Goal: Task Accomplishment & Management: Complete application form

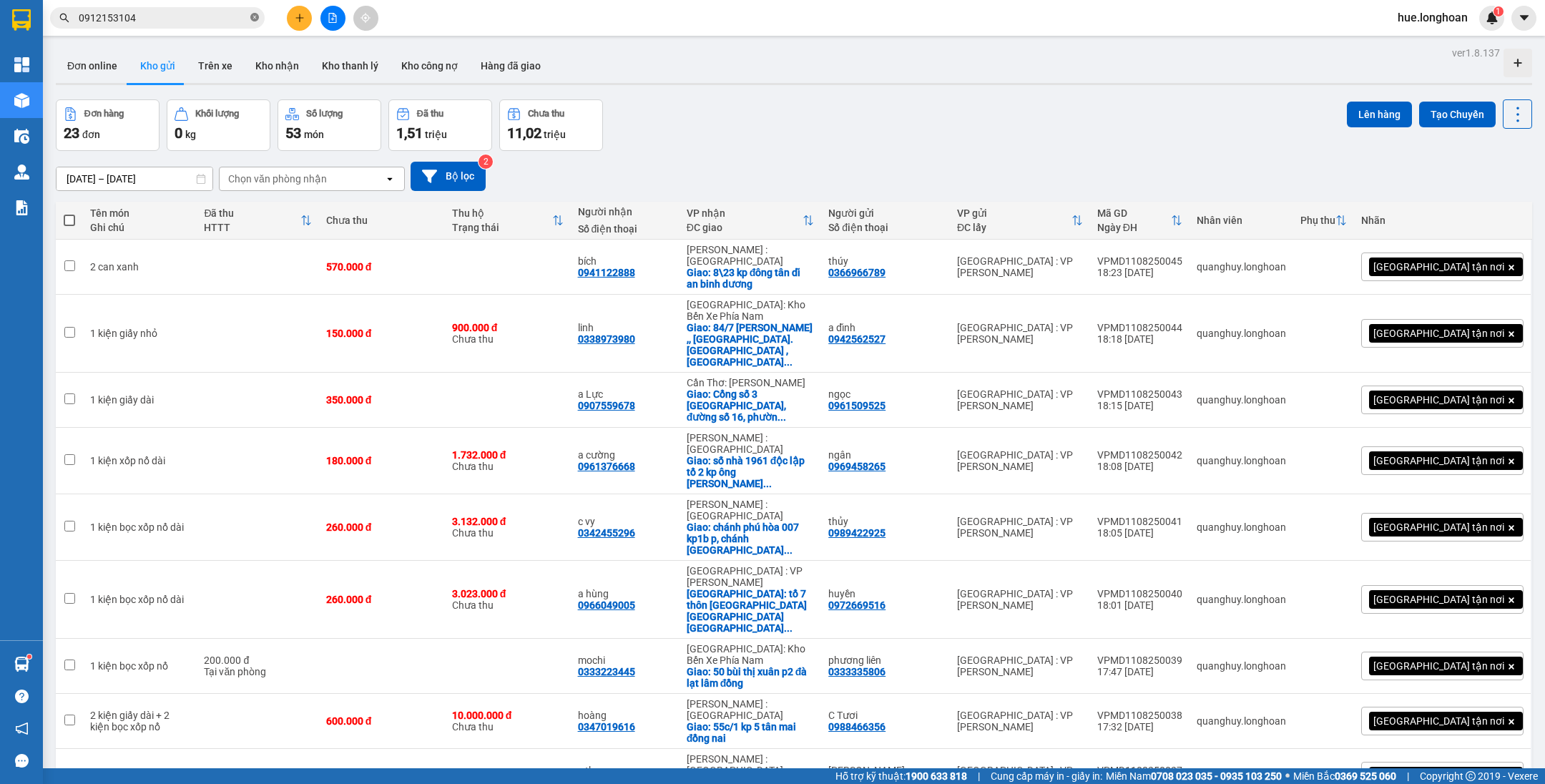
click at [251, 18] on icon "close-circle" at bounding box center [254, 17] width 9 height 9
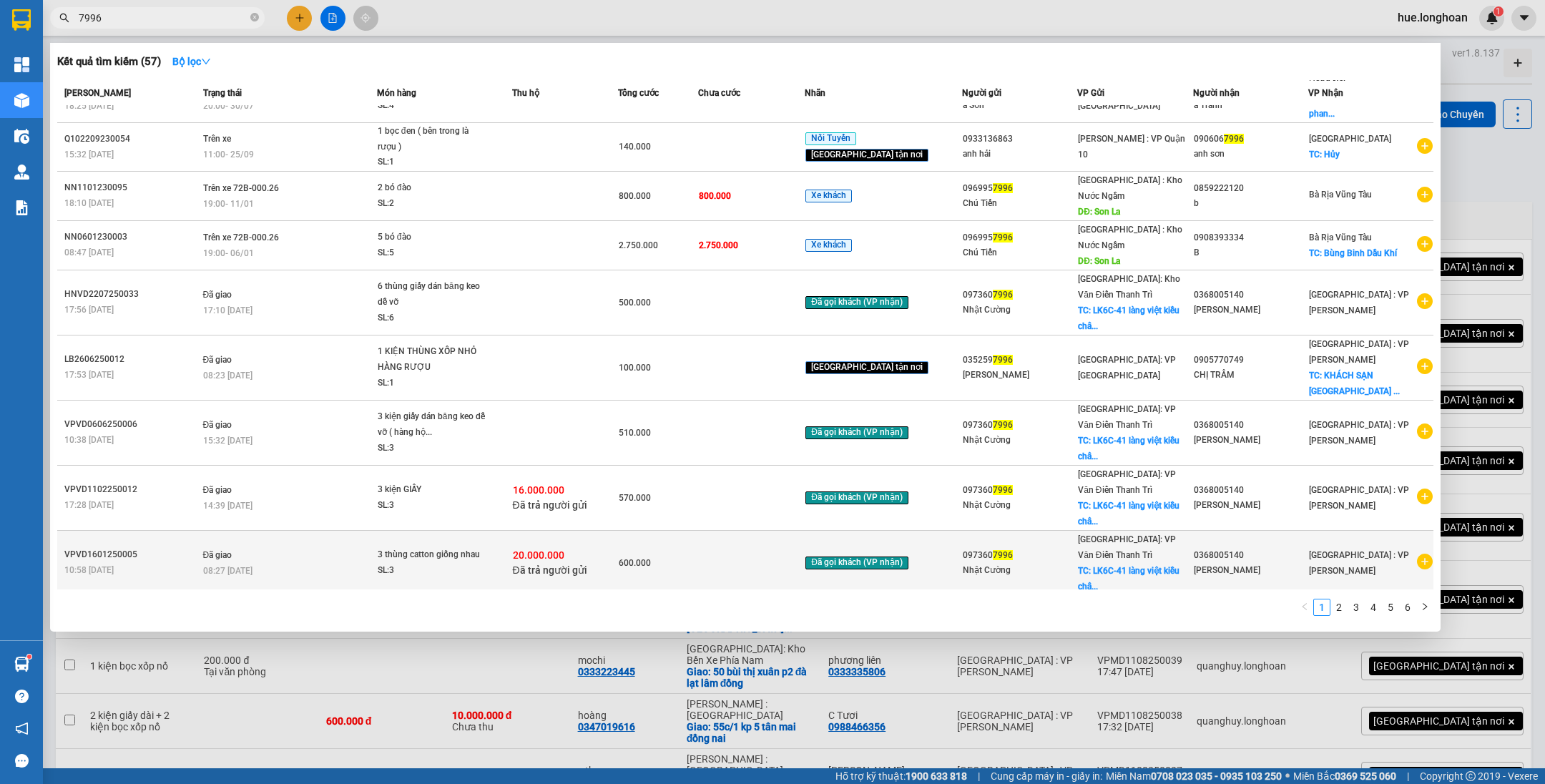
scroll to position [48, 0]
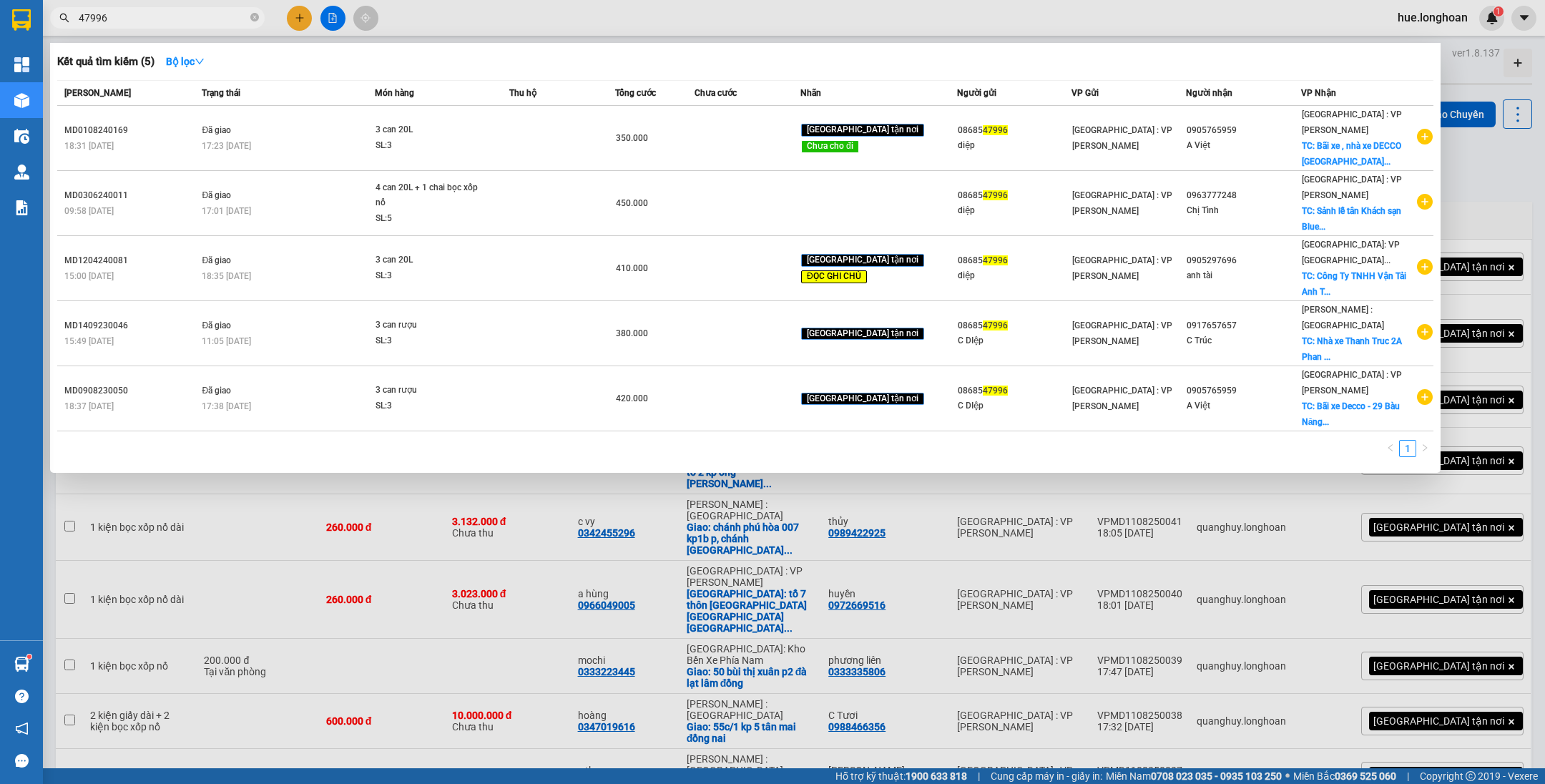
type input "47996"
click at [339, 20] on div at bounding box center [772, 392] width 1545 height 784
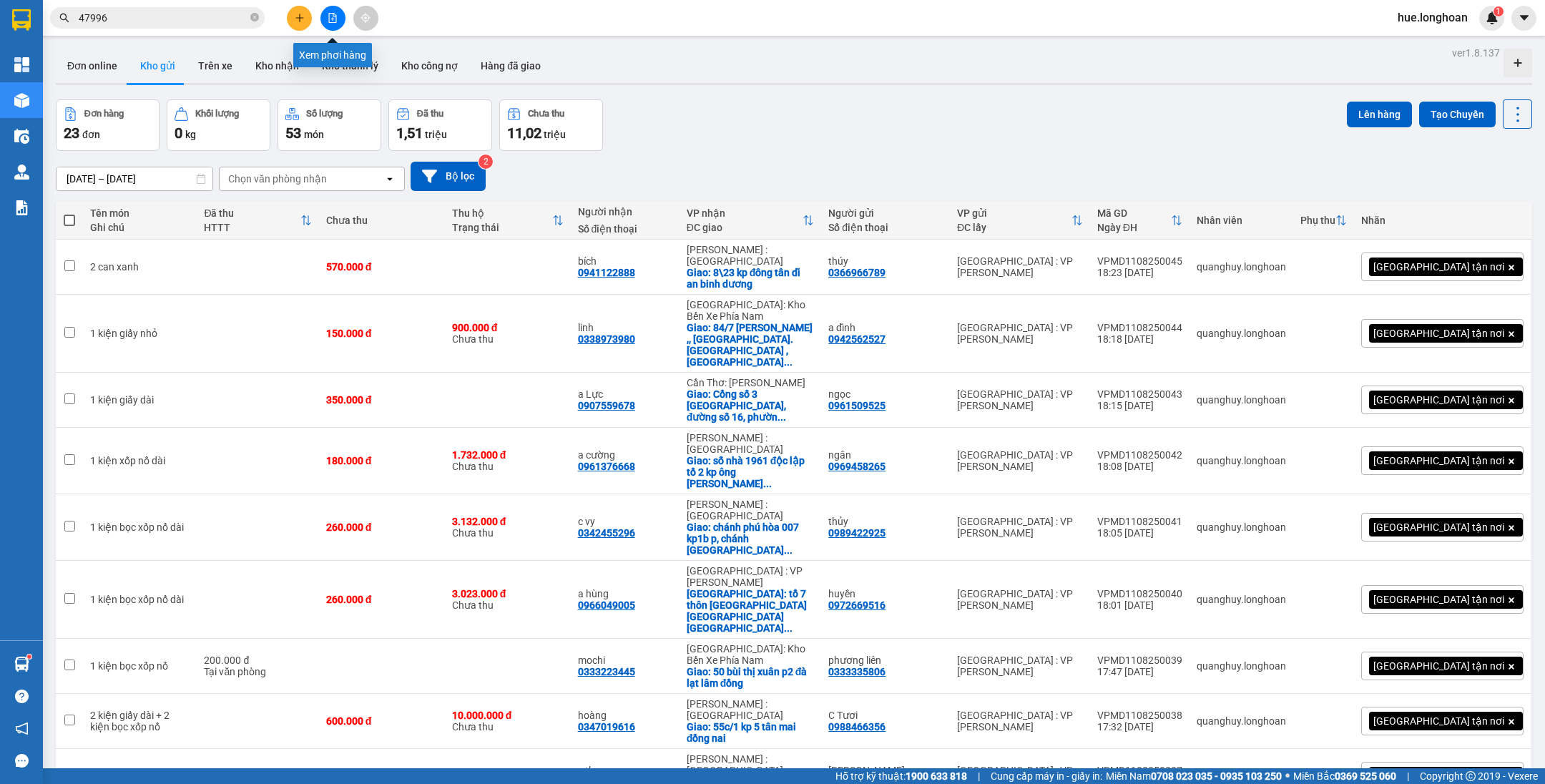
click at [334, 19] on icon "file-add" at bounding box center [333, 18] width 8 height 10
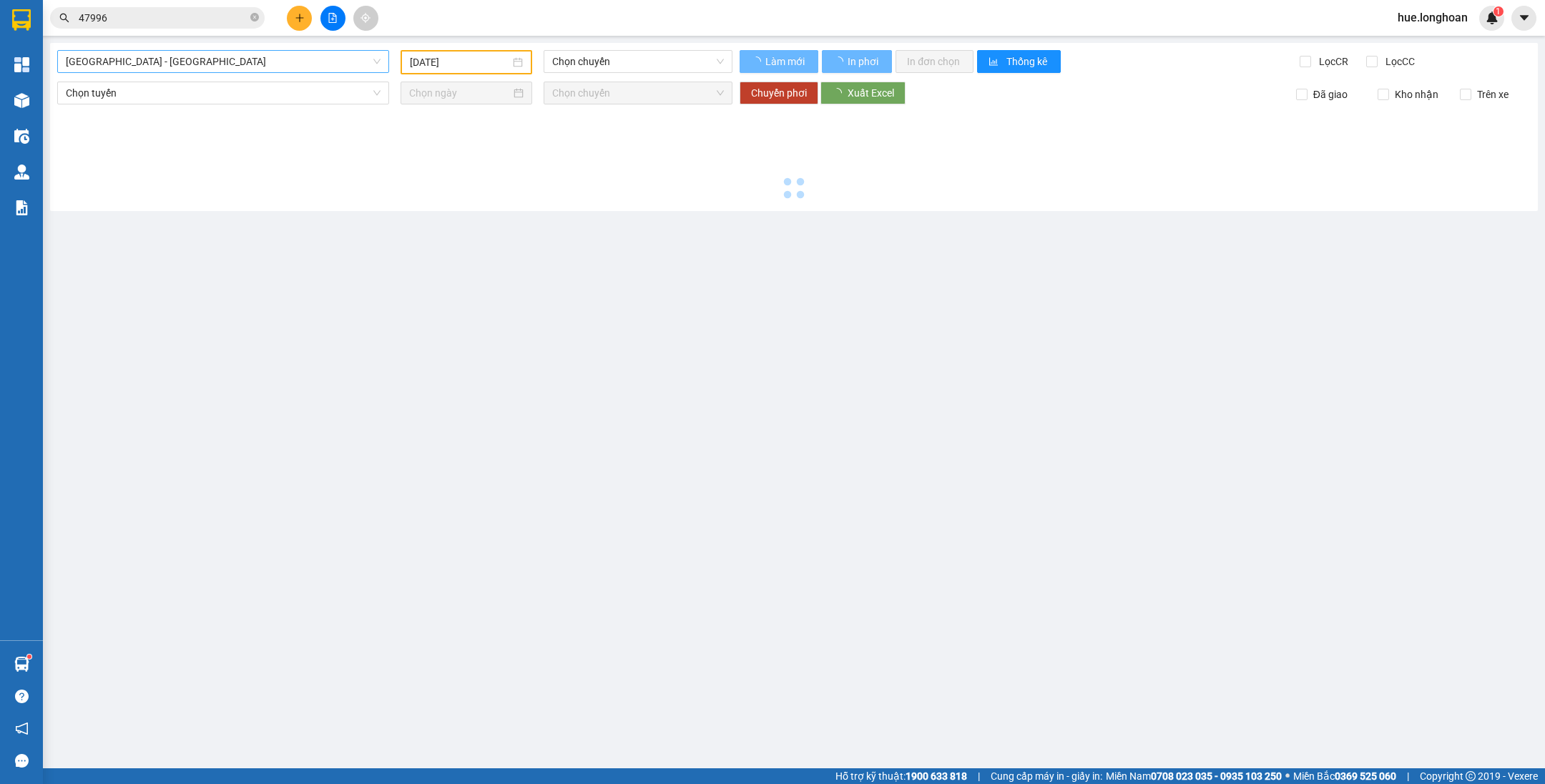
click at [282, 66] on span "[GEOGRAPHIC_DATA] - [GEOGRAPHIC_DATA]" at bounding box center [223, 62] width 315 height 22
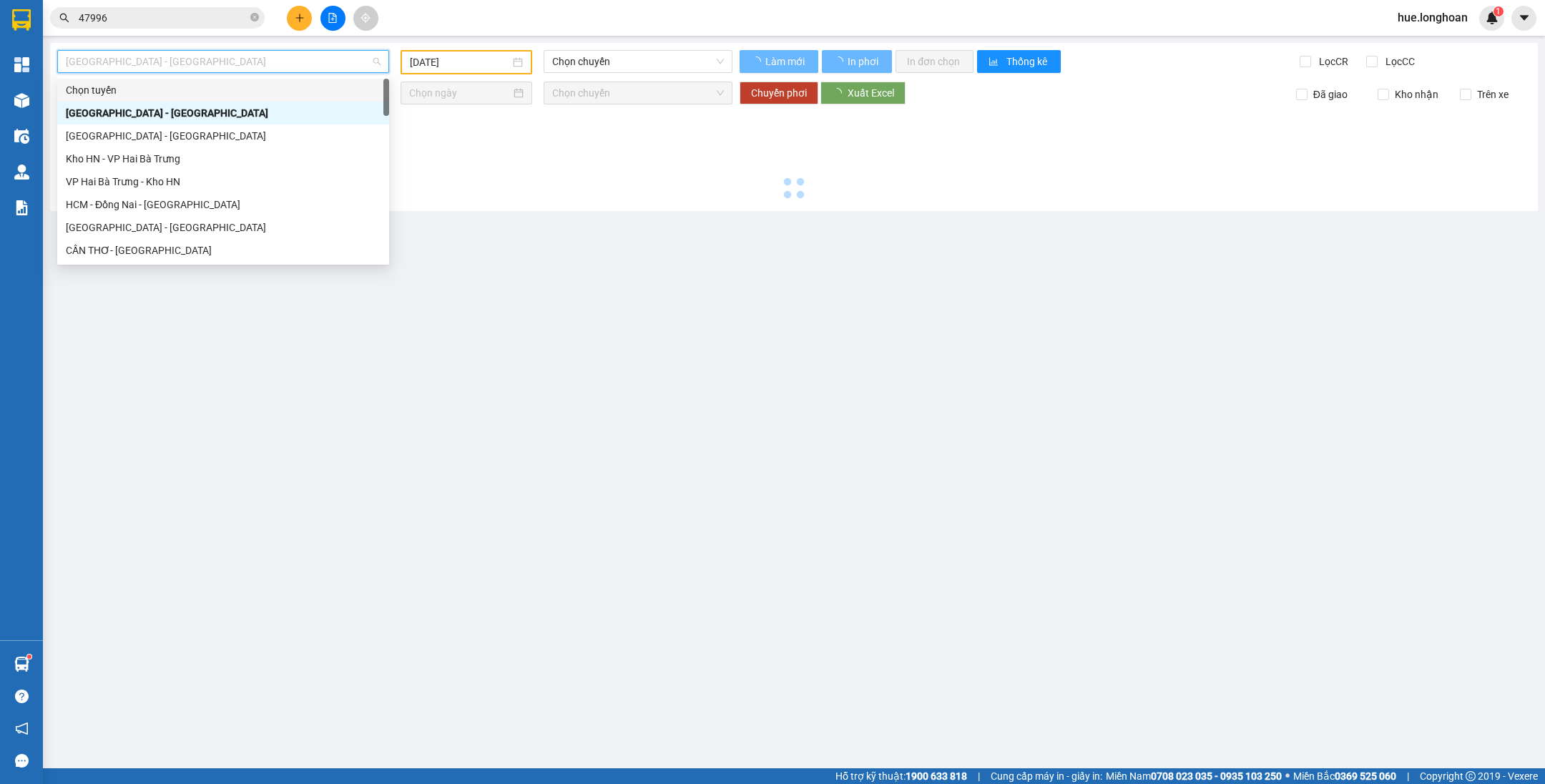
type input "[DATE]"
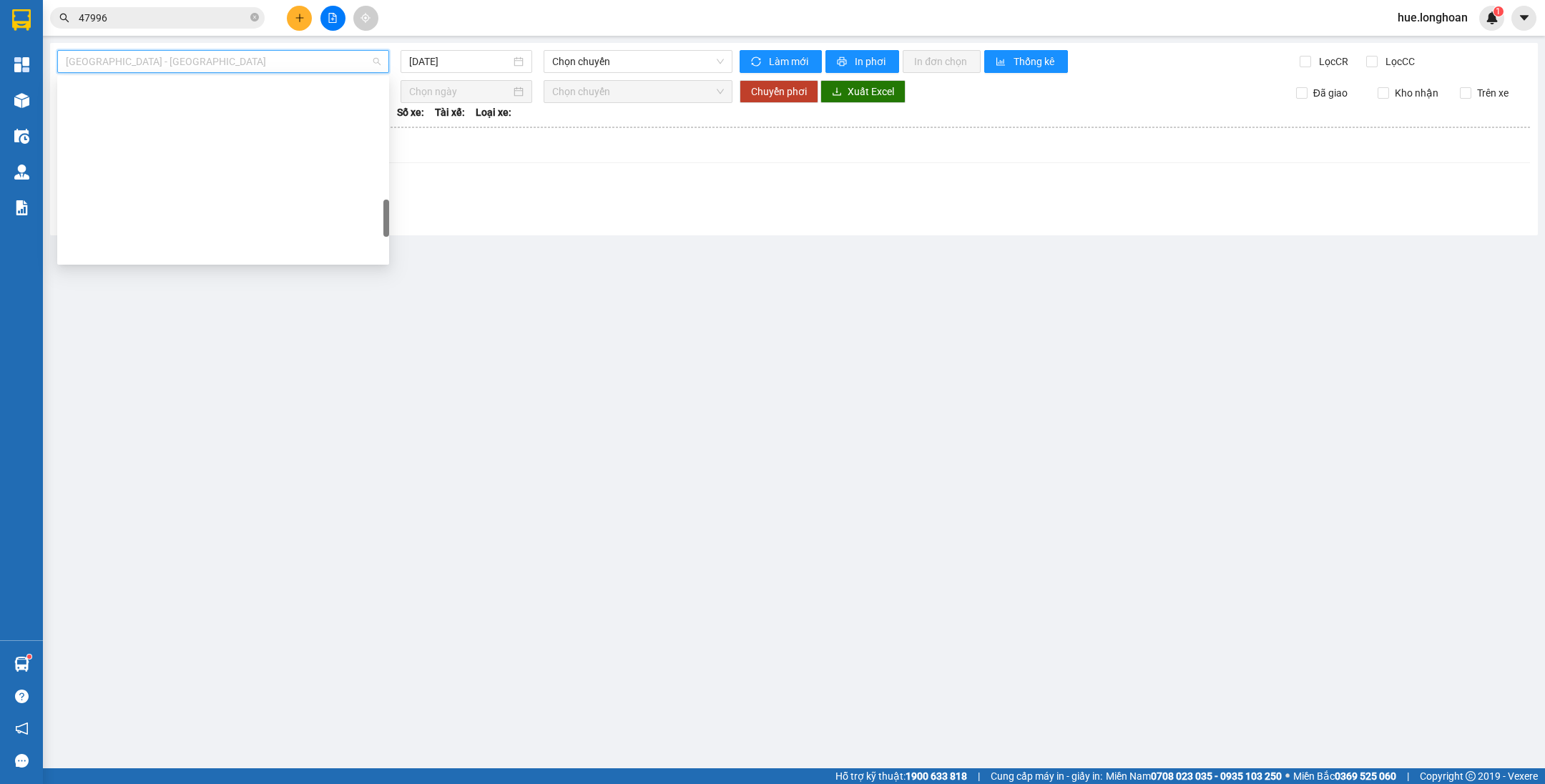
scroll to position [751, 0]
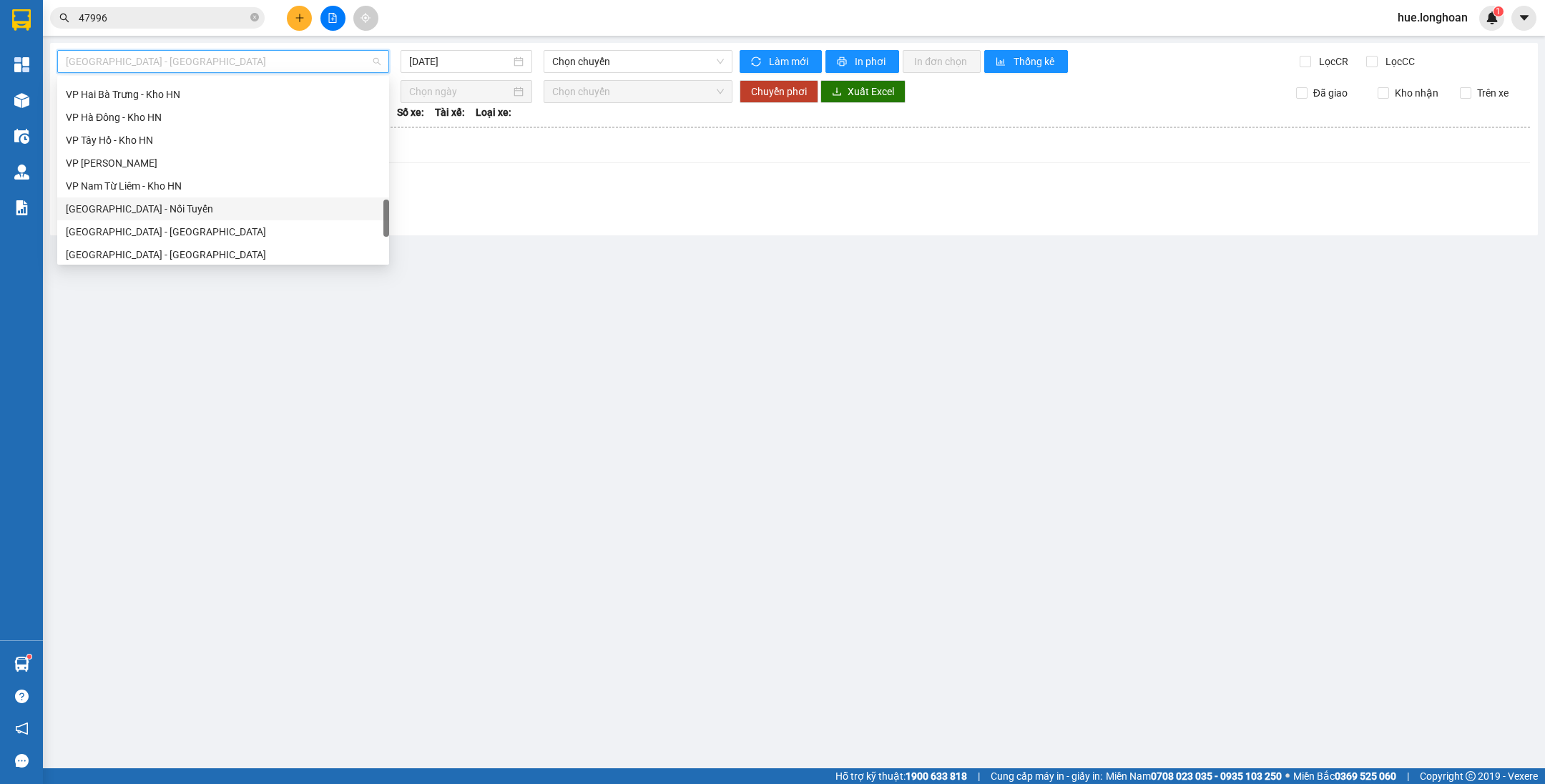
click at [164, 210] on div "[GEOGRAPHIC_DATA] - Nối Tuyến" at bounding box center [223, 209] width 315 height 16
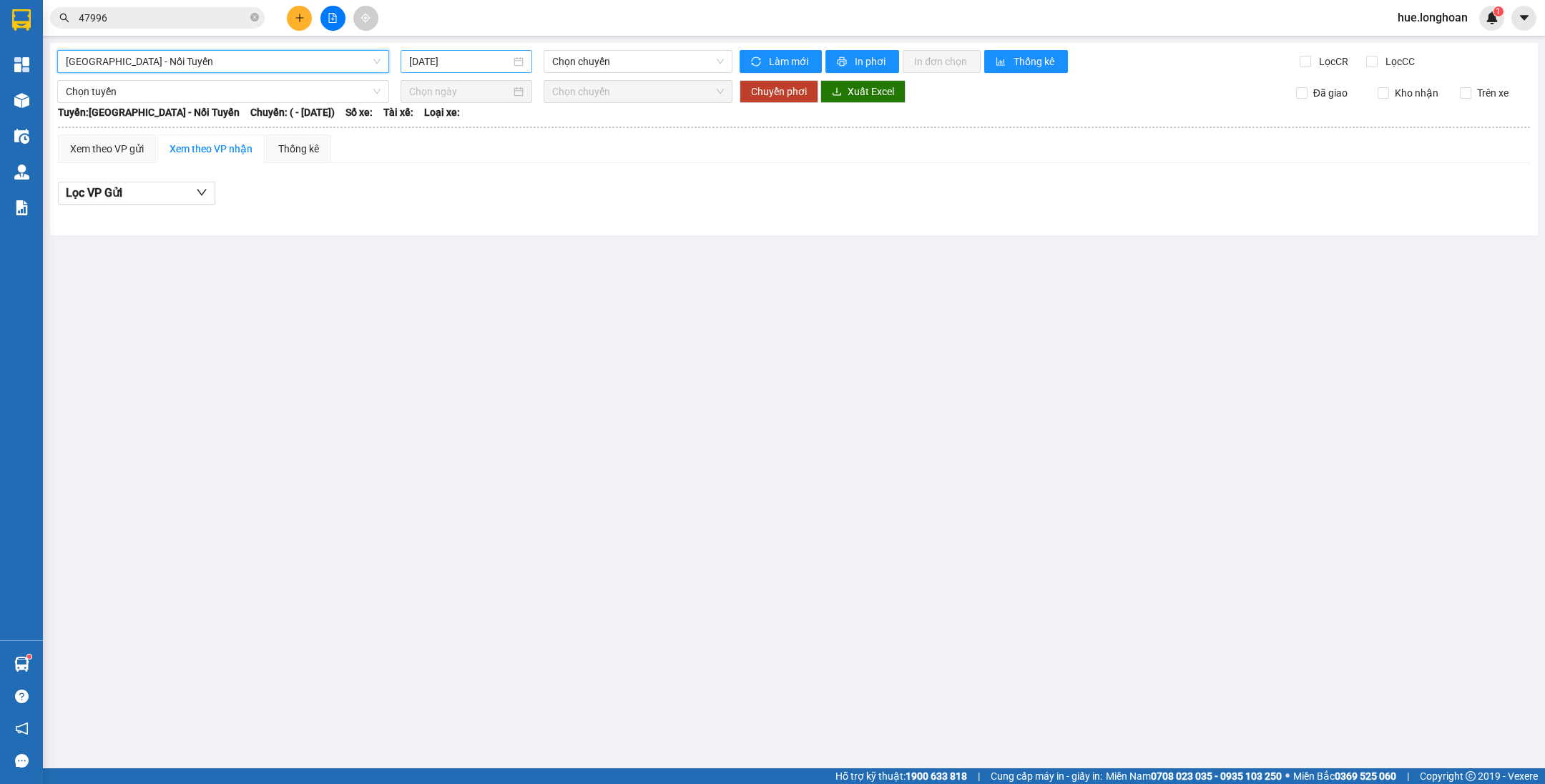
click at [472, 65] on input "[DATE]" at bounding box center [460, 62] width 102 height 16
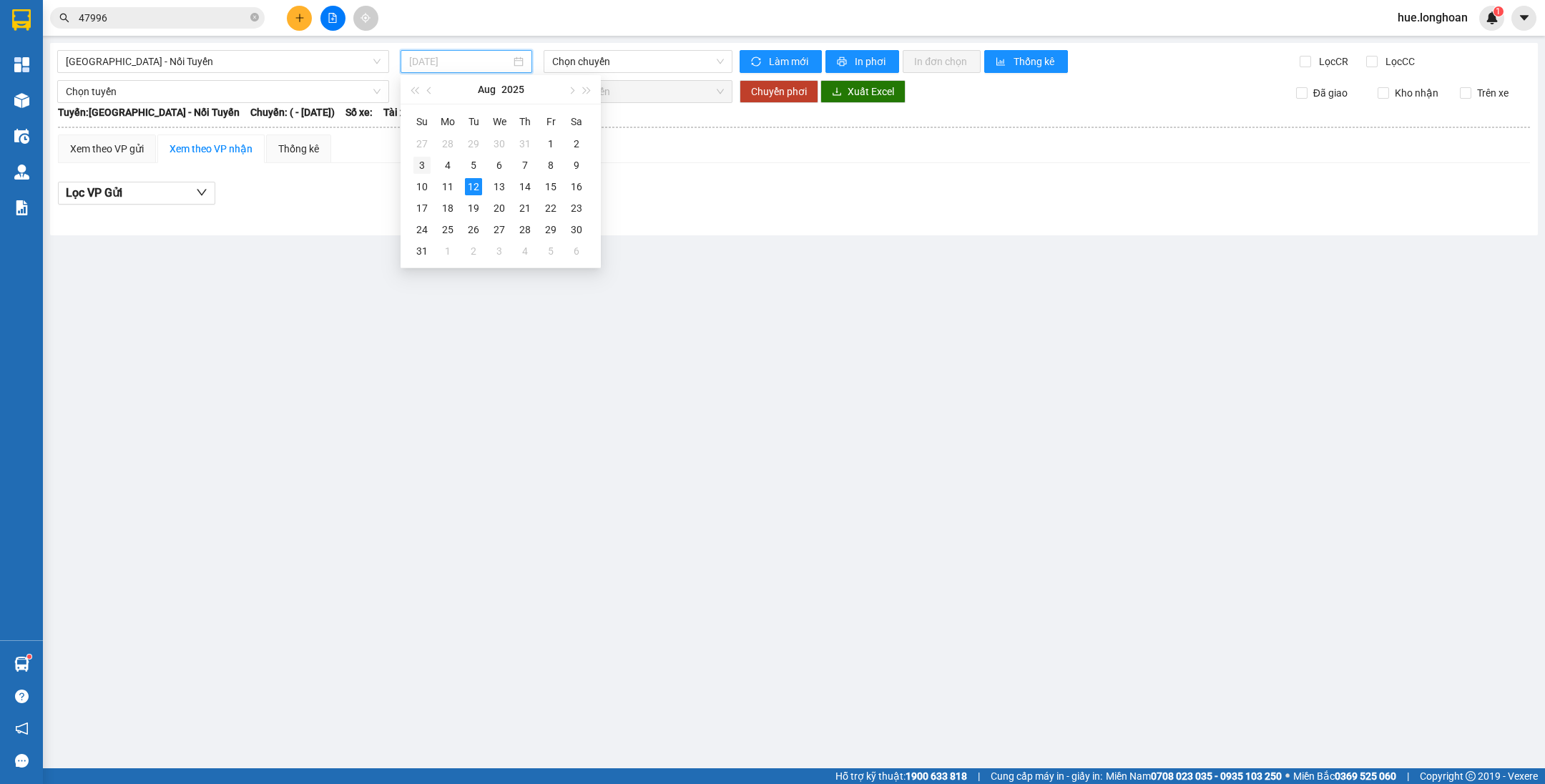
click at [424, 165] on div "3" at bounding box center [422, 166] width 17 height 17
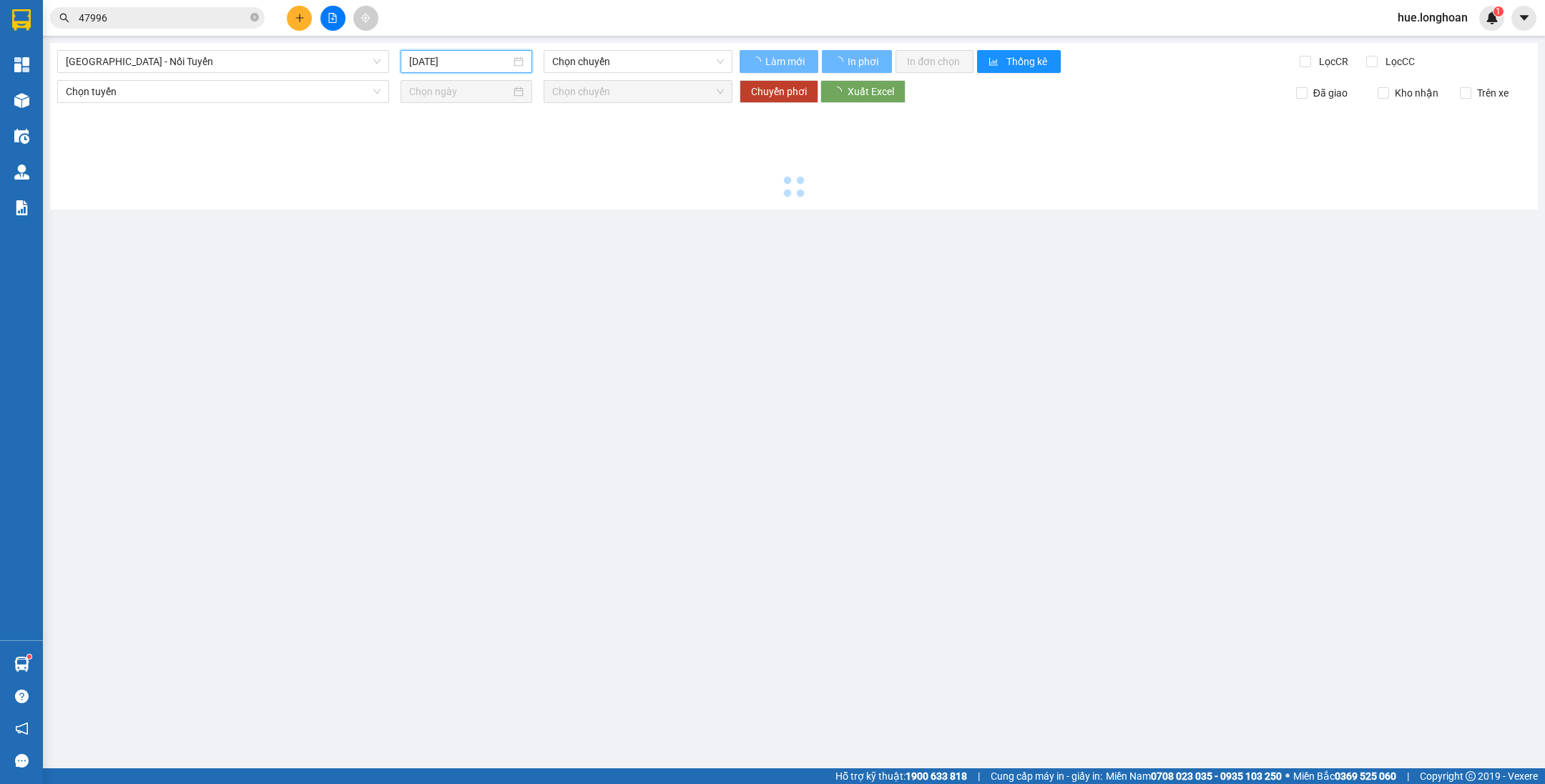
type input "[DATE]"
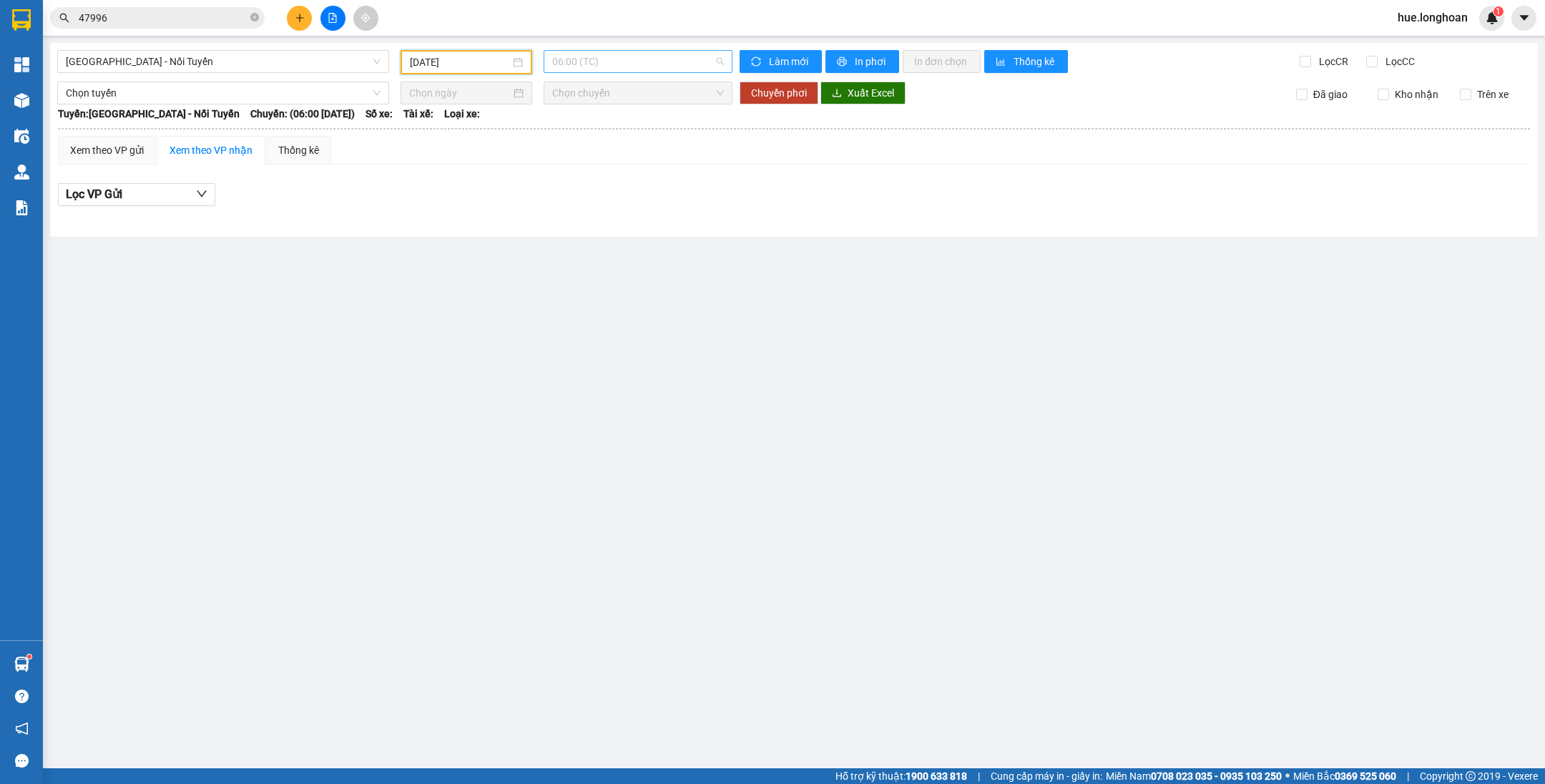
click at [602, 56] on span "06:00 (TC)" at bounding box center [638, 62] width 172 height 22
click at [605, 126] on div "12:00 (TC) - 29E-122.44" at bounding box center [608, 135] width 129 height 23
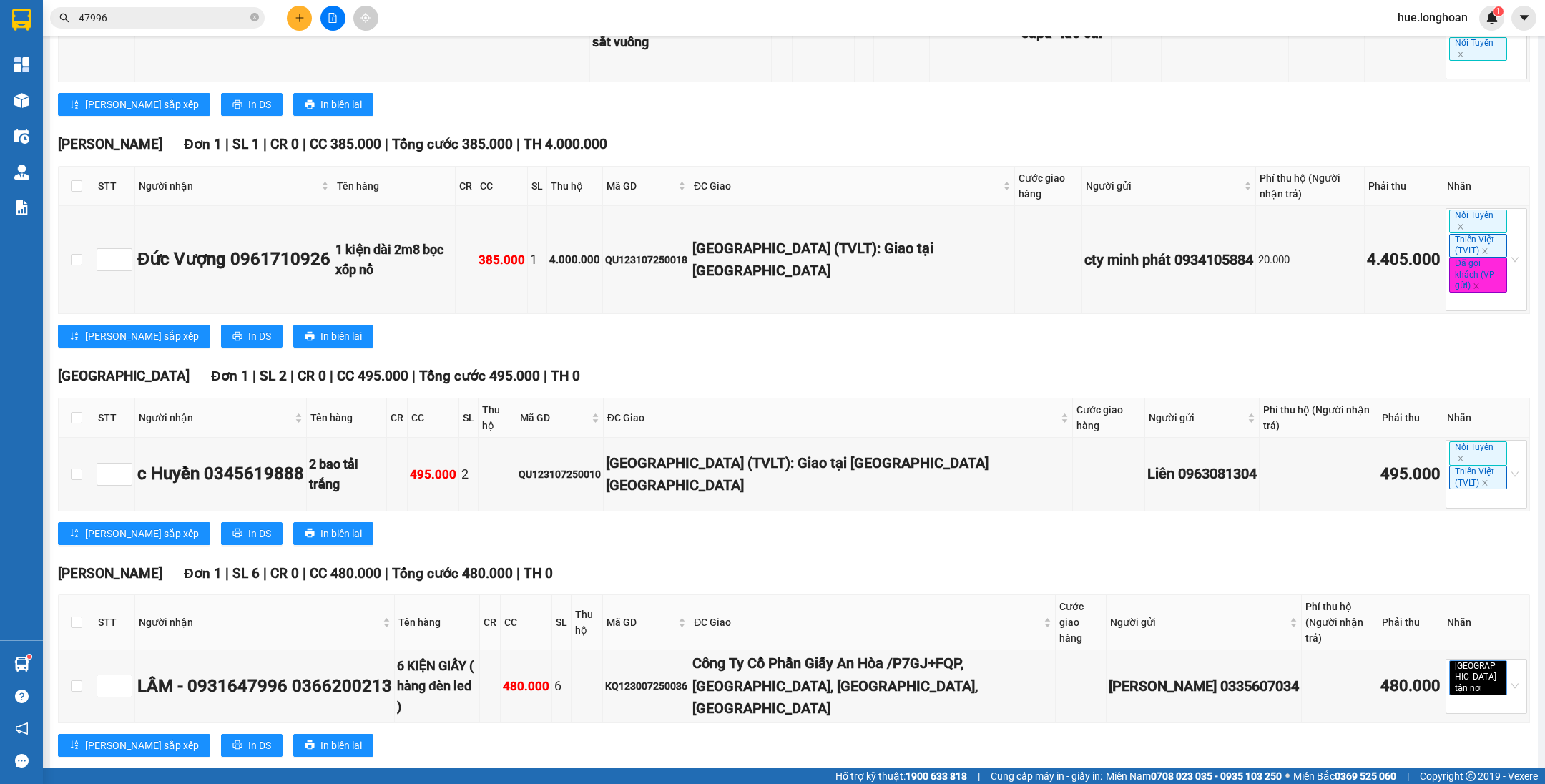
scroll to position [751, 0]
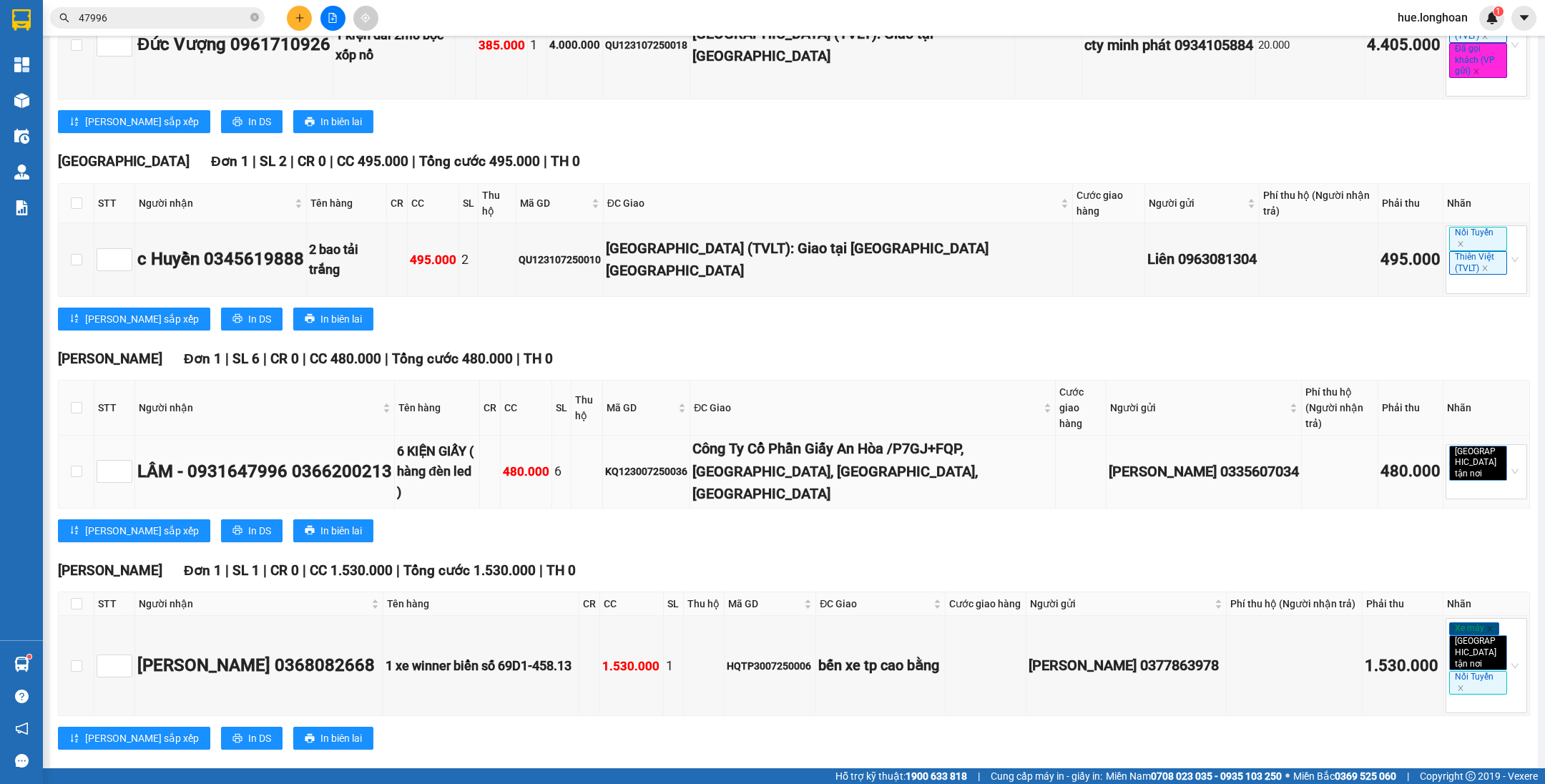
click at [675, 464] on div "KQ123007250036" at bounding box center [646, 472] width 82 height 16
copy div "KQ123007250036"
click at [253, 17] on icon "close-circle" at bounding box center [254, 17] width 9 height 9
paste input "KQ123007250036"
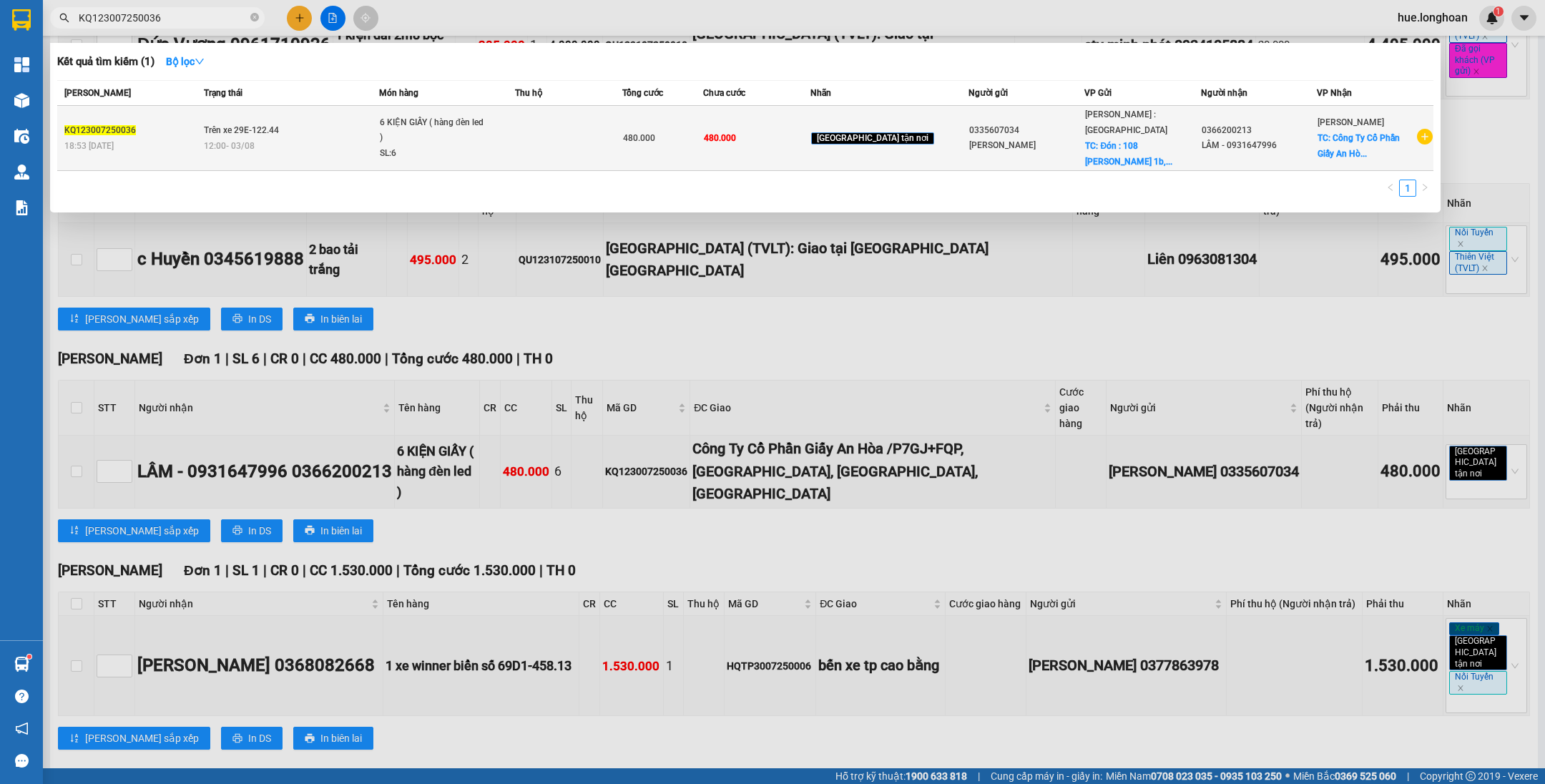
type input "KQ123007250036"
click at [703, 142] on td "480.000" at bounding box center [662, 139] width 81 height 65
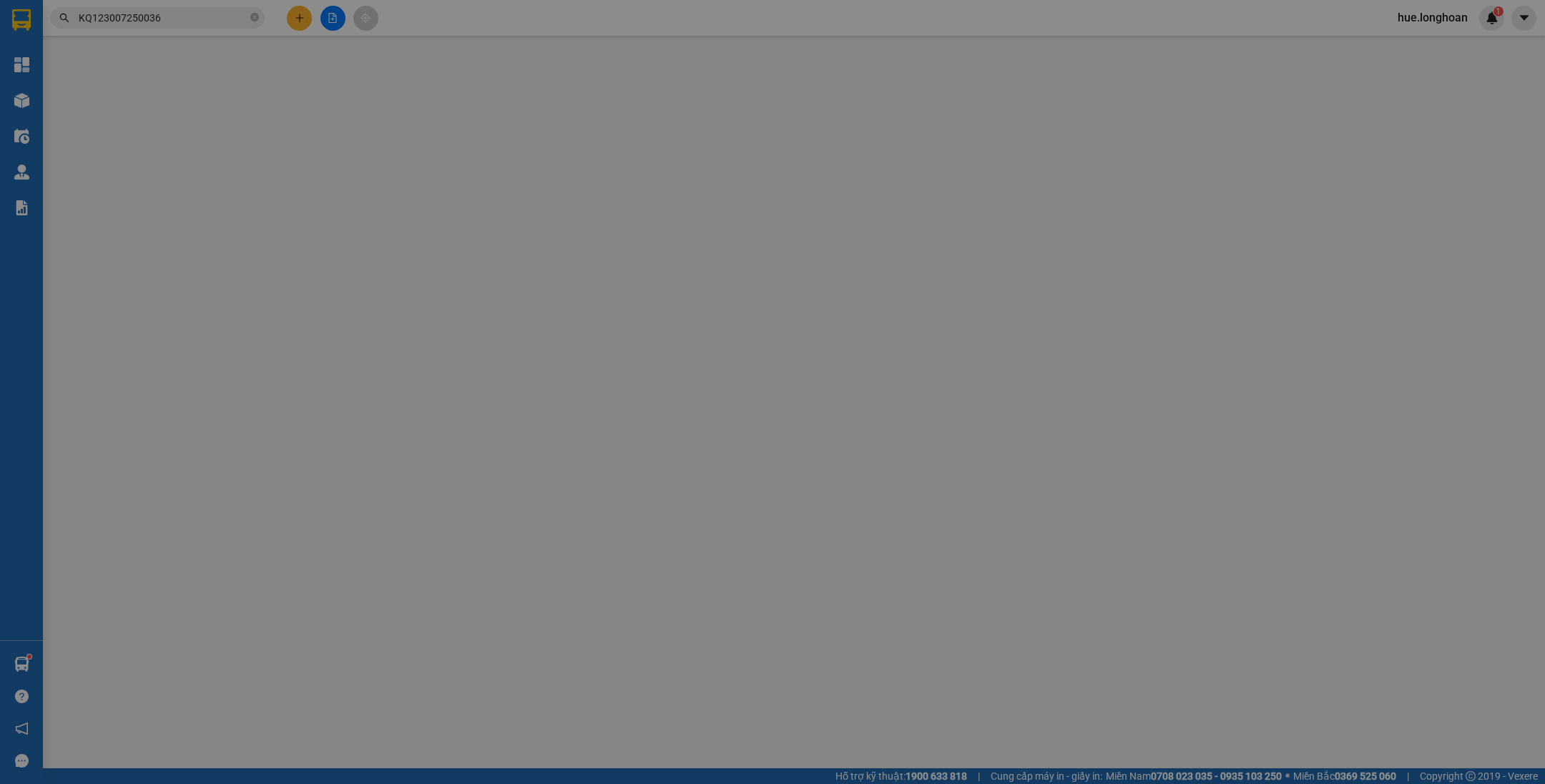
type input "0335607034"
type input "[PERSON_NAME]"
checkbox input "true"
type input "Đón : 108 hồ Sinh Thái 1b, khu đô thị [GEOGRAPHIC_DATA], [GEOGRAPHIC_DATA], [GE…"
type input "0366200213"
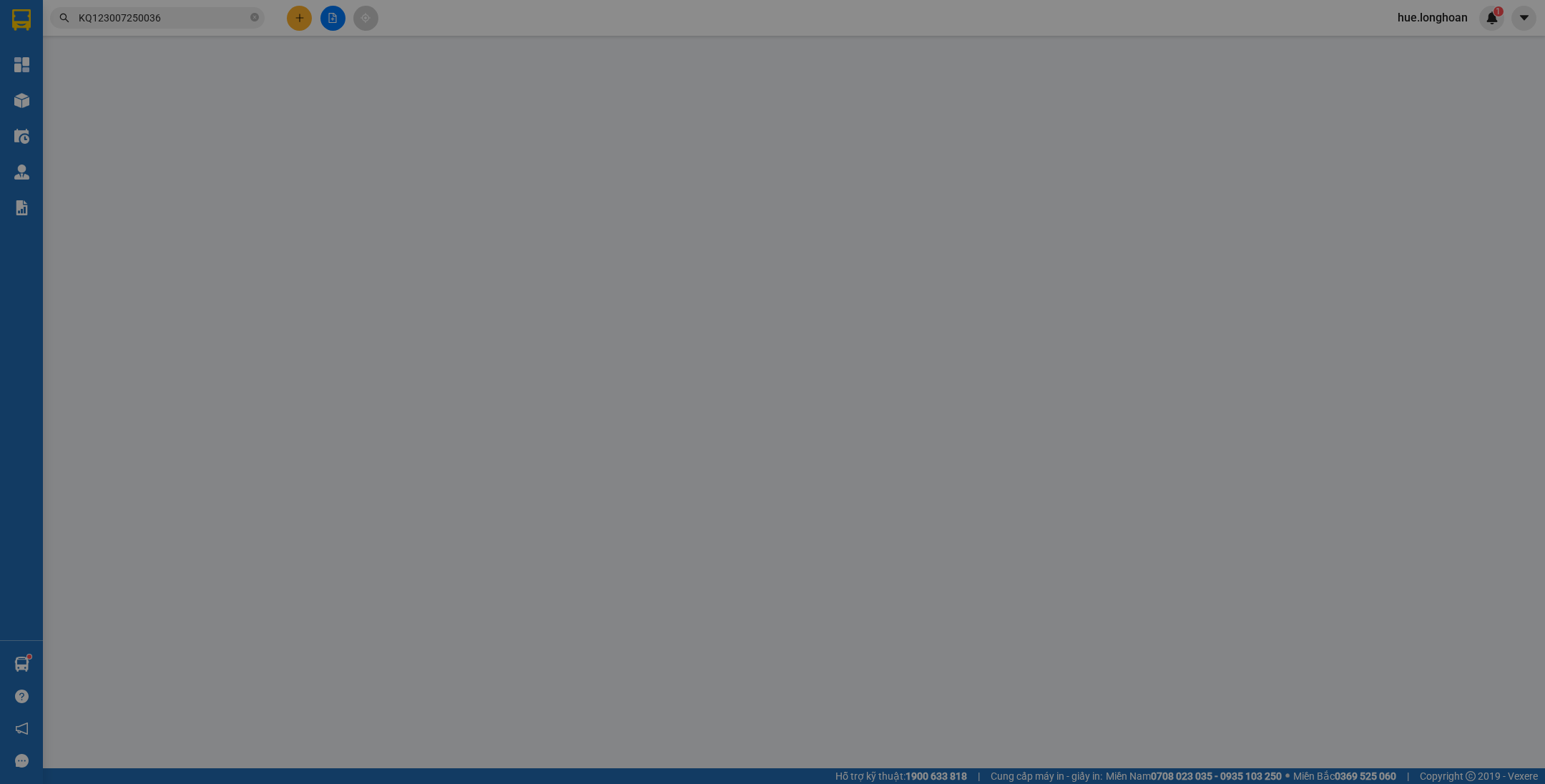
type input "LÂM - 0931647996"
checkbox input "true"
type input "Công Ty Cổ Phần Giấy An Hòa /P7GJ+FQP, [GEOGRAPHIC_DATA], [GEOGRAPHIC_DATA], [G…"
type input "VẬN CHUYỂN NHẸ TAY - KHÔNG BAO HƯ VỠ - ĐÃ BÁO NG GỬI"
type input "480.000"
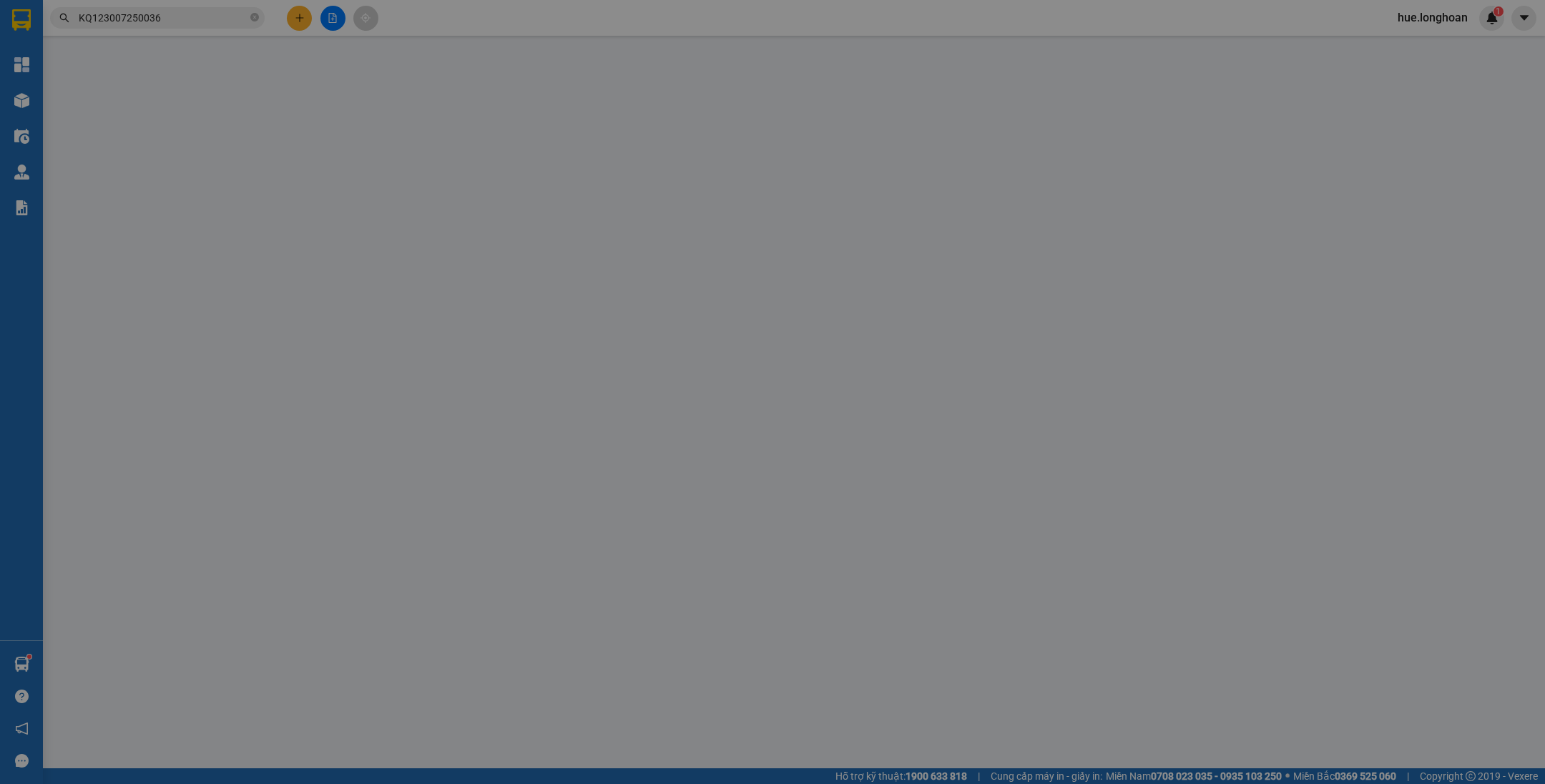
type input "480.000"
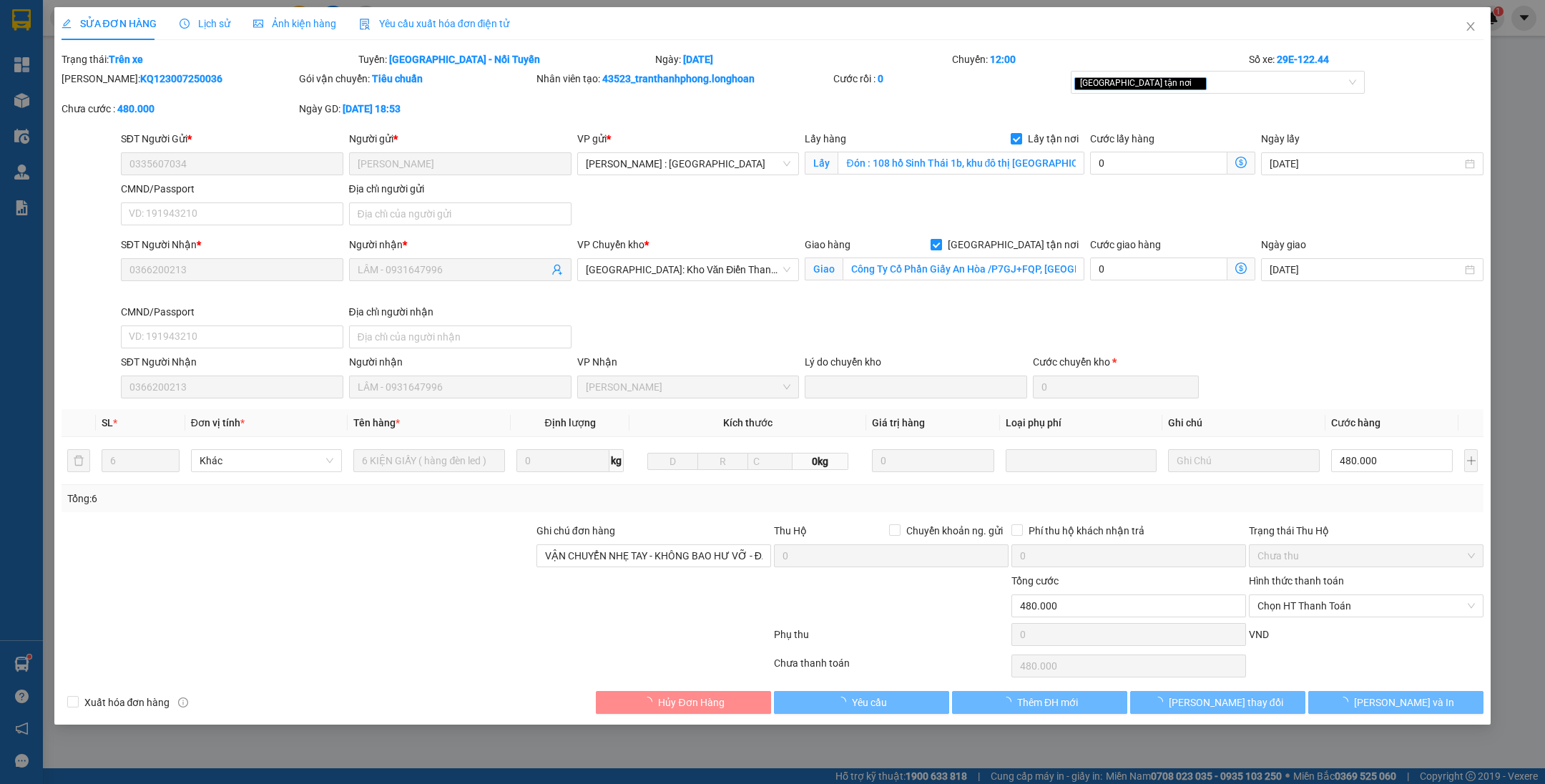
click at [1051, 241] on span "[GEOGRAPHIC_DATA] tận nơi" at bounding box center [1013, 245] width 142 height 16
click at [940, 241] on input "[GEOGRAPHIC_DATA] tận nơi" at bounding box center [935, 244] width 10 height 10
checkbox input "false"
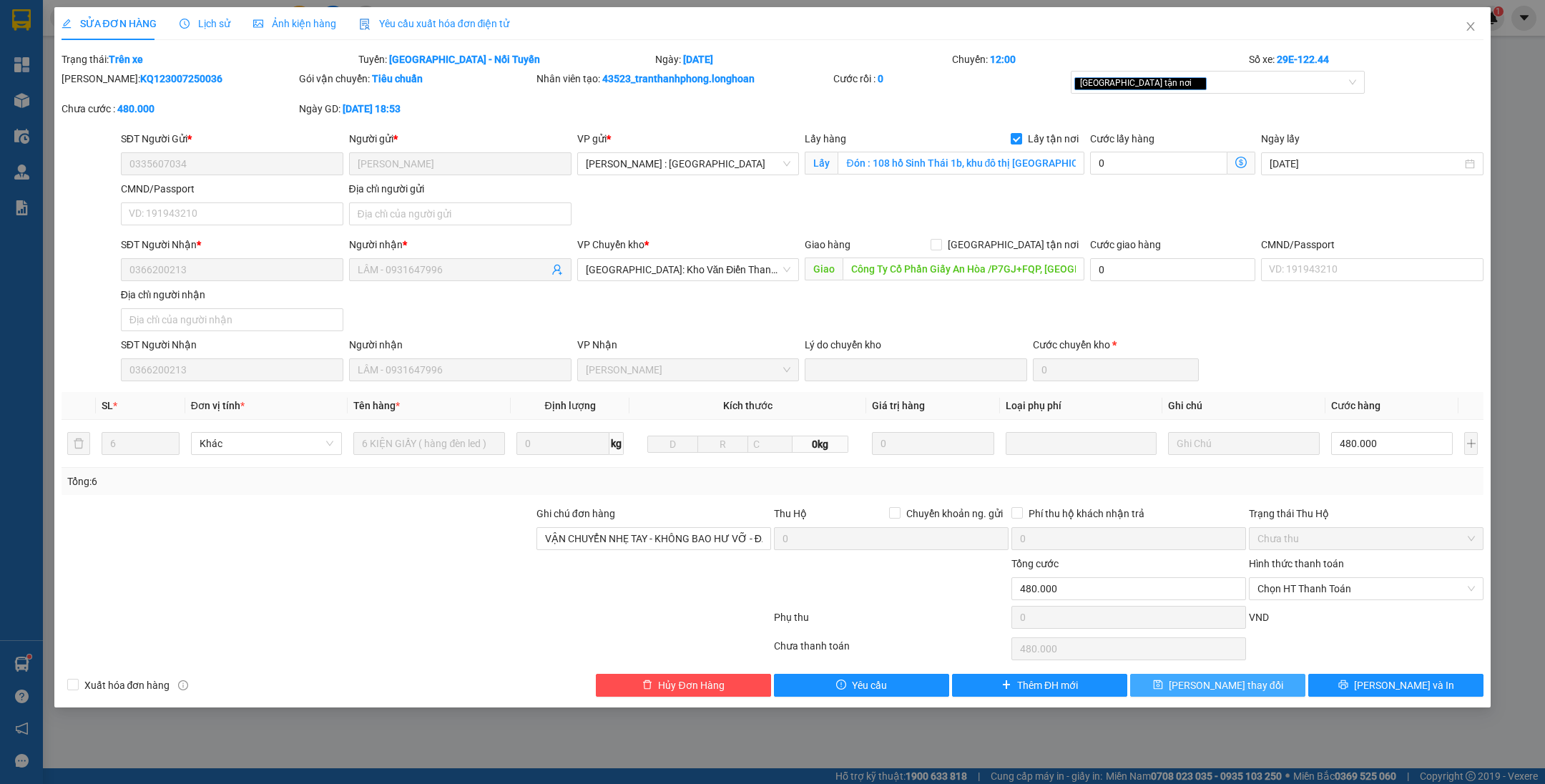
click at [1176, 687] on button "[PERSON_NAME] thay đổi" at bounding box center [1217, 684] width 175 height 23
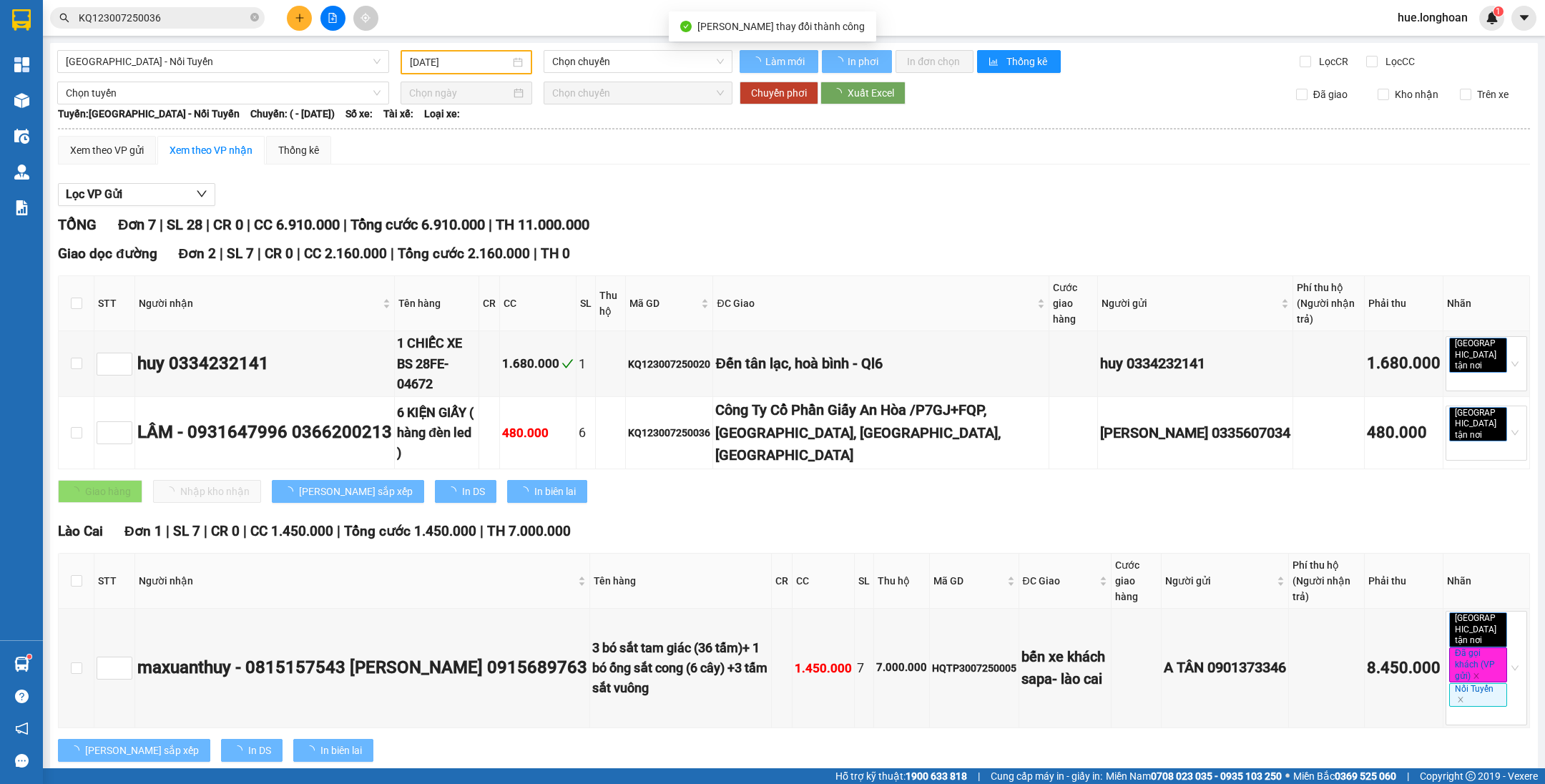
click at [194, 22] on input "KQ123007250036" at bounding box center [163, 18] width 169 height 16
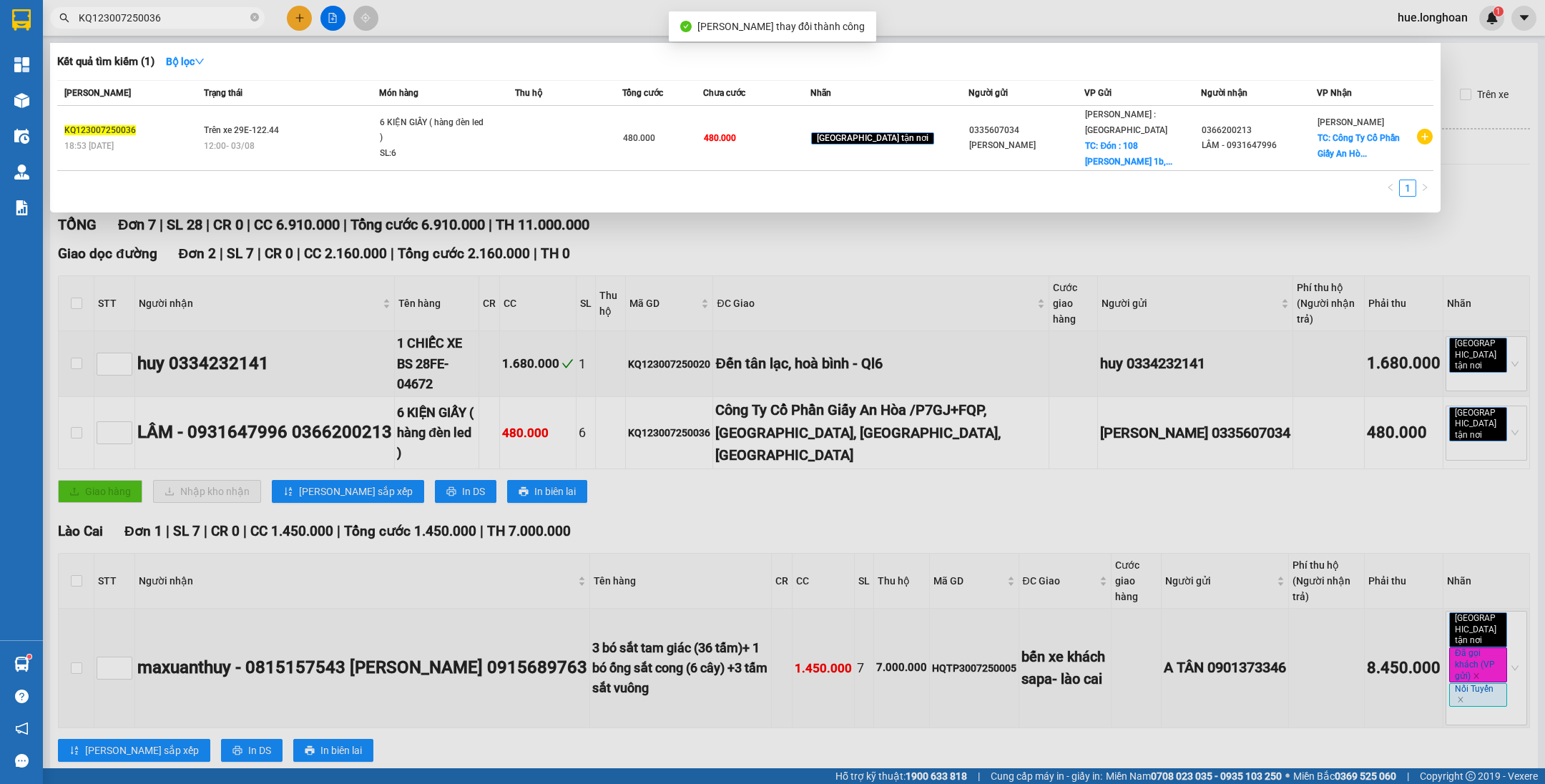
click at [581, 103] on th "Thu hộ" at bounding box center [569, 93] width 108 height 25
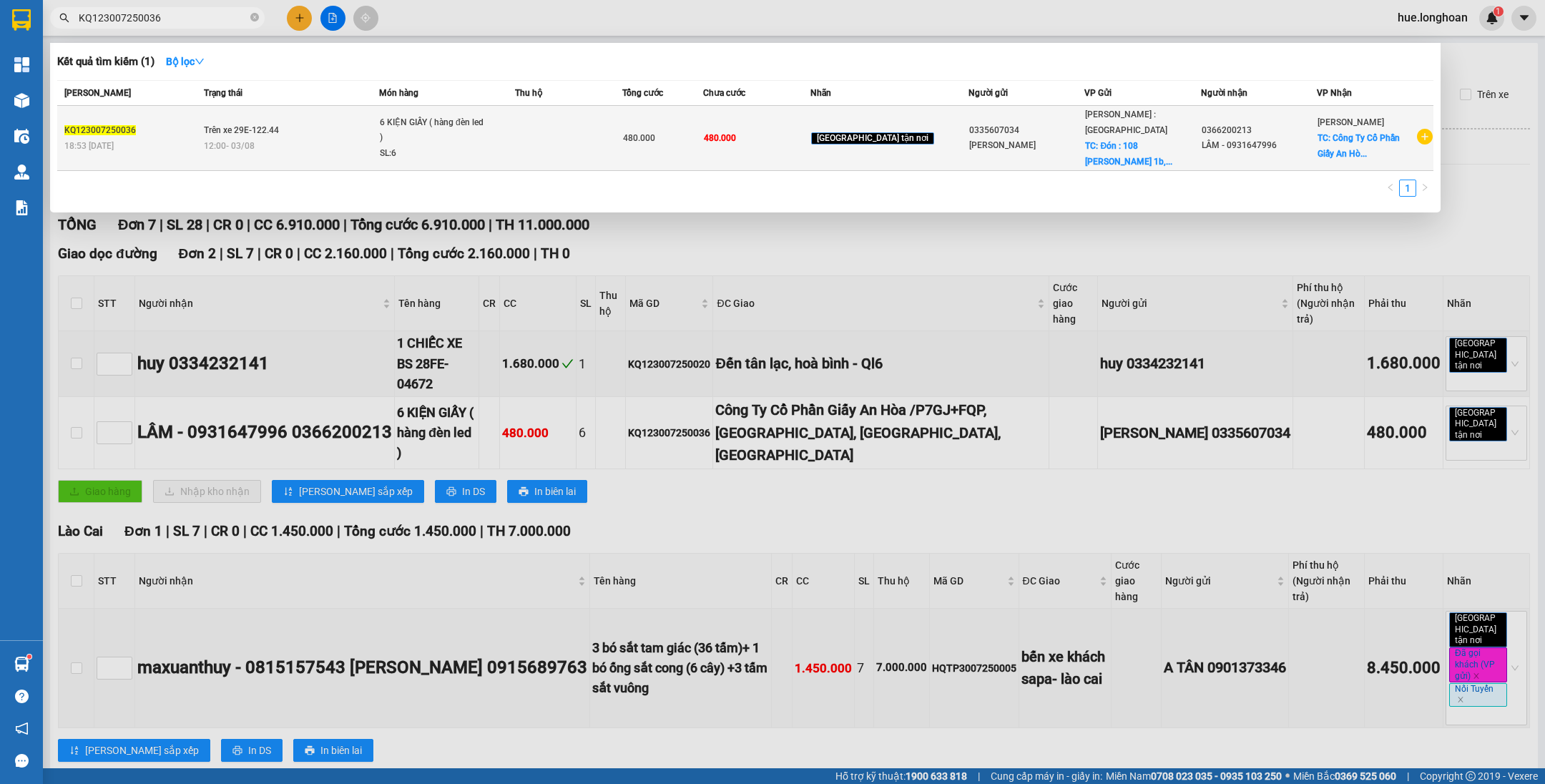
click at [591, 112] on td at bounding box center [569, 139] width 108 height 65
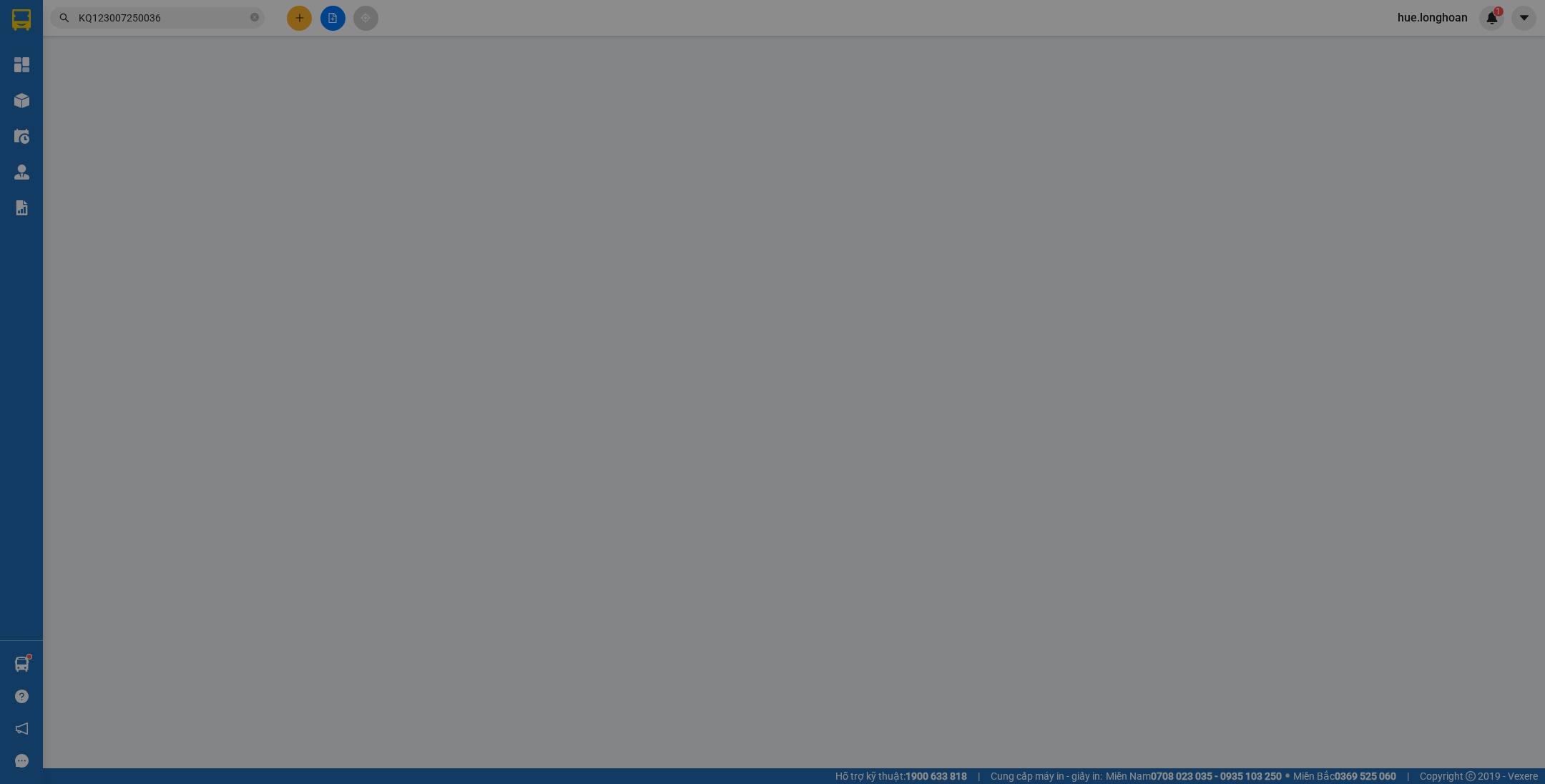
type input "0335607034"
type input "[PERSON_NAME]"
checkbox input "true"
type input "Đón : 108 hồ Sinh Thái 1b, khu đô thị [GEOGRAPHIC_DATA], [GEOGRAPHIC_DATA], [GE…"
type input "0366200213"
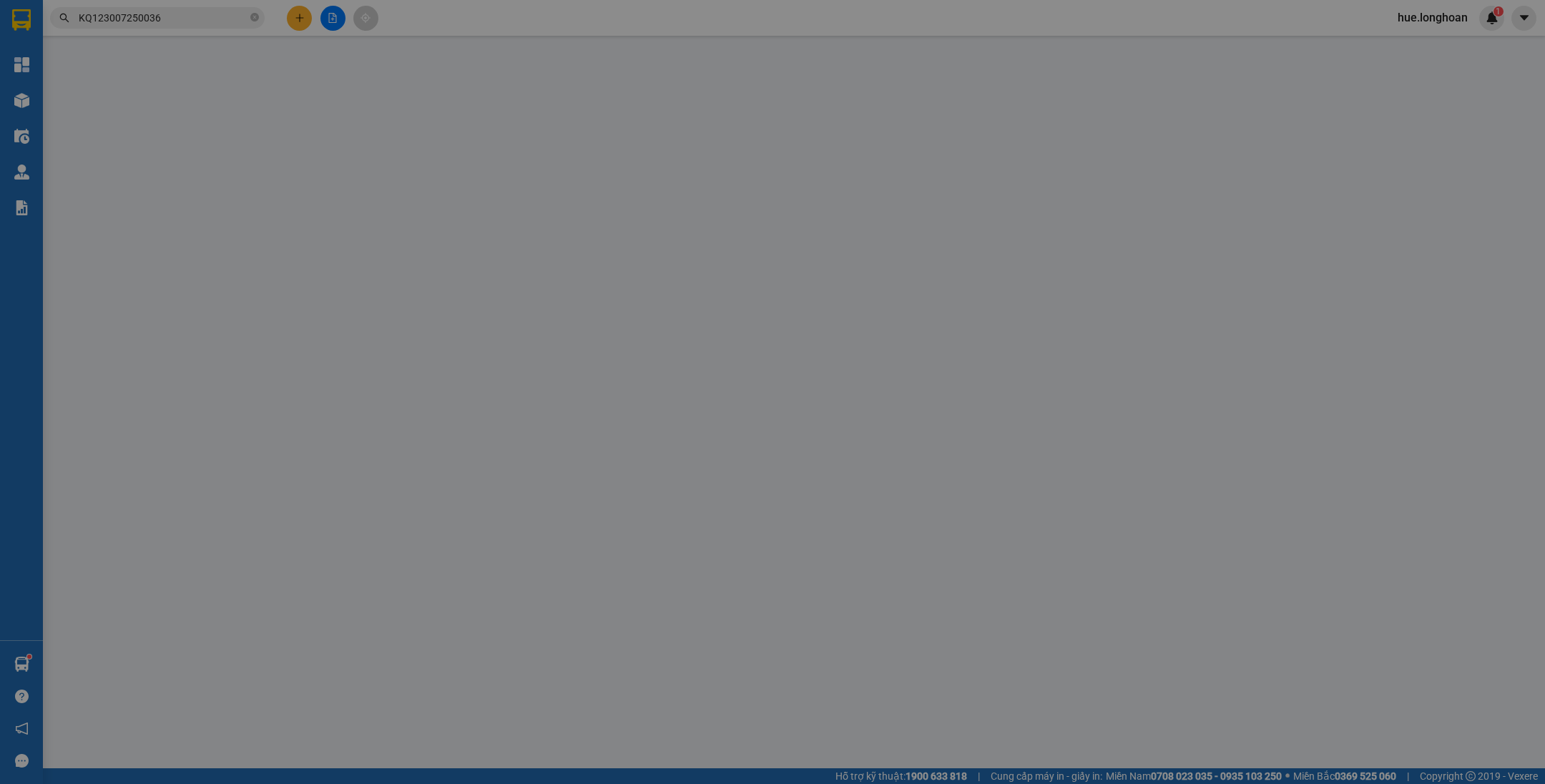
type input "LÂM - 0931647996"
type input "Công Ty Cổ Phần Giấy An Hòa /P7GJ+FQP, [GEOGRAPHIC_DATA], [GEOGRAPHIC_DATA], [G…"
type input "VẬN CHUYỂN NHẸ TAY - KHÔNG BAO HƯ VỠ - ĐÃ BÁO NG GỬI"
type input "480.000"
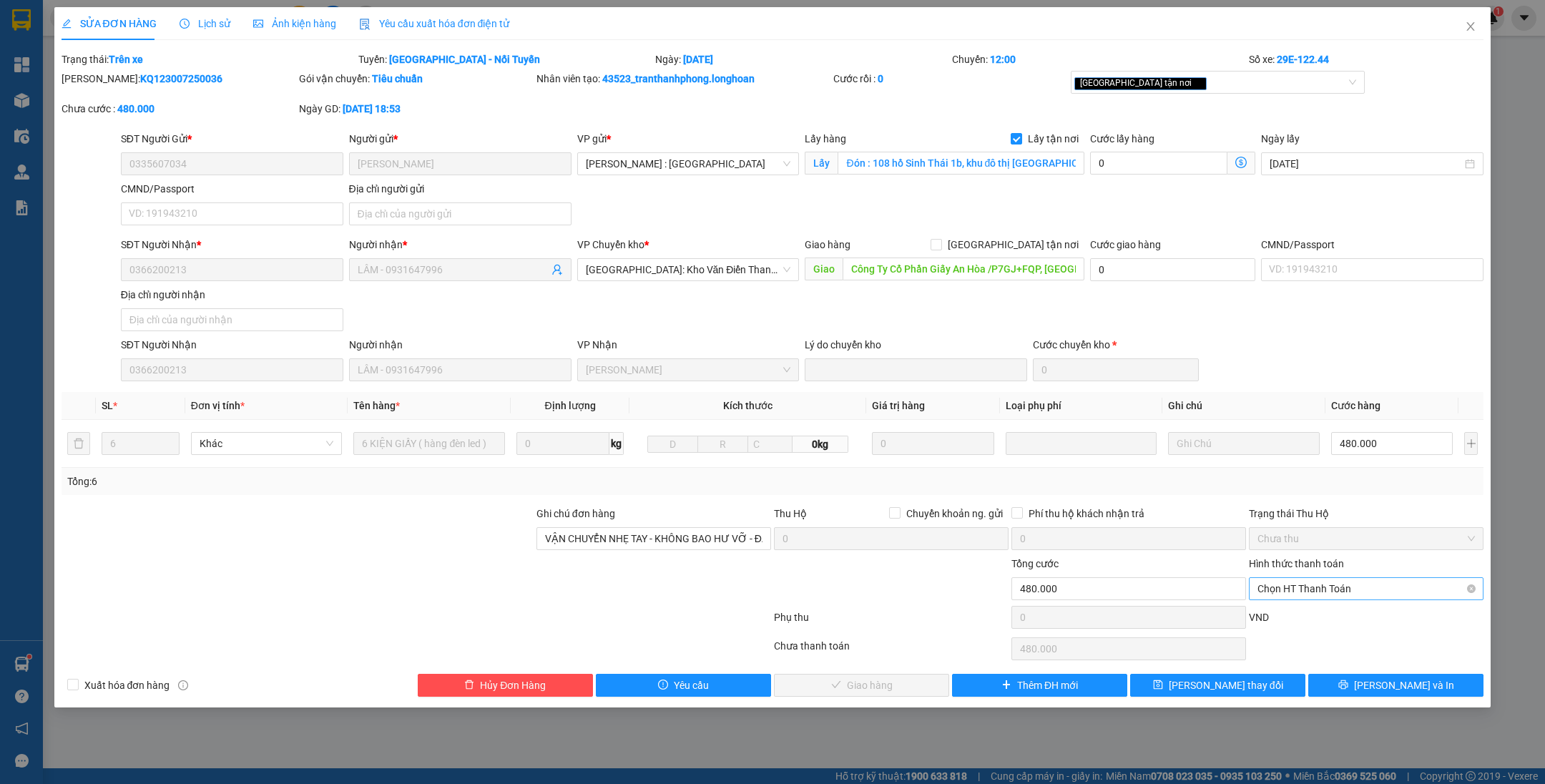
click at [1326, 588] on span "Chọn HT Thanh Toán" at bounding box center [1366, 589] width 217 height 22
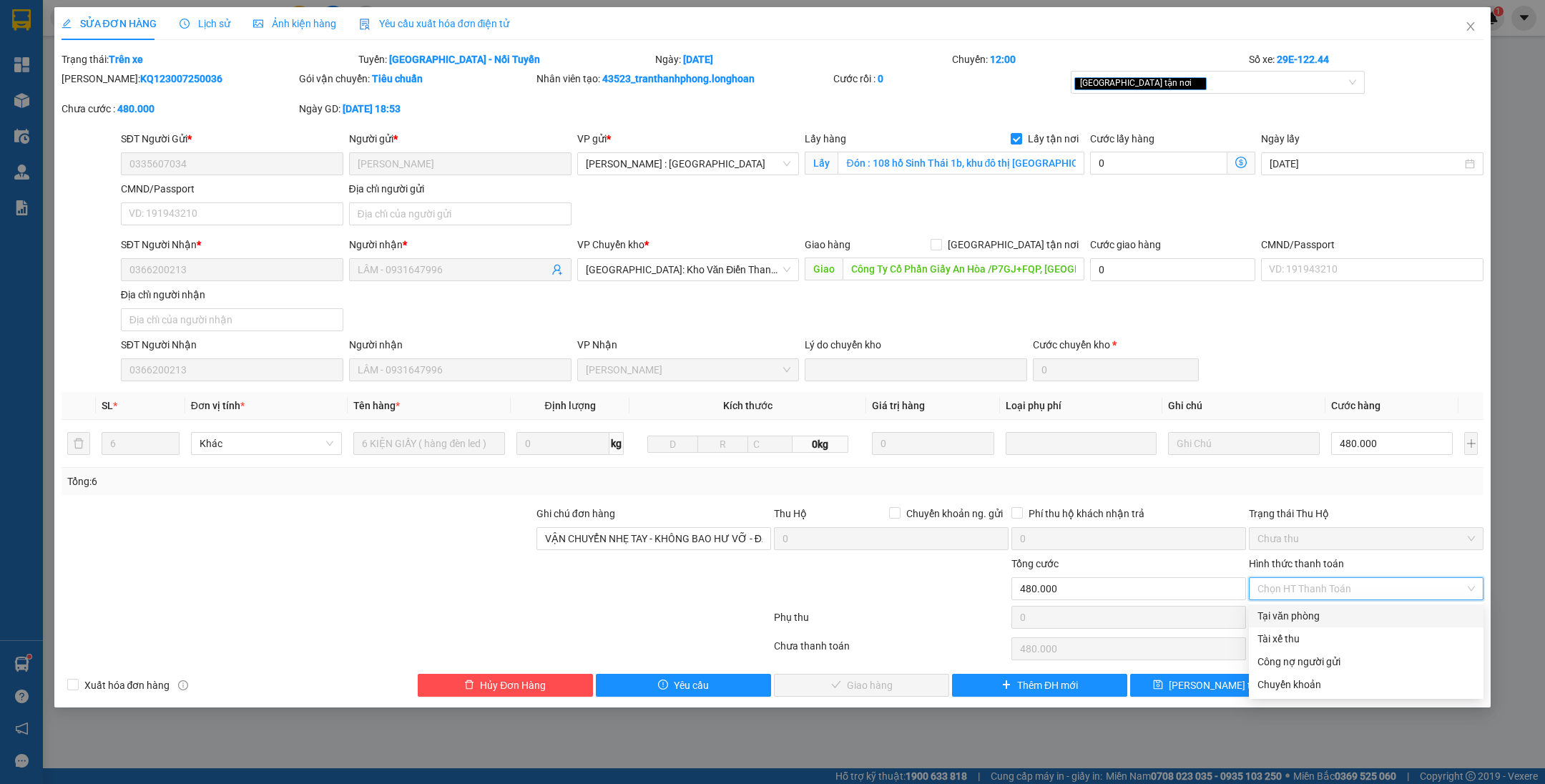
drag, startPoint x: 1330, startPoint y: 600, endPoint x: 1150, endPoint y: 652, distance: 187.4
click at [1326, 612] on div "Tại văn phòng" at bounding box center [1366, 615] width 217 height 16
type input "0"
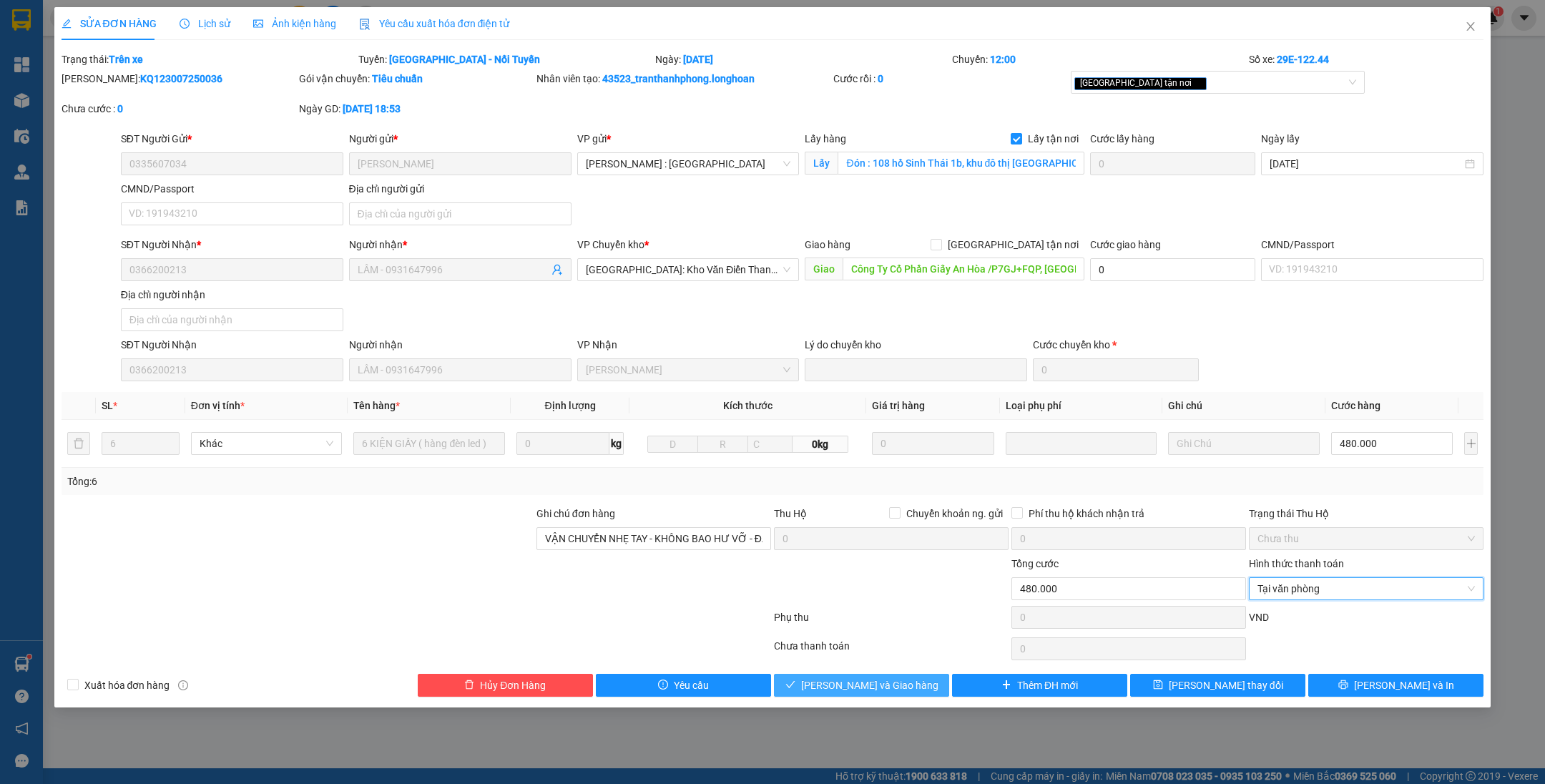
click at [914, 690] on button "[PERSON_NAME] và Giao hàng" at bounding box center [861, 684] width 175 height 23
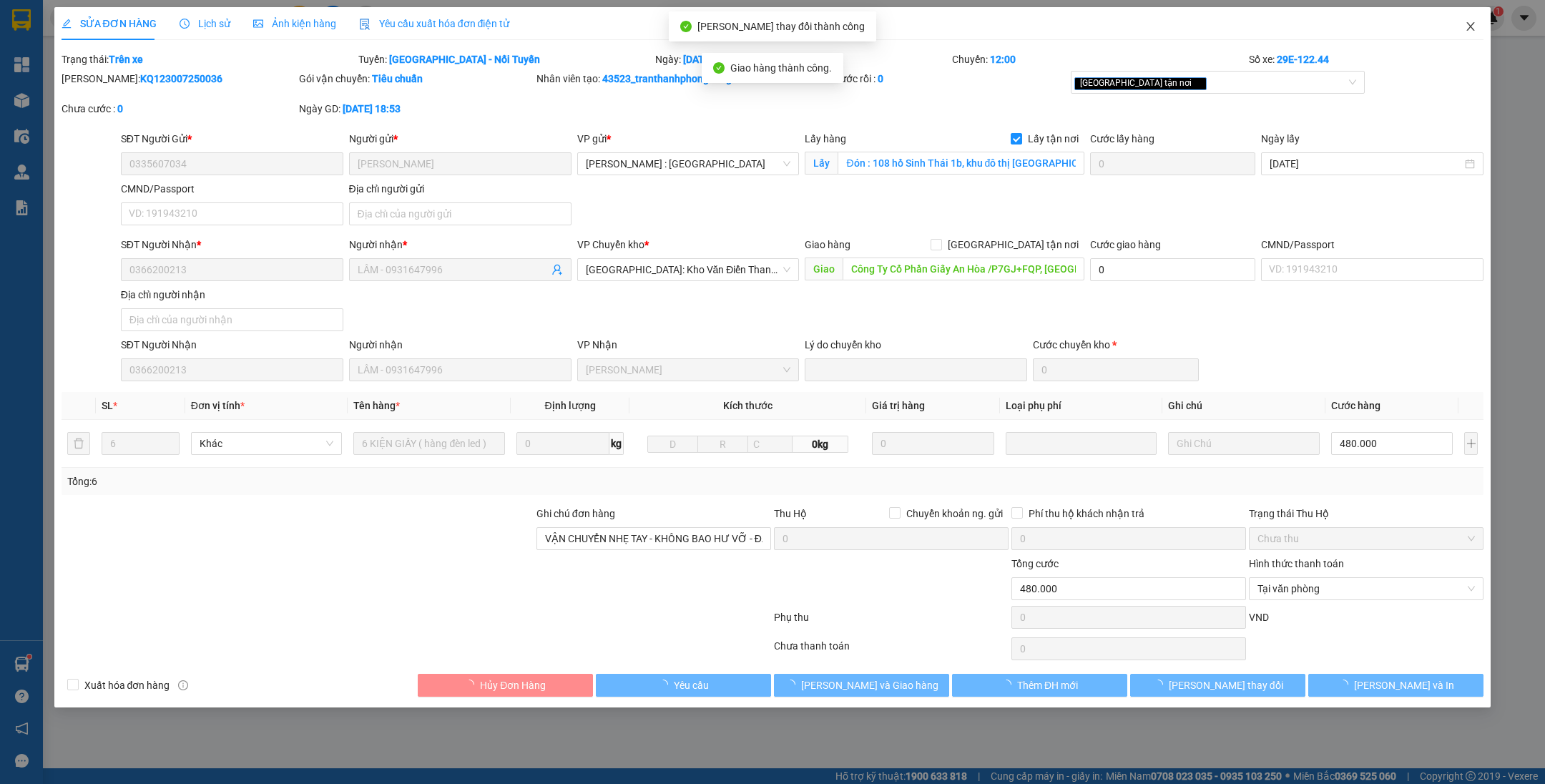
click at [1469, 30] on icon "close" at bounding box center [1470, 27] width 8 height 9
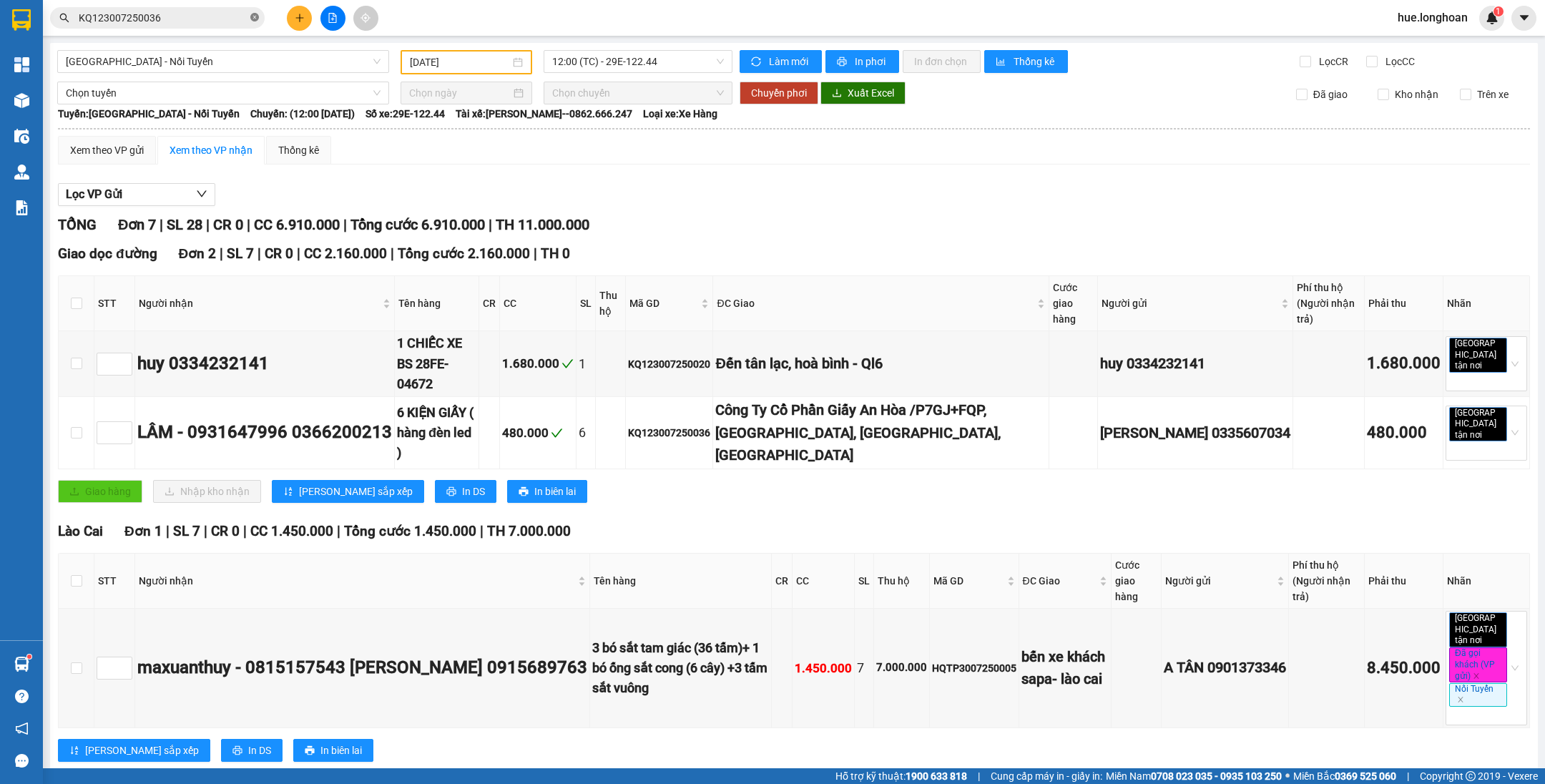
click at [257, 18] on icon "close-circle" at bounding box center [254, 17] width 9 height 9
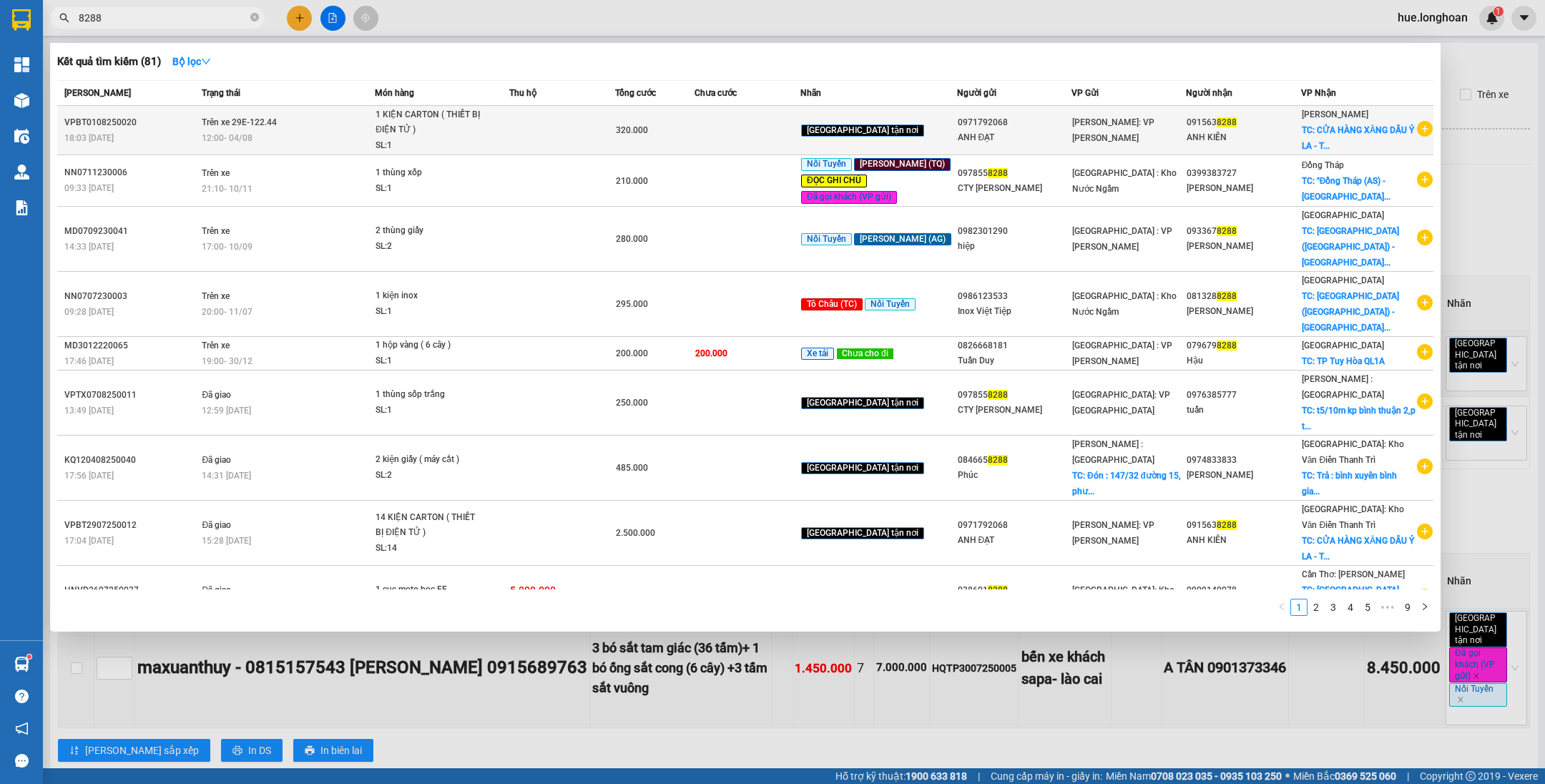
type input "8288"
click at [555, 122] on td at bounding box center [562, 131] width 106 height 49
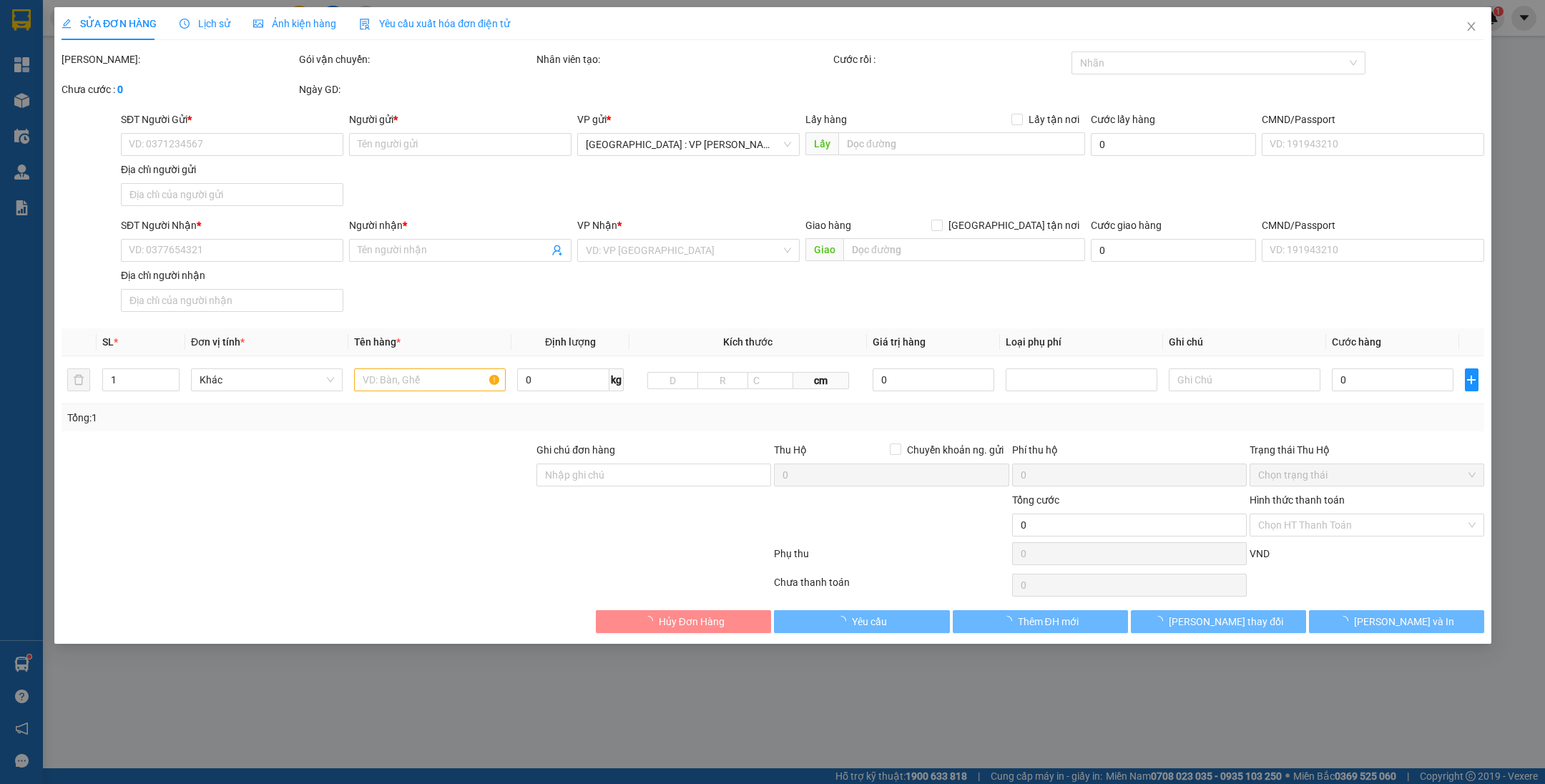
type input "0971792068"
type input "ANH ĐẠT"
type input "0915638288"
type input "ANH KIÊN"
checkbox input "true"
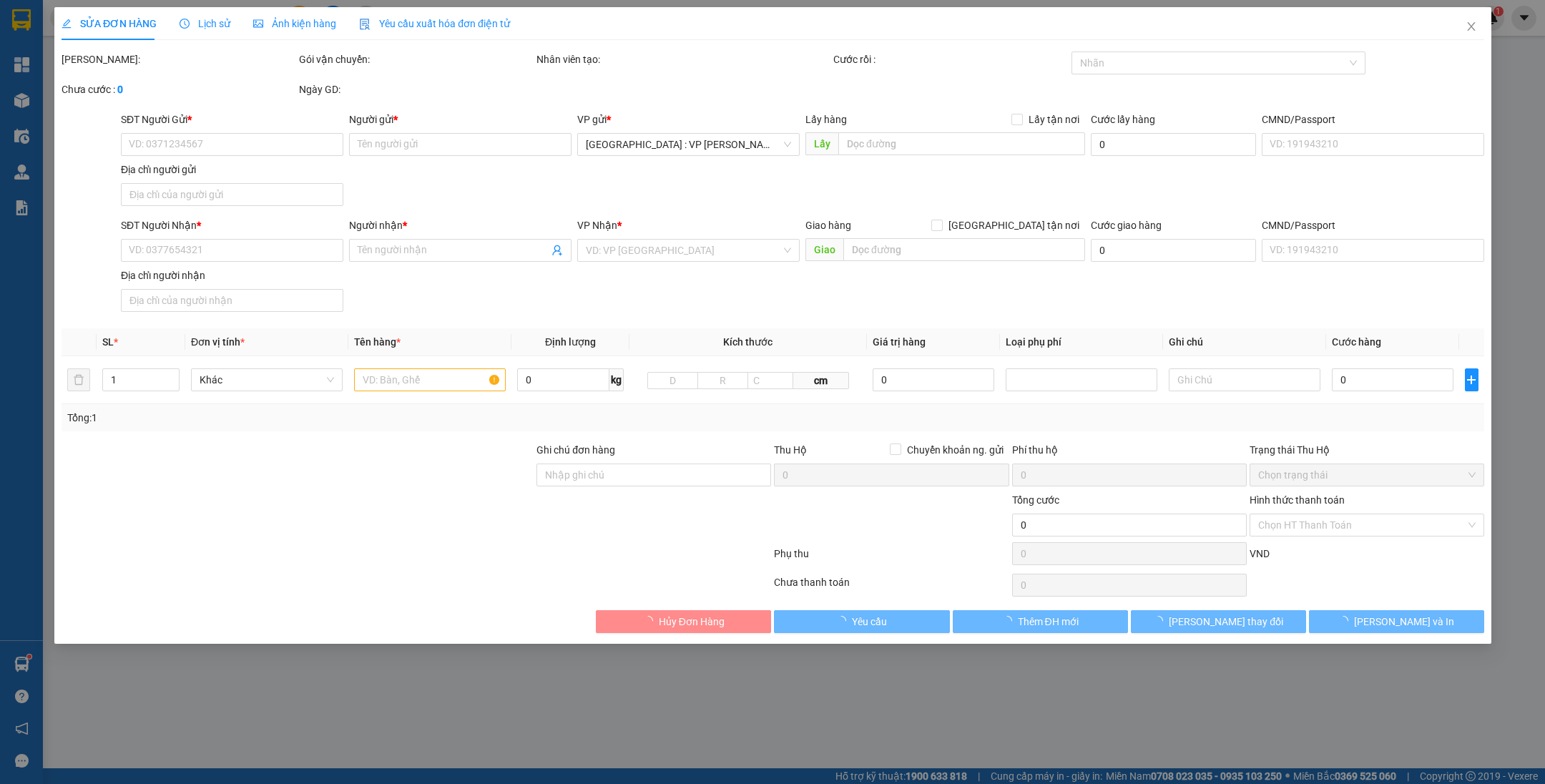
type input "CỬA HÀNG XĂNG DẦU Ỷ LA - TỔ DÂN PHỐ Ỷ [GEOGRAPHIC_DATA]"
type input "320.000"
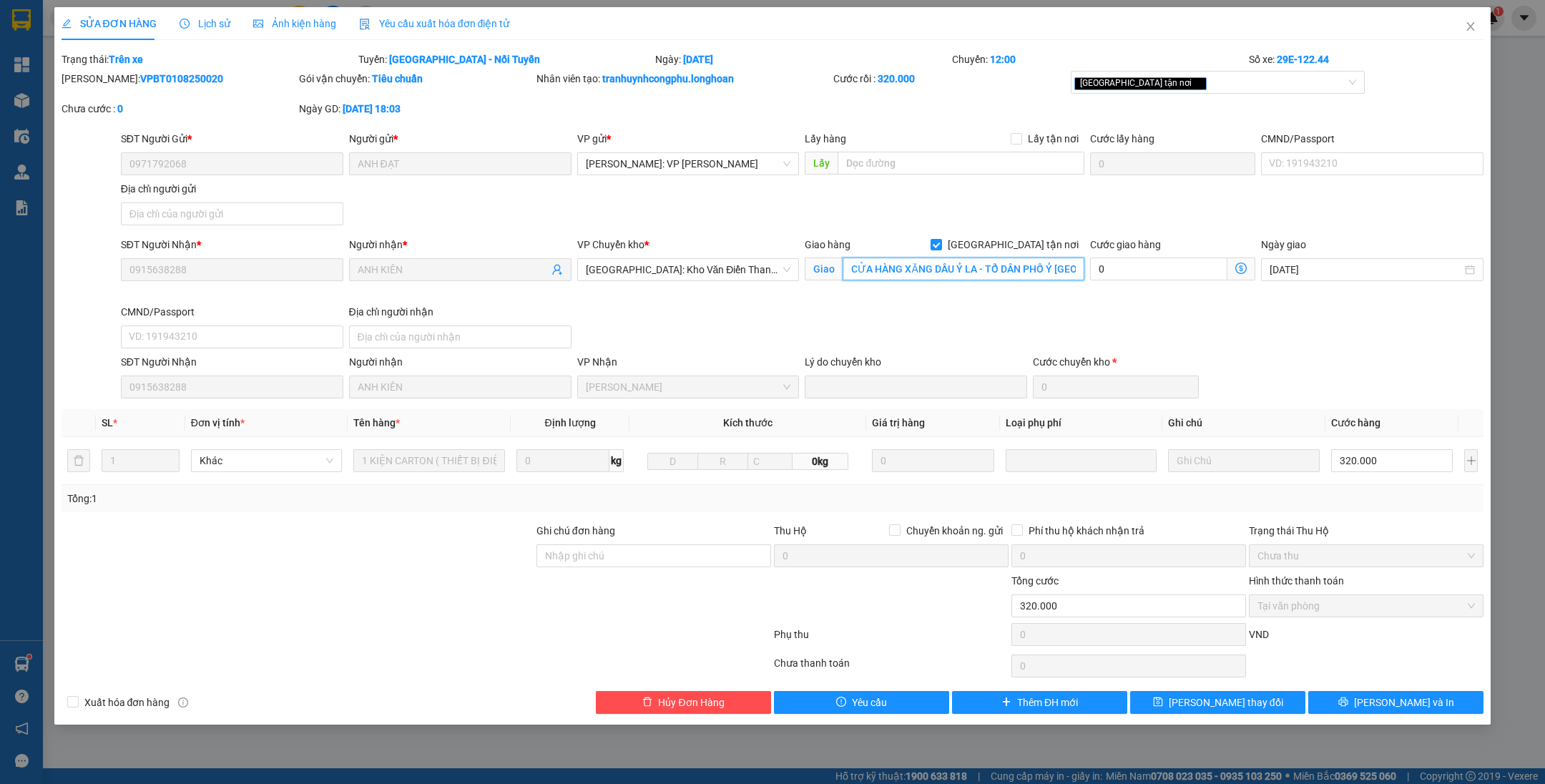
click at [1022, 268] on input "CỬA HÀNG XĂNG DẦU Ỷ LA - TỔ DÂN PHỐ Ỷ [GEOGRAPHIC_DATA]" at bounding box center [963, 268] width 242 height 23
click at [1021, 240] on span "[GEOGRAPHIC_DATA] tận nơi" at bounding box center [1013, 245] width 142 height 16
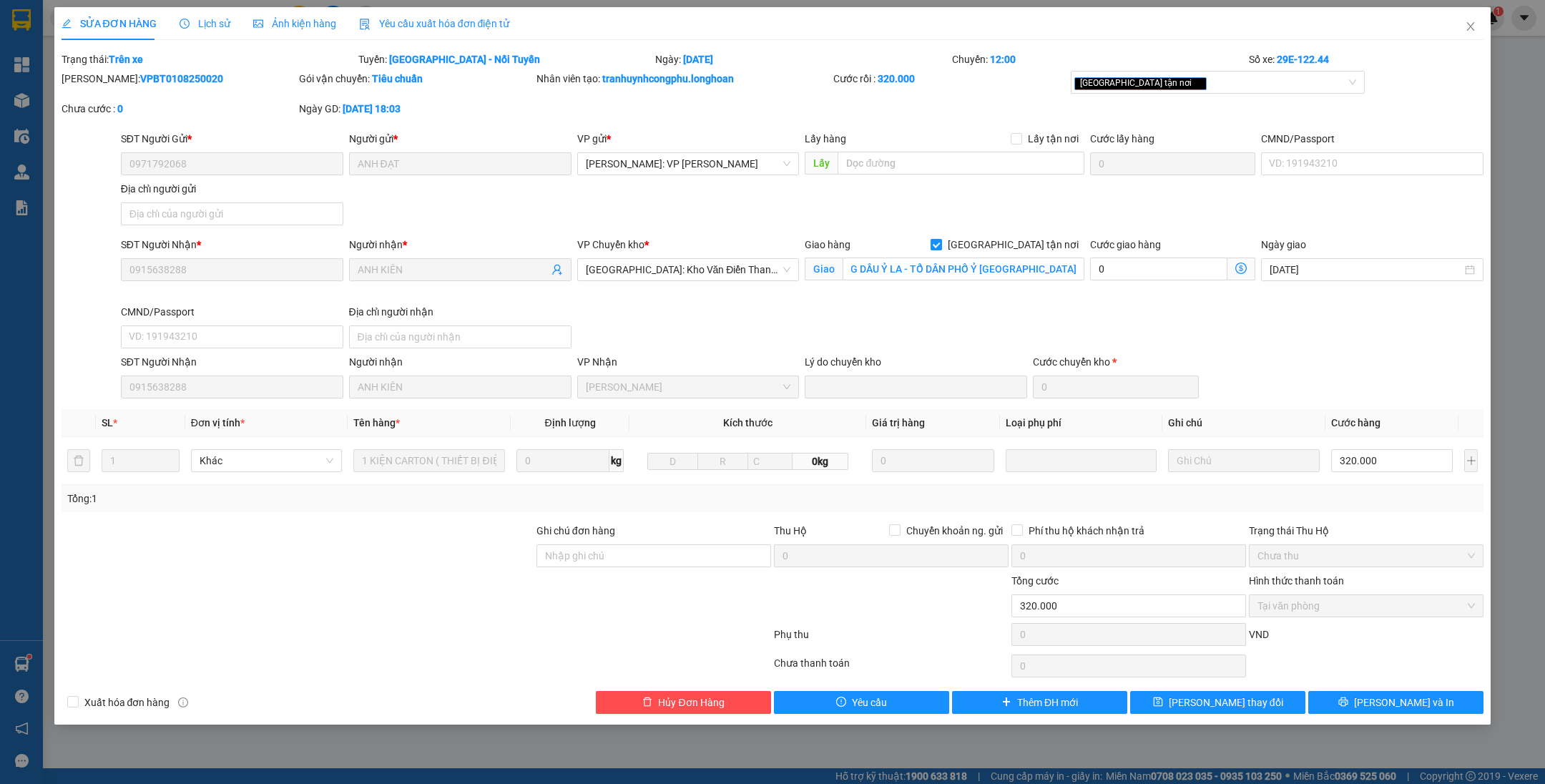
click at [940, 240] on input "[GEOGRAPHIC_DATA] tận nơi" at bounding box center [935, 244] width 10 height 10
checkbox input "false"
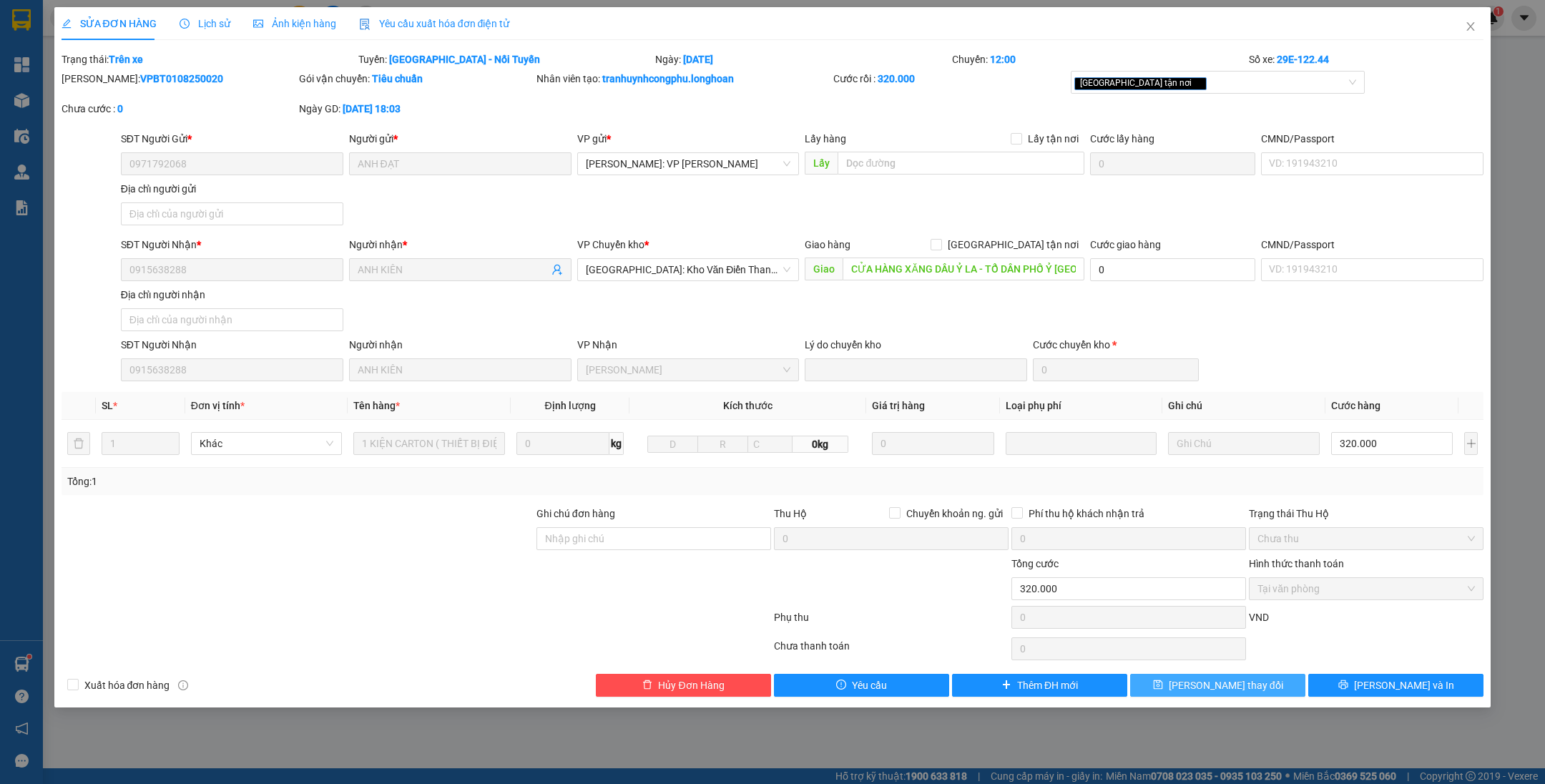
drag, startPoint x: 1189, startPoint y: 682, endPoint x: 1190, endPoint y: 693, distance: 11.0
click at [1163, 684] on icon "save" at bounding box center [1158, 684] width 10 height 10
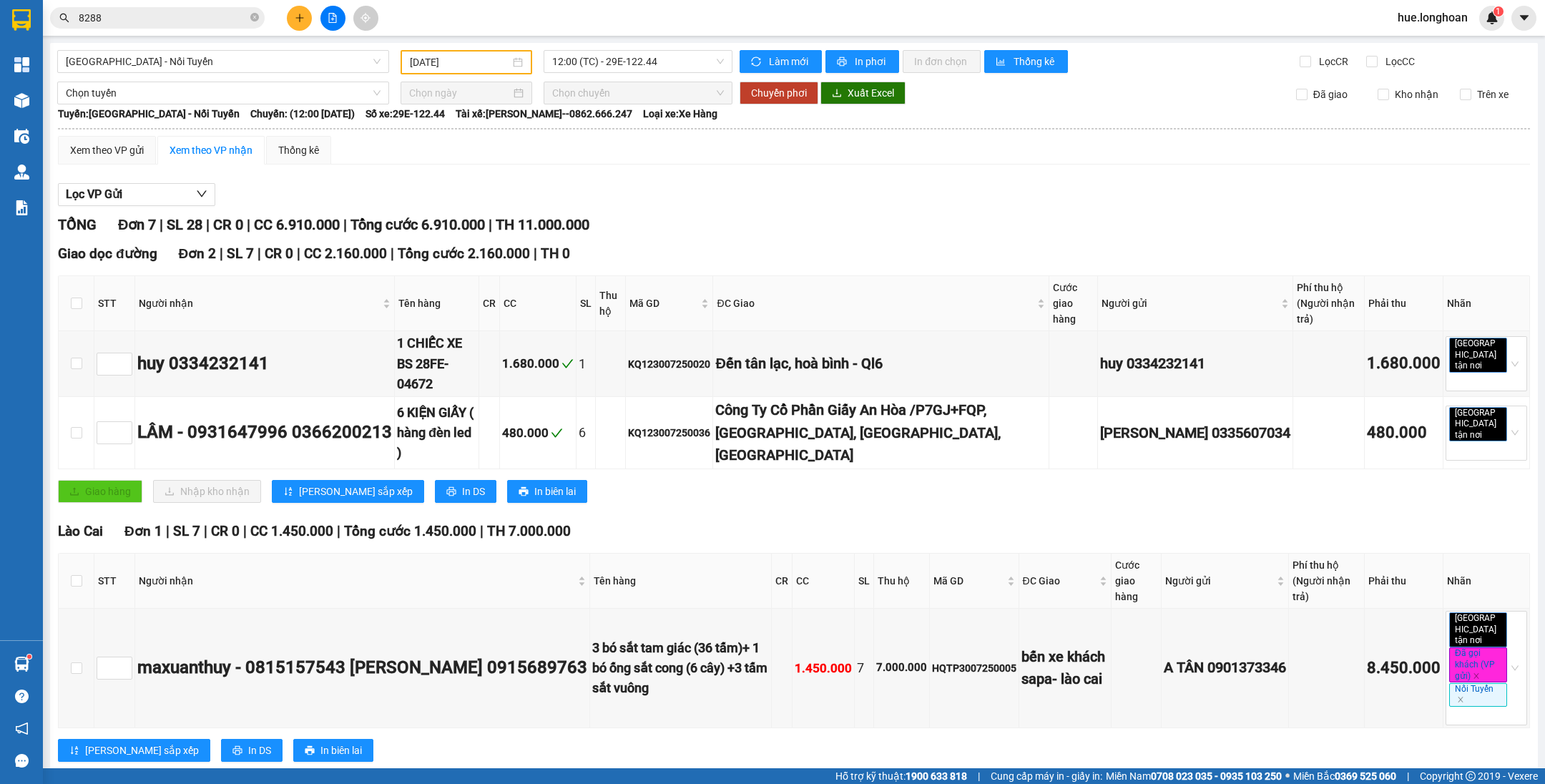
click at [200, 24] on input "8288" at bounding box center [163, 18] width 169 height 16
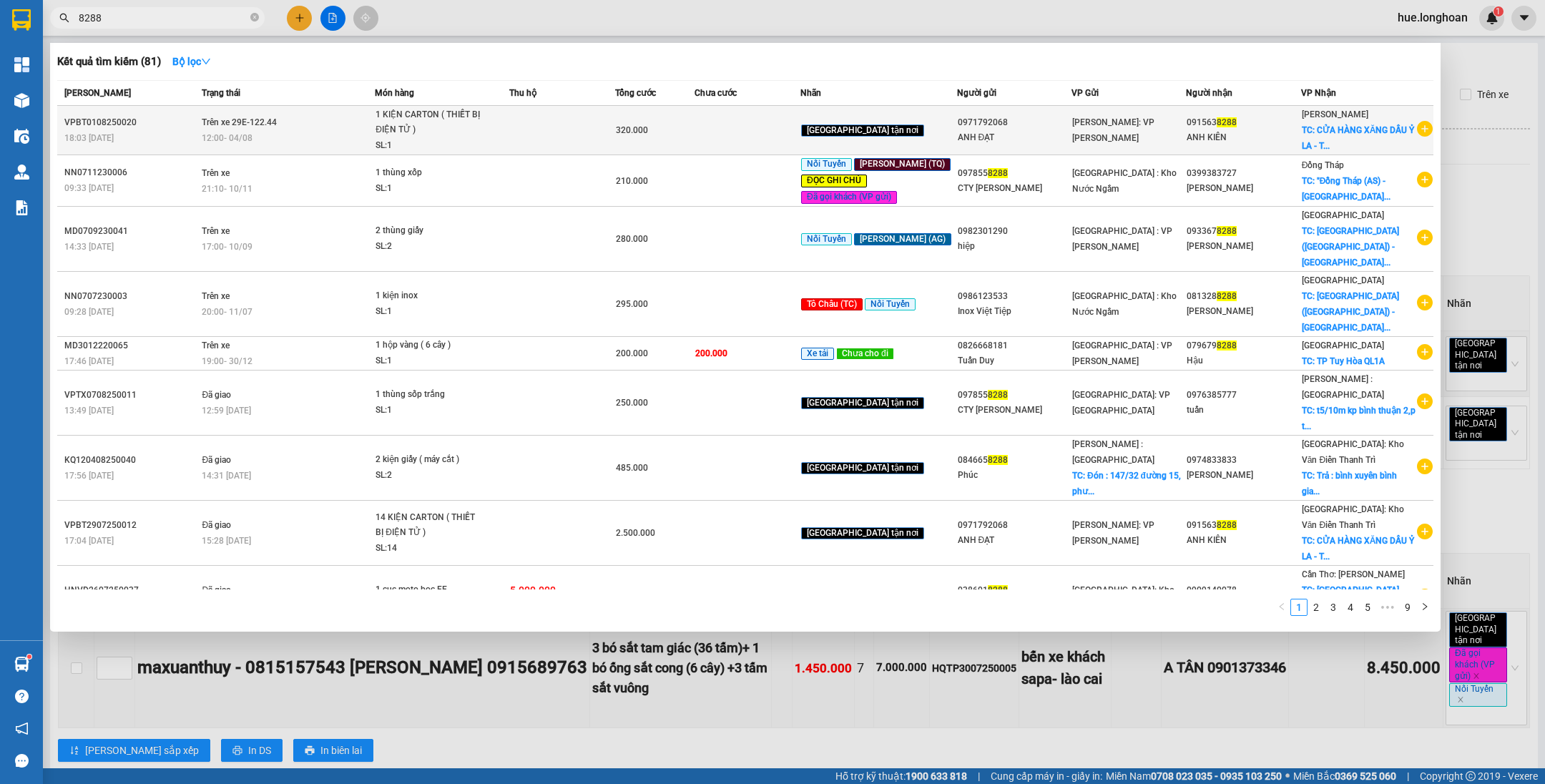
click at [537, 135] on td at bounding box center [562, 131] width 106 height 49
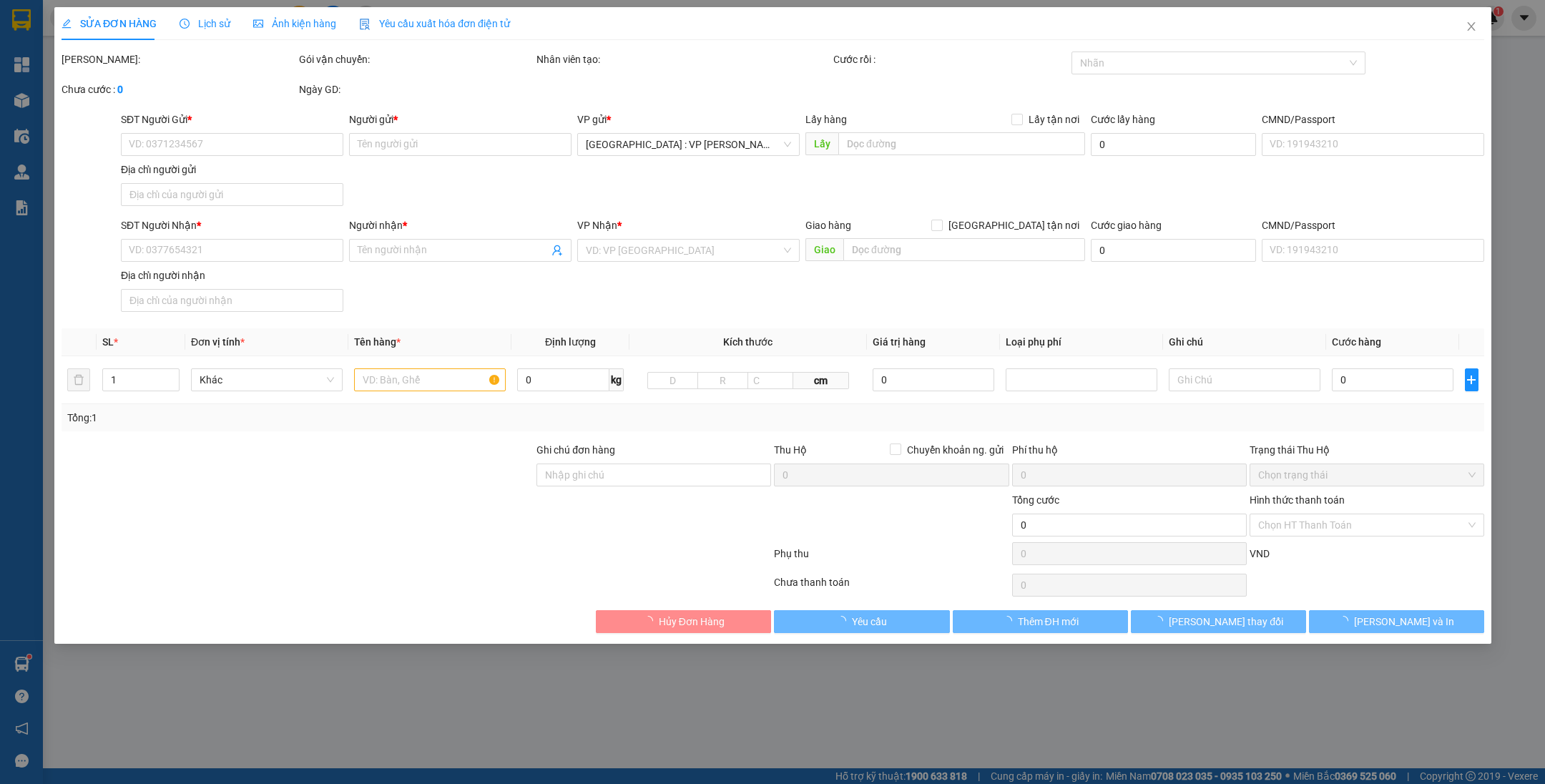
type input "0971792068"
type input "ANH ĐẠT"
type input "0915638288"
type input "ANH KIÊN"
type input "CỬA HÀNG XĂNG DẦU Ỷ LA - TỔ DÂN PHỐ Ỷ [GEOGRAPHIC_DATA]"
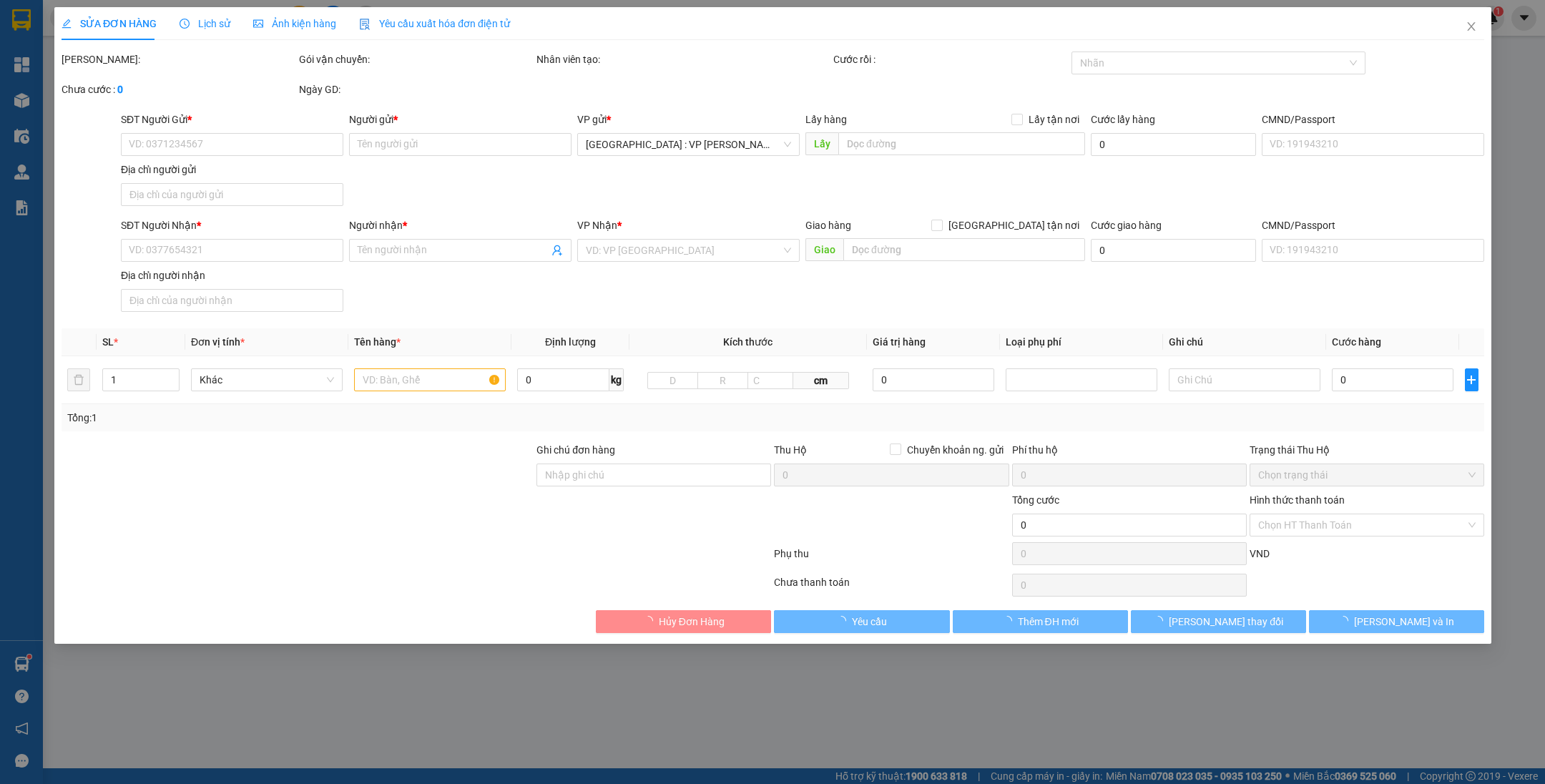
type input "320.000"
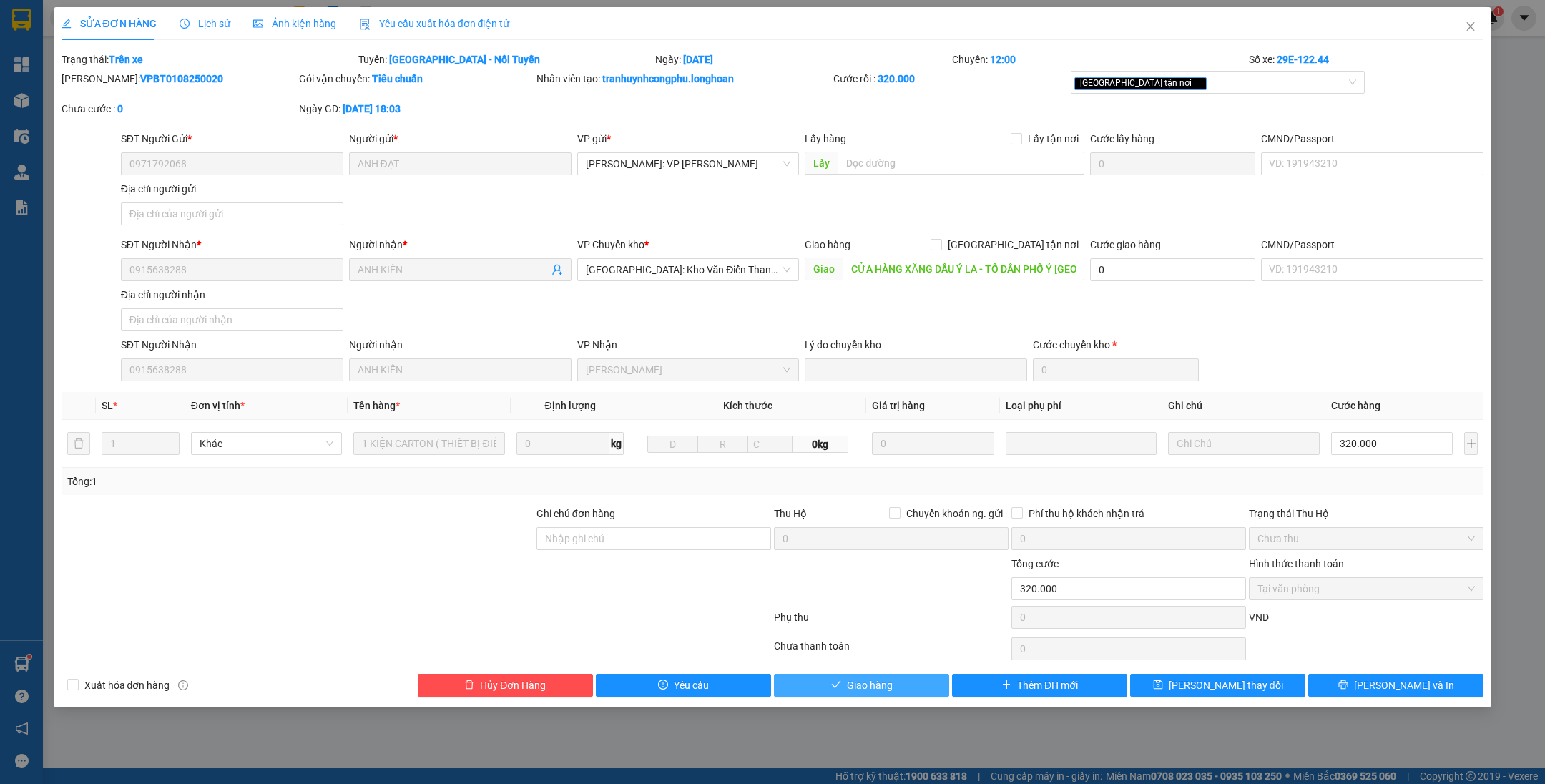
click at [921, 682] on button "Giao hàng" at bounding box center [861, 684] width 175 height 23
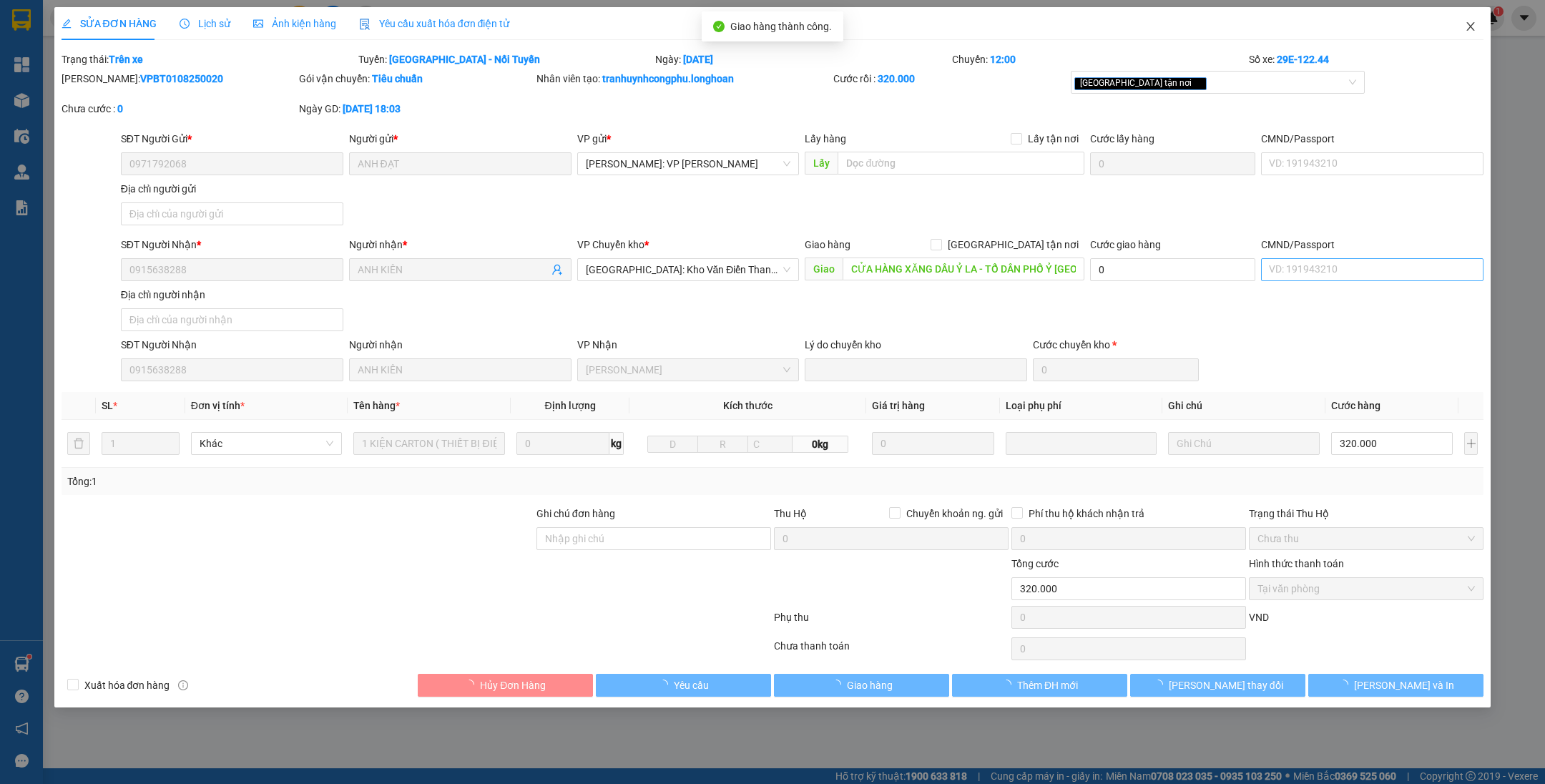
click at [1466, 22] on icon "close" at bounding box center [1470, 27] width 12 height 12
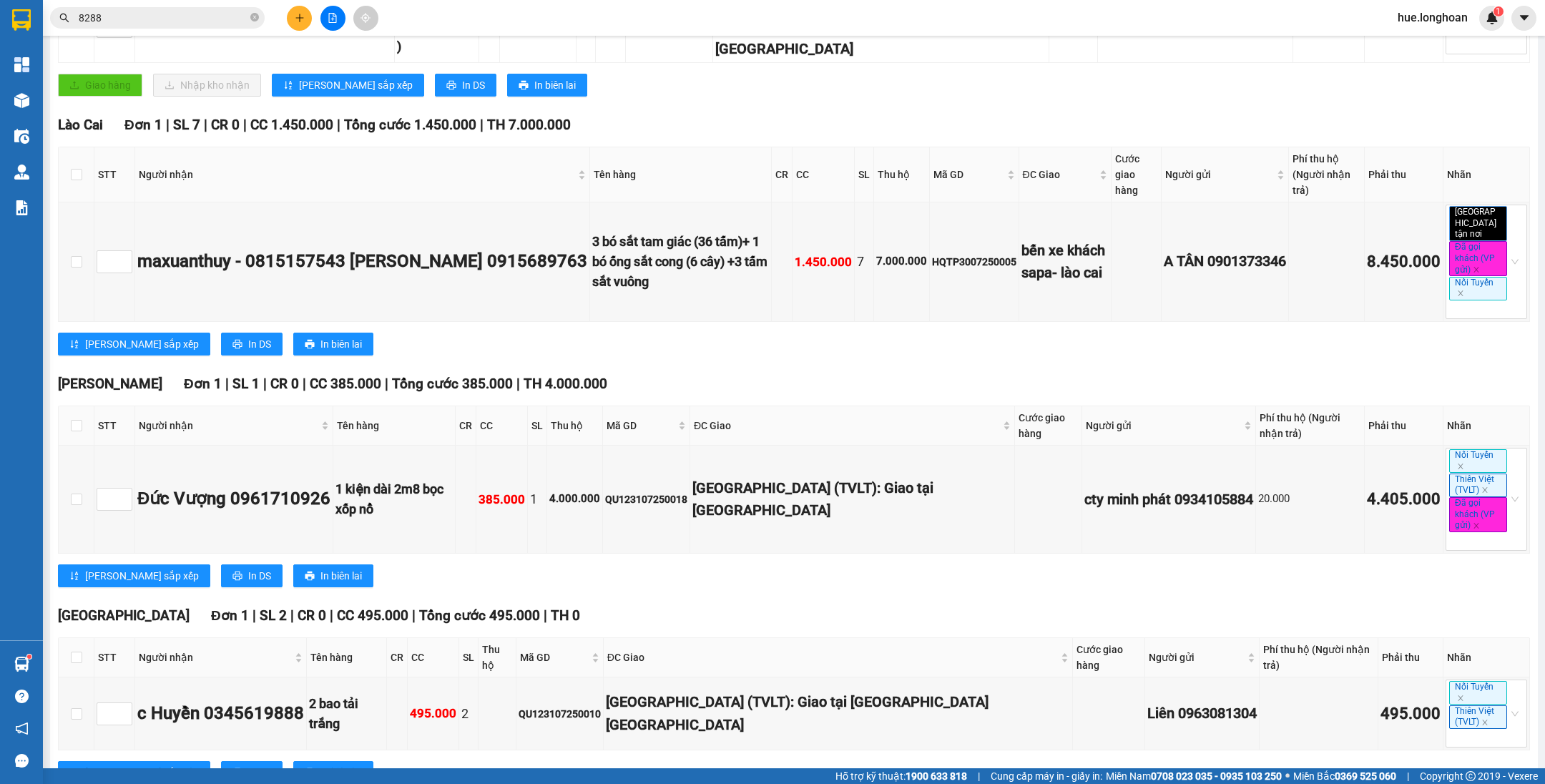
scroll to position [192, 0]
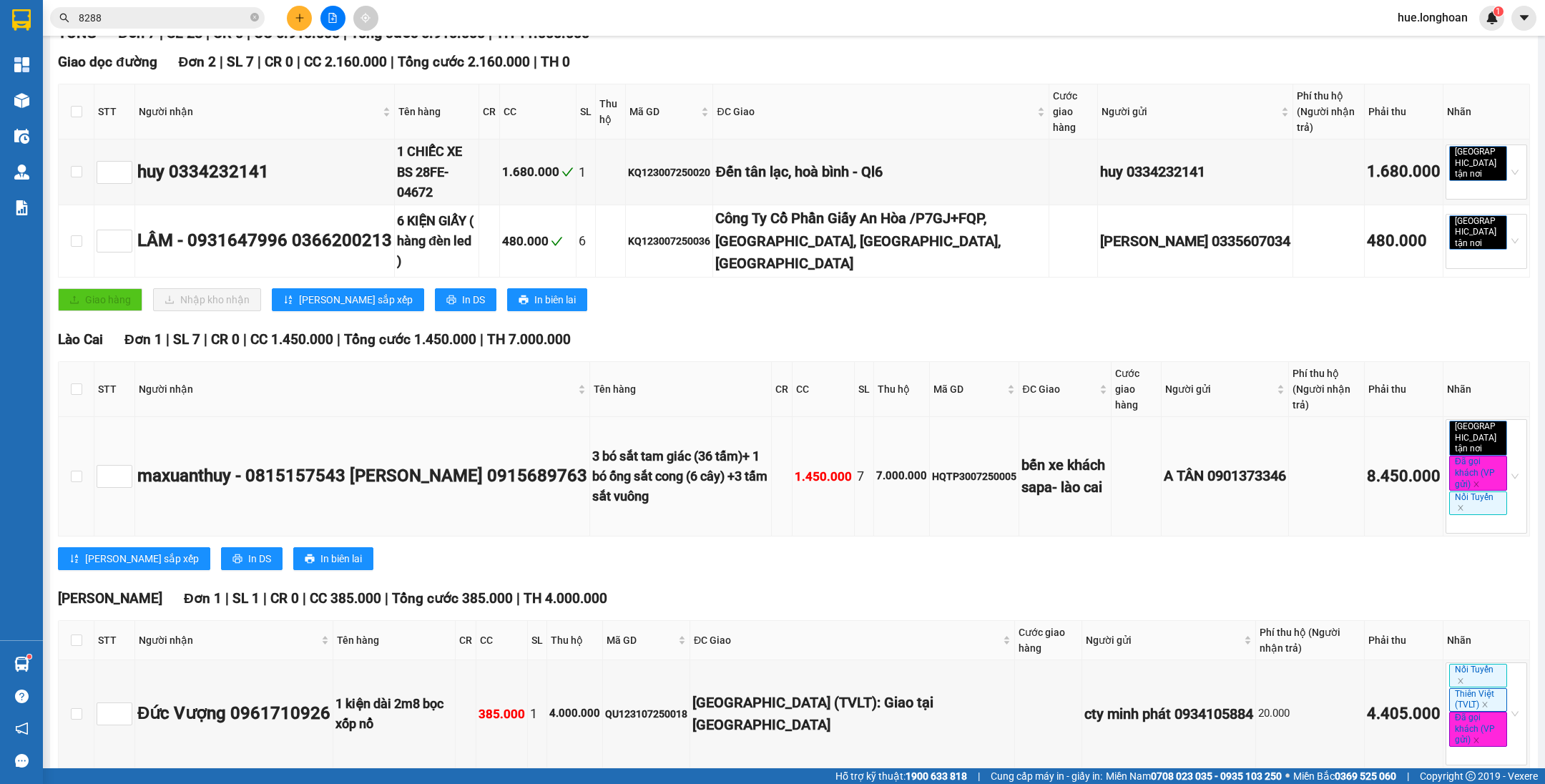
click at [932, 469] on div "HQTP3007250005" at bounding box center [974, 477] width 84 height 16
copy div "HQTP3007250005"
click at [251, 15] on icon "close-circle" at bounding box center [254, 17] width 9 height 9
paste input "HQTP3007250005"
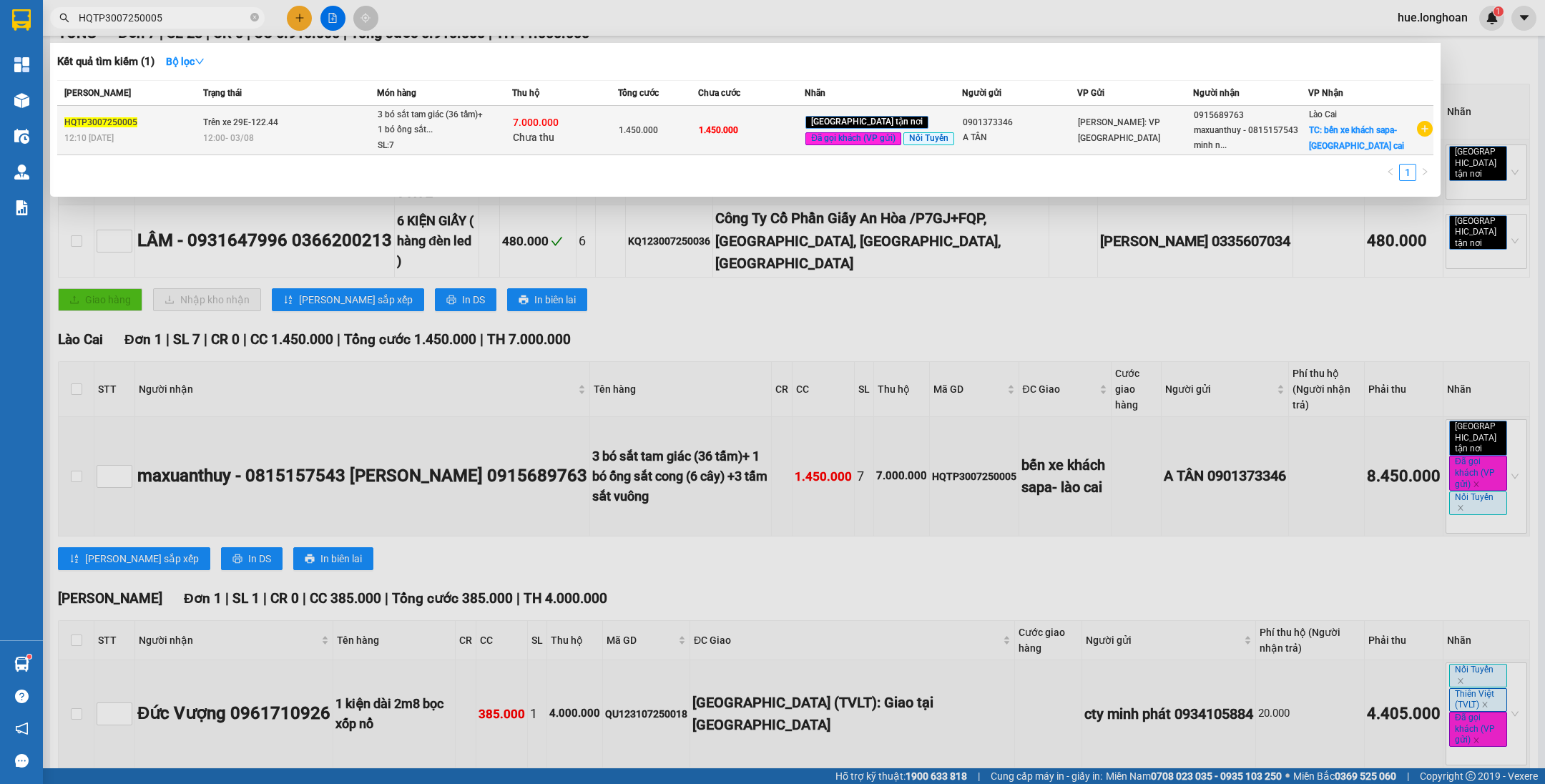
type input "HQTP3007250005"
click at [532, 136] on span "Chưa thu" at bounding box center [533, 137] width 41 height 12
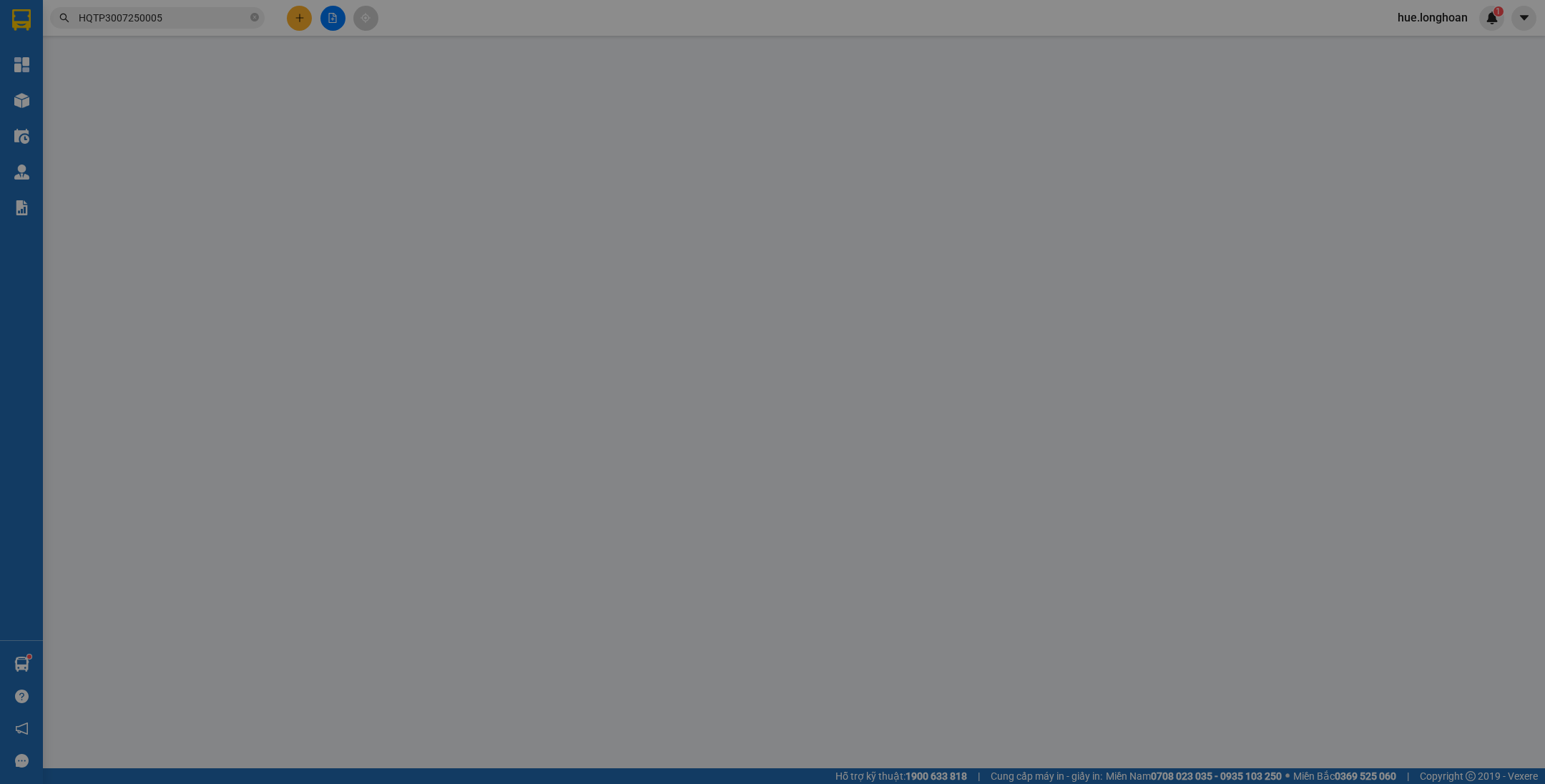
type input "0901373346"
type input "A TÂN"
type input "0915689763"
type input "maxuanthuy - 0815157543 [PERSON_NAME]"
checkbox input "true"
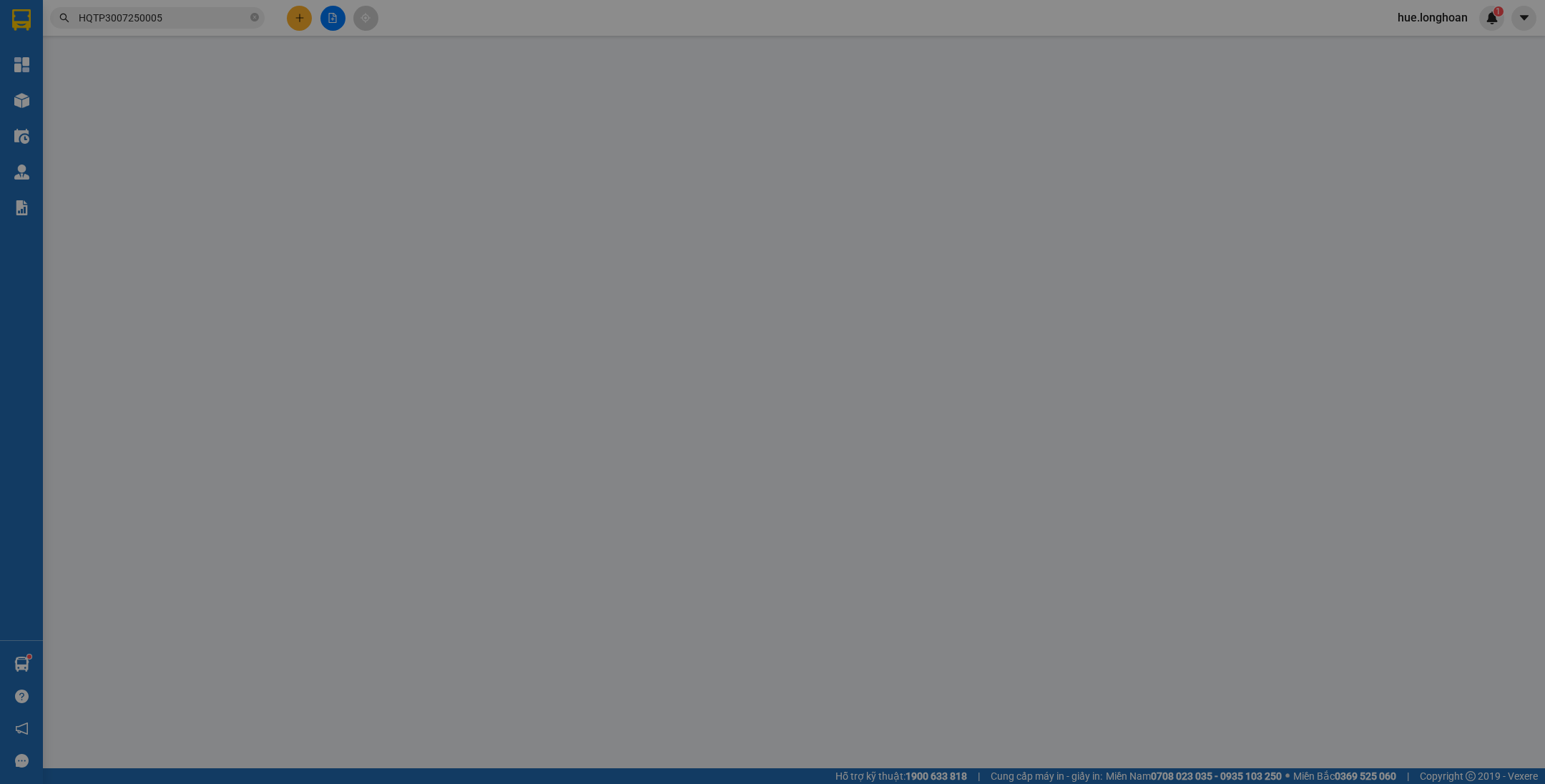
type input "bến xe khách sapa- lào cai"
type input "1.450.000"
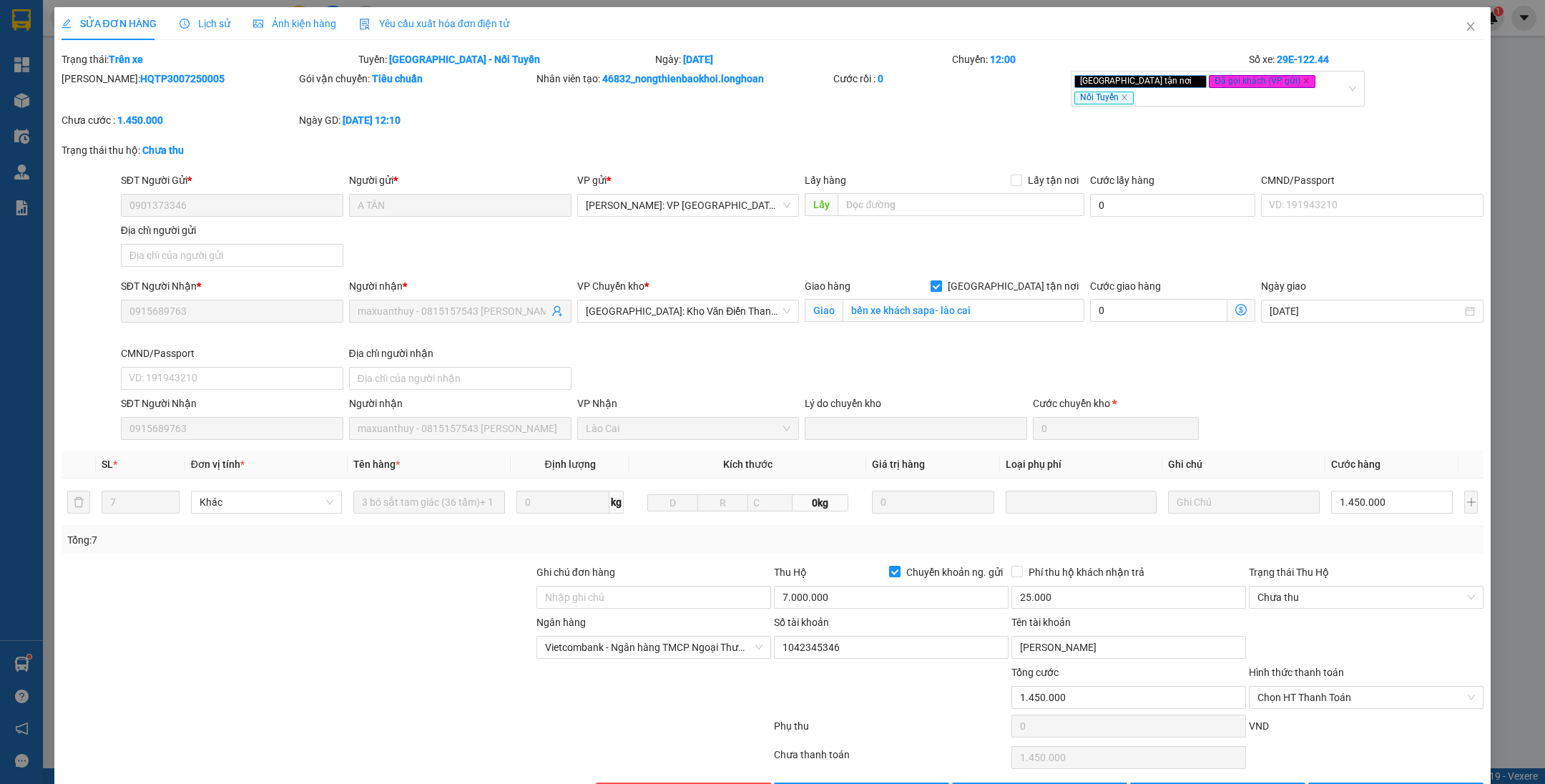
click at [1020, 280] on span "[GEOGRAPHIC_DATA] tận nơi" at bounding box center [1013, 286] width 142 height 16
click at [940, 280] on input "[GEOGRAPHIC_DATA] tận nơi" at bounding box center [935, 286] width 10 height 10
checkbox input "false"
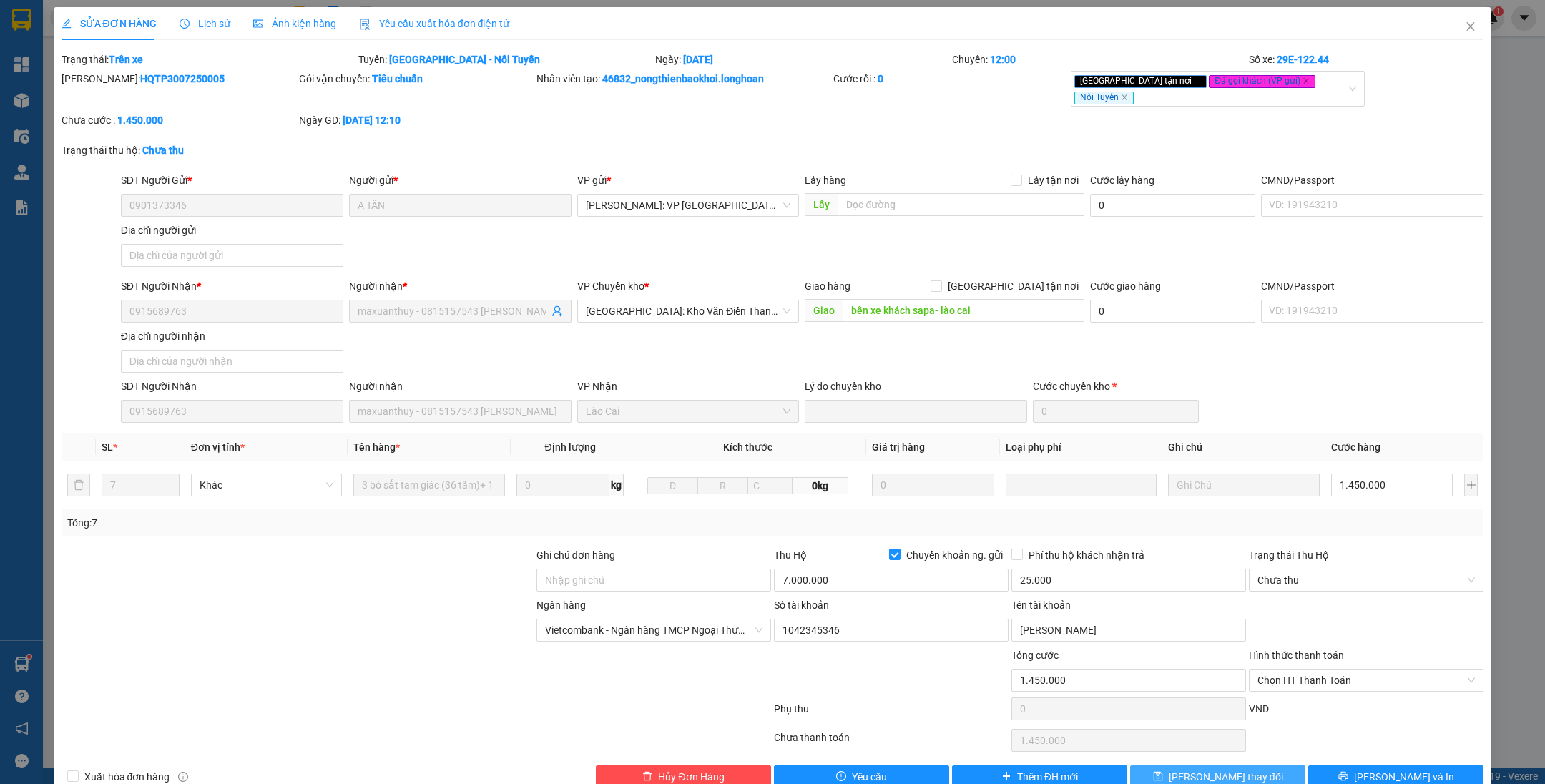
click at [1145, 765] on button "[PERSON_NAME] thay đổi" at bounding box center [1217, 776] width 175 height 23
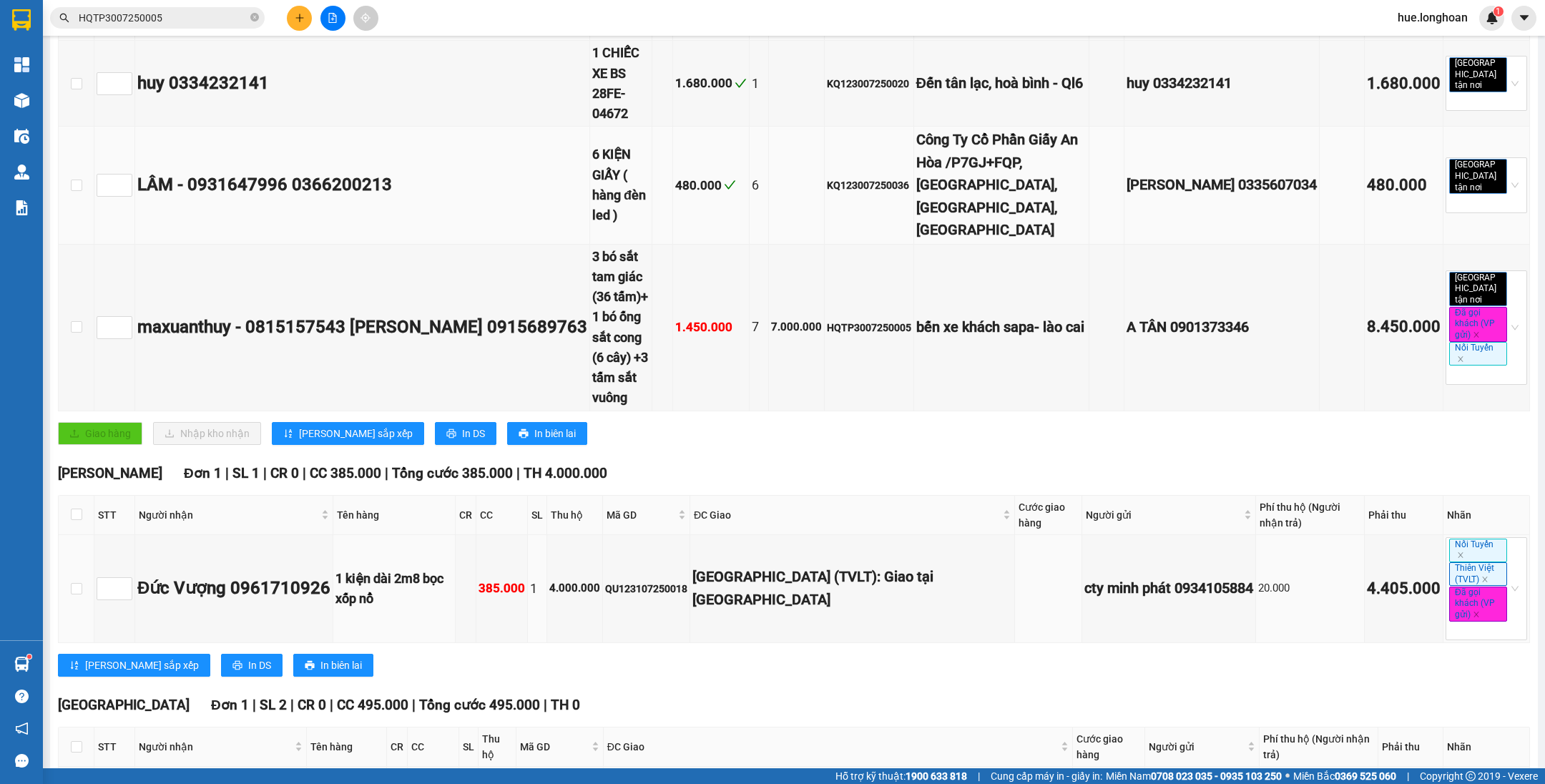
scroll to position [644, 0]
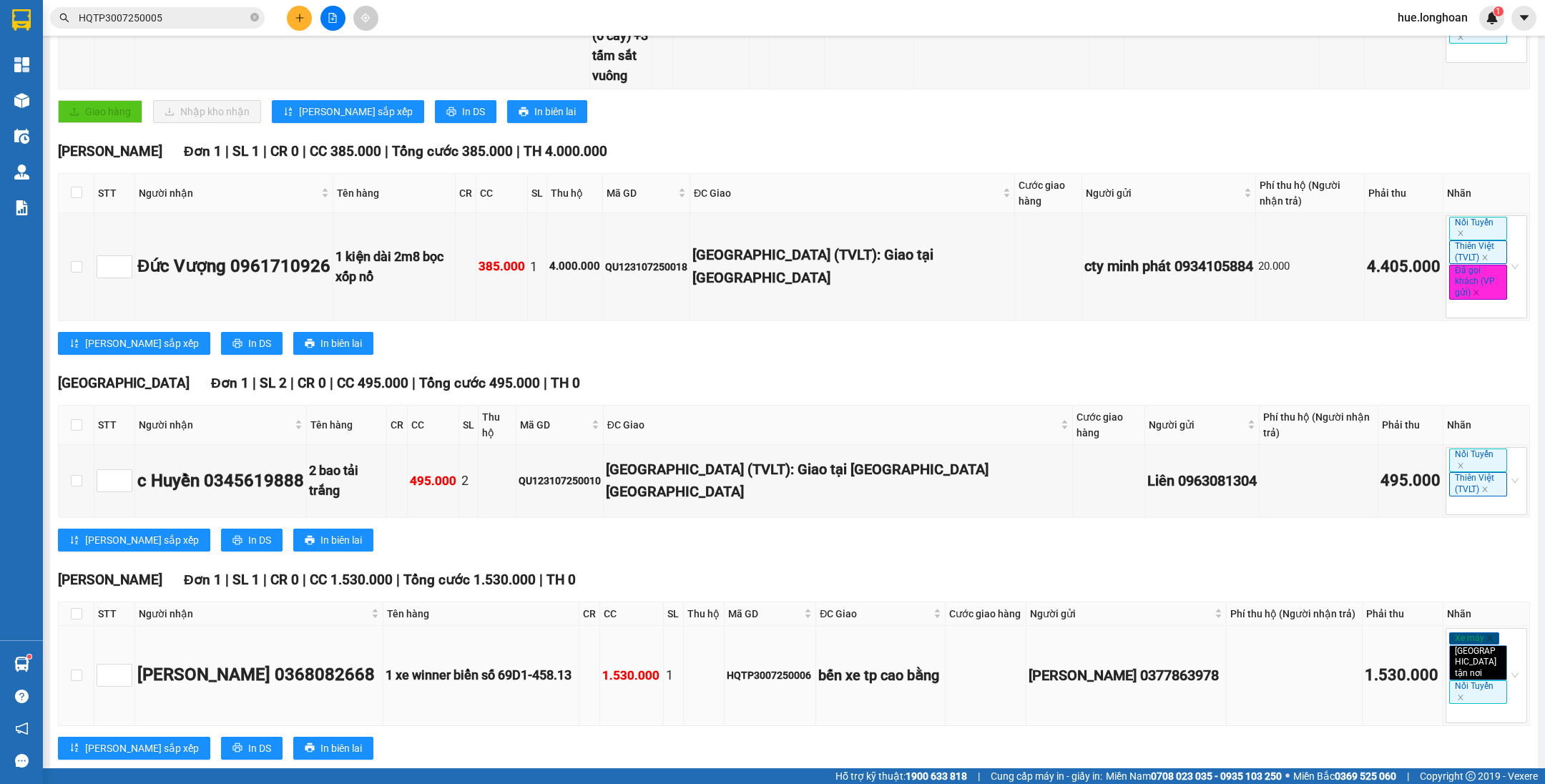
click at [751, 667] on div "HQTP3007250006" at bounding box center [770, 675] width 86 height 16
click at [753, 667] on div "HQTP3007250006" at bounding box center [770, 675] width 86 height 16
copy div "HQTP3007250006"
click at [255, 23] on span at bounding box center [254, 18] width 9 height 14
paste input "HQTP3007250006"
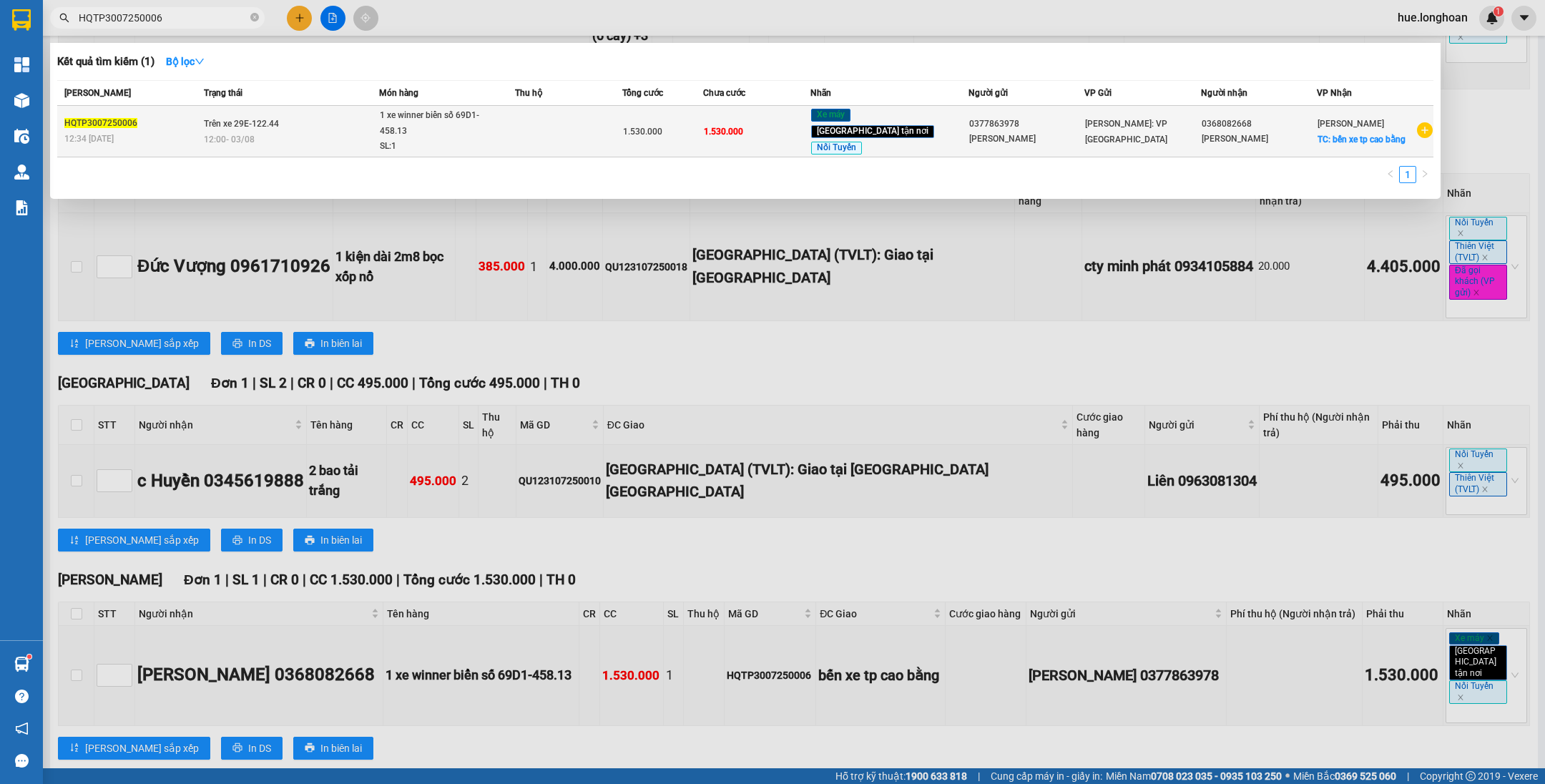
type input "HQTP3007250006"
click at [560, 121] on td at bounding box center [569, 132] width 108 height 52
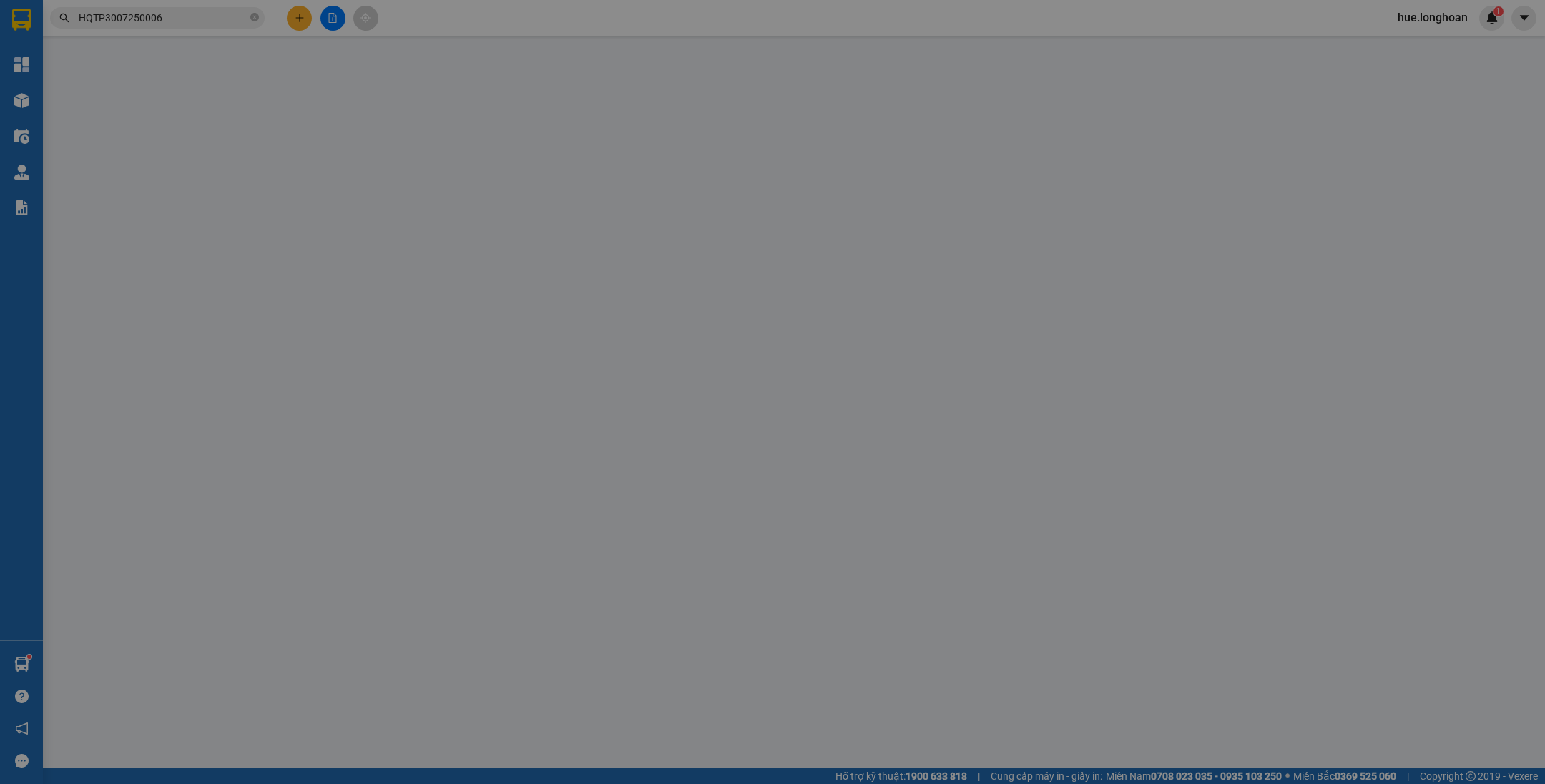
type input "0377863978"
type input "[PERSON_NAME]"
type input "0368082668"
type input "[PERSON_NAME]"
checkbox input "true"
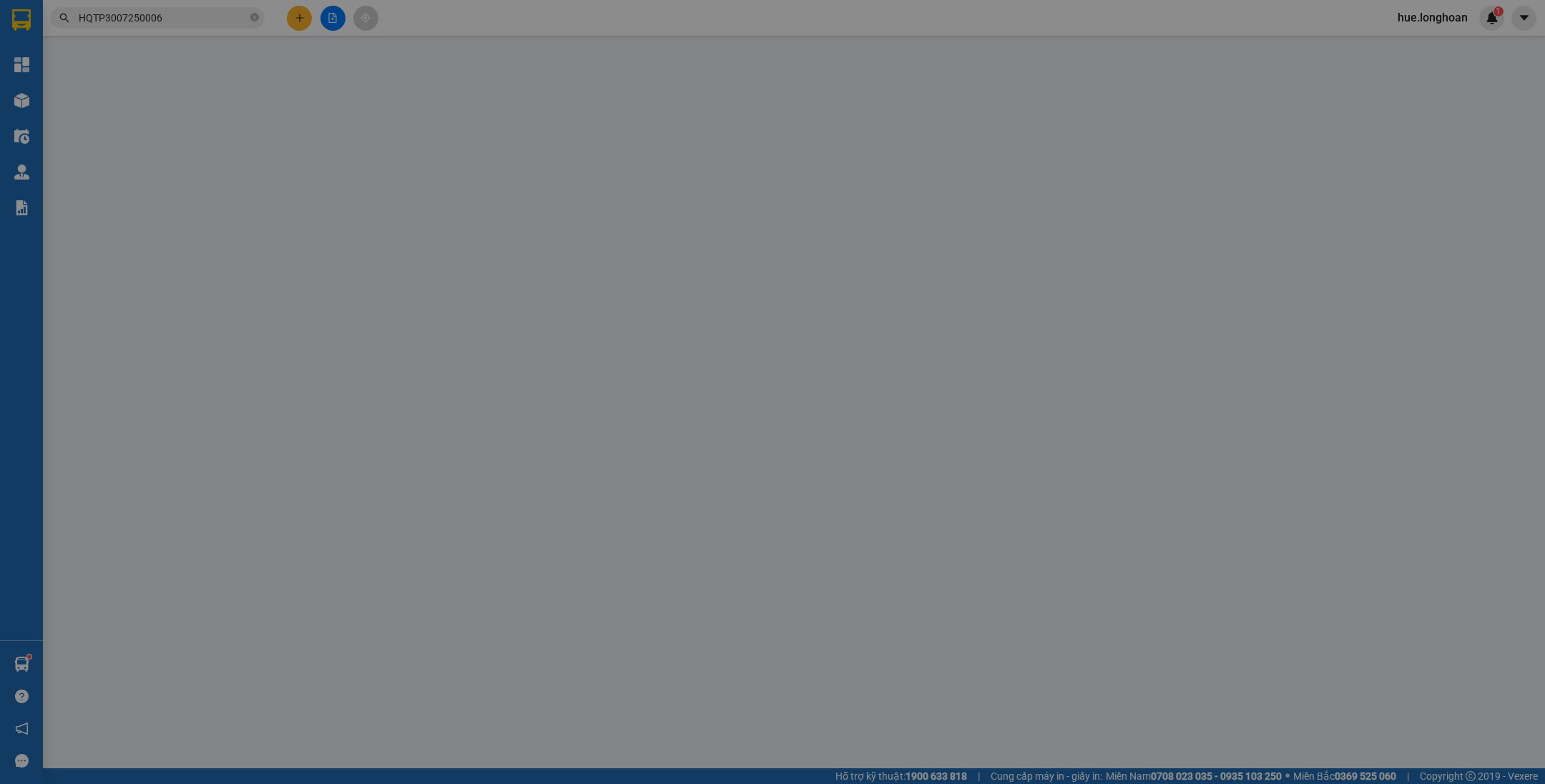
type input "bến xe tp cao bằng"
type input "1 chìa khóa, cavet khách giữ, có caet photo theo xe"
type input "1.530.000"
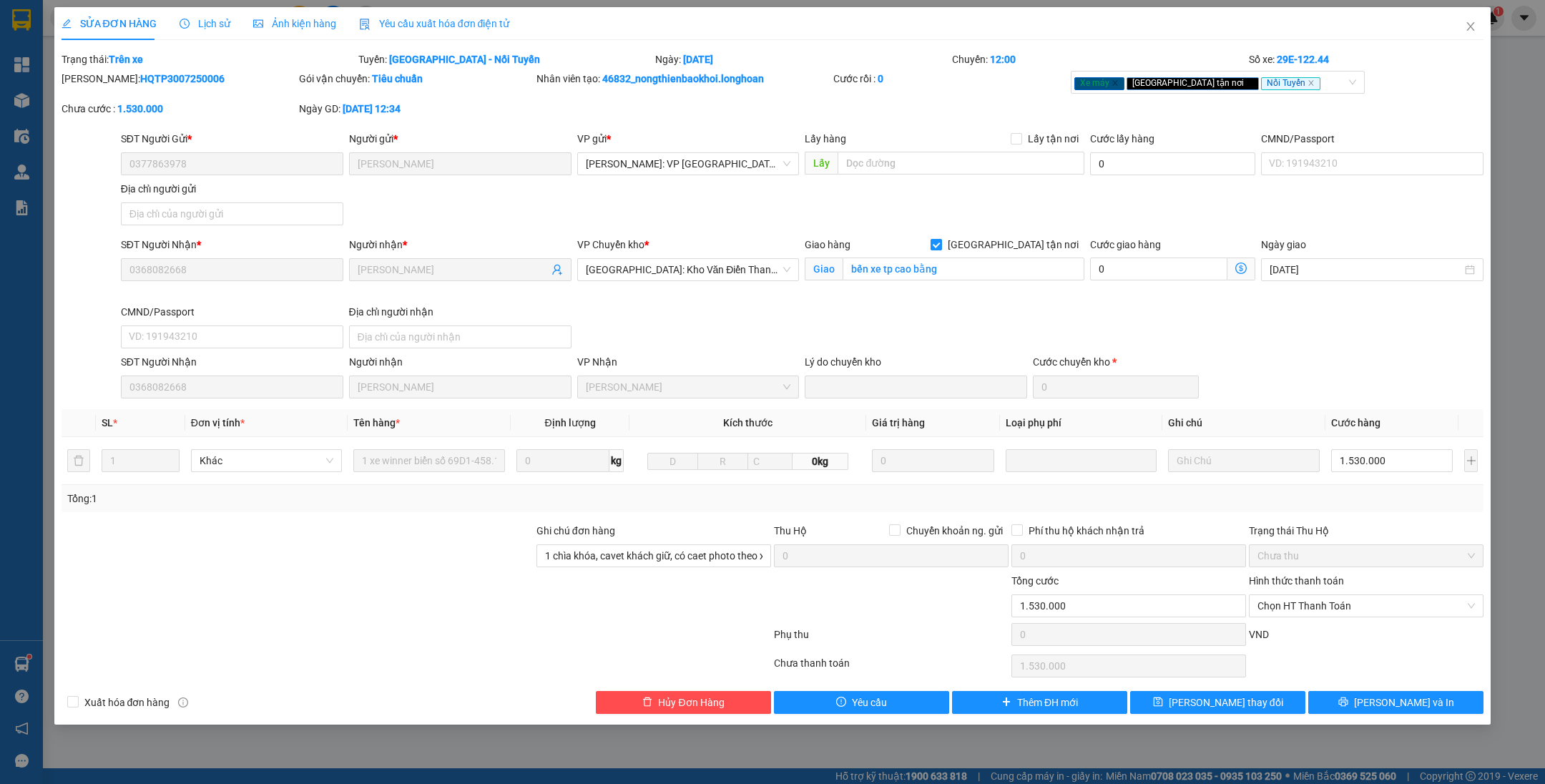
click at [1038, 247] on span "[GEOGRAPHIC_DATA] tận nơi" at bounding box center [1013, 245] width 142 height 16
click at [940, 247] on input "[GEOGRAPHIC_DATA] tận nơi" at bounding box center [935, 244] width 10 height 10
checkbox input "false"
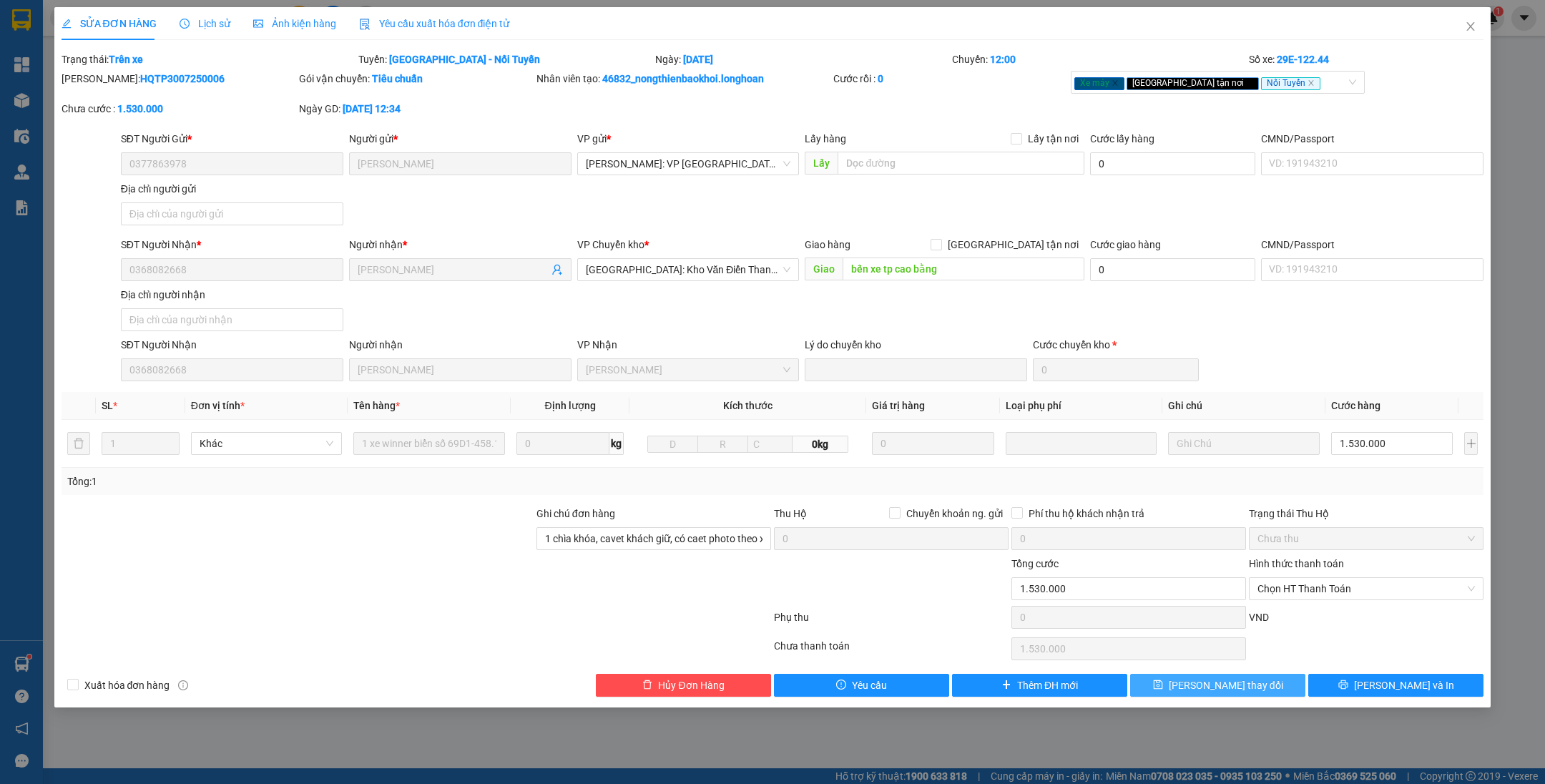
click at [1212, 687] on span "[PERSON_NAME] thay đổi" at bounding box center [1225, 685] width 114 height 16
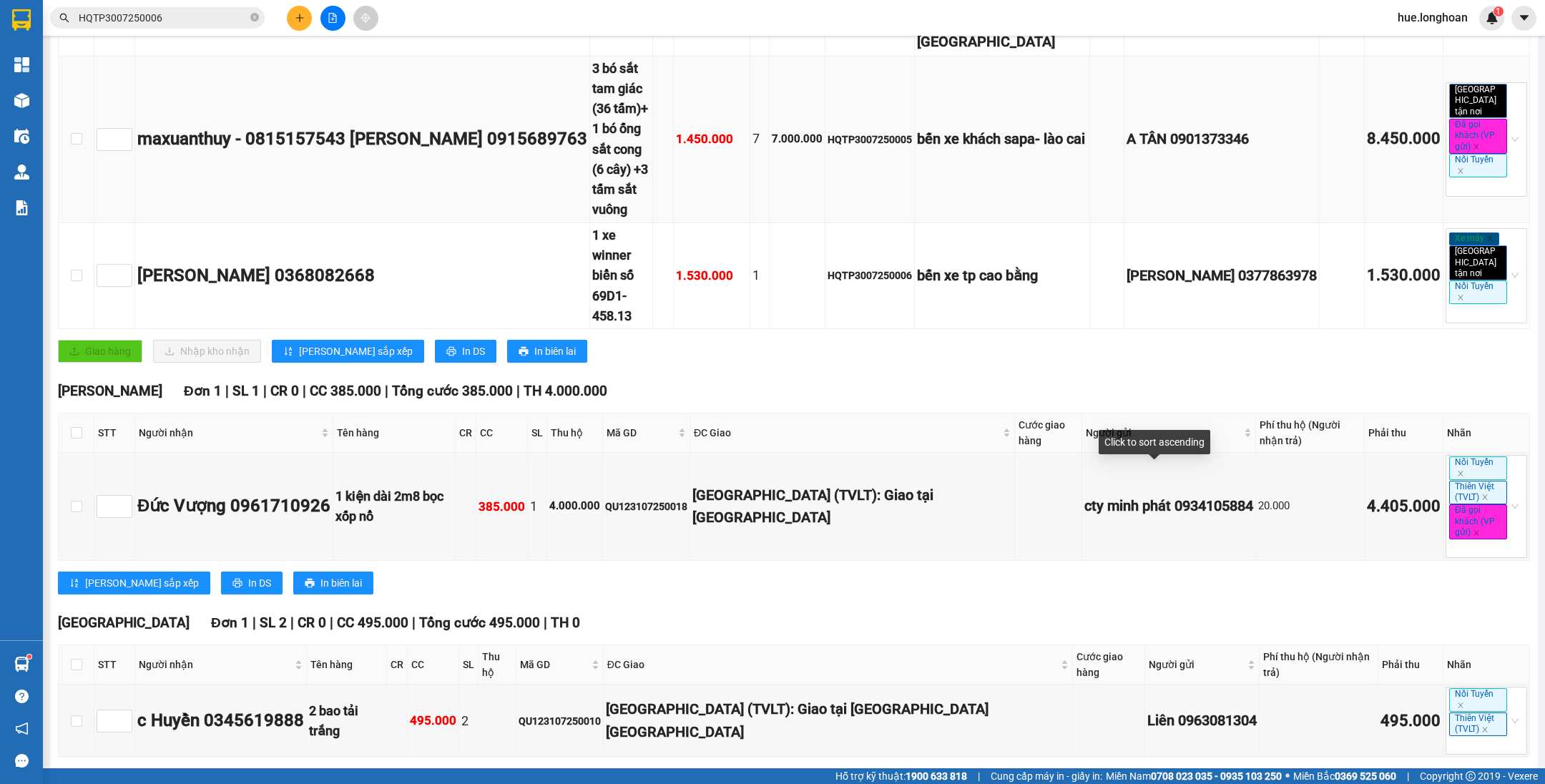
scroll to position [536, 0]
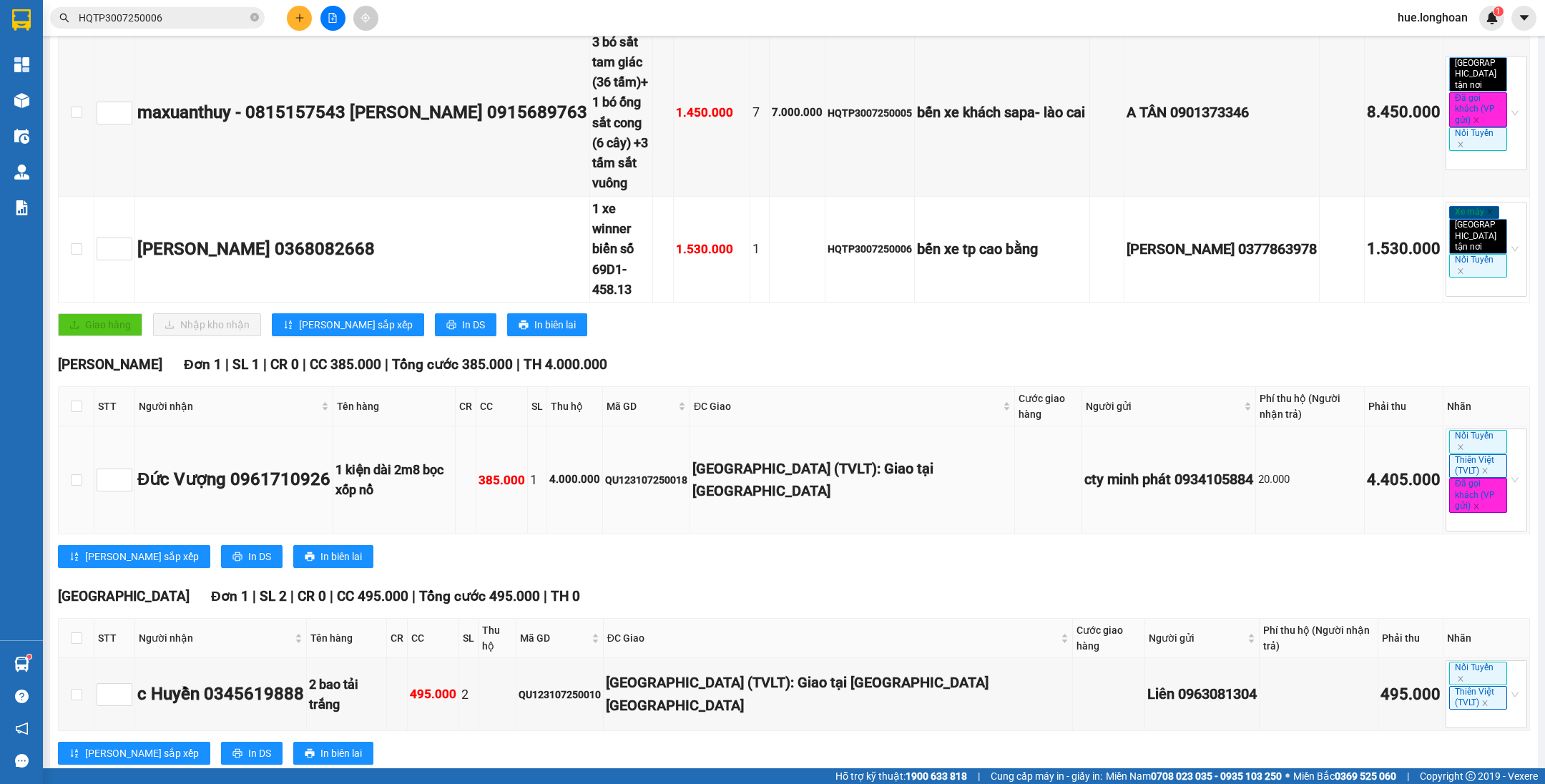
click at [652, 472] on div "QU123107250018" at bounding box center [646, 480] width 82 height 16
copy div "QU123107250018"
click at [251, 17] on icon "close-circle" at bounding box center [254, 17] width 9 height 9
paste input "QU123107250018"
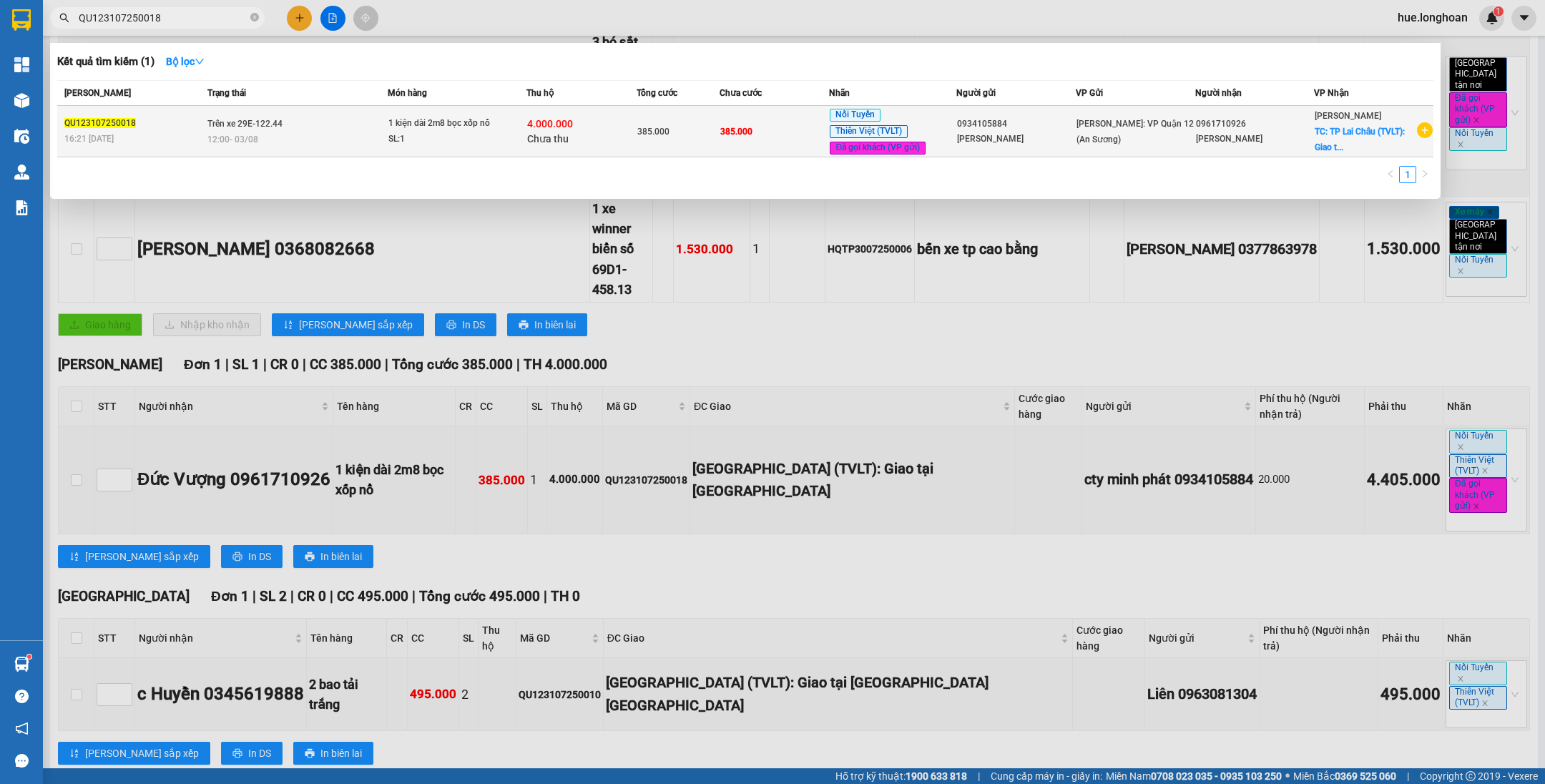
type input "QU123107250018"
click at [632, 145] on div "4.000.000 Chưa thu" at bounding box center [581, 131] width 109 height 30
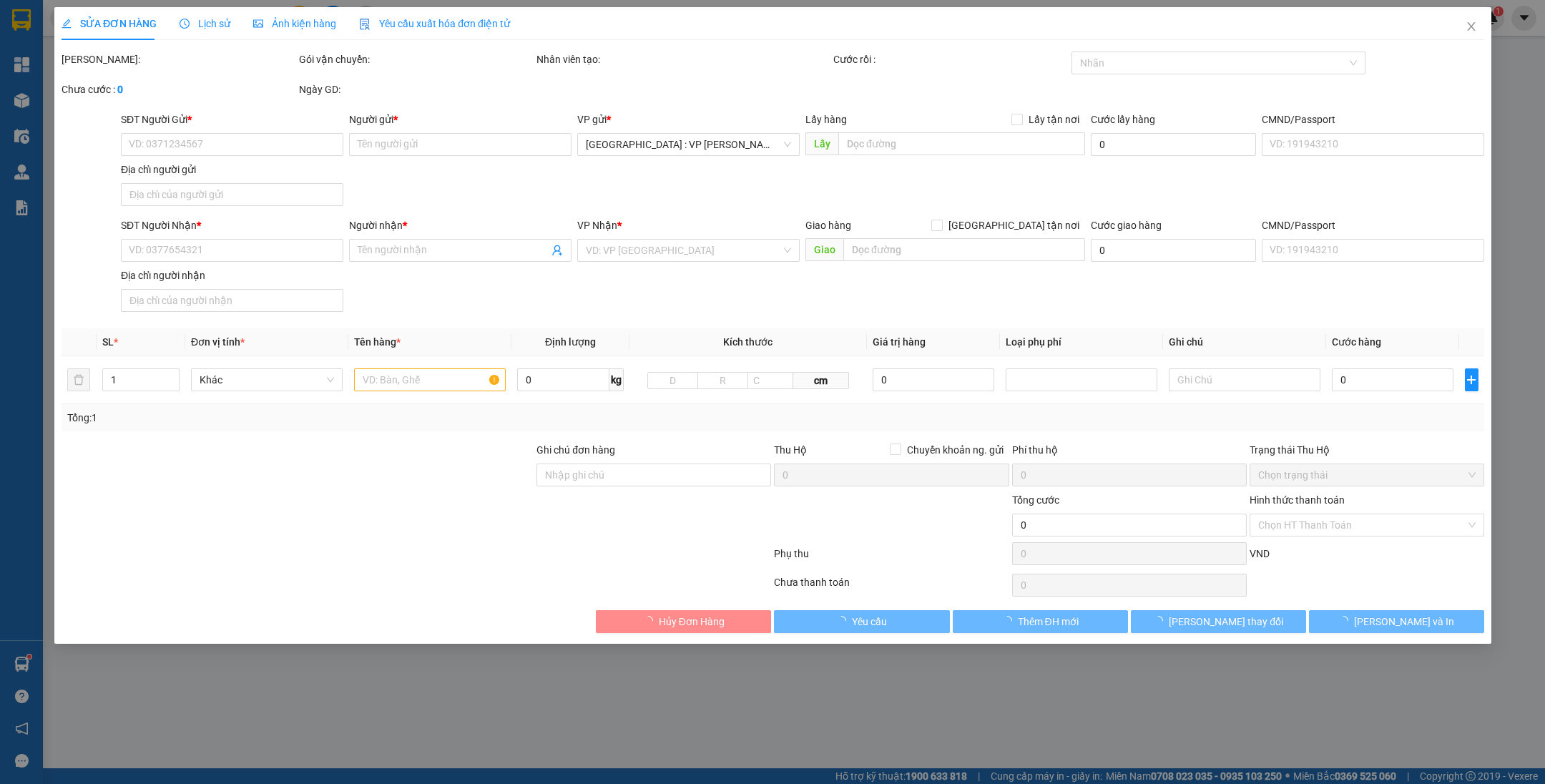
type input "0934105884"
type input "[PERSON_NAME]"
type input "0961710926"
type input "[PERSON_NAME]"
checkbox input "true"
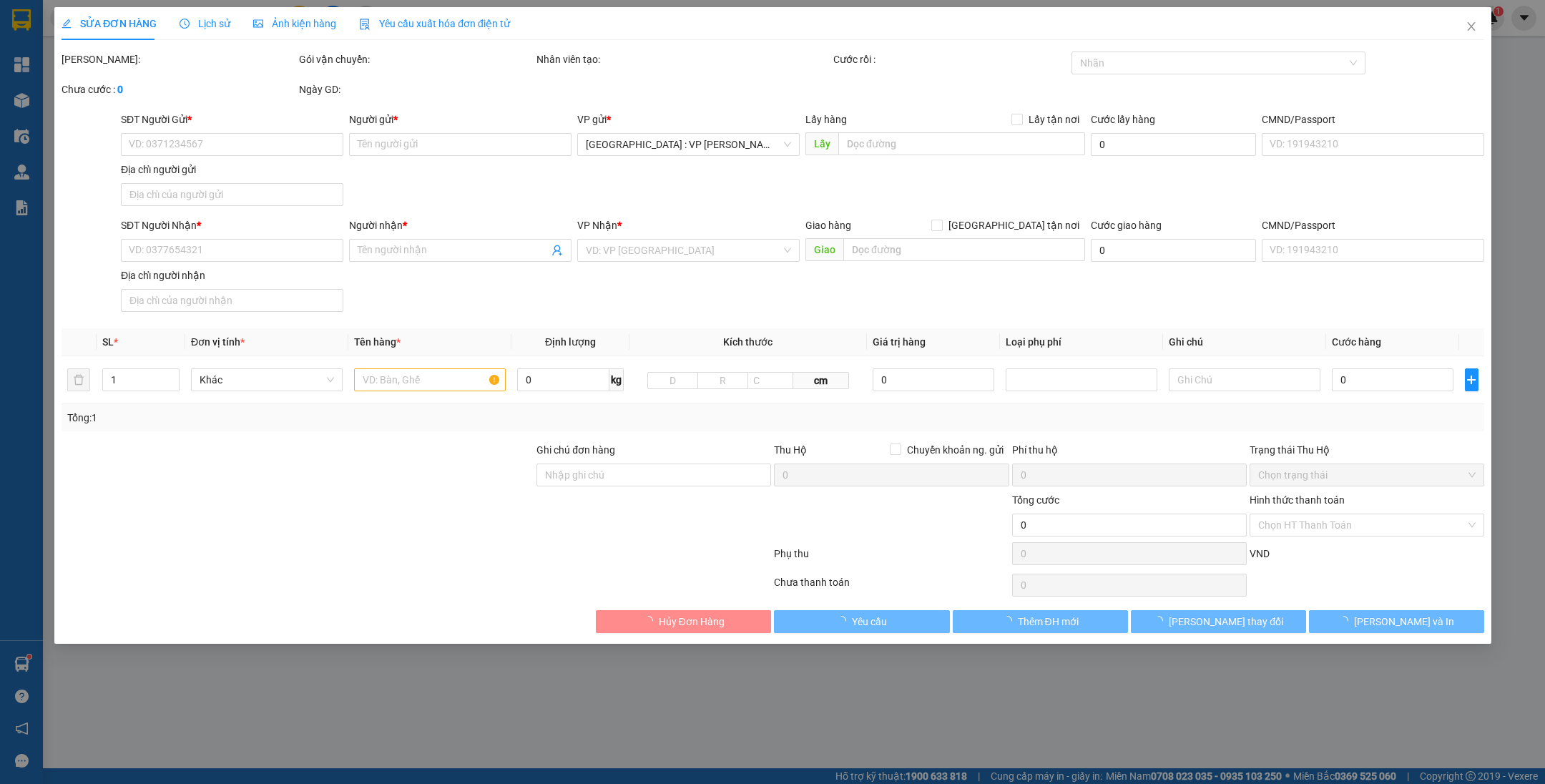
type input "[GEOGRAPHIC_DATA] (TVLT): Giao tại [GEOGRAPHIC_DATA]"
type input "nhận theo kiện - hư hỏng ko chịu trách nhiệm"
type input "385.000"
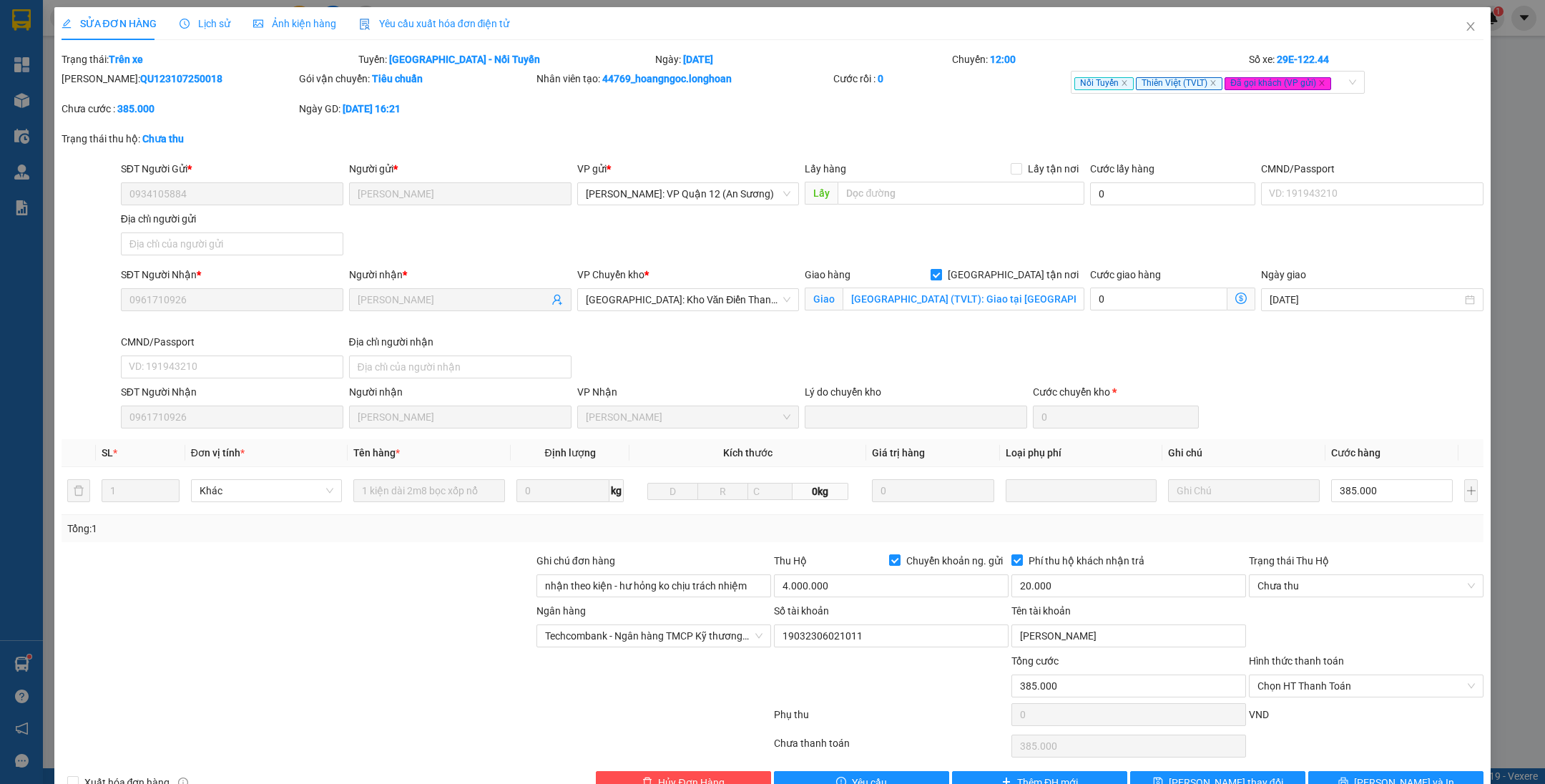
click at [1020, 270] on span "[GEOGRAPHIC_DATA] tận nơi" at bounding box center [1013, 275] width 142 height 16
click at [940, 270] on input "[GEOGRAPHIC_DATA] tận nơi" at bounding box center [935, 274] width 10 height 10
checkbox input "false"
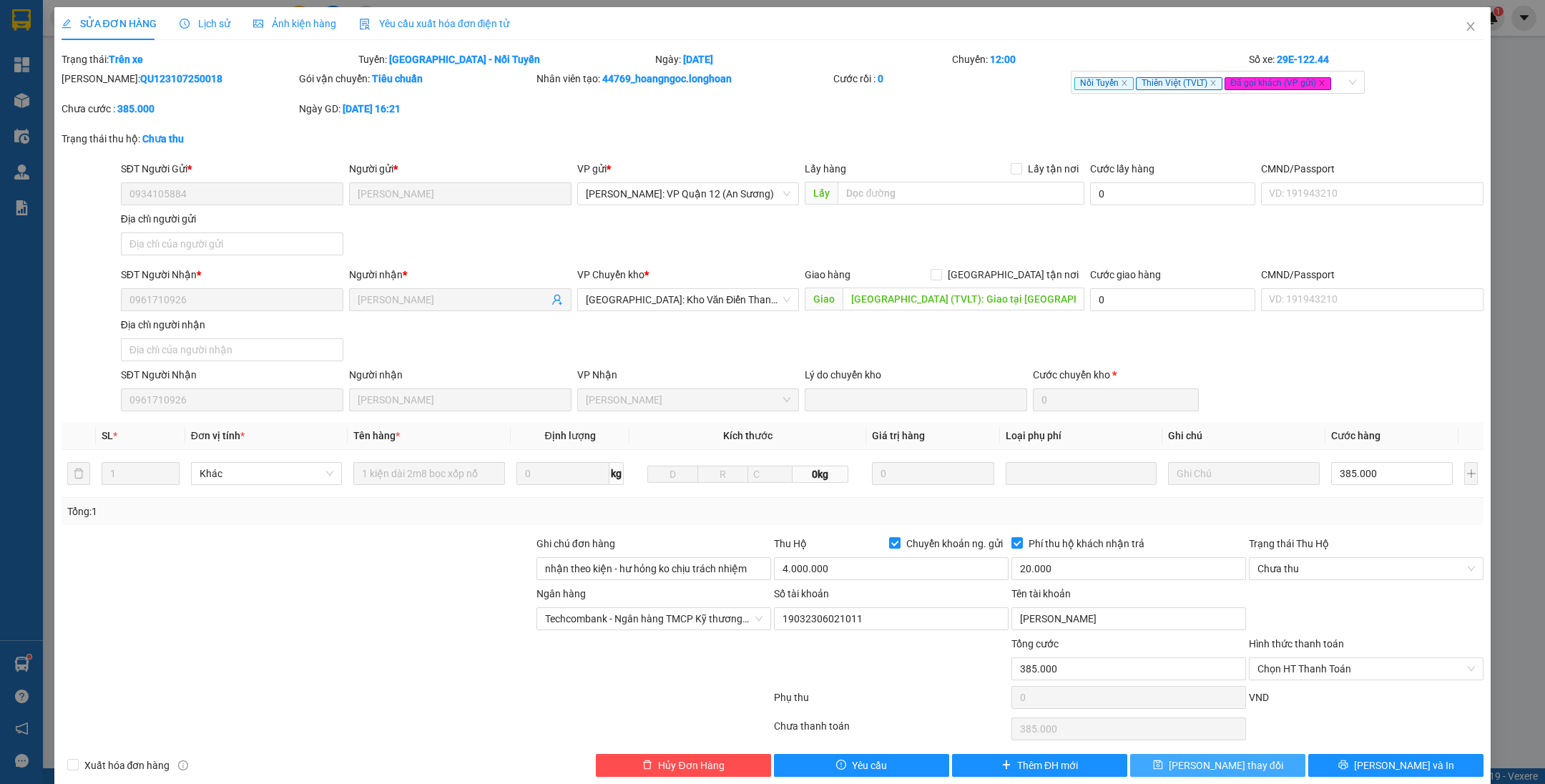
click at [1192, 760] on span "[PERSON_NAME] thay đổi" at bounding box center [1225, 765] width 114 height 16
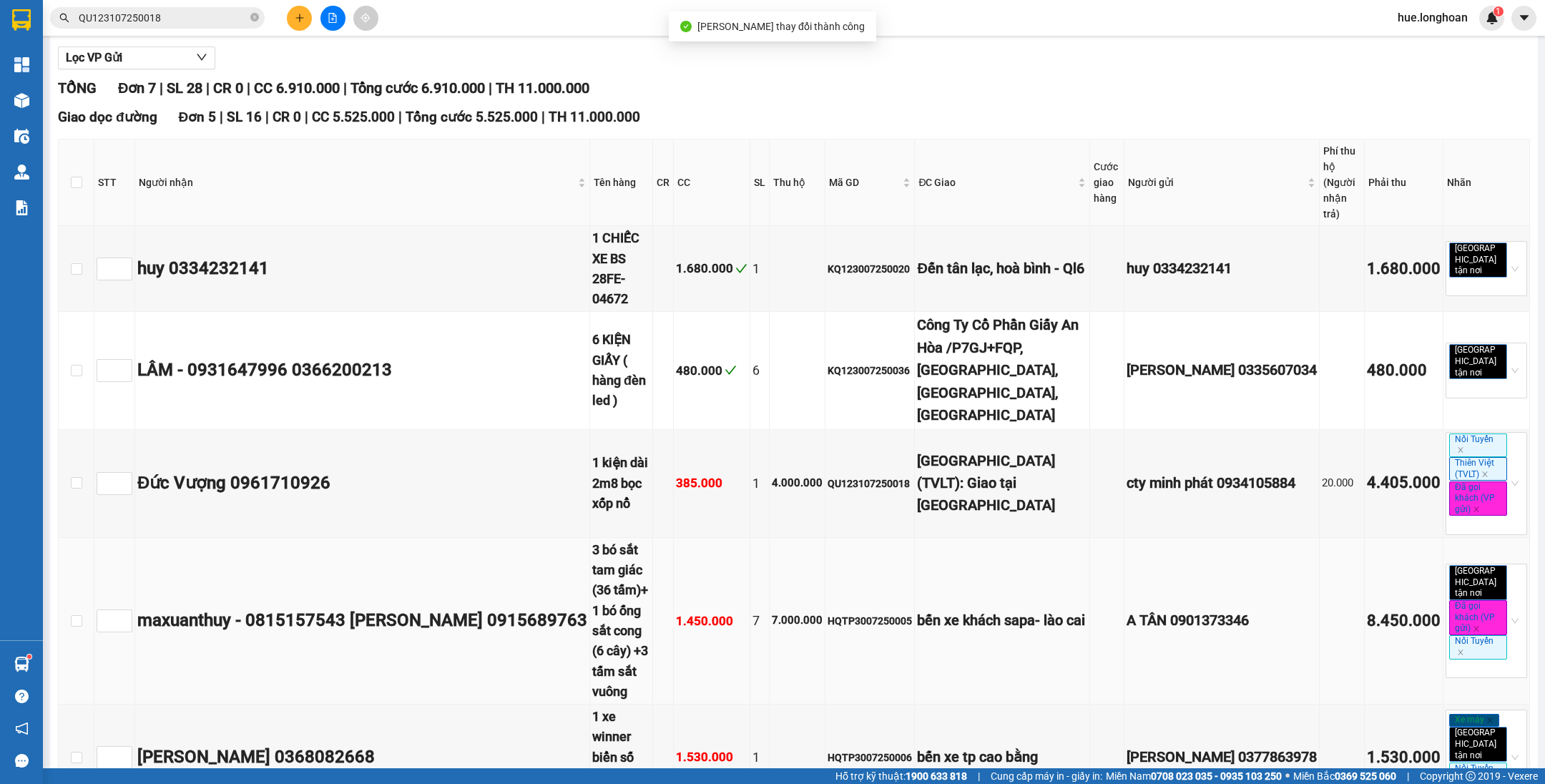
scroll to position [214, 0]
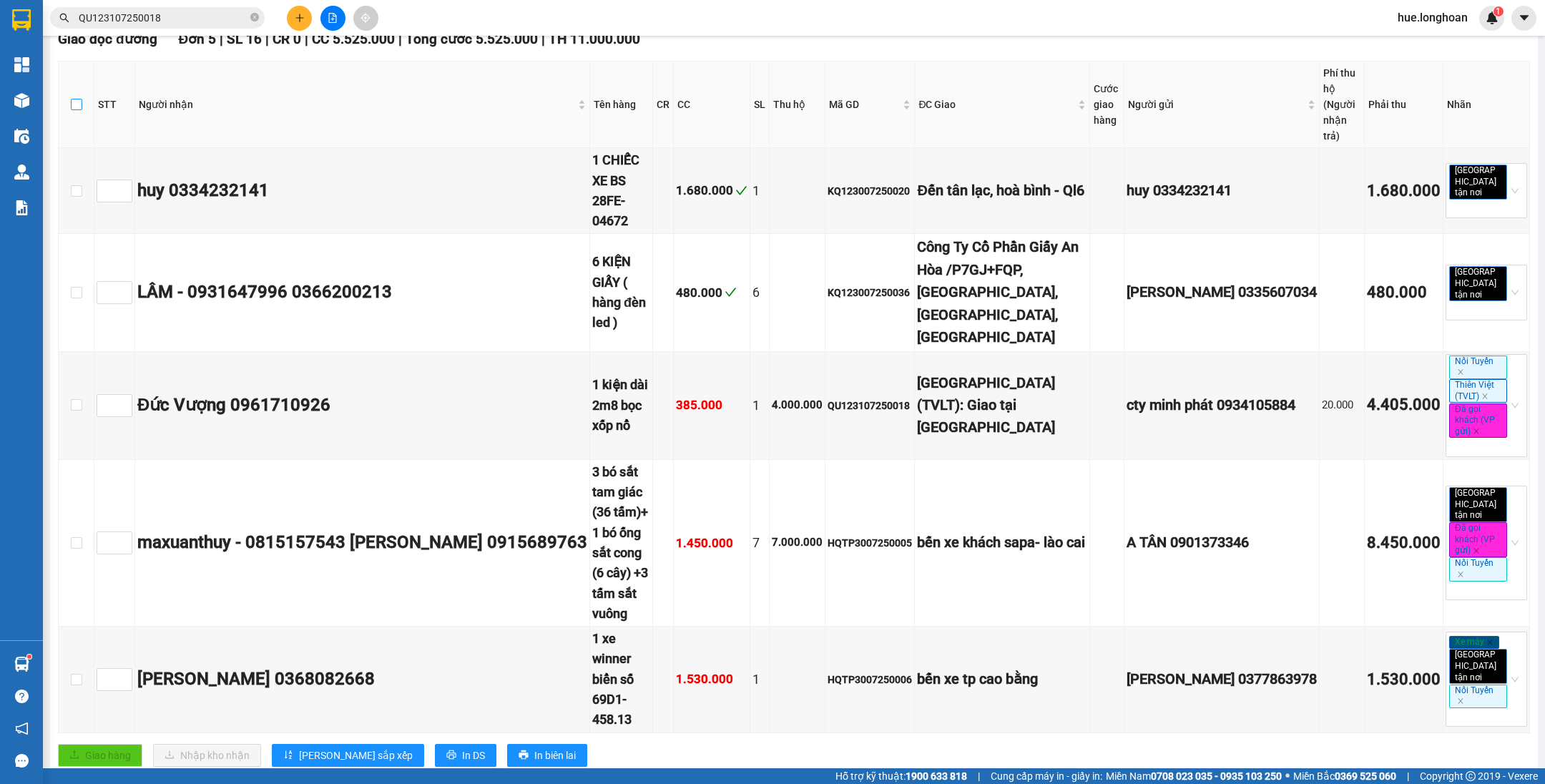
click at [79, 99] on input "checkbox" at bounding box center [76, 105] width 12 height 12
checkbox input "true"
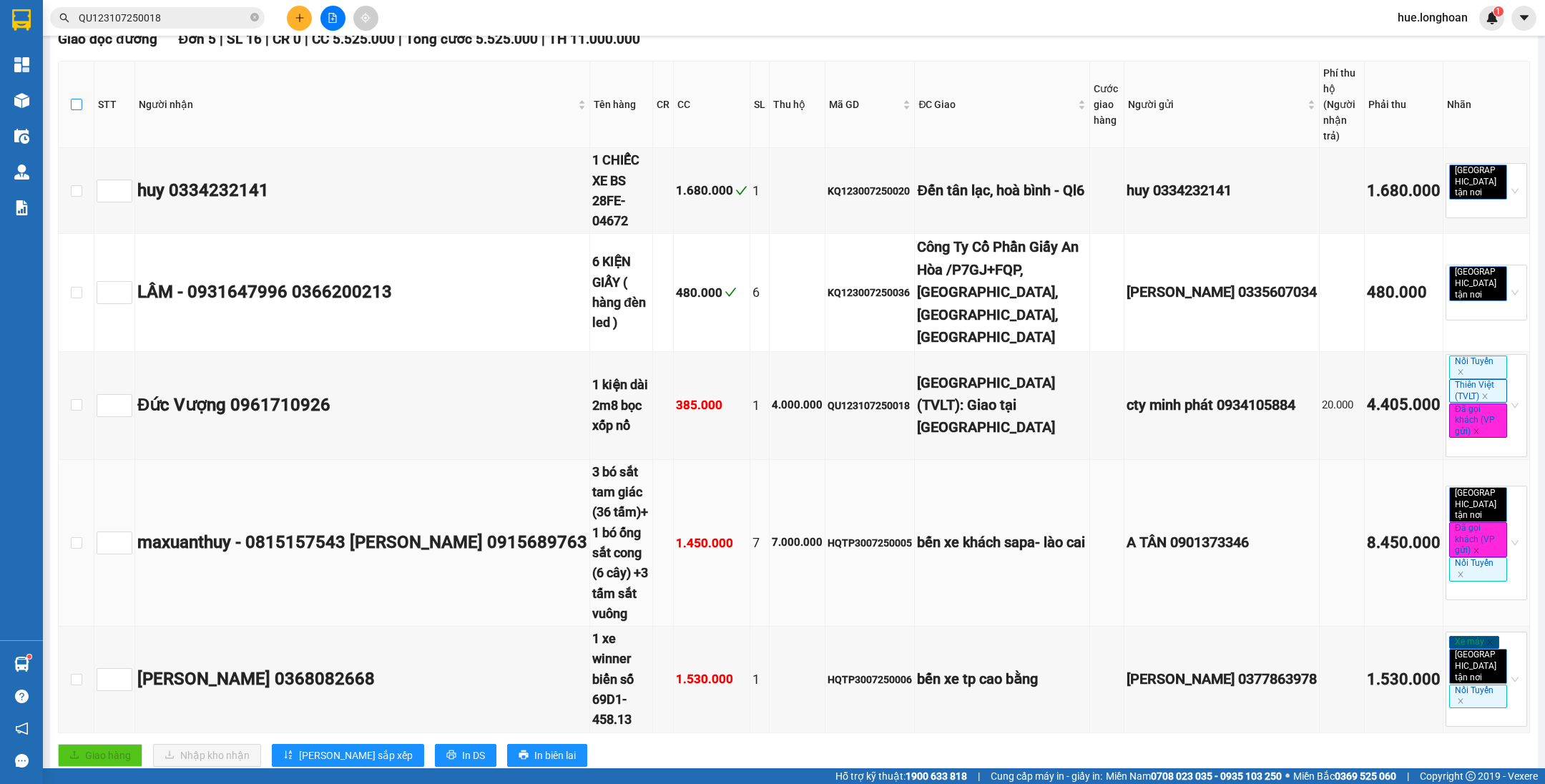
checkbox input "true"
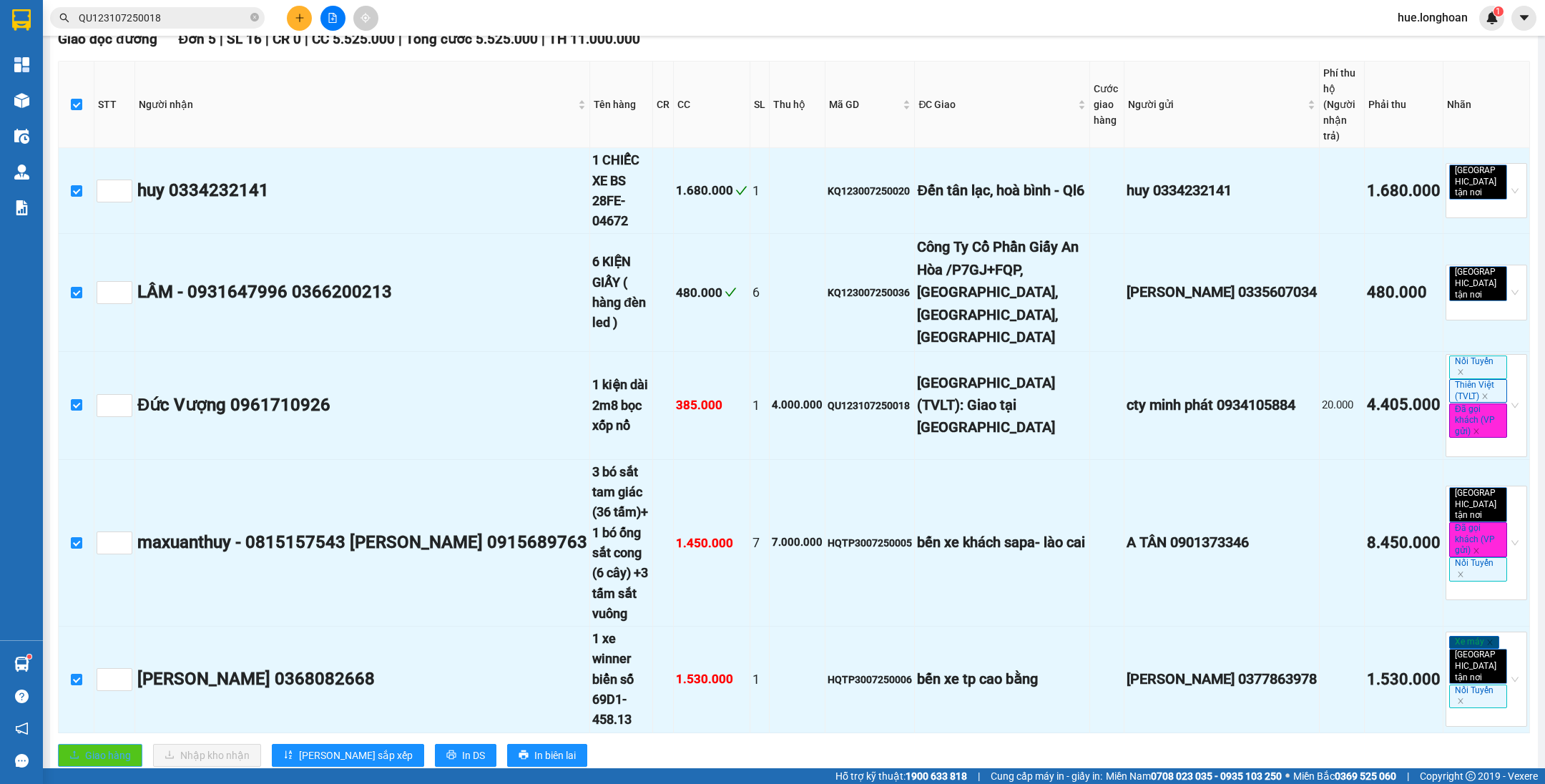
click at [86, 573] on div "Giao dọc đường Đơn 5 | SL 16 | CR 0 | CC 5.525.000 | Tổng cước 5.525.000 | TH 1…" at bounding box center [794, 402] width 1472 height 748
click at [86, 747] on span "Giao hàng" at bounding box center [108, 755] width 46 height 16
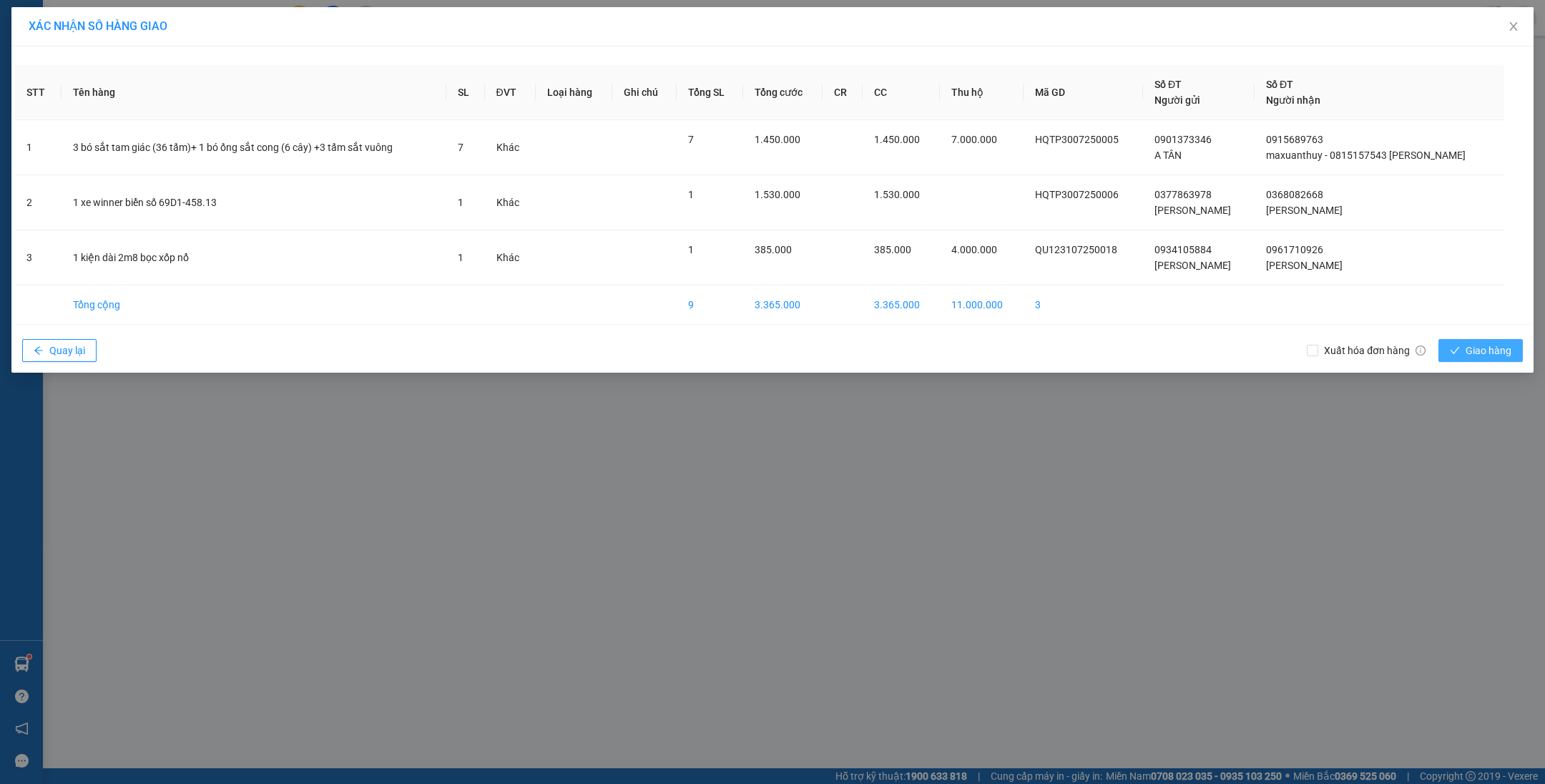
click at [1447, 344] on button "Giao hàng" at bounding box center [1480, 349] width 84 height 23
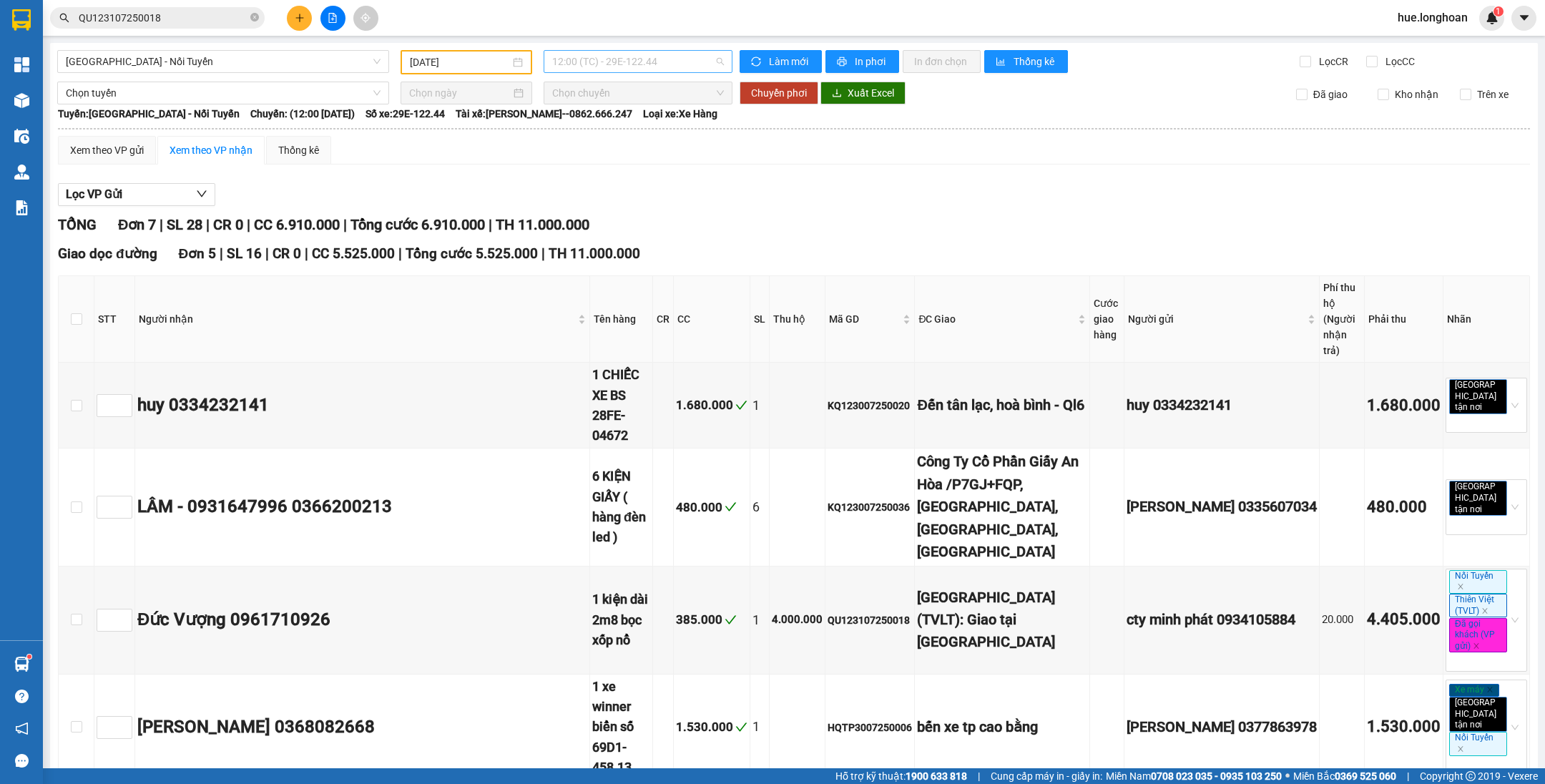
click at [597, 62] on span "12:00 (TC) - 29E-122.44" at bounding box center [638, 62] width 172 height 22
click at [463, 71] on div "[DATE]" at bounding box center [466, 62] width 132 height 24
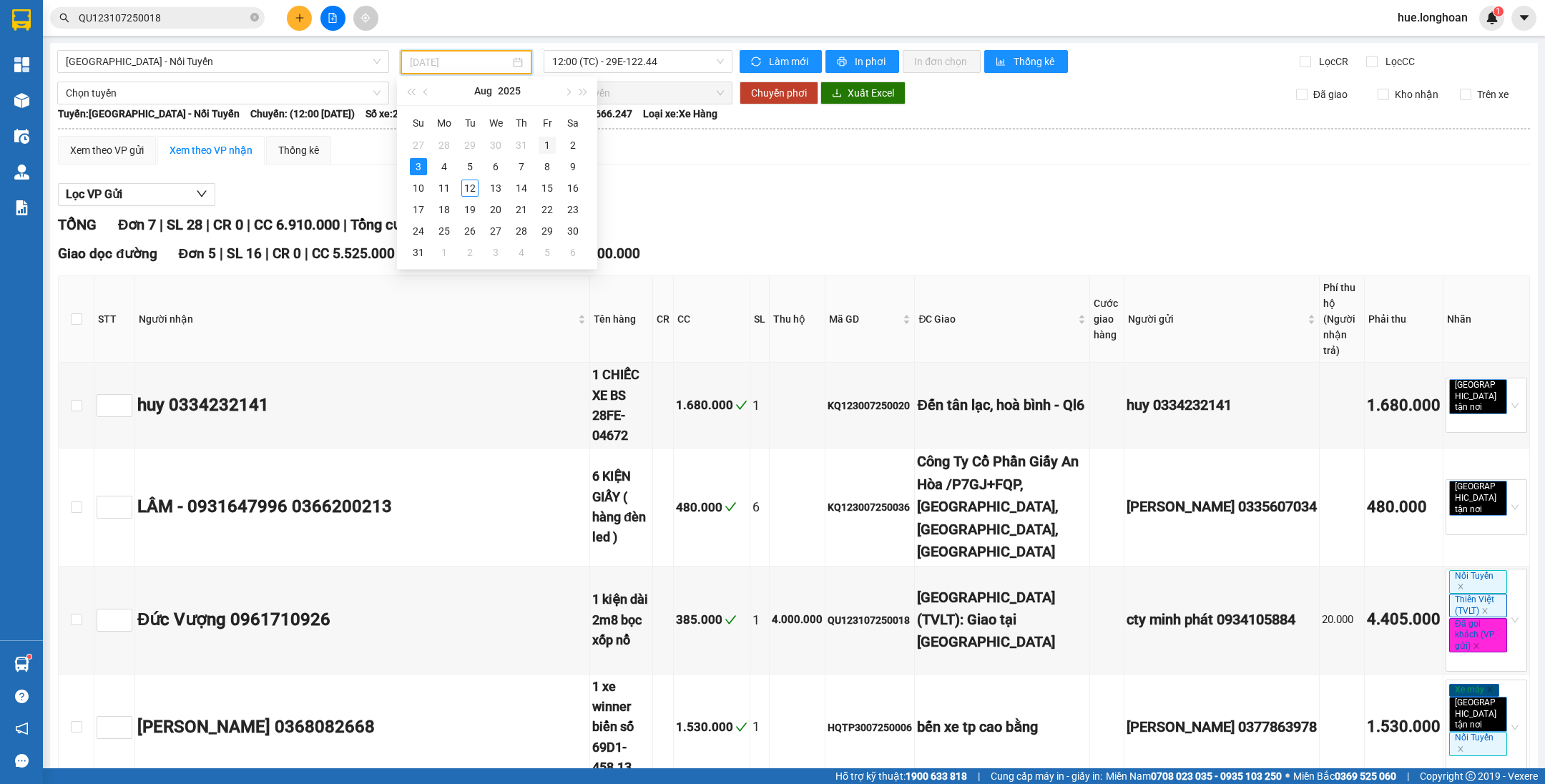
click at [549, 150] on div "1" at bounding box center [547, 145] width 17 height 17
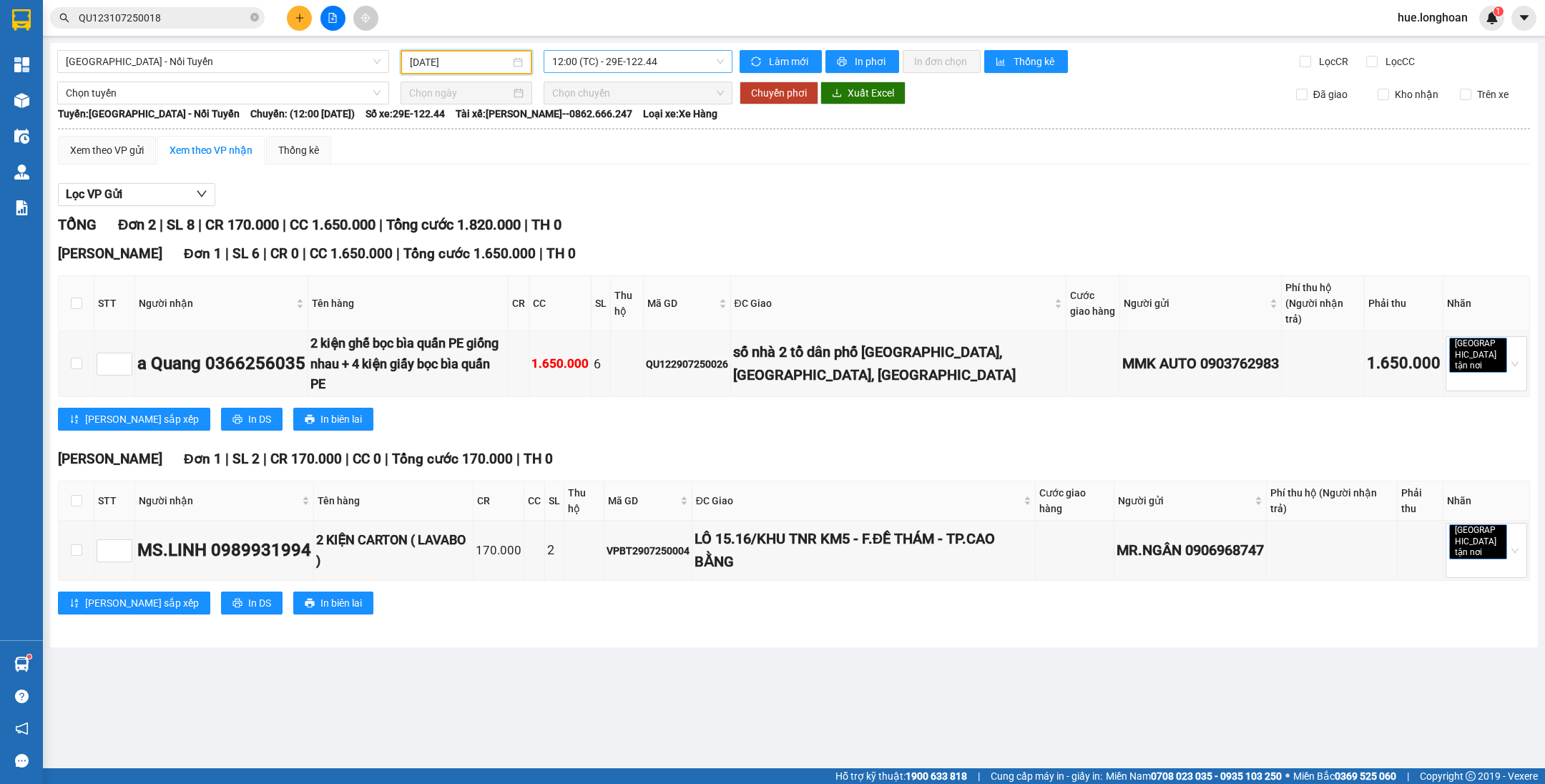
click at [671, 65] on span "12:00 (TC) - 29E-122.44" at bounding box center [638, 62] width 172 height 22
click at [457, 54] on input "[DATE]" at bounding box center [460, 62] width 100 height 16
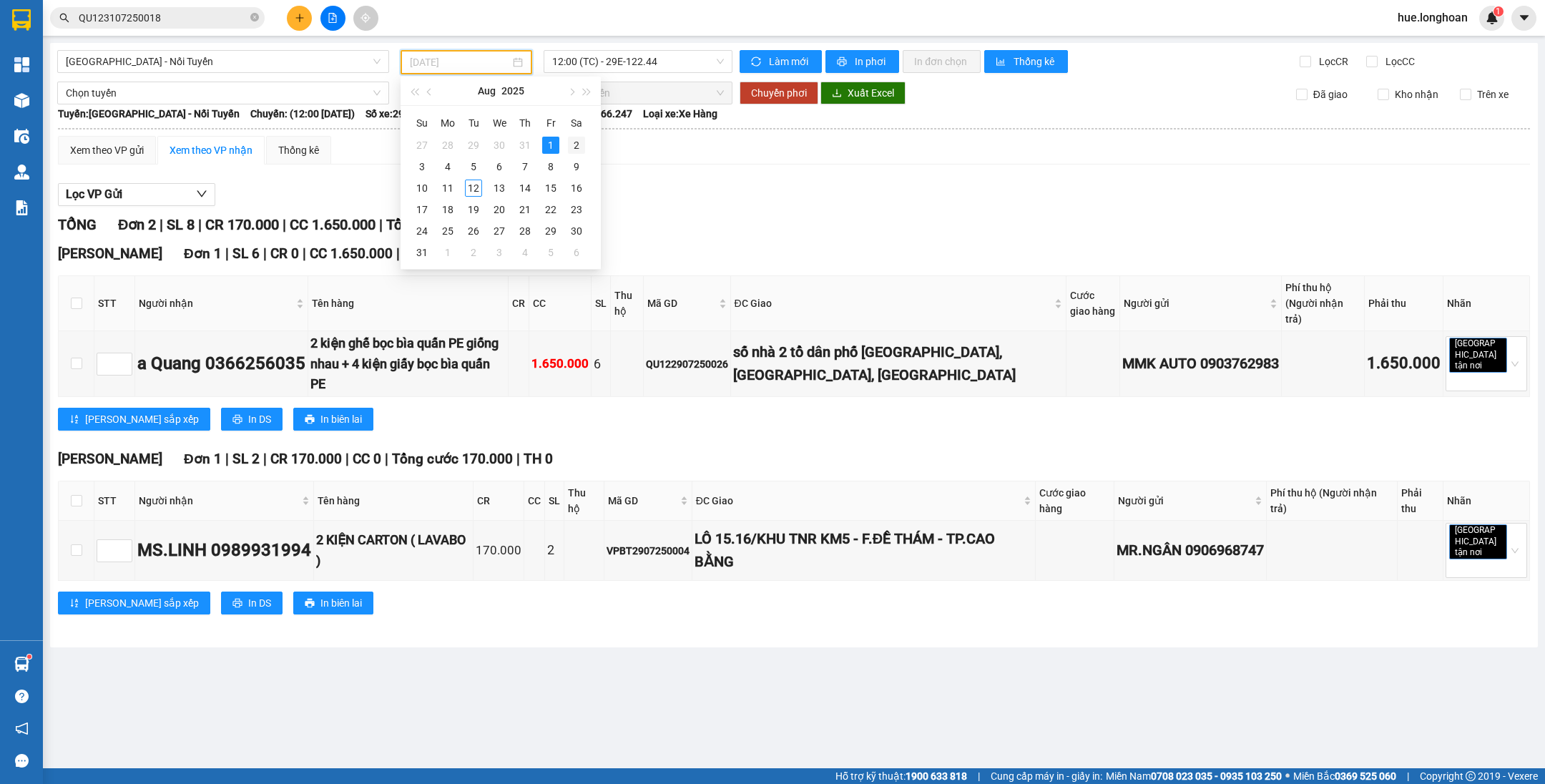
click at [570, 150] on div "2" at bounding box center [576, 145] width 17 height 17
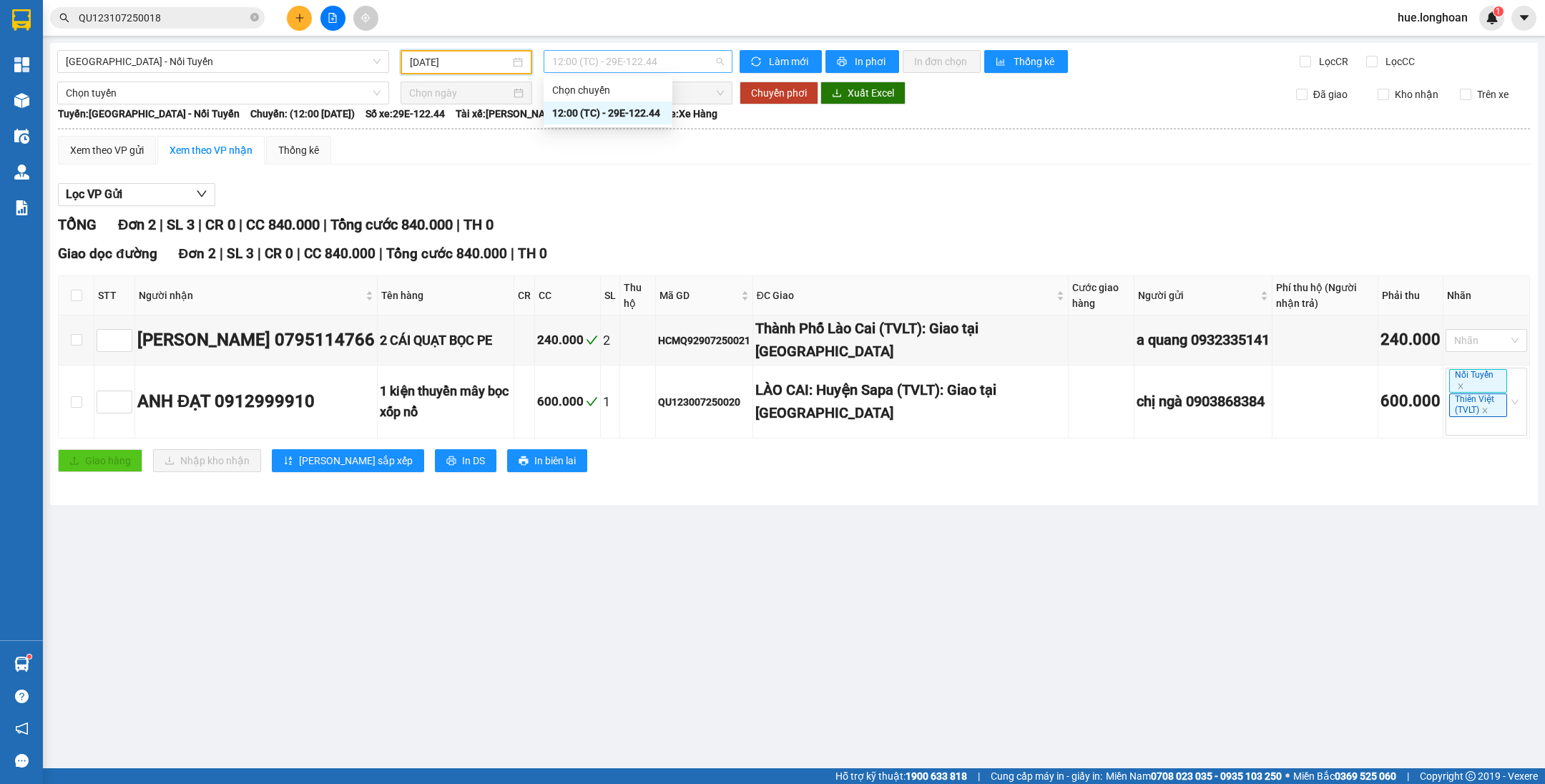
click at [631, 62] on span "12:00 (TC) - 29E-122.44" at bounding box center [638, 62] width 172 height 22
click at [480, 63] on input "[DATE]" at bounding box center [460, 62] width 100 height 16
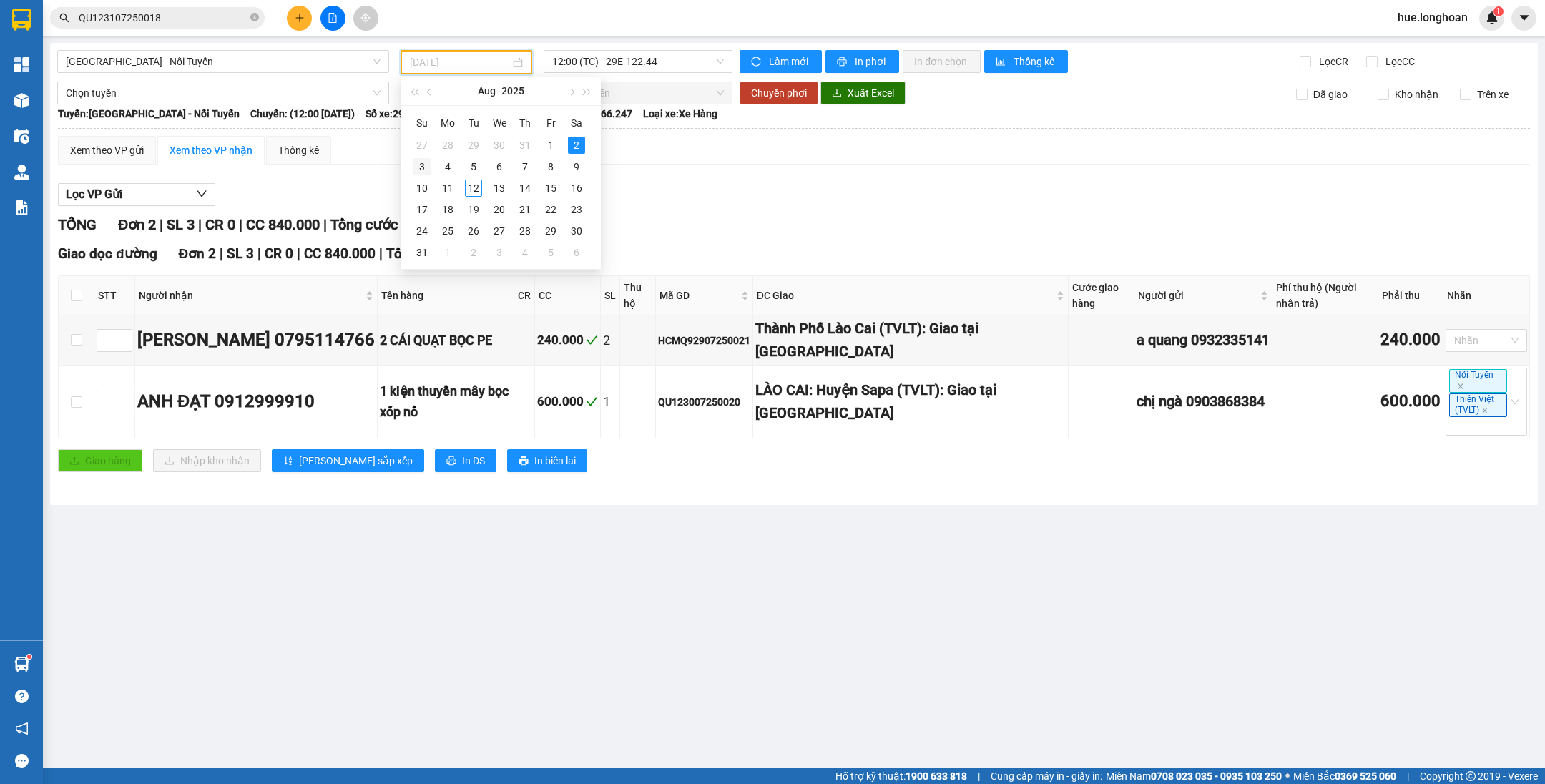
click at [416, 174] on div "3" at bounding box center [422, 166] width 17 height 17
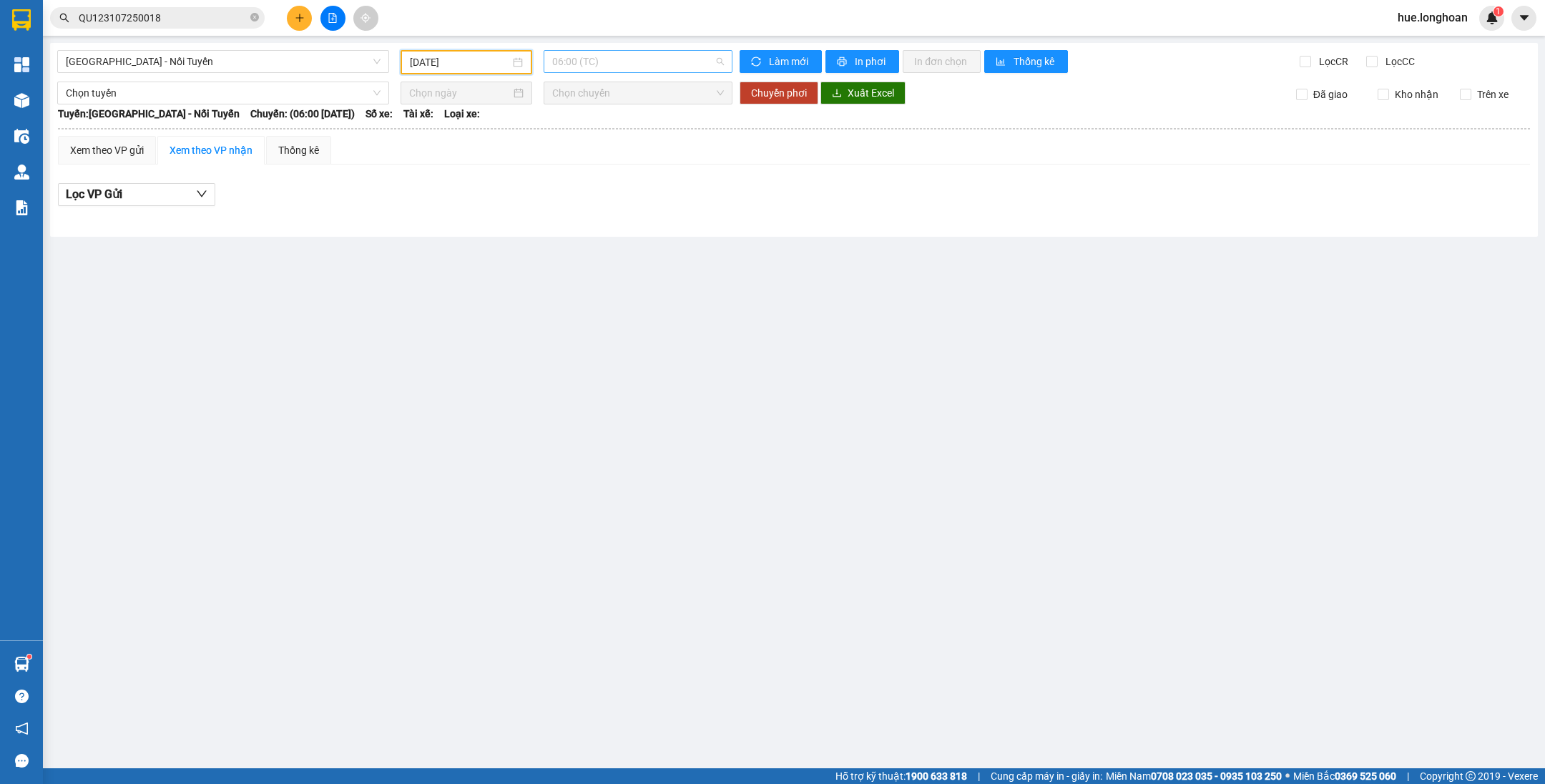
click at [585, 68] on span "06:00 (TC)" at bounding box center [638, 62] width 172 height 22
click at [504, 65] on input "[DATE]" at bounding box center [460, 62] width 100 height 16
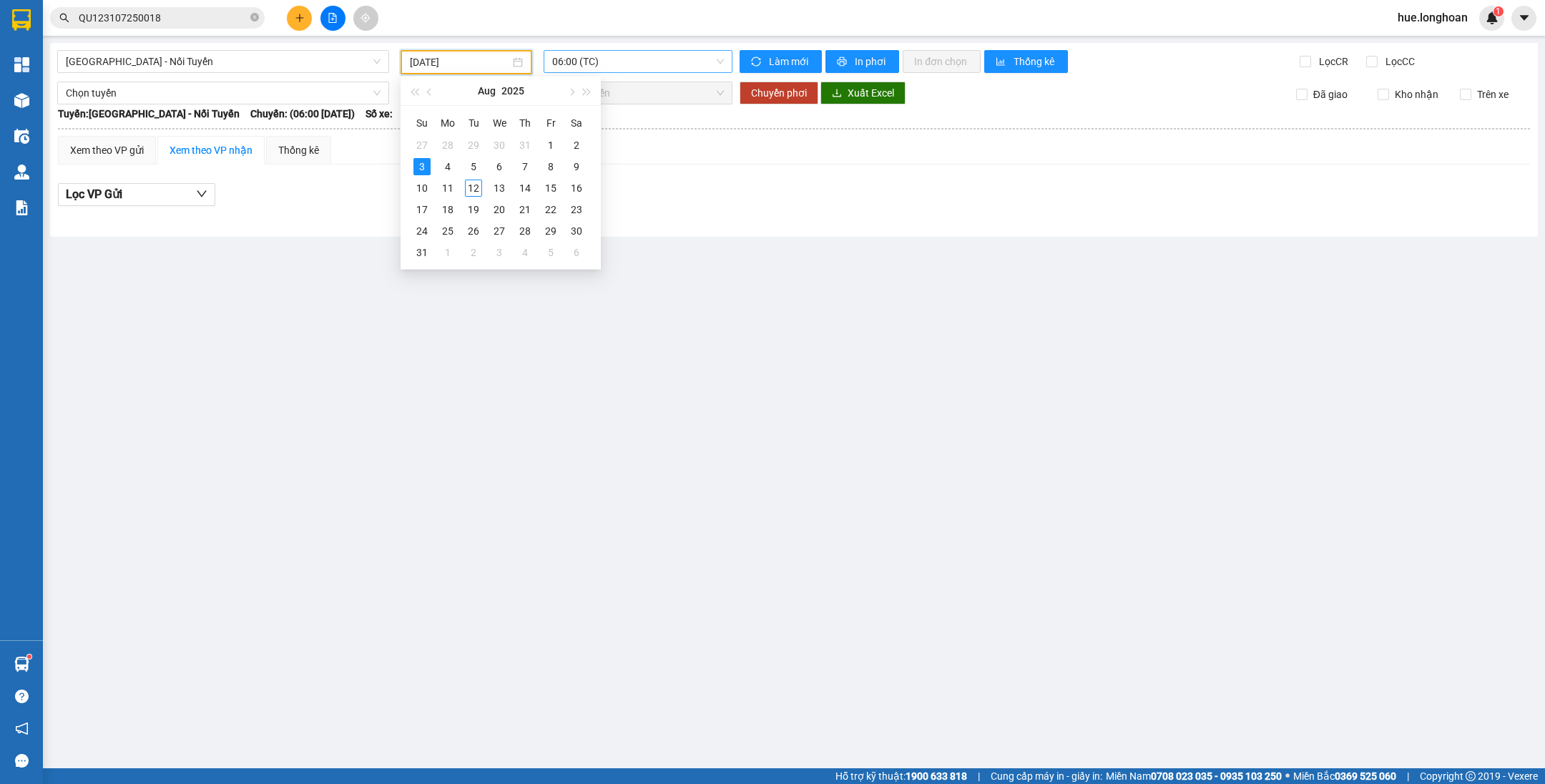
click at [579, 67] on span "06:00 (TC)" at bounding box center [638, 62] width 172 height 22
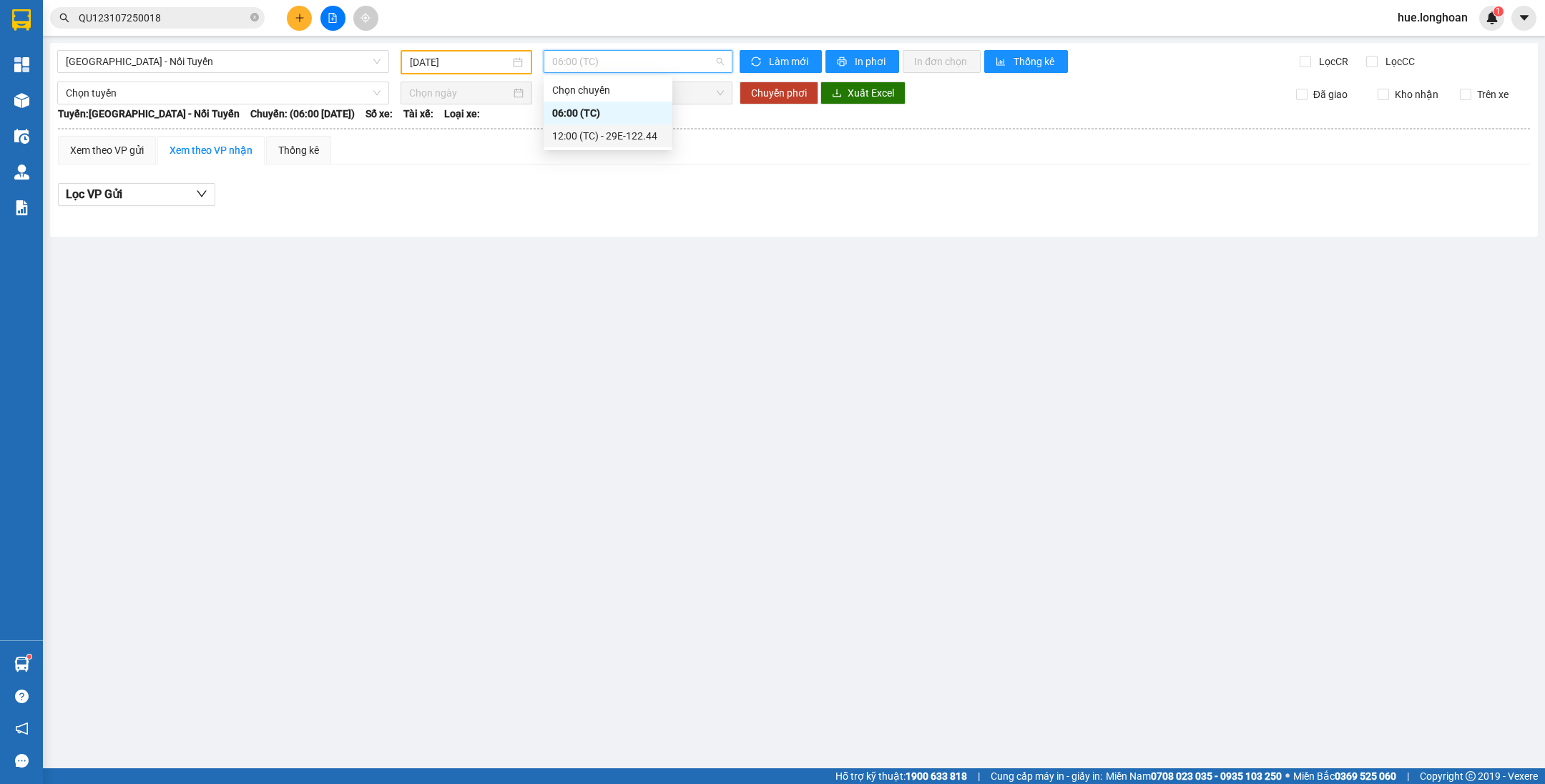
click at [585, 132] on div "12:00 (TC) - 29E-122.44" at bounding box center [608, 136] width 112 height 16
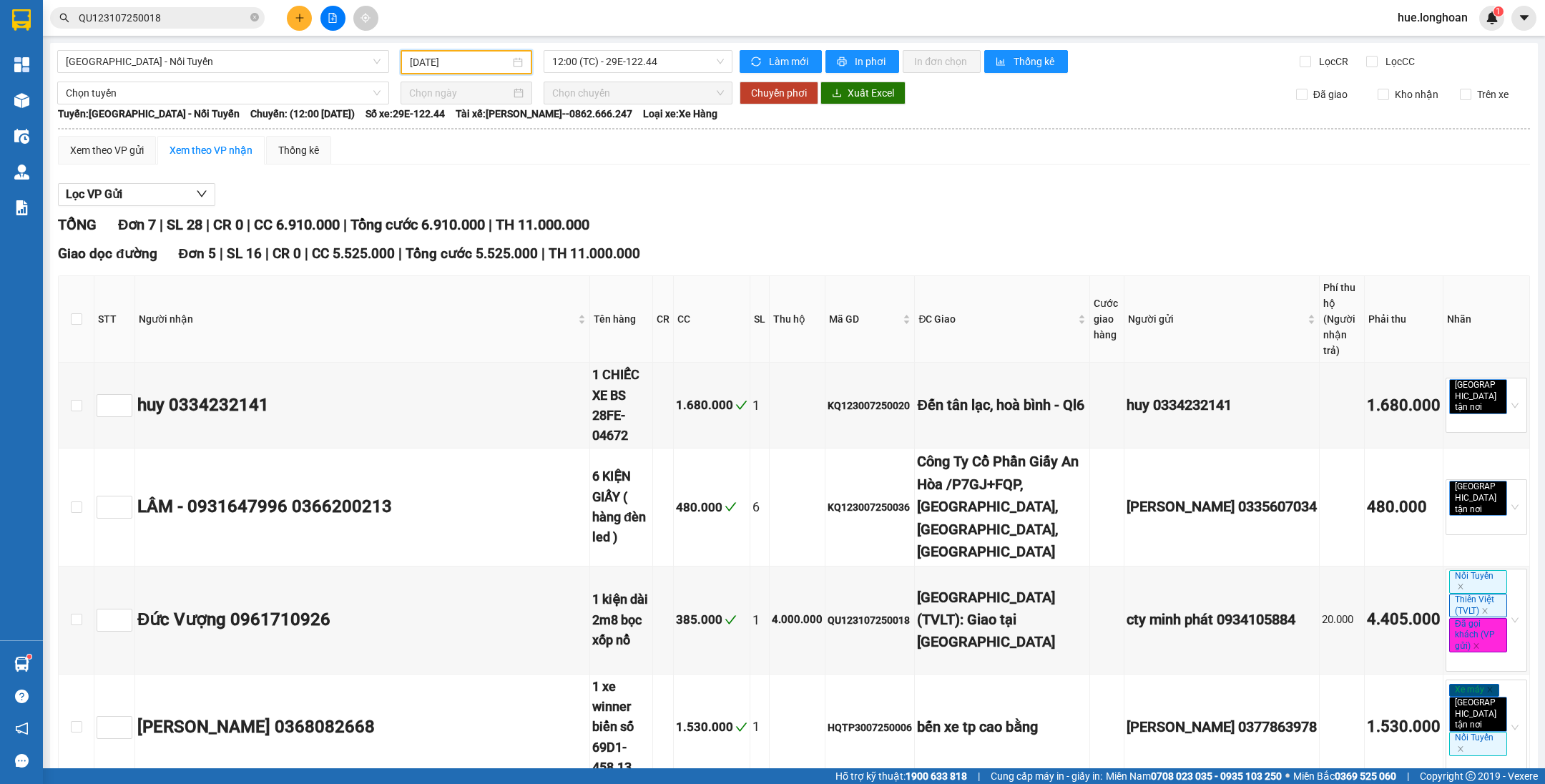
click at [499, 62] on input "[DATE]" at bounding box center [460, 62] width 100 height 16
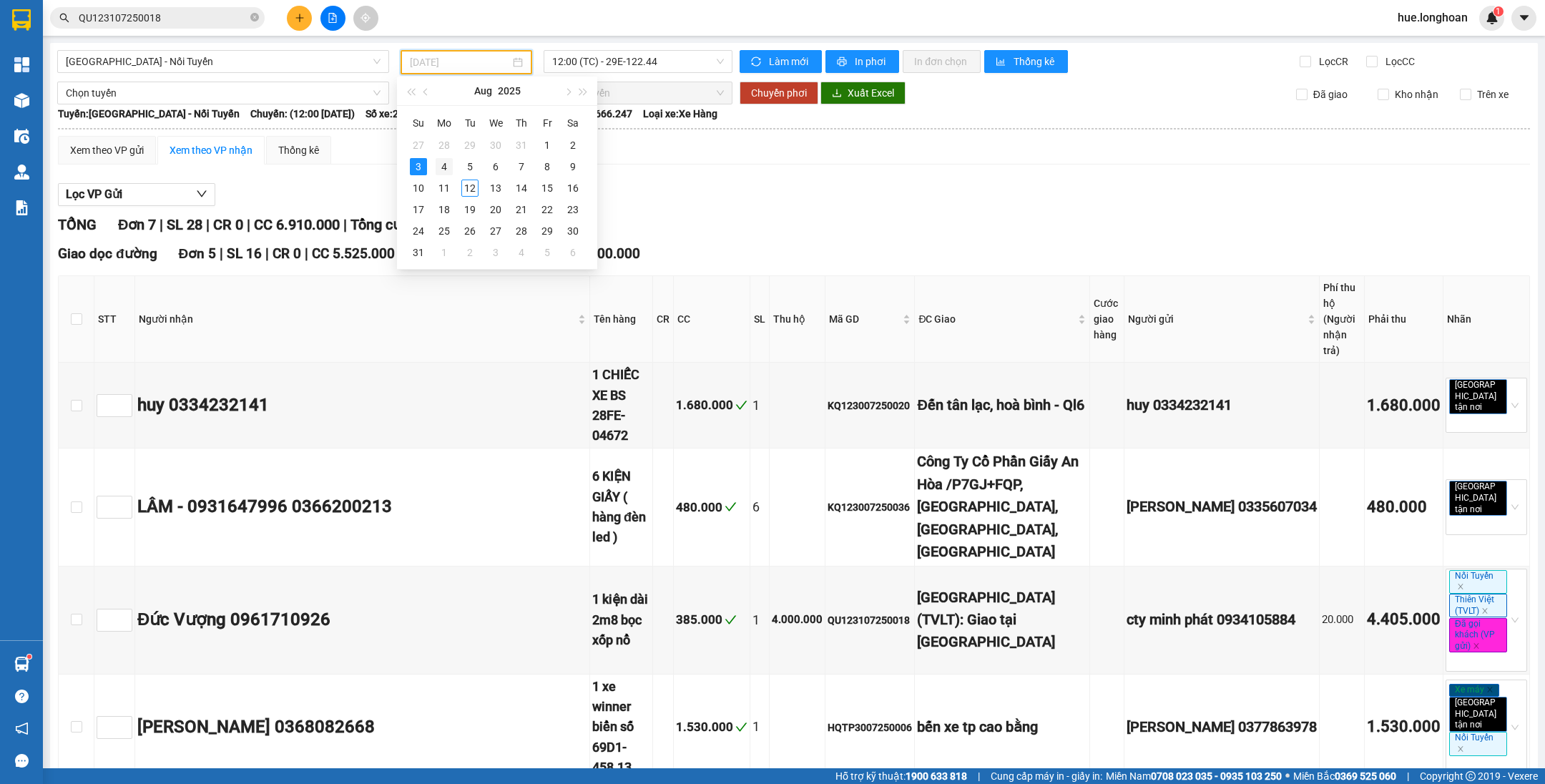
click at [443, 169] on div "4" at bounding box center [444, 166] width 17 height 17
type input "[DATE]"
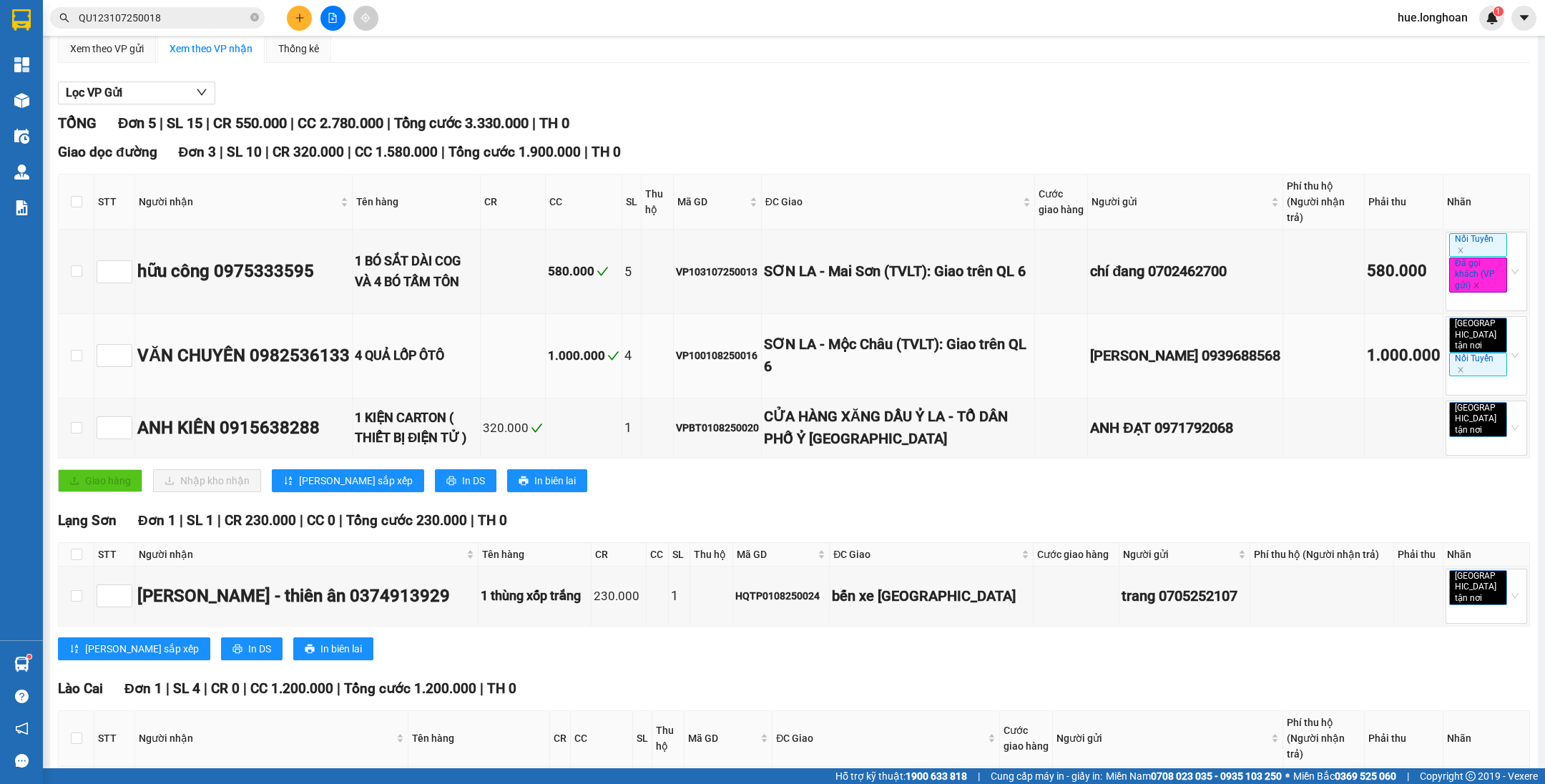
scroll to position [155, 0]
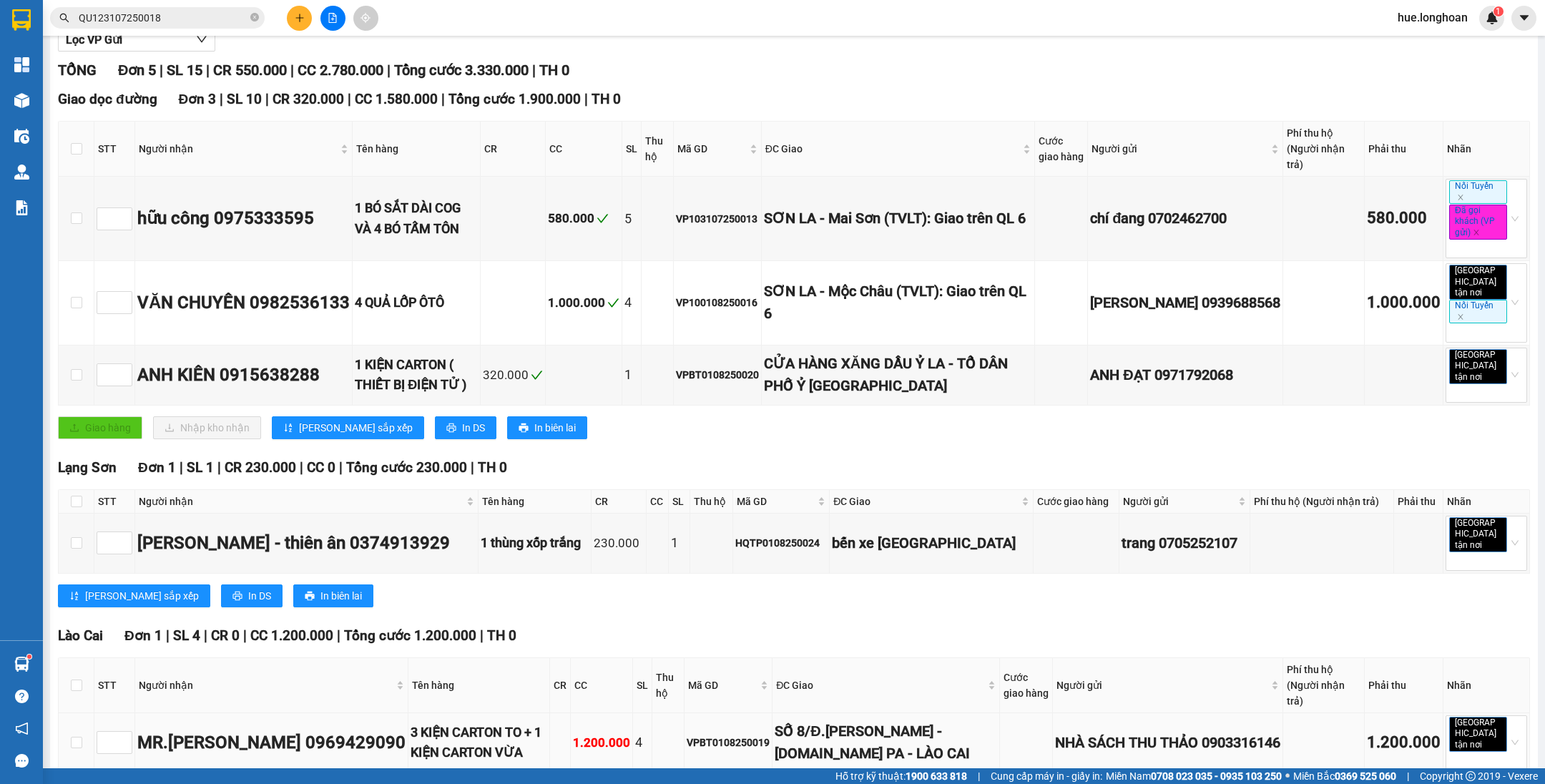
click at [733, 713] on td "VPBT0108250019" at bounding box center [728, 743] width 88 height 60
copy div "VPBT0108250019"
click at [254, 17] on icon "close-circle" at bounding box center [254, 17] width 9 height 9
paste input "VPBT0108250019"
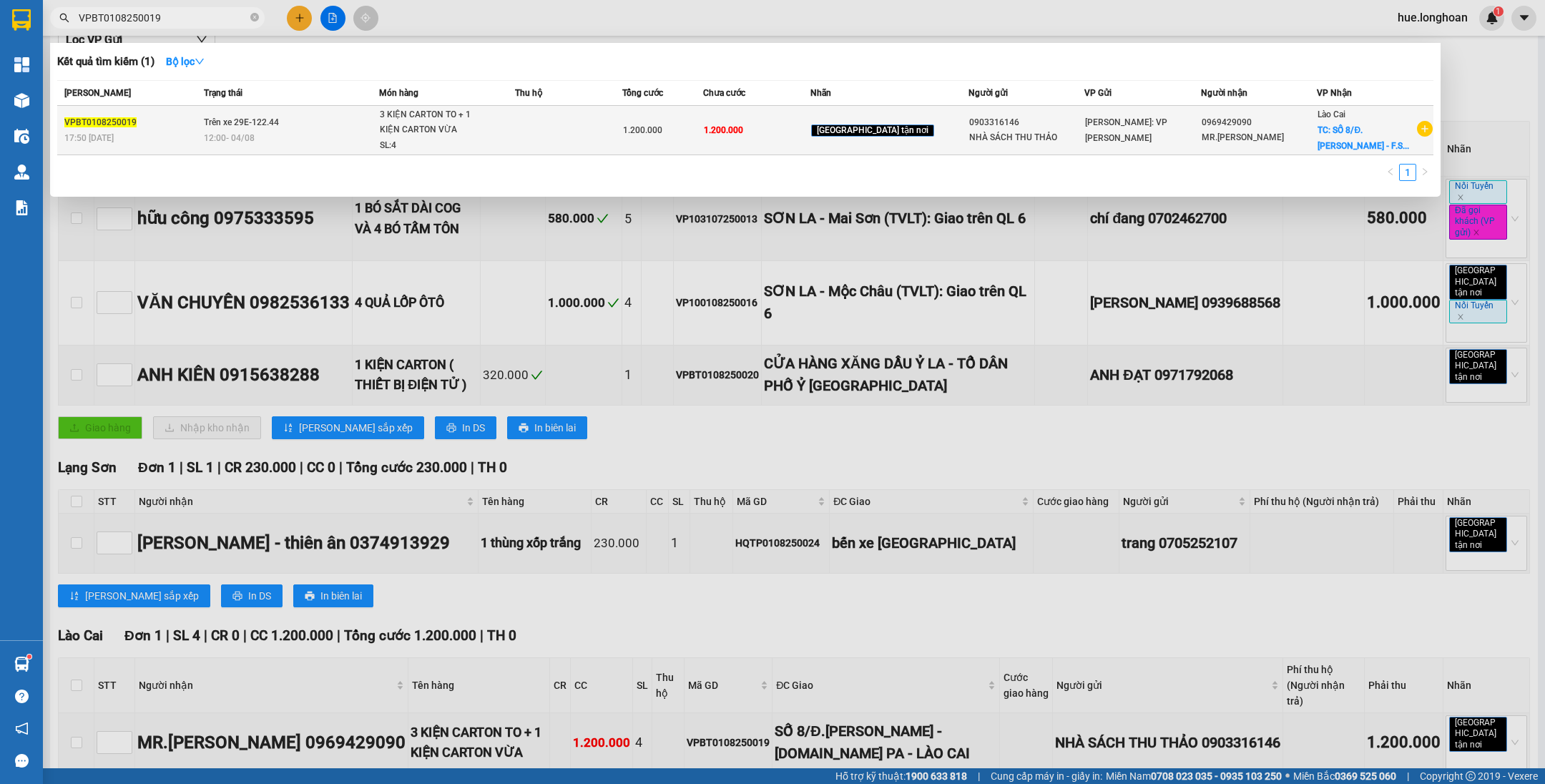
type input "VPBT0108250019"
click at [622, 120] on td at bounding box center [569, 131] width 108 height 49
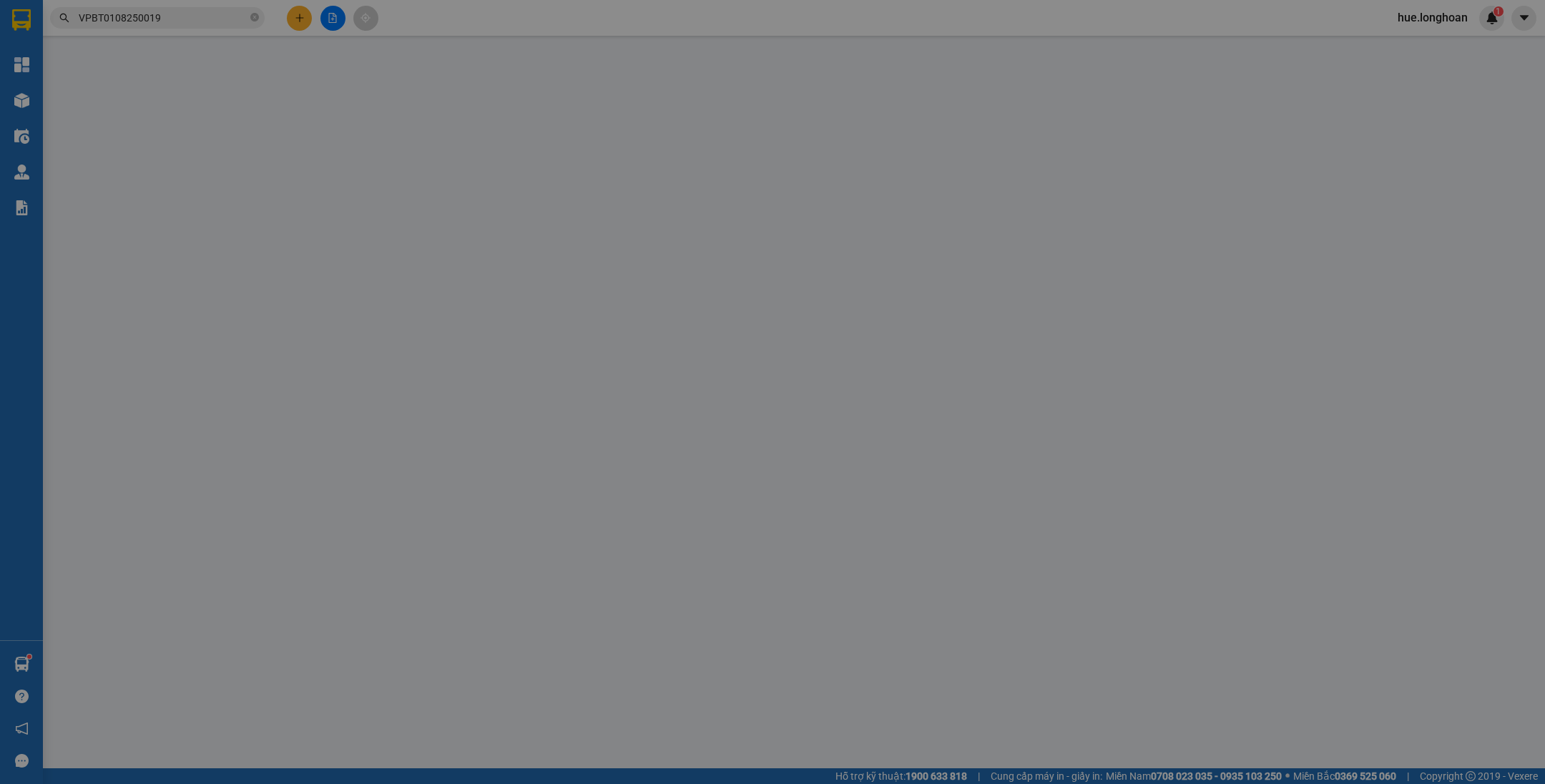
type input "0903316146"
type input "NHÀ SÁCH THU THẢO"
type input "0969429090"
type input "MR.[PERSON_NAME]"
checkbox input "true"
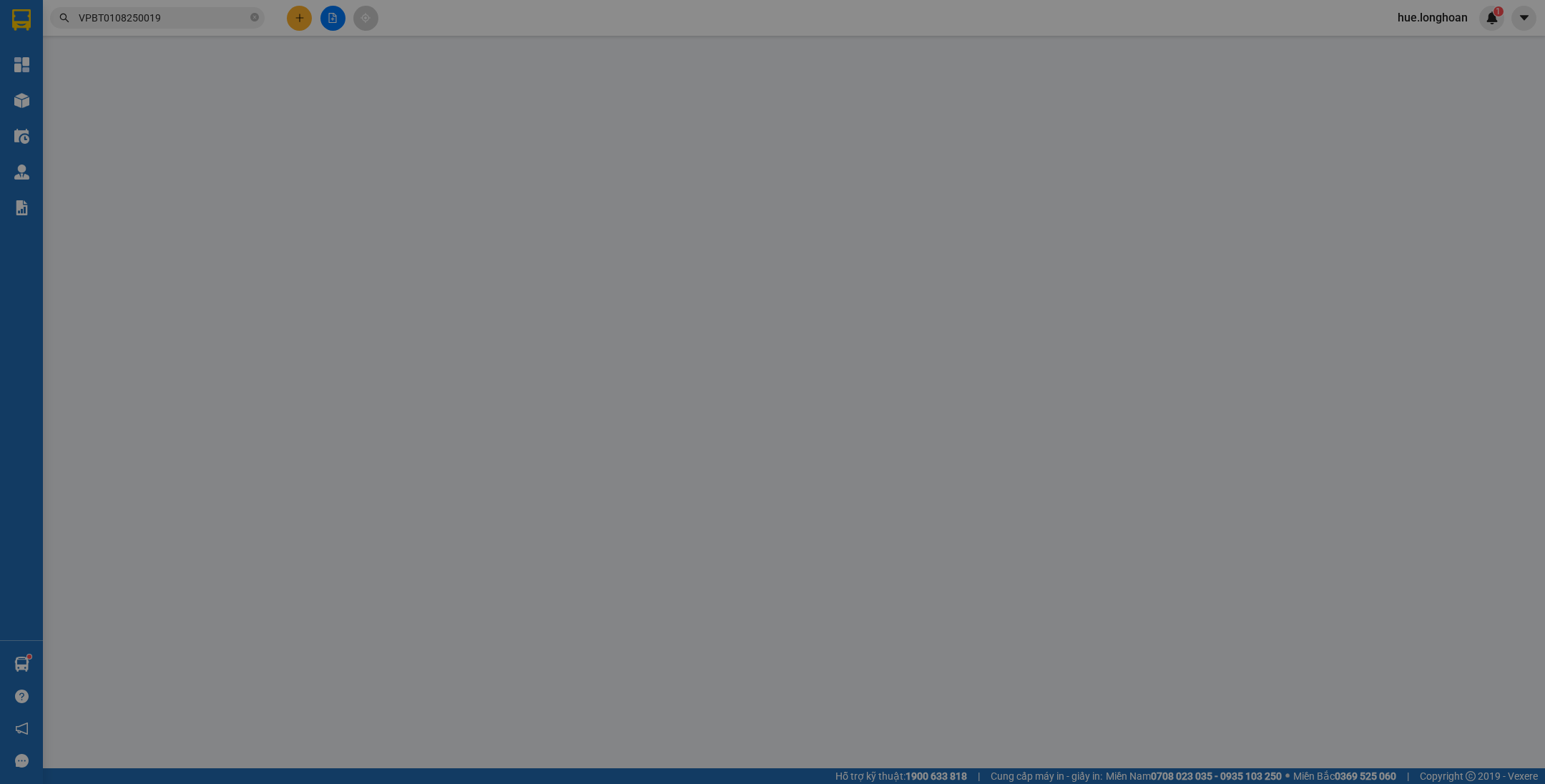
type input "SỐ 8/Đ.[PERSON_NAME] - [DOMAIN_NAME] PA - LÀO CAI"
type input "1.200.000"
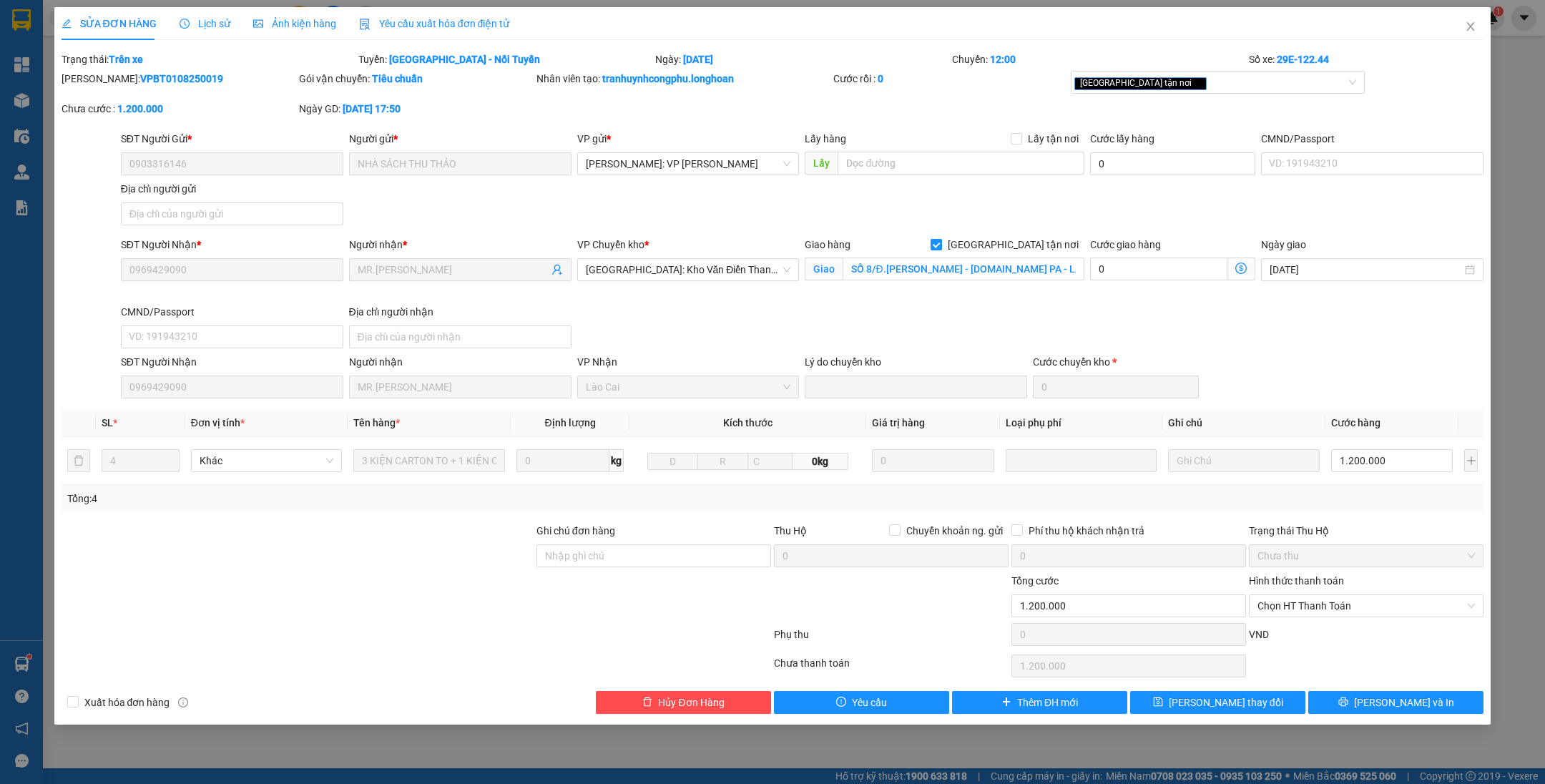
click at [940, 245] on input "[GEOGRAPHIC_DATA] tận nơi" at bounding box center [935, 244] width 10 height 10
checkbox input "false"
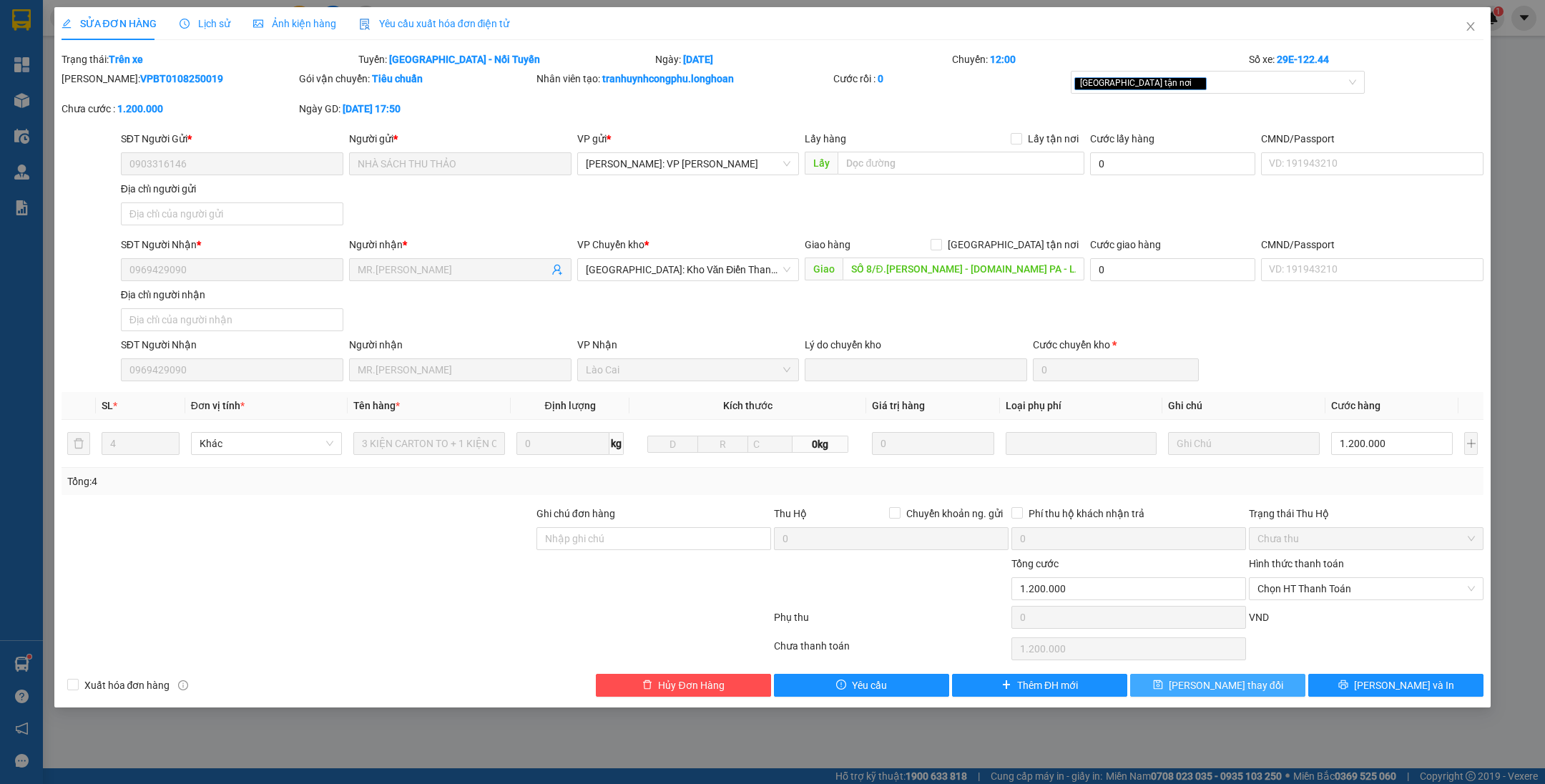
click at [1161, 684] on button "[PERSON_NAME] thay đổi" at bounding box center [1217, 684] width 175 height 23
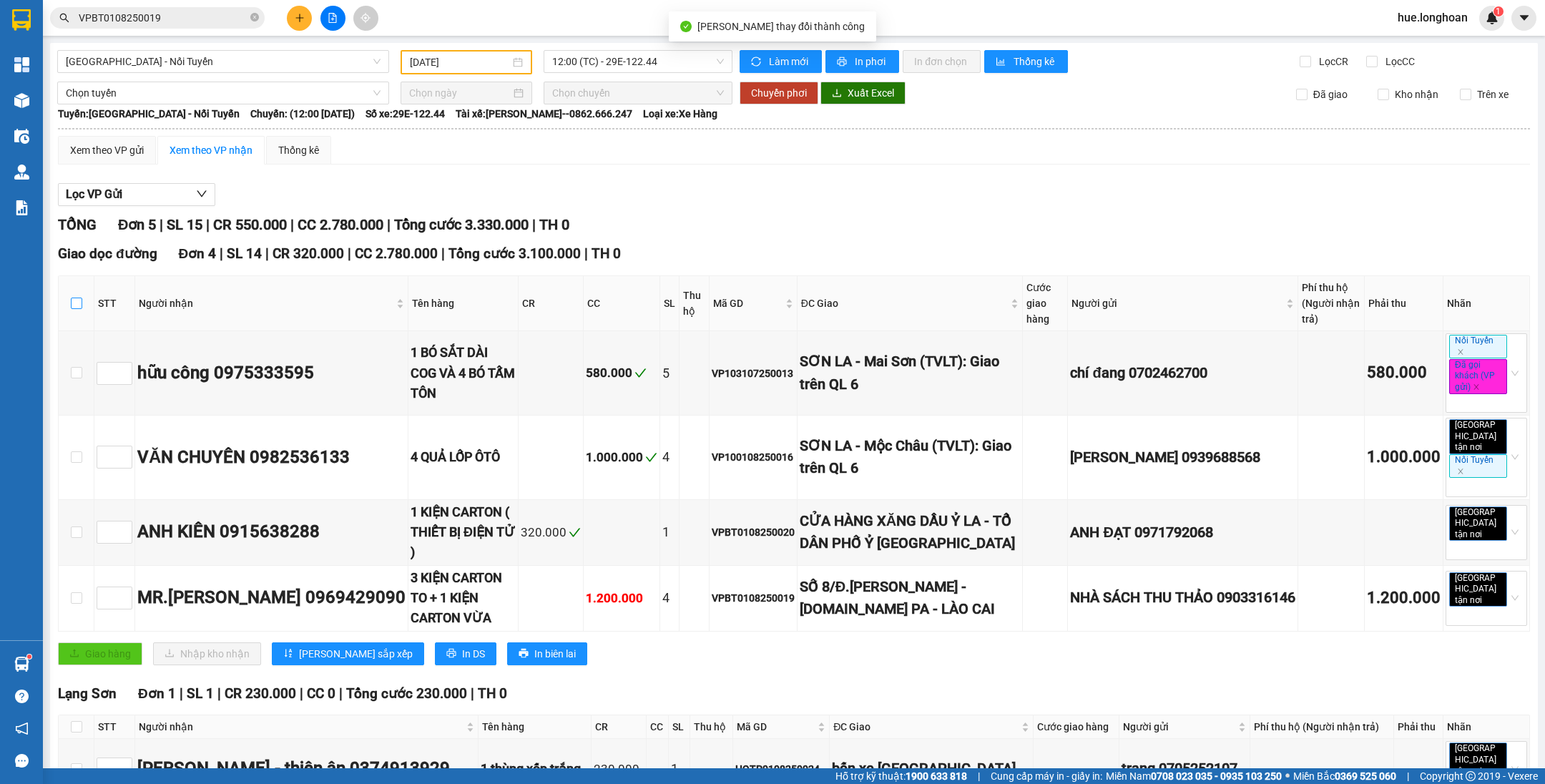
drag, startPoint x: 73, startPoint y: 307, endPoint x: 104, endPoint y: 495, distance: 190.5
click at [74, 307] on input "checkbox" at bounding box center [76, 303] width 12 height 12
checkbox input "true"
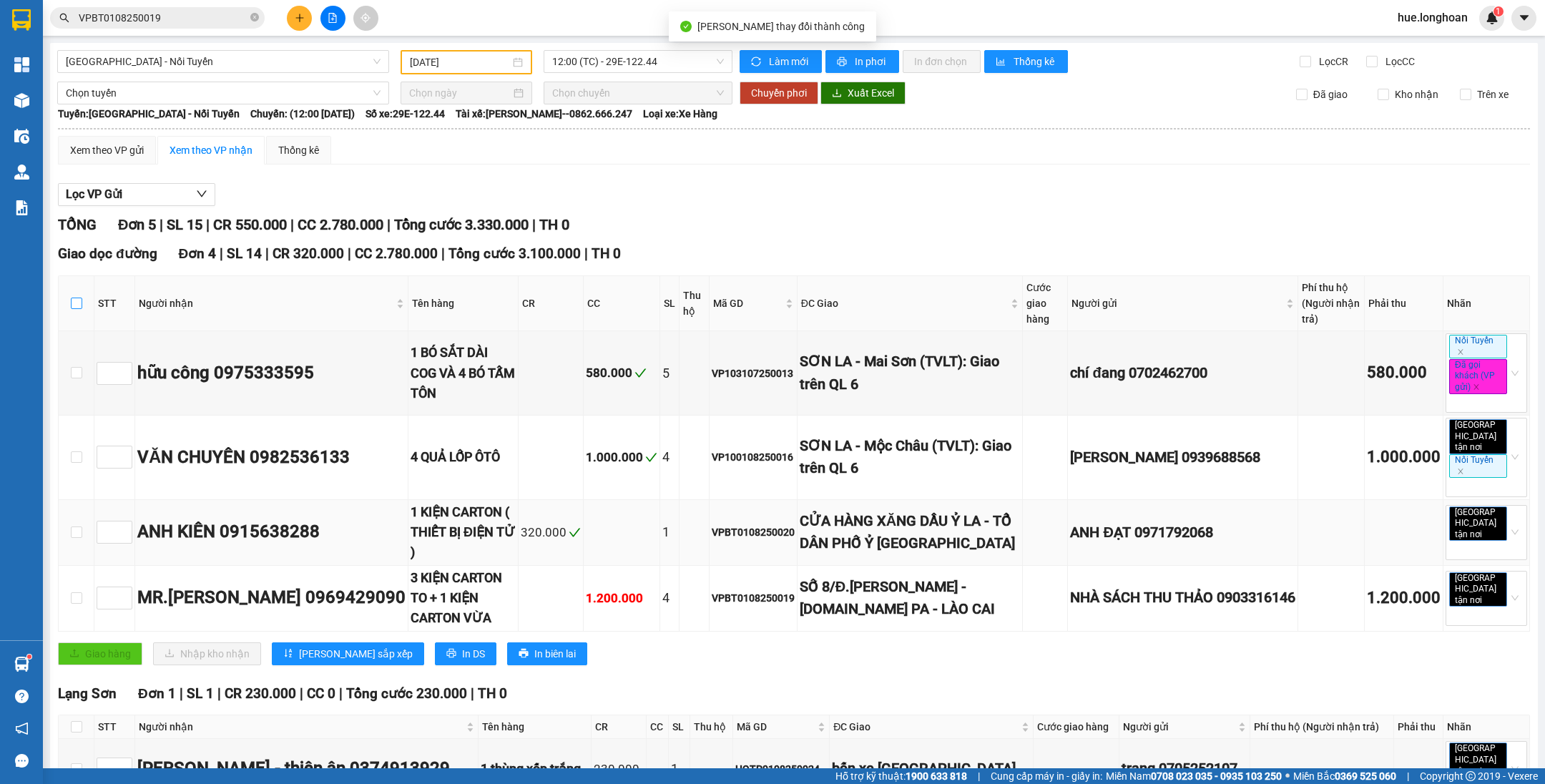
checkbox input "true"
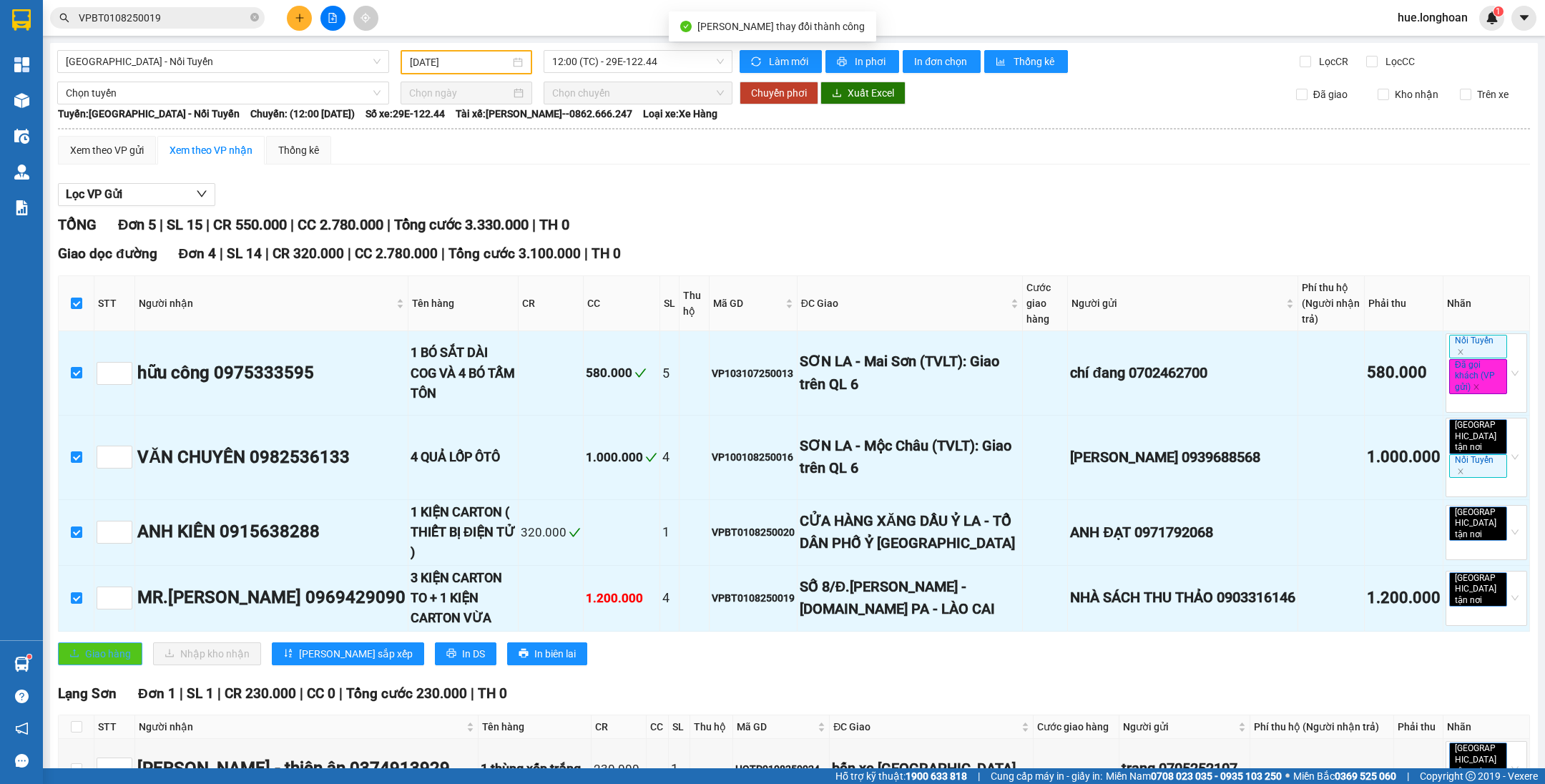
click at [99, 646] on span "Giao hàng" at bounding box center [108, 654] width 46 height 16
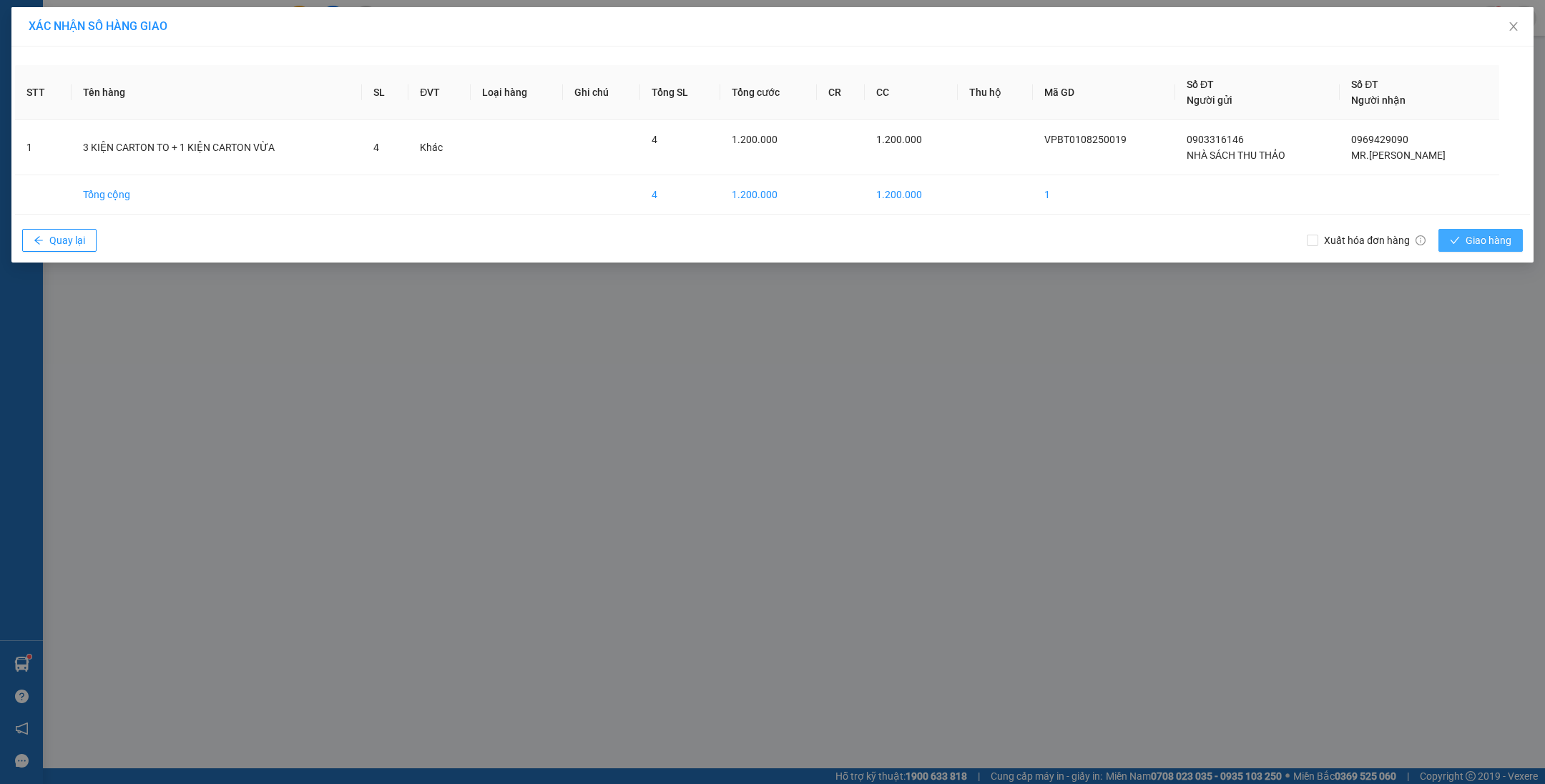
click at [1465, 243] on span "Giao hàng" at bounding box center [1488, 241] width 46 height 16
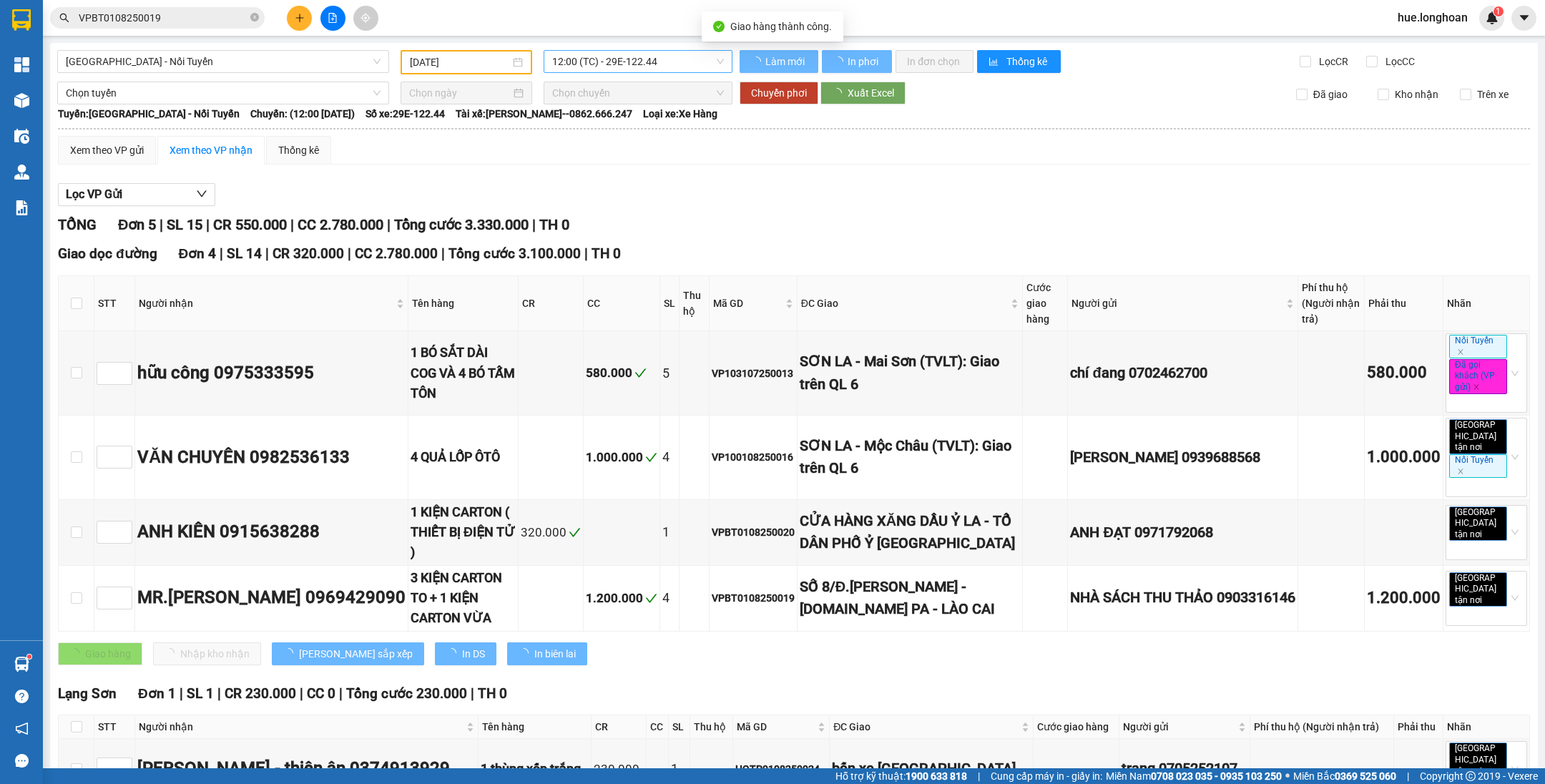
click at [640, 66] on span "12:00 (TC) - 29E-122.44" at bounding box center [638, 62] width 172 height 22
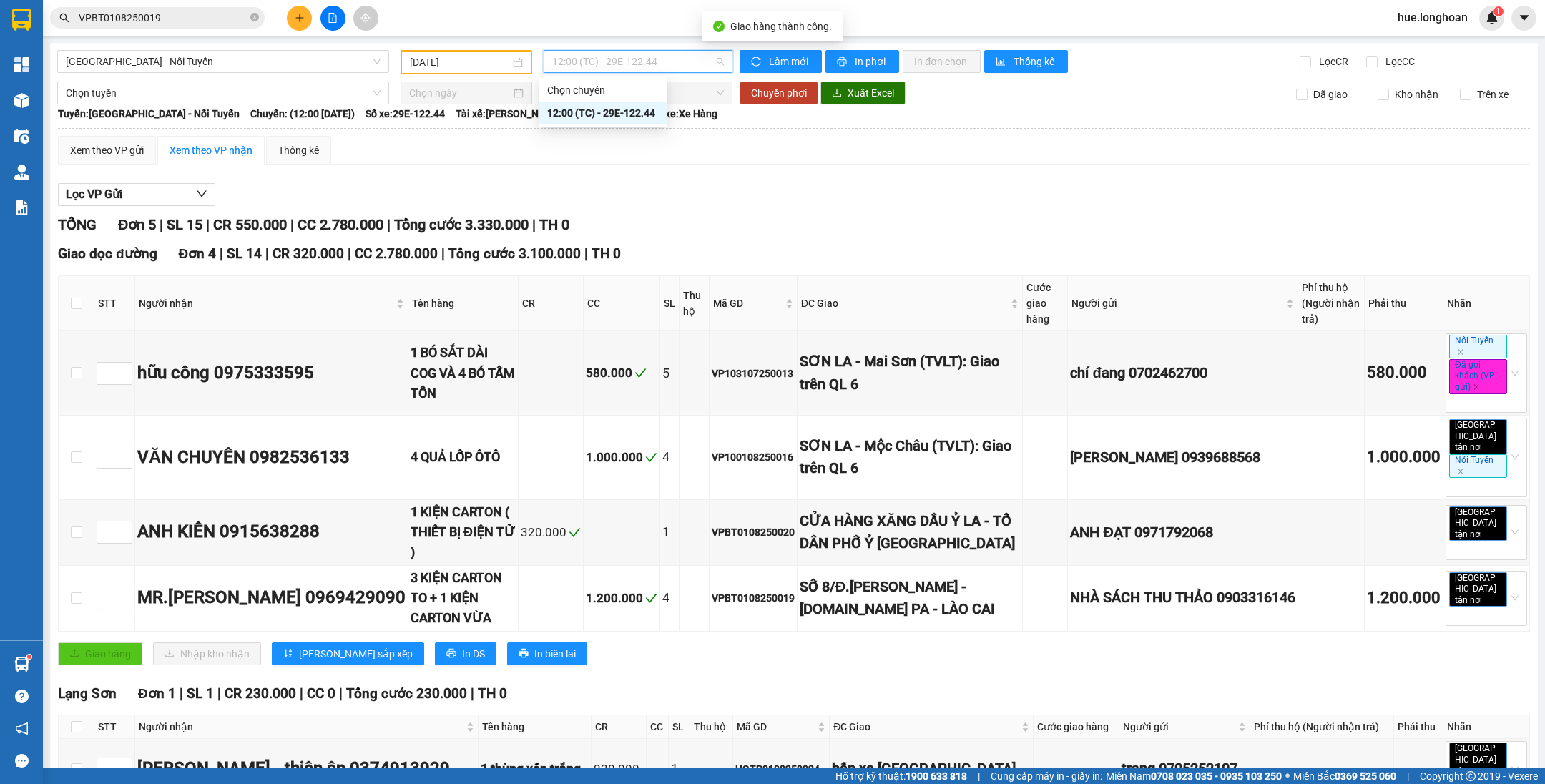
click at [472, 57] on input "[DATE]" at bounding box center [460, 62] width 100 height 16
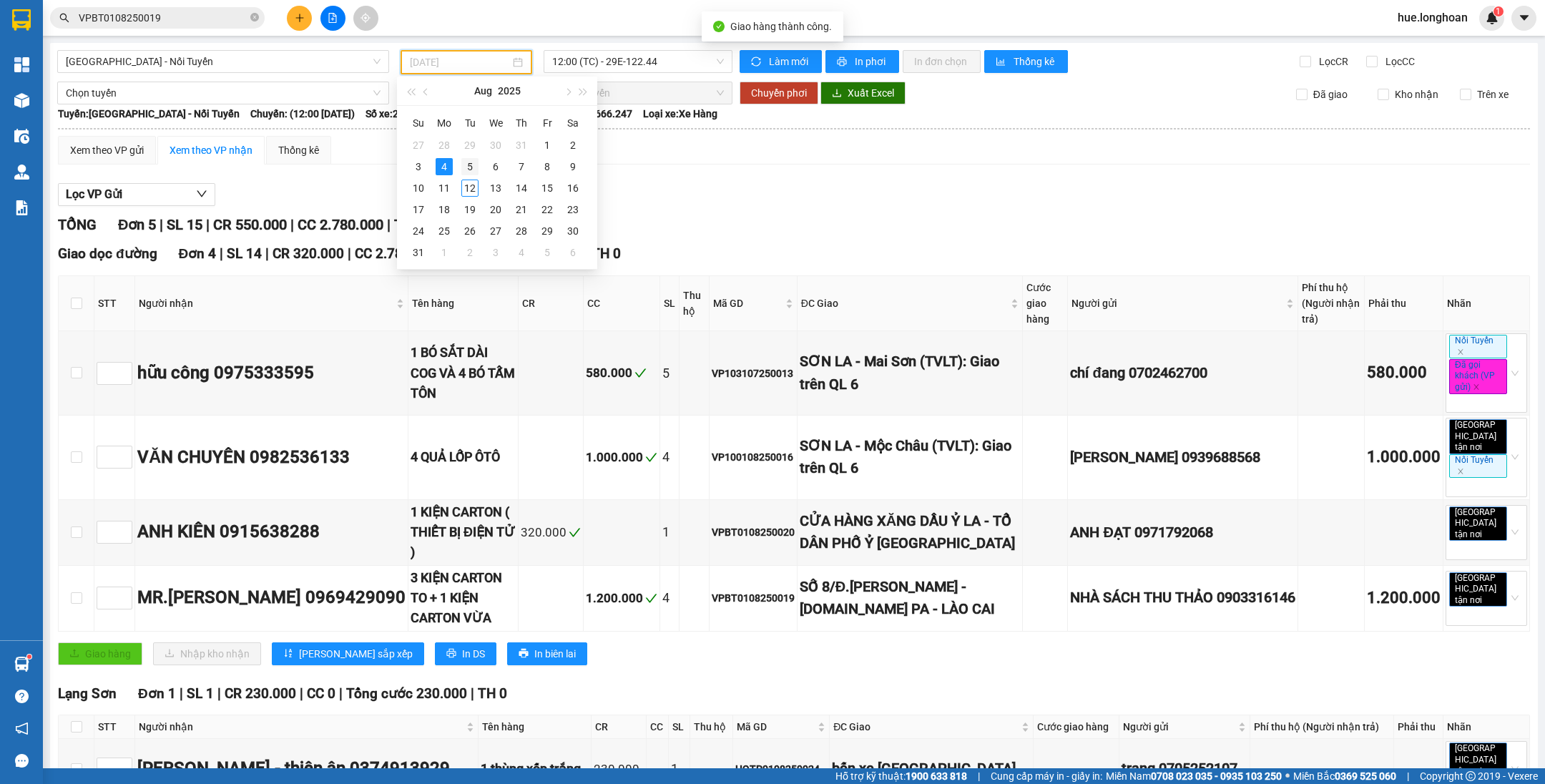
click at [473, 163] on div "5" at bounding box center [470, 166] width 17 height 17
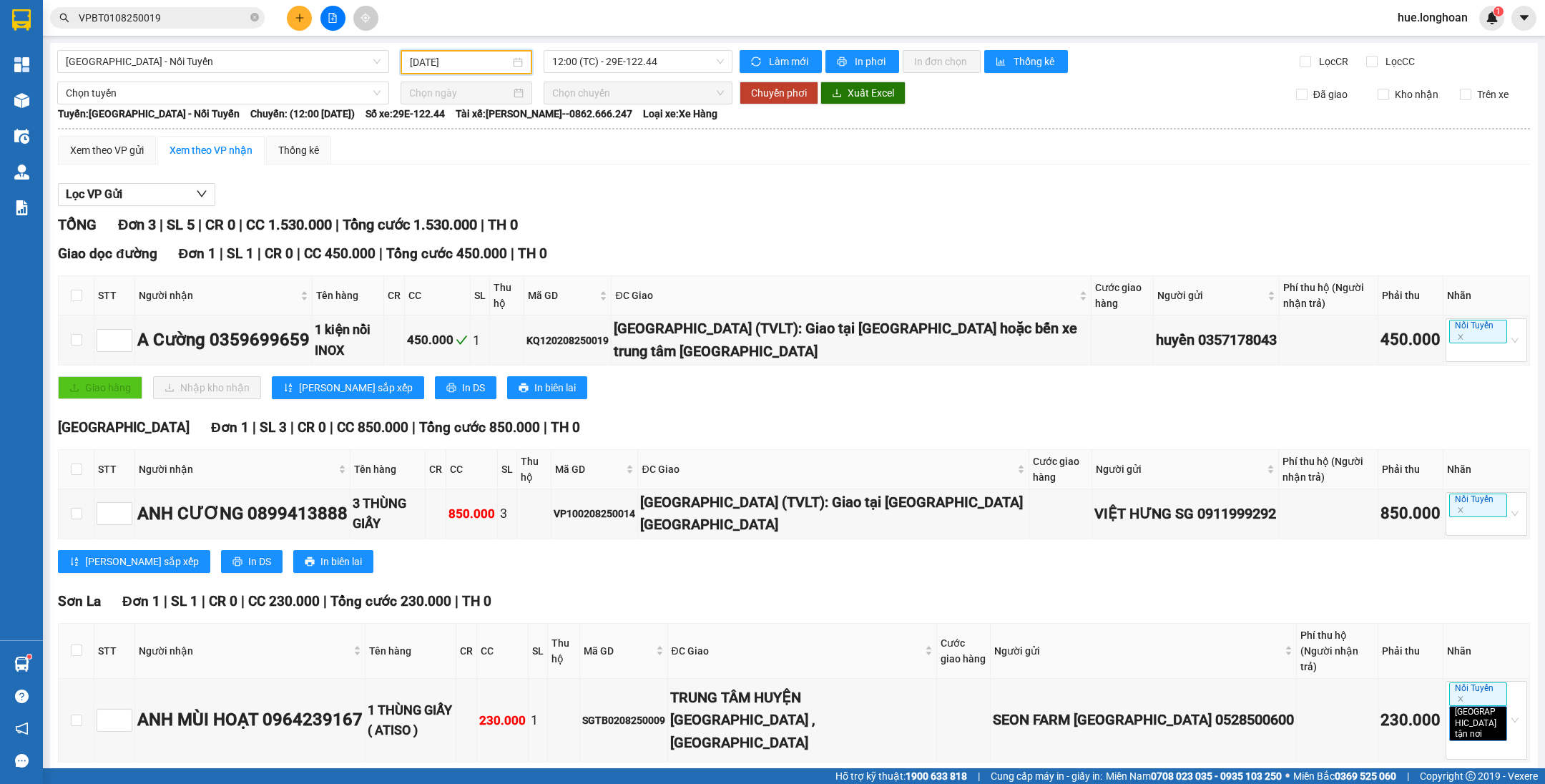
click at [504, 62] on input "[DATE]" at bounding box center [460, 62] width 100 height 16
click at [577, 62] on span "12:00 (TC) - 29E-122.44" at bounding box center [638, 62] width 172 height 22
click at [500, 67] on input "[DATE]" at bounding box center [460, 62] width 100 height 16
click at [596, 74] on div "[GEOGRAPHIC_DATA] - Nối Tuyến [DATE] 12:00 (TC) - 29E-122.44 Làm mới In phơi In…" at bounding box center [794, 436] width 1488 height 786
click at [599, 65] on span "12:00 (TC) - 29E-122.44" at bounding box center [638, 62] width 172 height 22
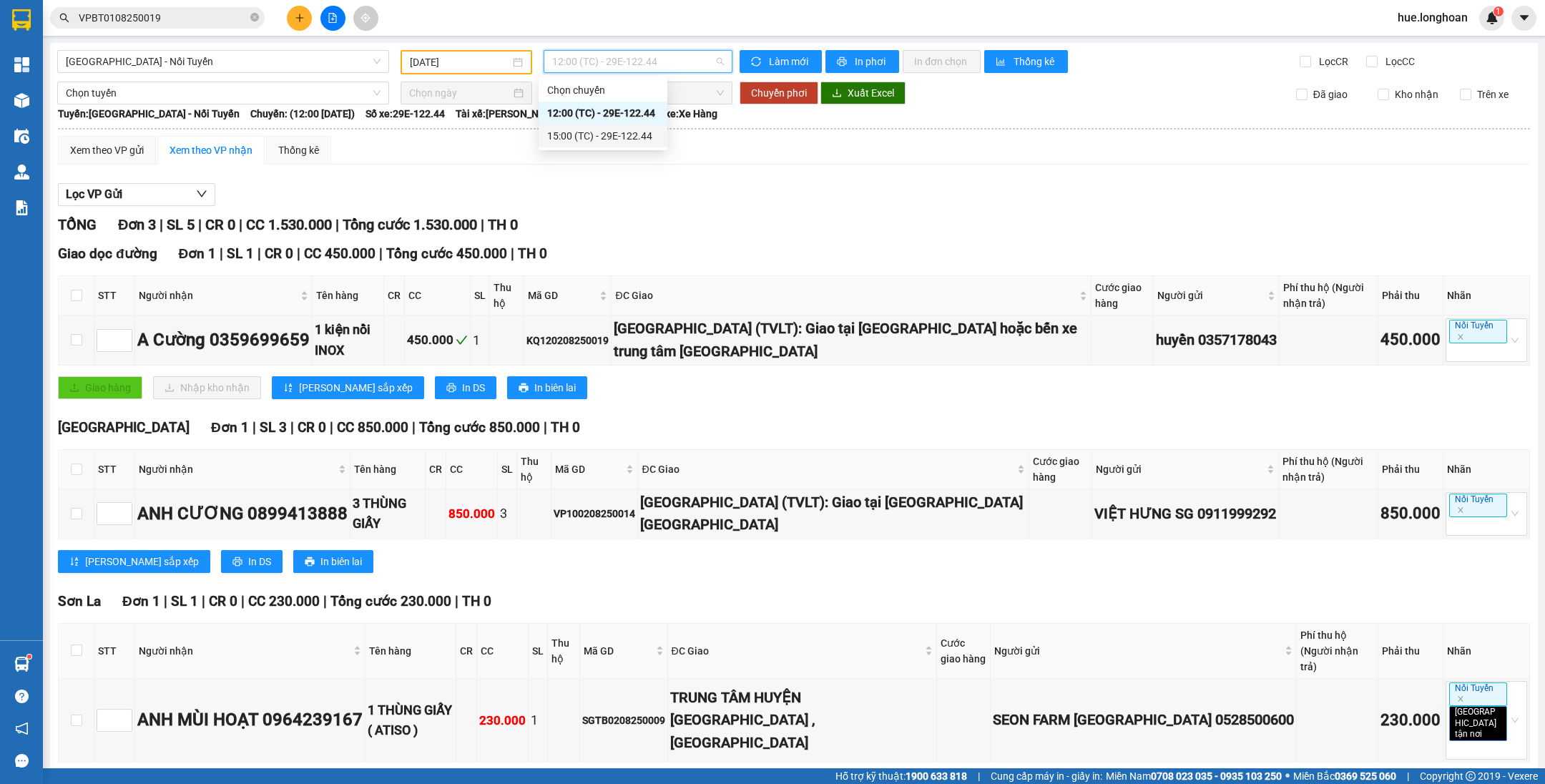
click at [594, 138] on div "15:00 (TC) - 29E-122.44" at bounding box center [603, 136] width 112 height 16
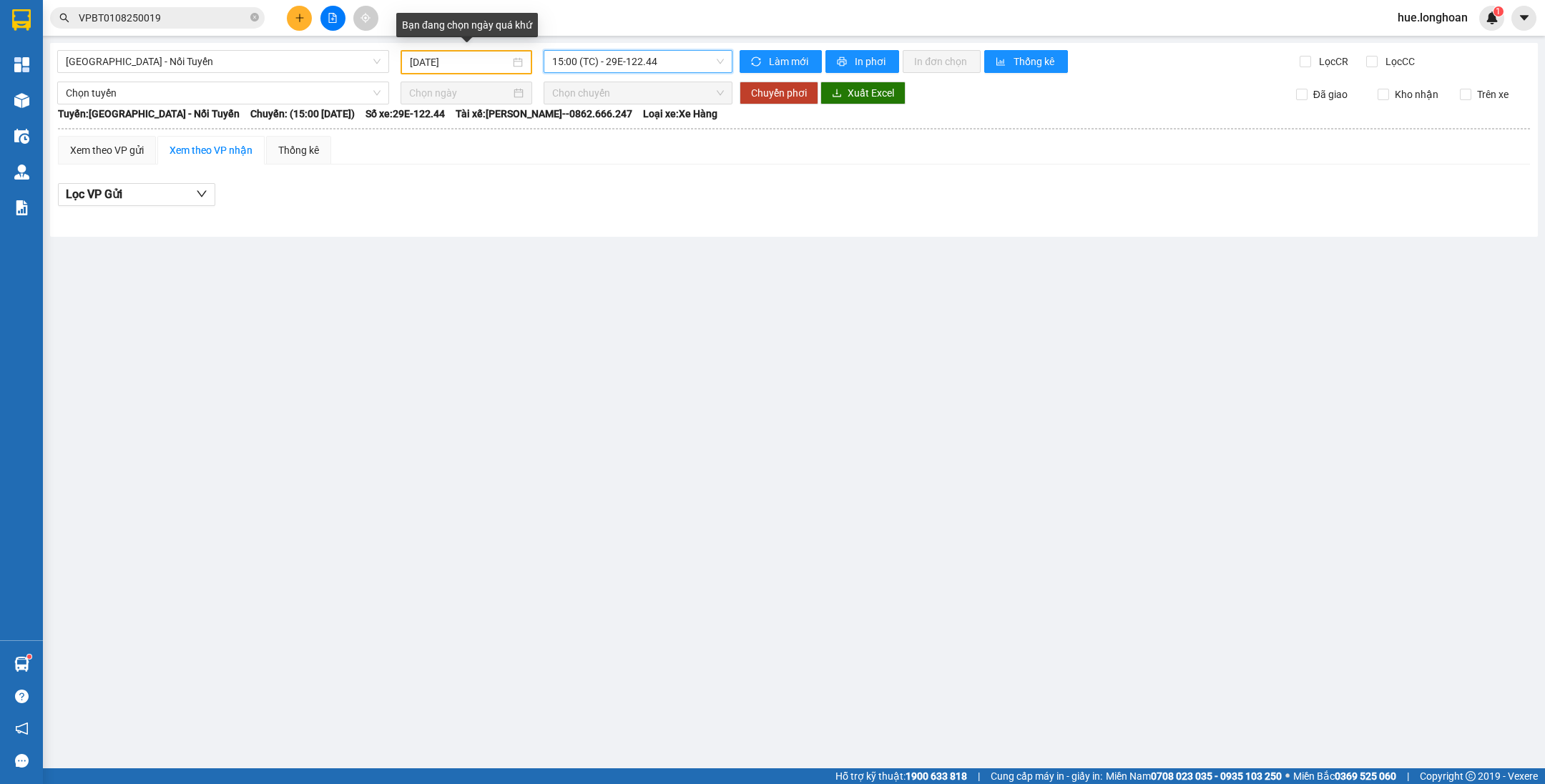
click at [498, 66] on input "[DATE]" at bounding box center [460, 62] width 100 height 16
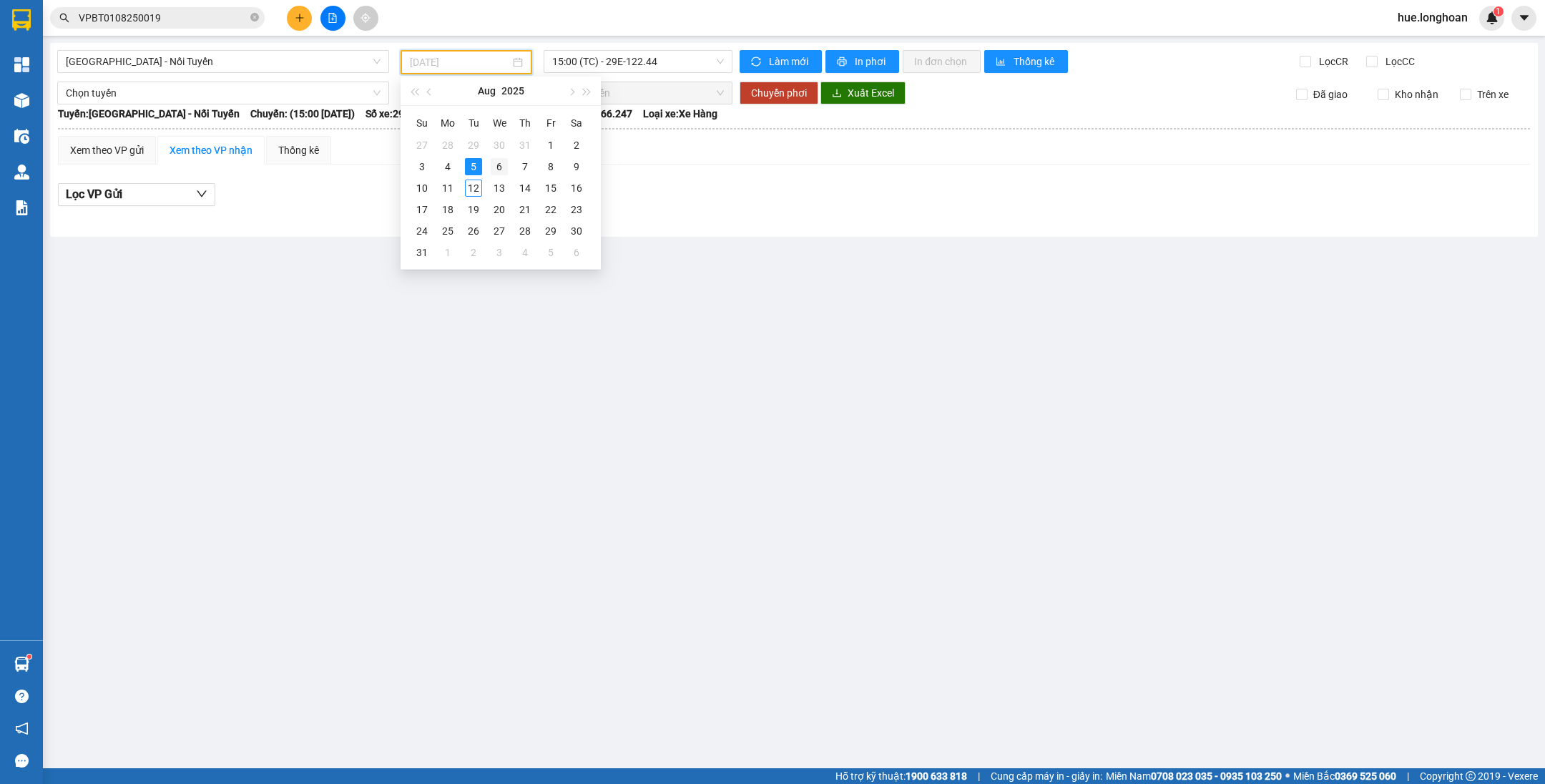
click at [502, 158] on div "6" at bounding box center [499, 166] width 17 height 17
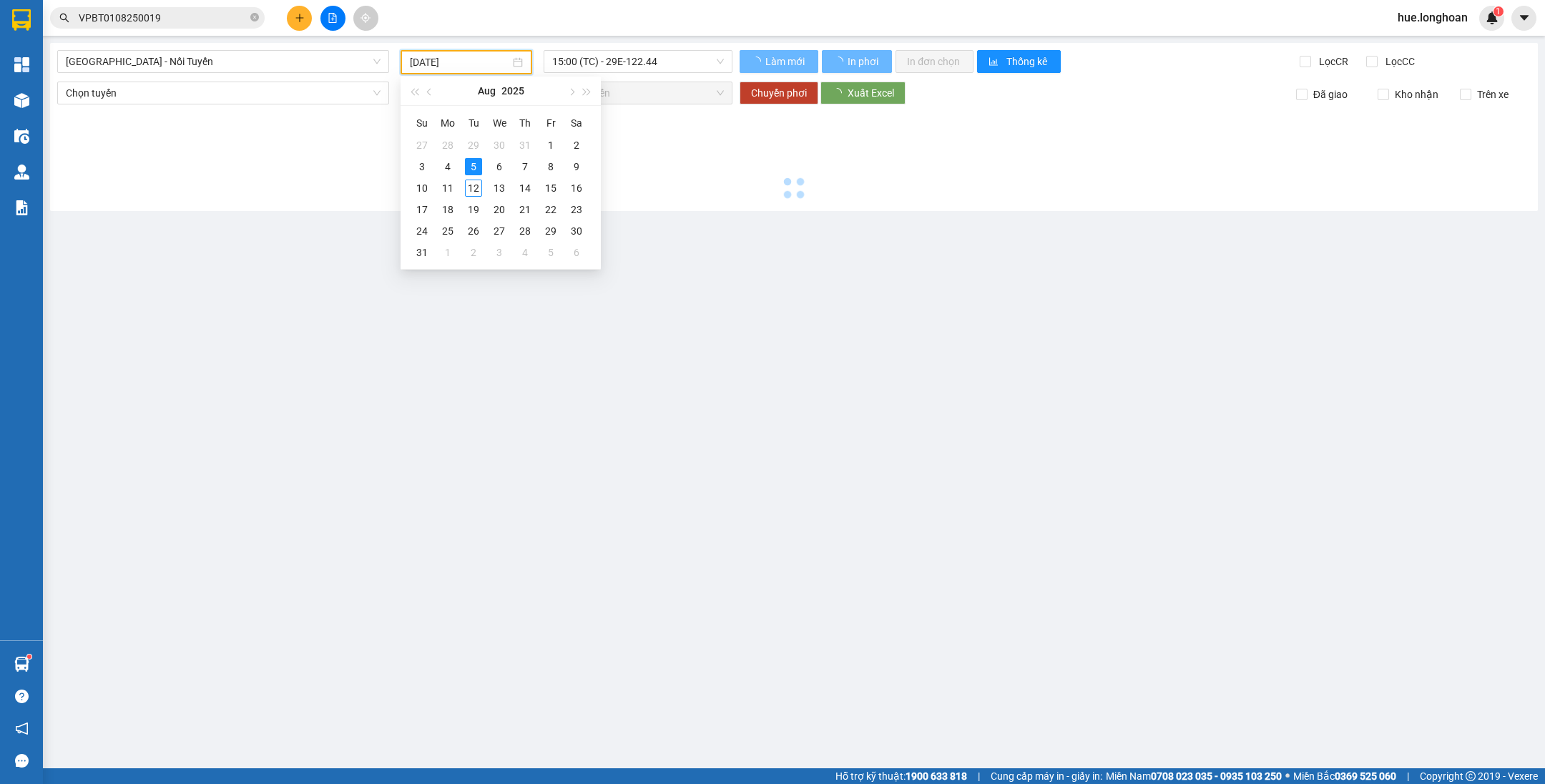
type input "[DATE]"
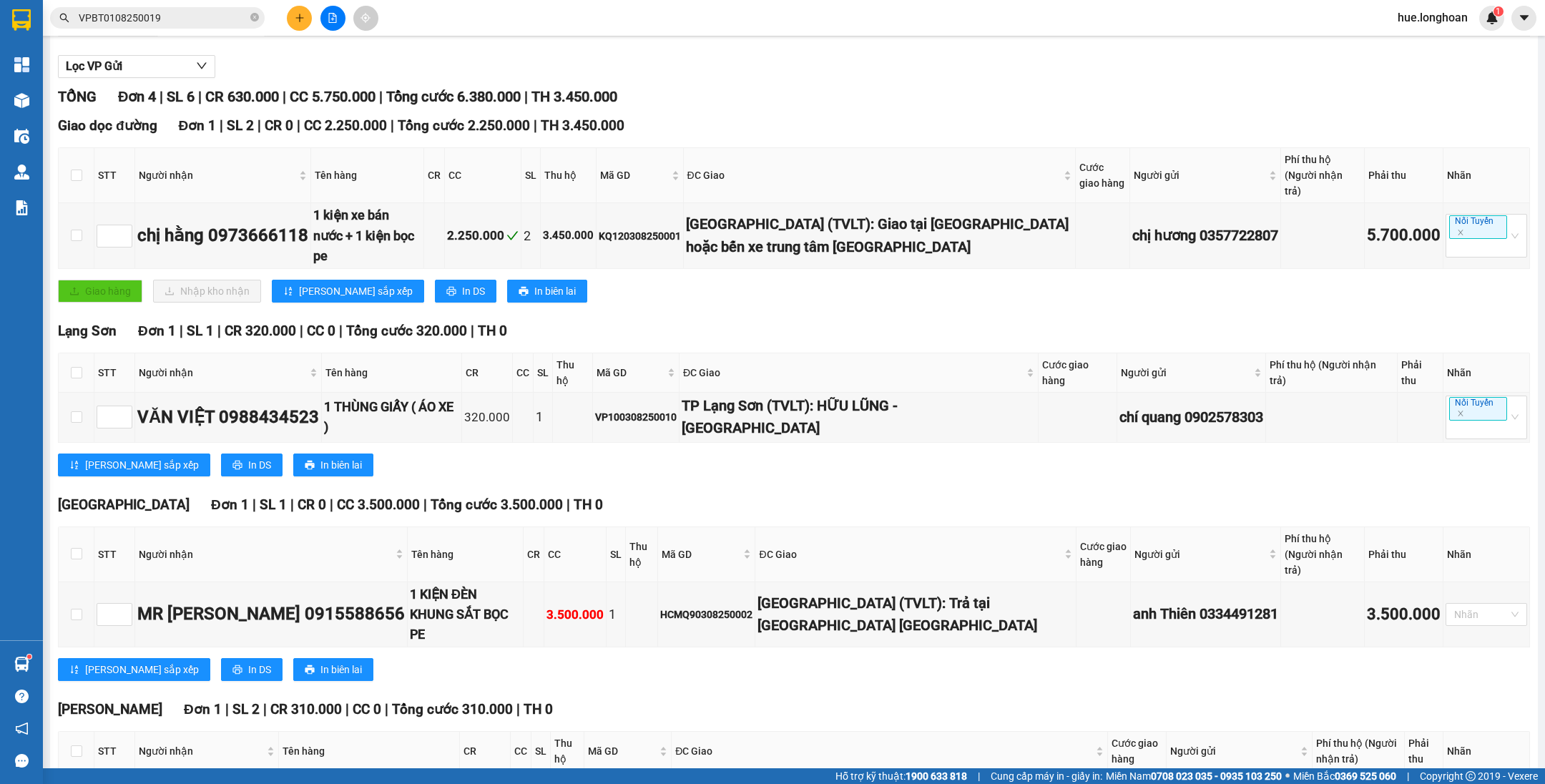
scroll to position [193, 0]
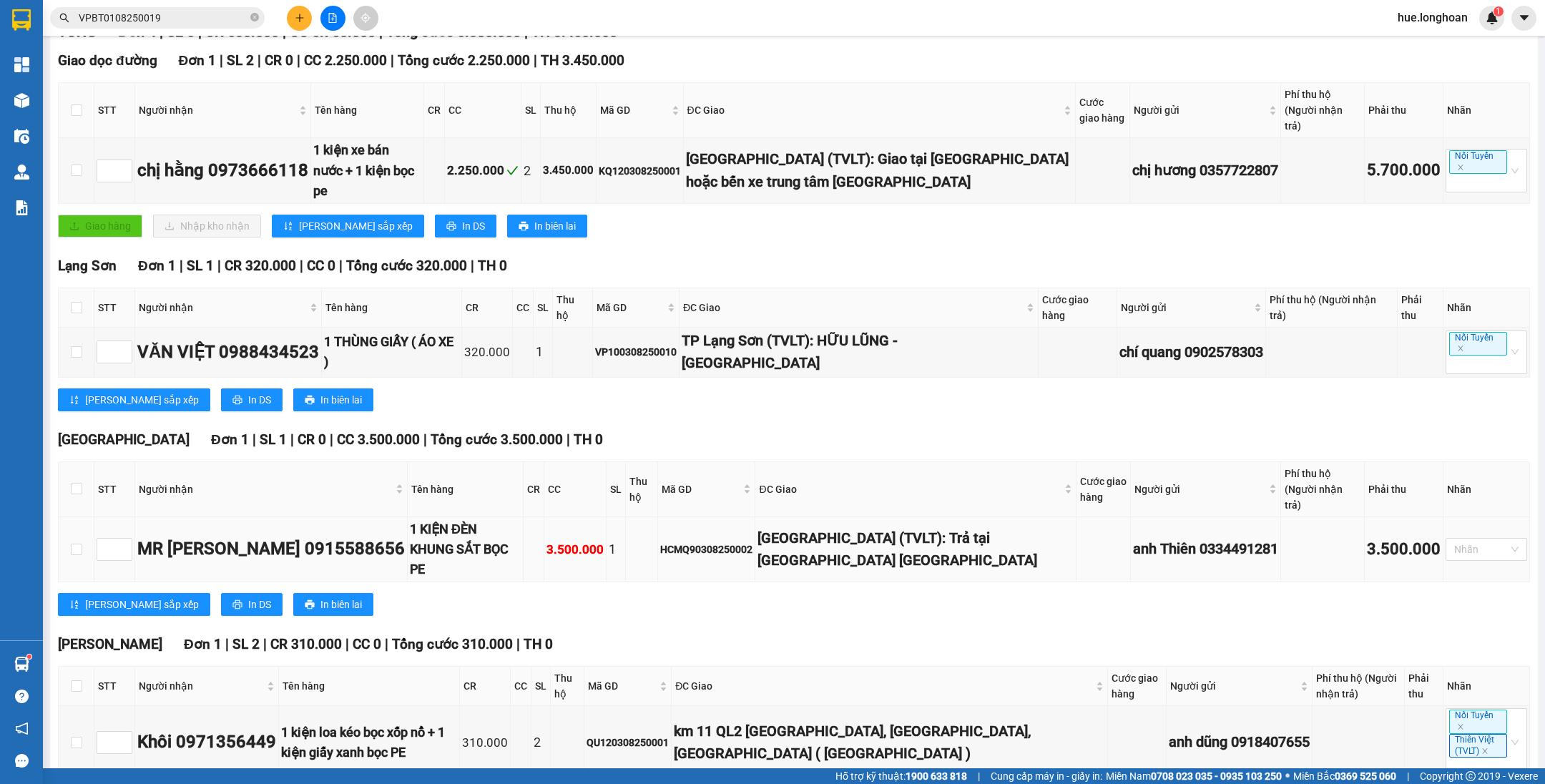
click at [736, 541] on div "HCMQ90308250002" at bounding box center [706, 549] width 92 height 16
copy div "HCMQ90308250002"
click at [251, 17] on icon "close-circle" at bounding box center [254, 17] width 9 height 9
paste input "HCMQ90308250002"
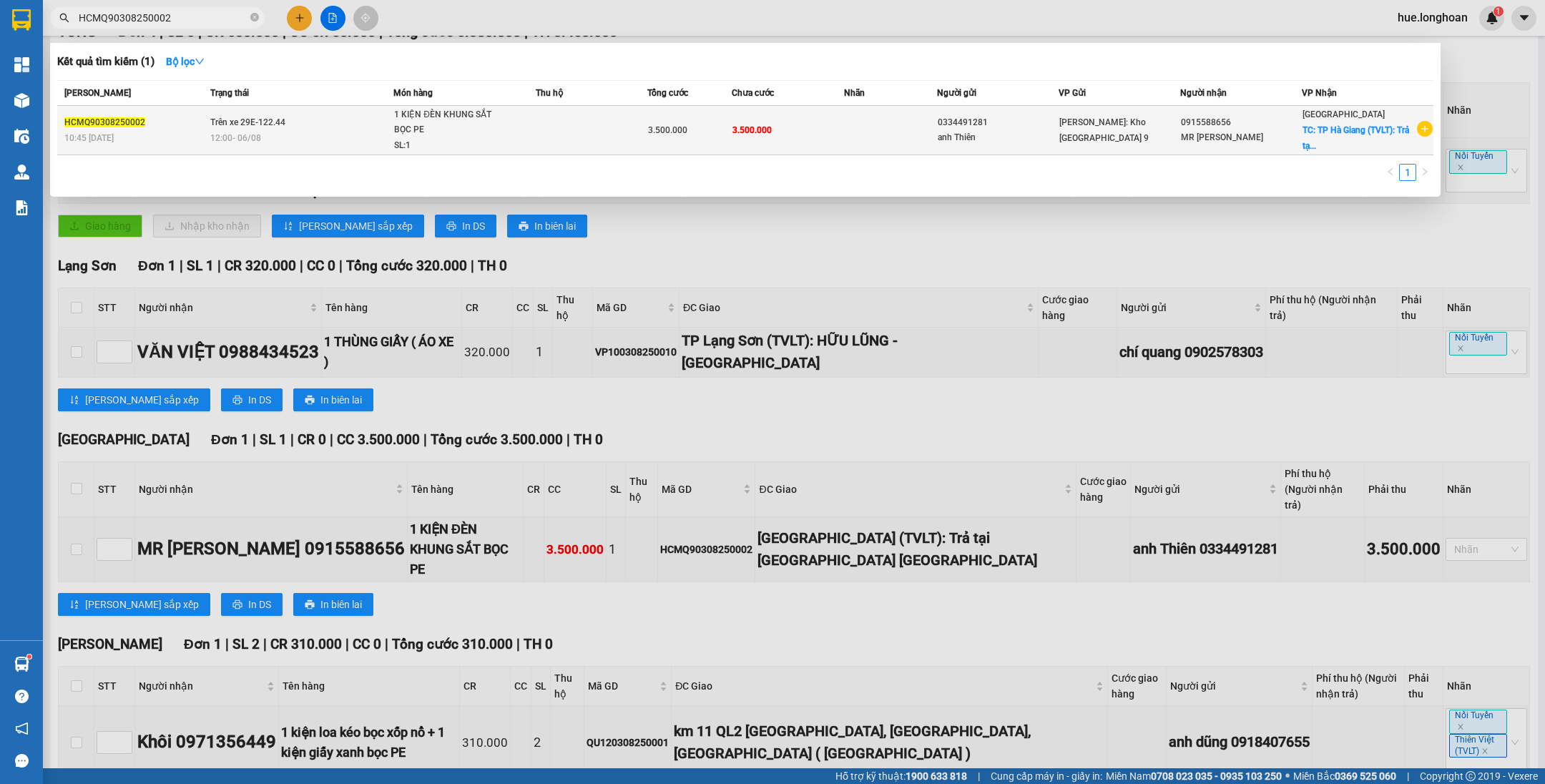
type input "HCMQ90308250002"
click at [738, 106] on td "3.500.000" at bounding box center [788, 131] width 113 height 49
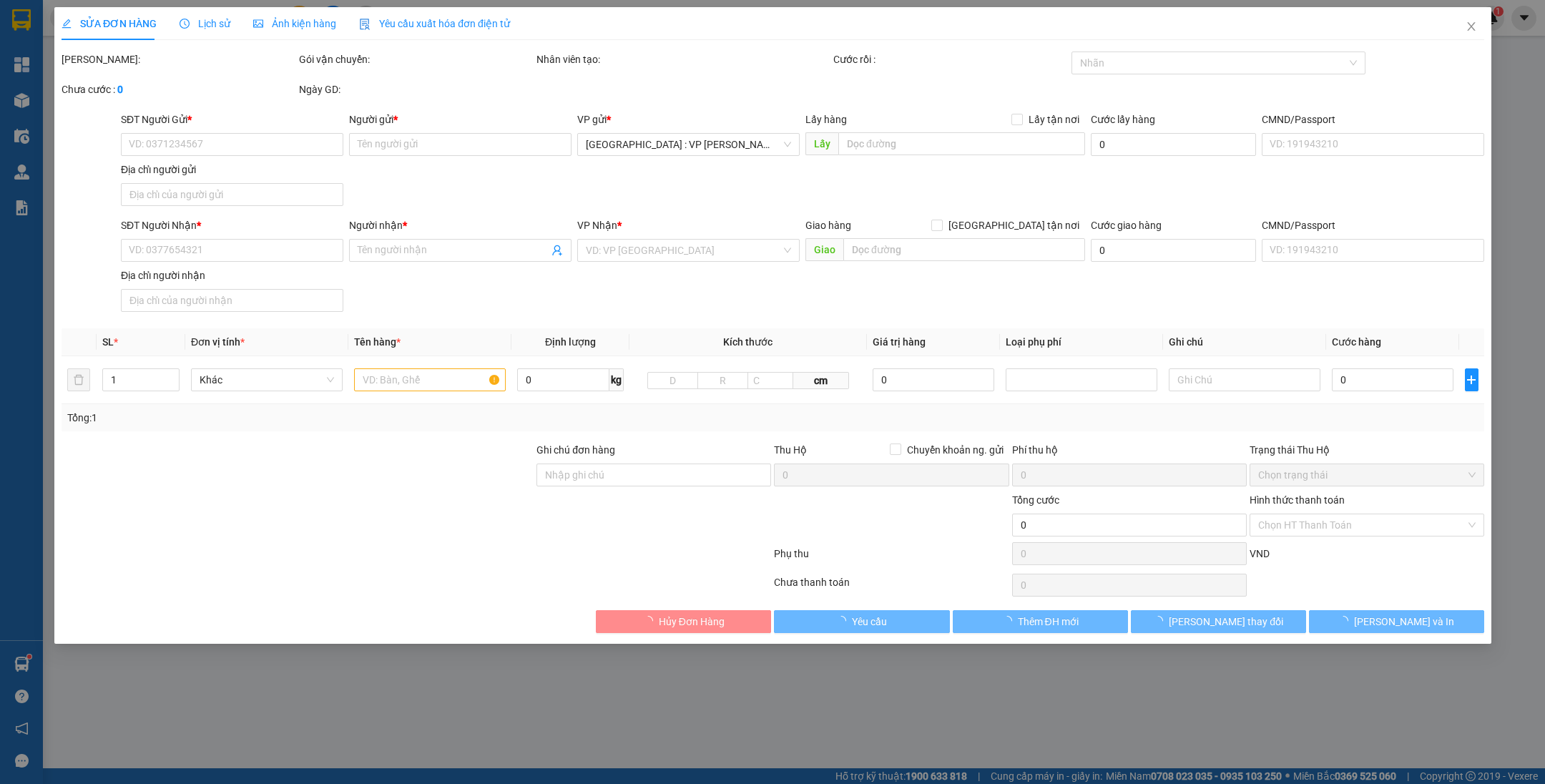
type input "0334491281"
type input "anh Thiên"
type input "0915588656"
type input "MR [PERSON_NAME]"
checkbox input "true"
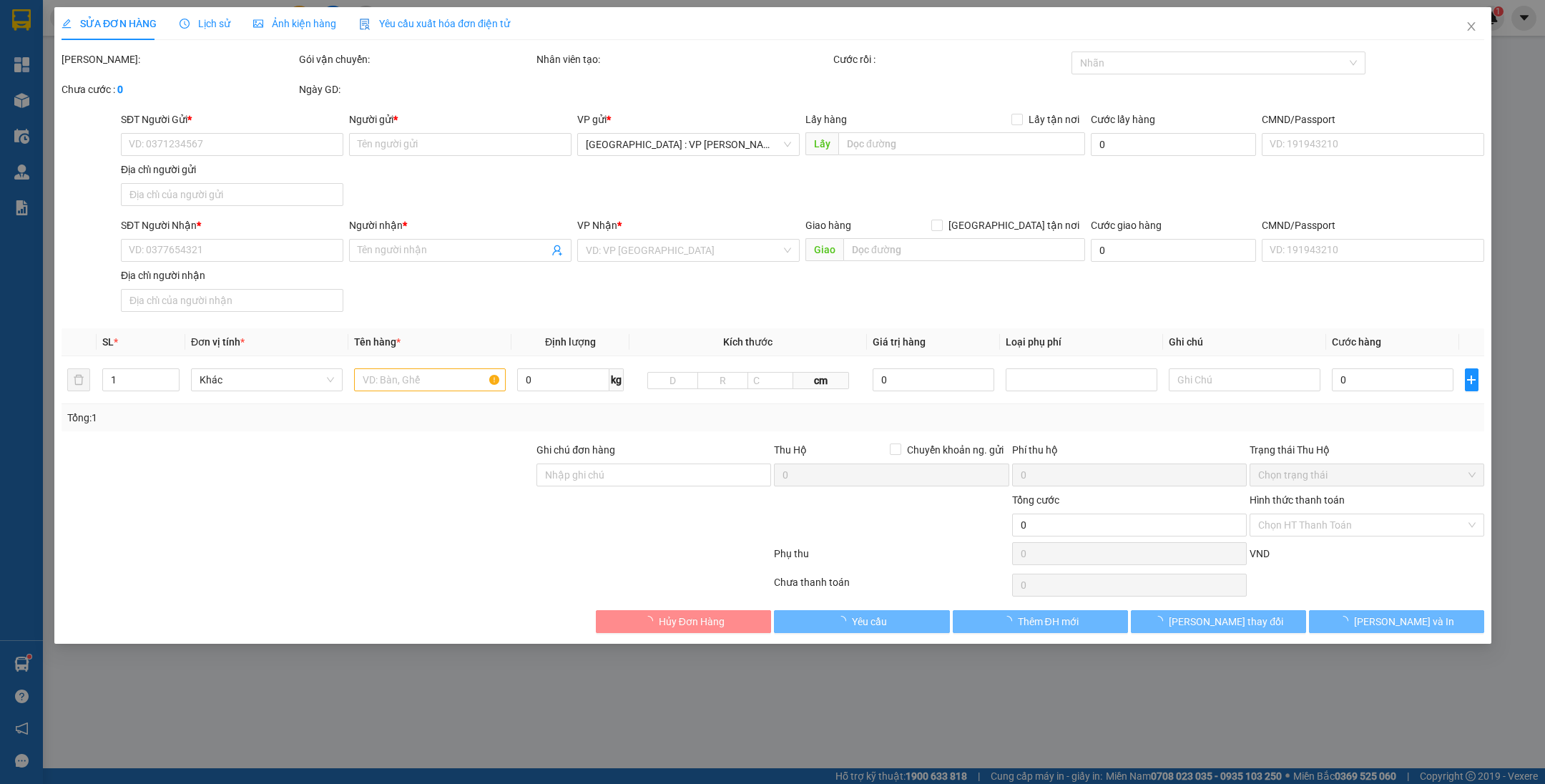
type input "[GEOGRAPHIC_DATA] (TVLT): Trả tại [GEOGRAPHIC_DATA] [GEOGRAPHIC_DATA]"
type input "nhận theo kiện-giao nguyên kiên-hư hỏng không chịu trách nhiệm, KHI GIAO GỌI TR…"
type input "3.500.000"
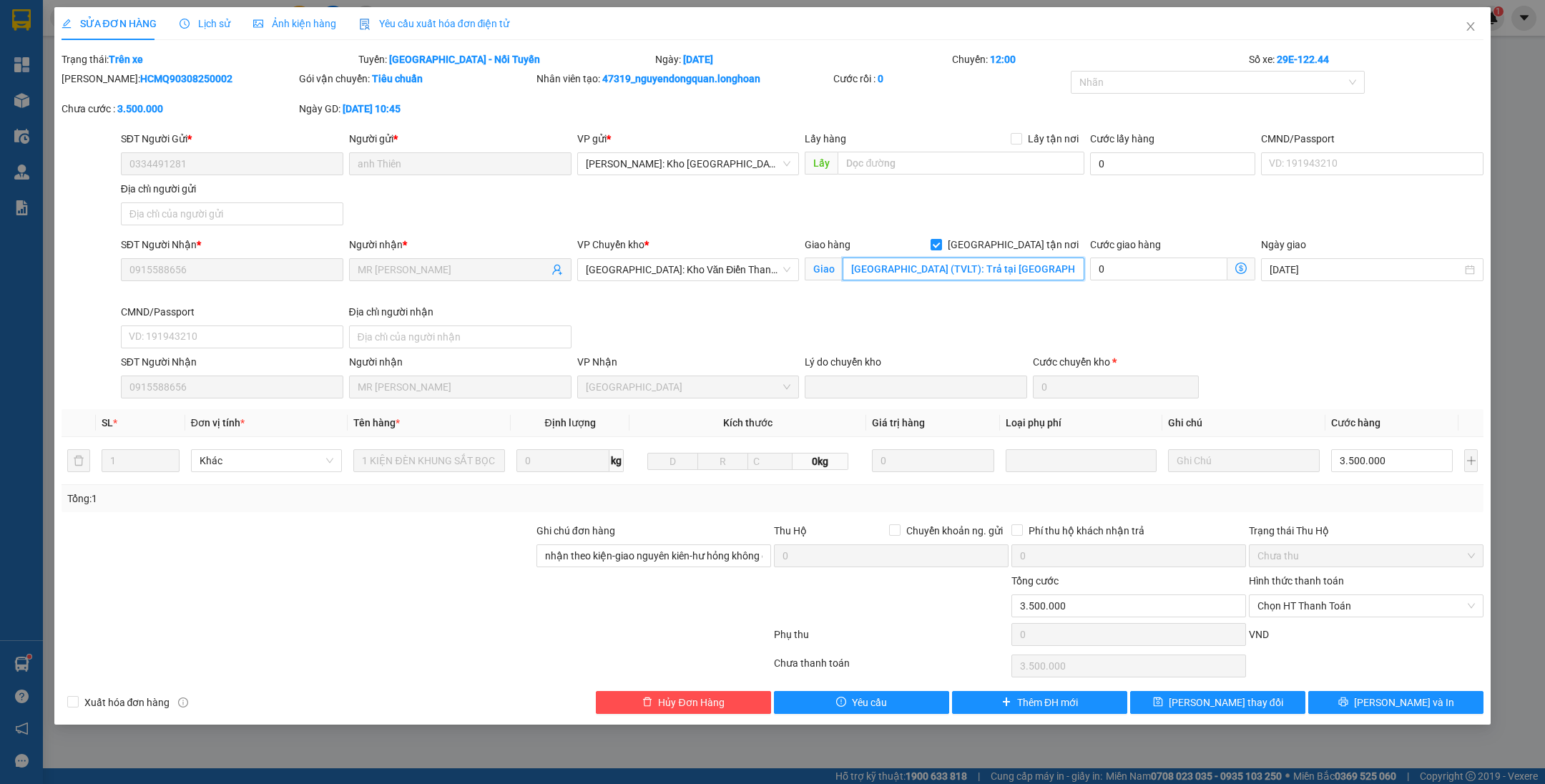
click at [1018, 257] on input "[GEOGRAPHIC_DATA] (TVLT): Trả tại [GEOGRAPHIC_DATA] [GEOGRAPHIC_DATA]" at bounding box center [963, 268] width 242 height 23
click at [1019, 247] on span "[GEOGRAPHIC_DATA] tận nơi" at bounding box center [1013, 245] width 142 height 16
click at [940, 247] on input "[GEOGRAPHIC_DATA] tận nơi" at bounding box center [935, 244] width 10 height 10
checkbox input "false"
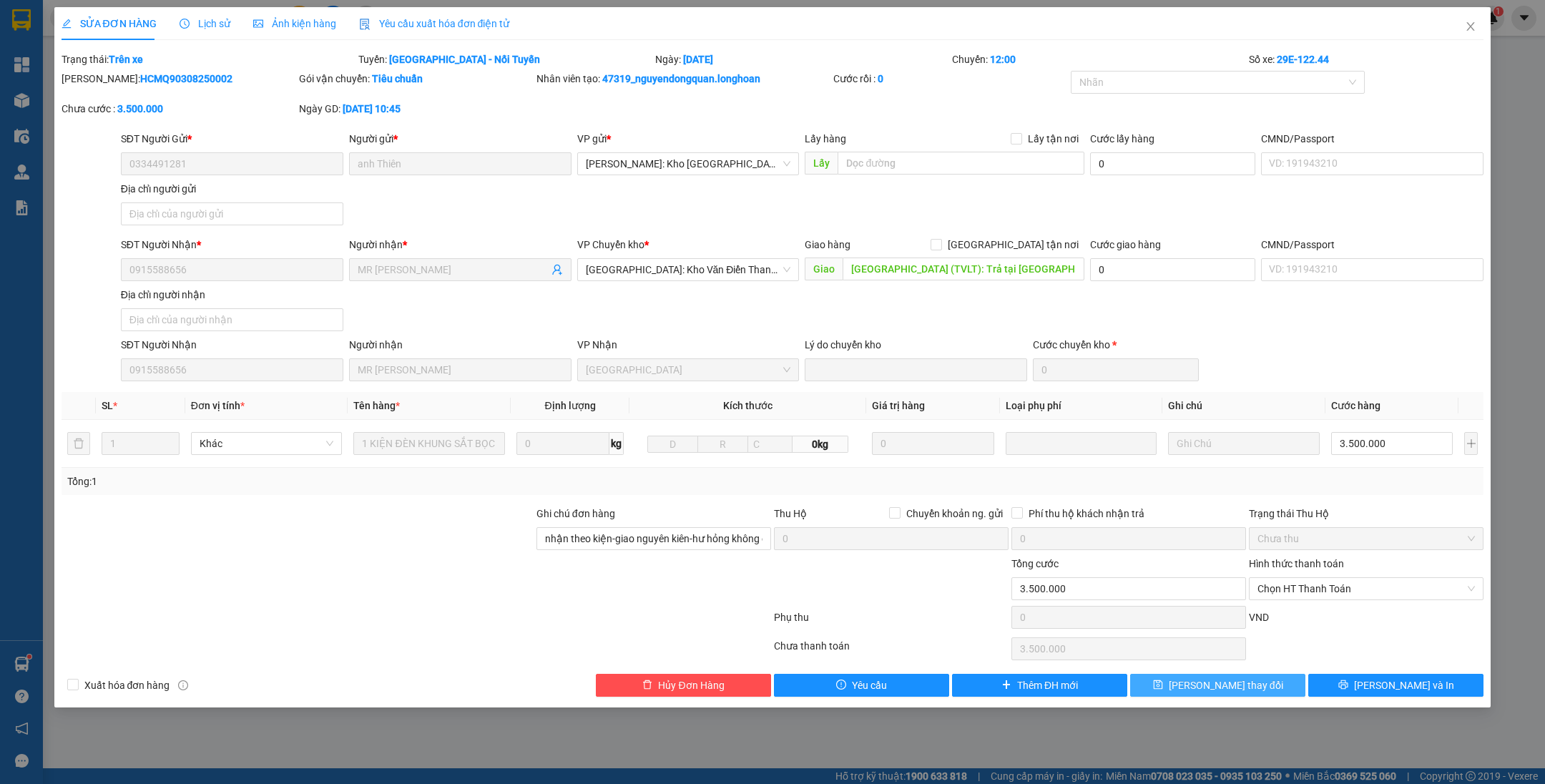
click at [1163, 679] on icon "save" at bounding box center [1158, 684] width 10 height 10
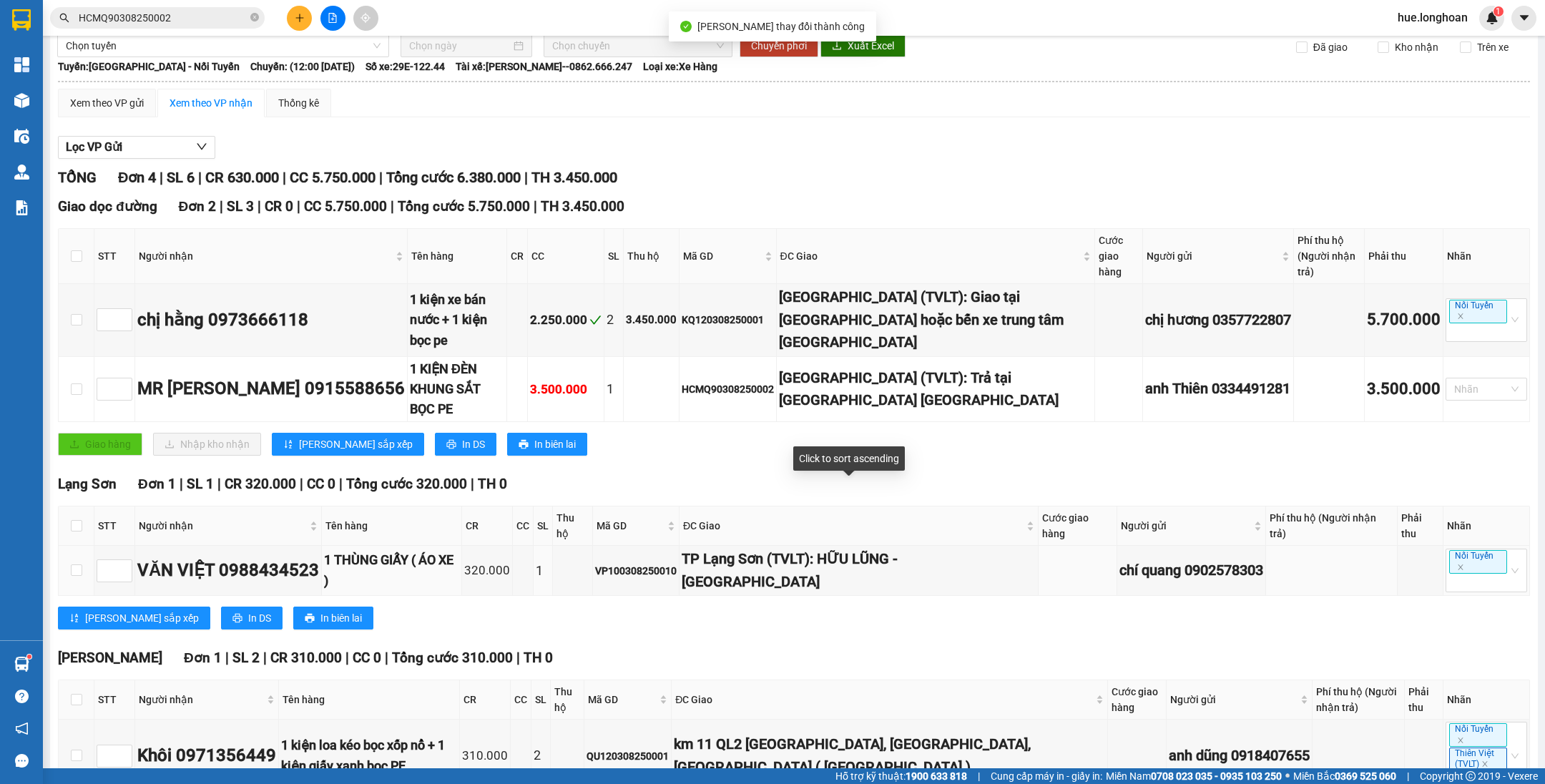
scroll to position [70, 0]
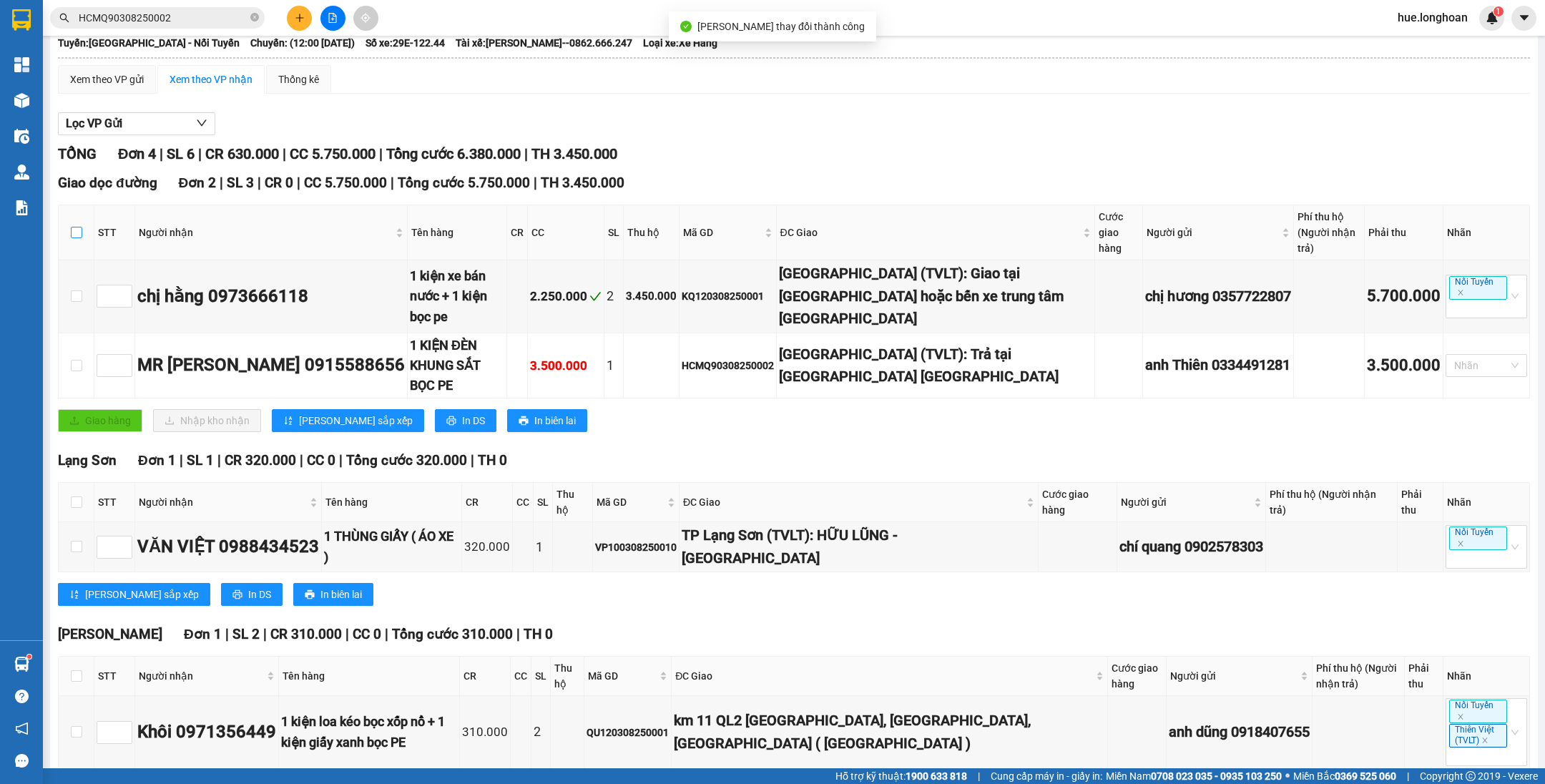
click at [78, 227] on input "checkbox" at bounding box center [76, 233] width 12 height 12
checkbox input "true"
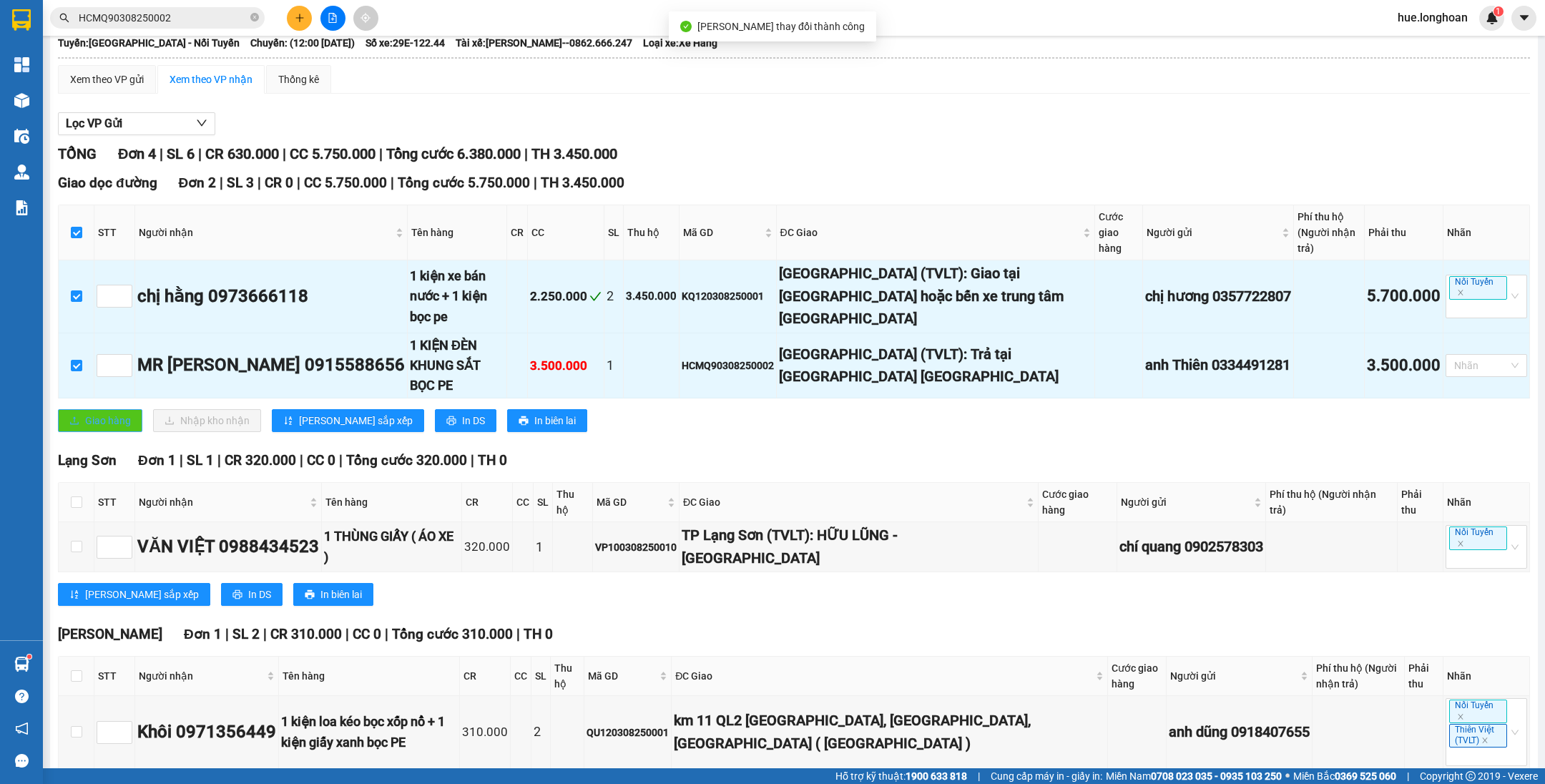
click at [86, 413] on span "Giao hàng" at bounding box center [108, 421] width 46 height 16
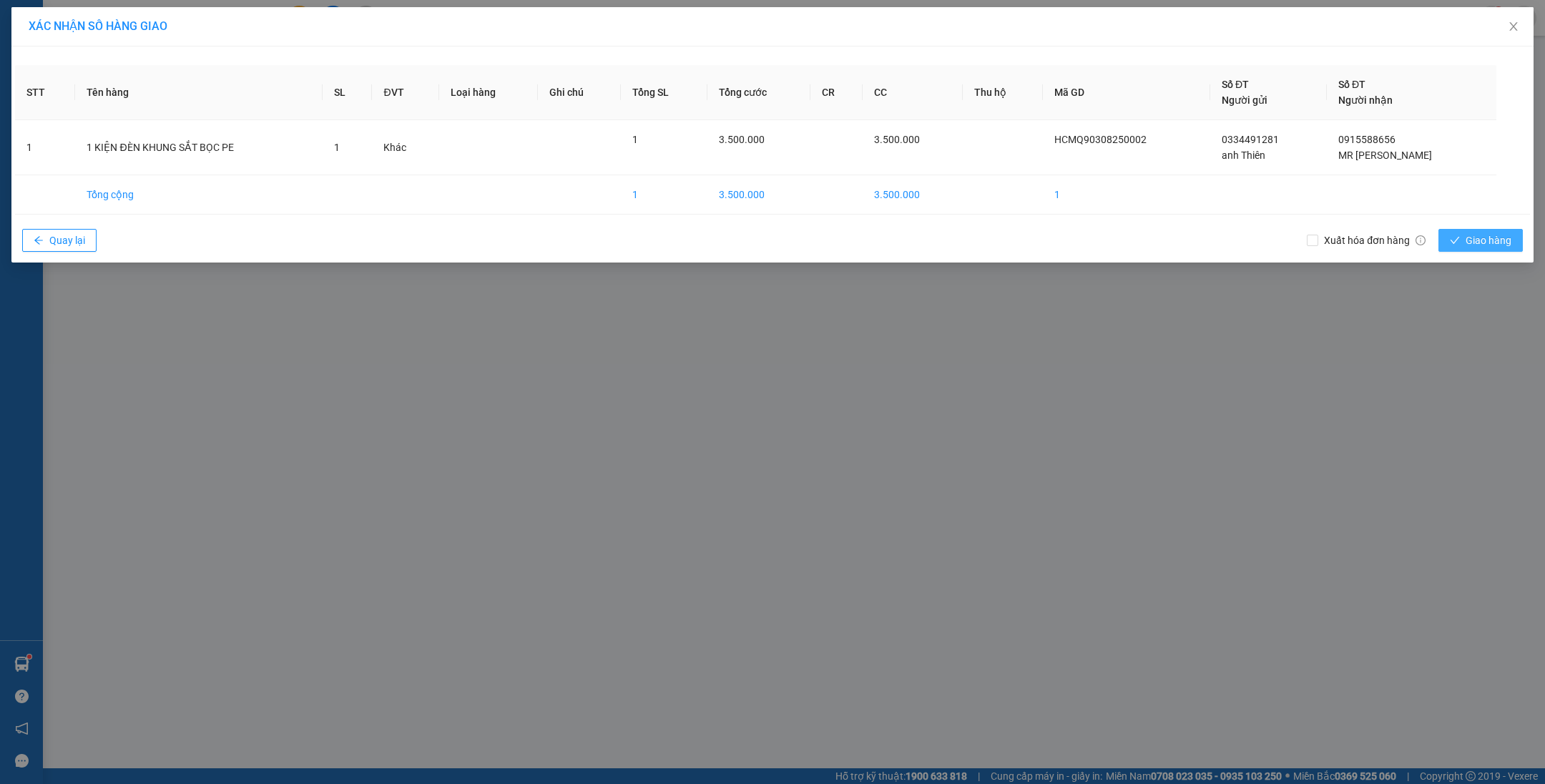
click at [1449, 248] on button "Giao hàng" at bounding box center [1480, 240] width 84 height 23
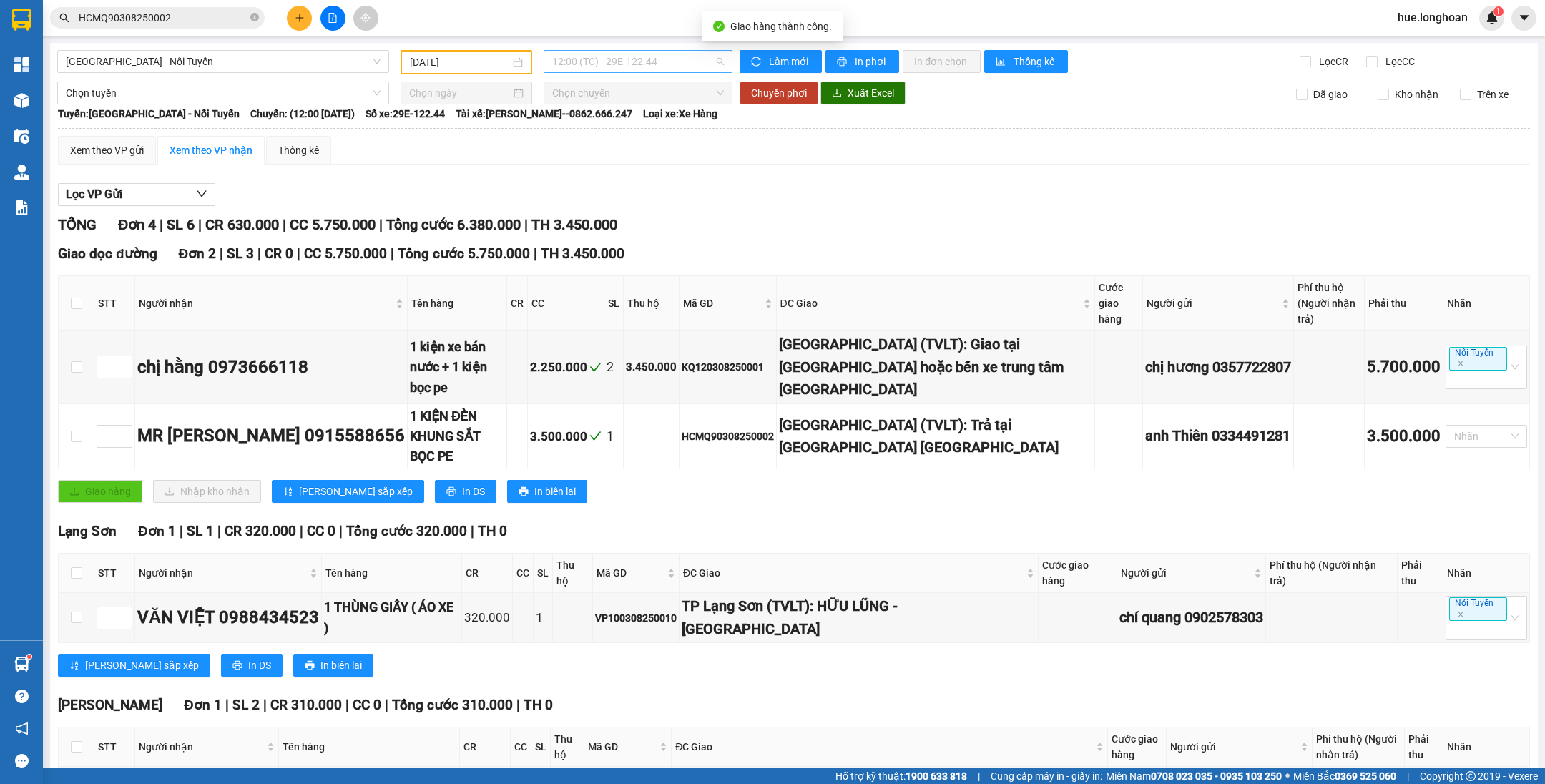
click at [553, 52] on span "12:00 (TC) - 29E-122.44" at bounding box center [638, 62] width 172 height 22
click at [478, 66] on input "[DATE]" at bounding box center [460, 62] width 100 height 16
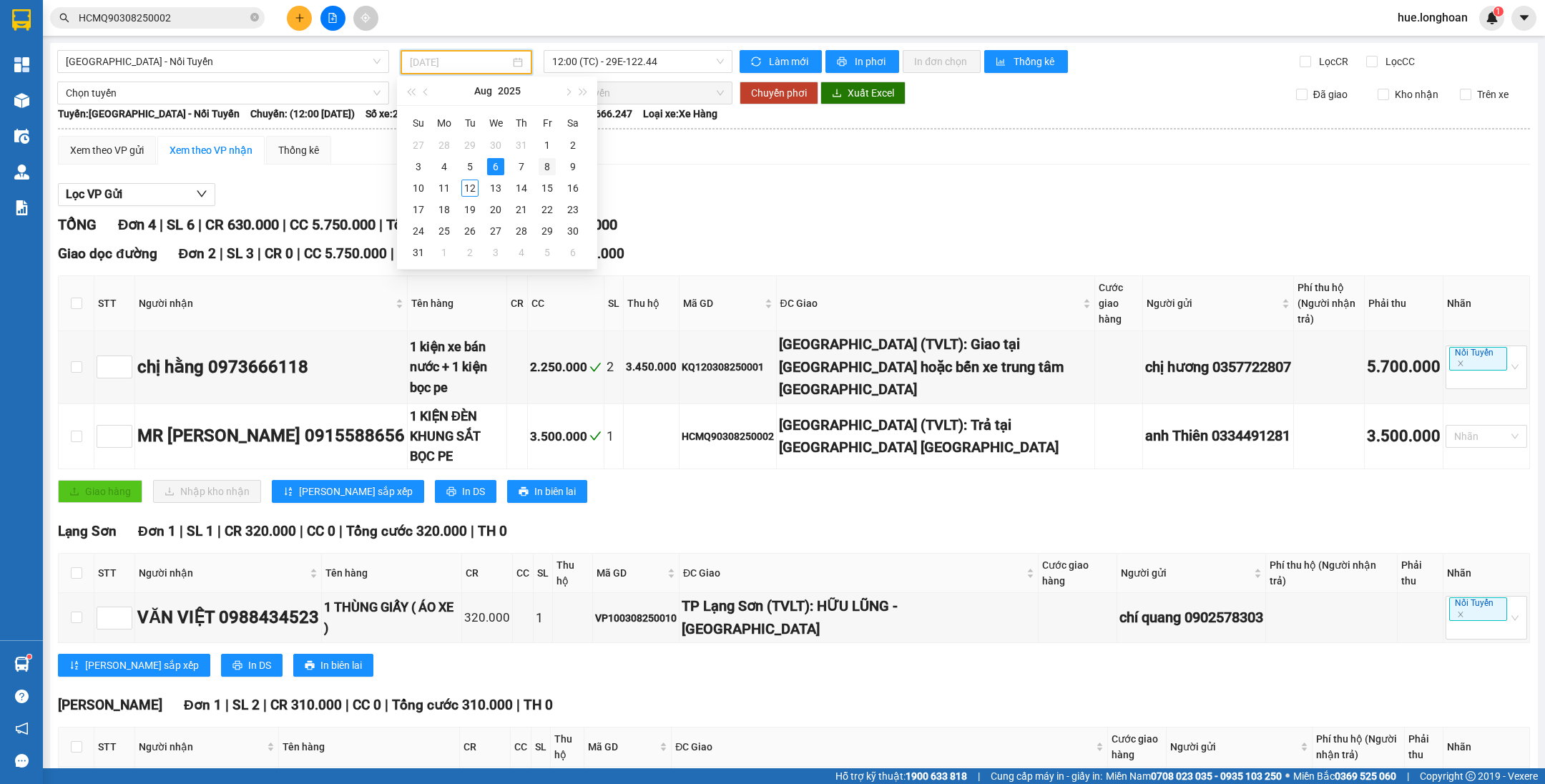
click at [534, 165] on td "8" at bounding box center [546, 167] width 25 height 22
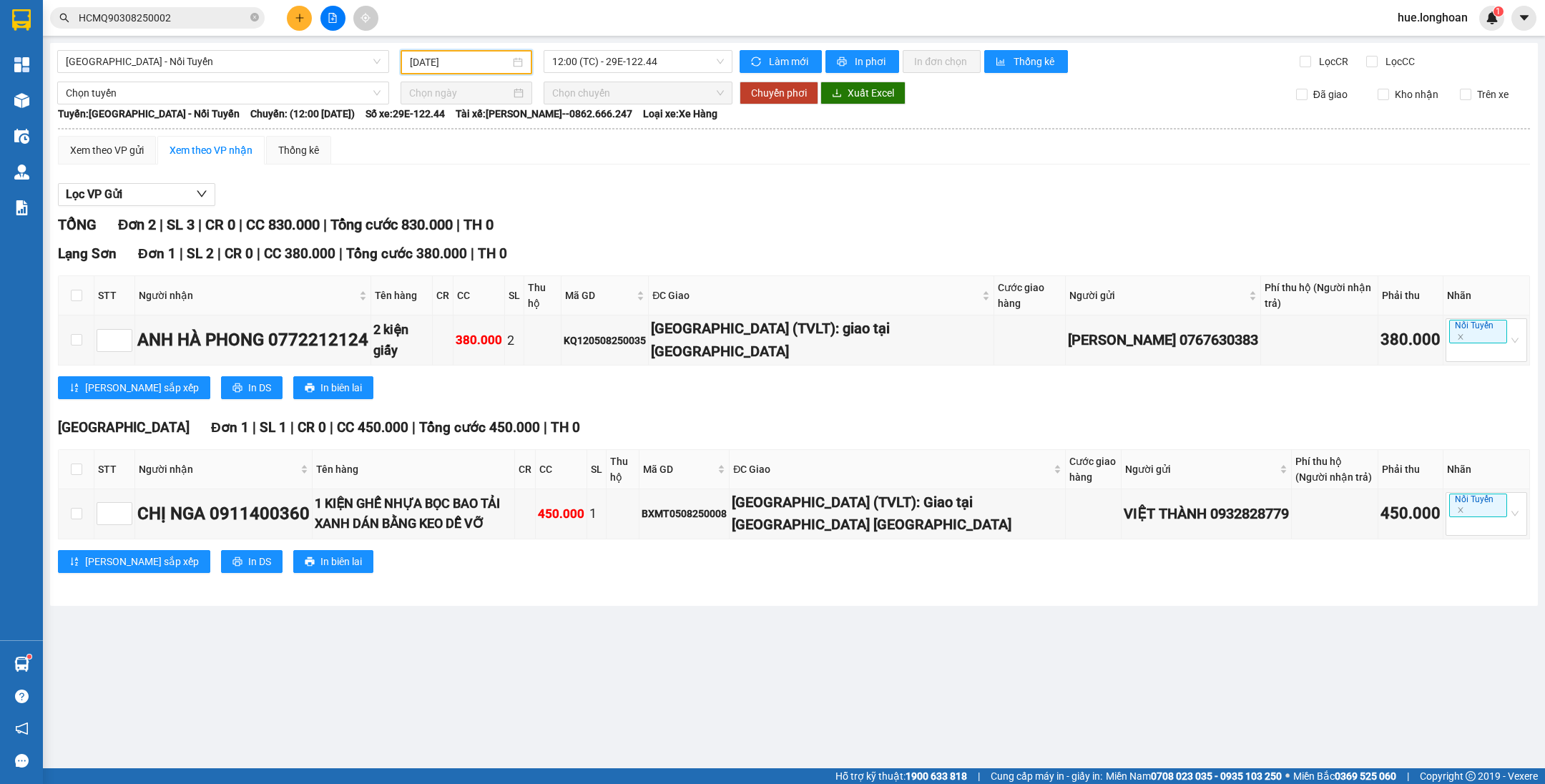
drag, startPoint x: 488, startPoint y: 68, endPoint x: 497, endPoint y: 110, distance: 43.0
click at [489, 69] on div "[DATE]" at bounding box center [466, 62] width 132 height 24
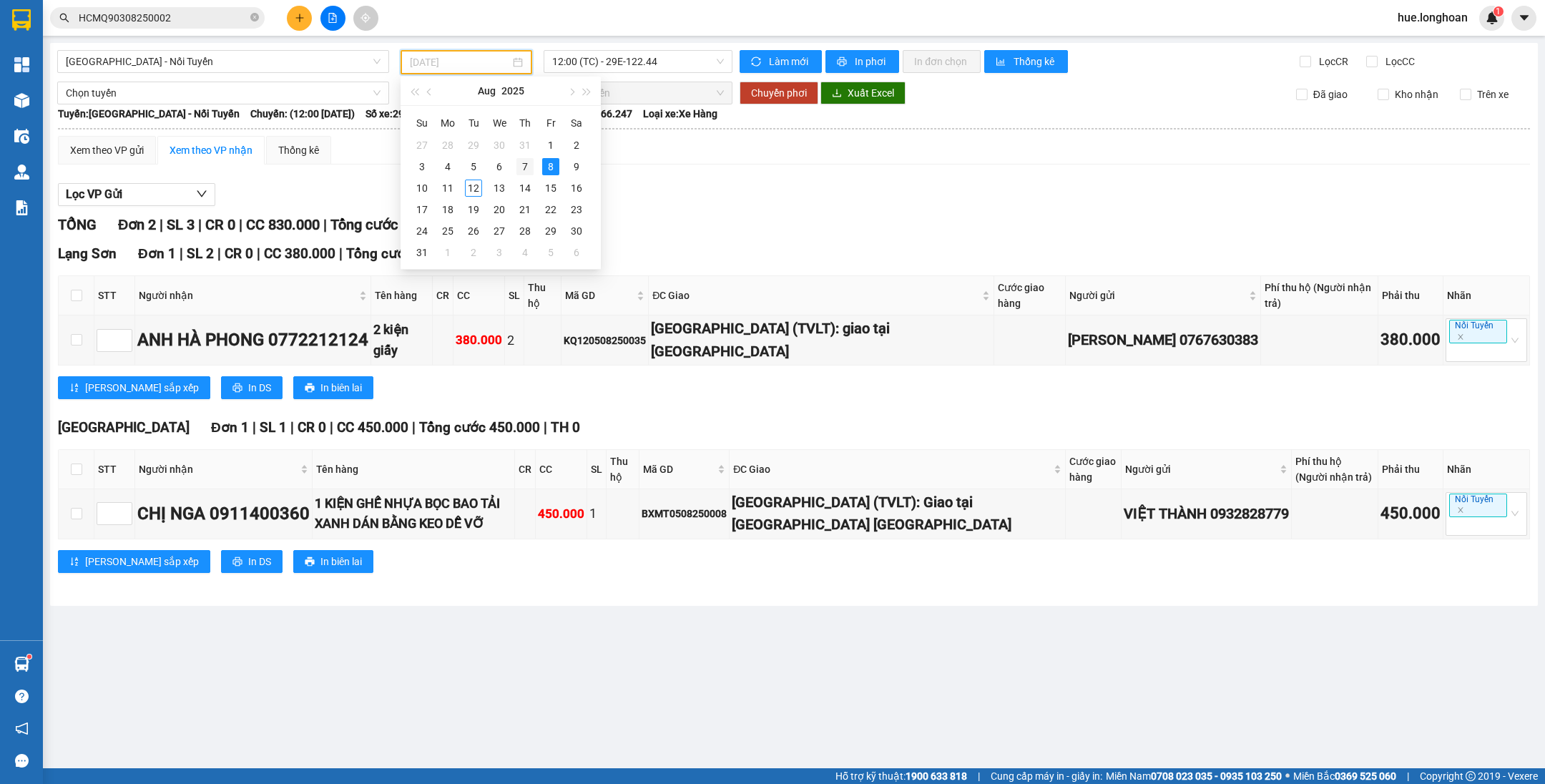
click at [523, 171] on div "7" at bounding box center [525, 166] width 17 height 17
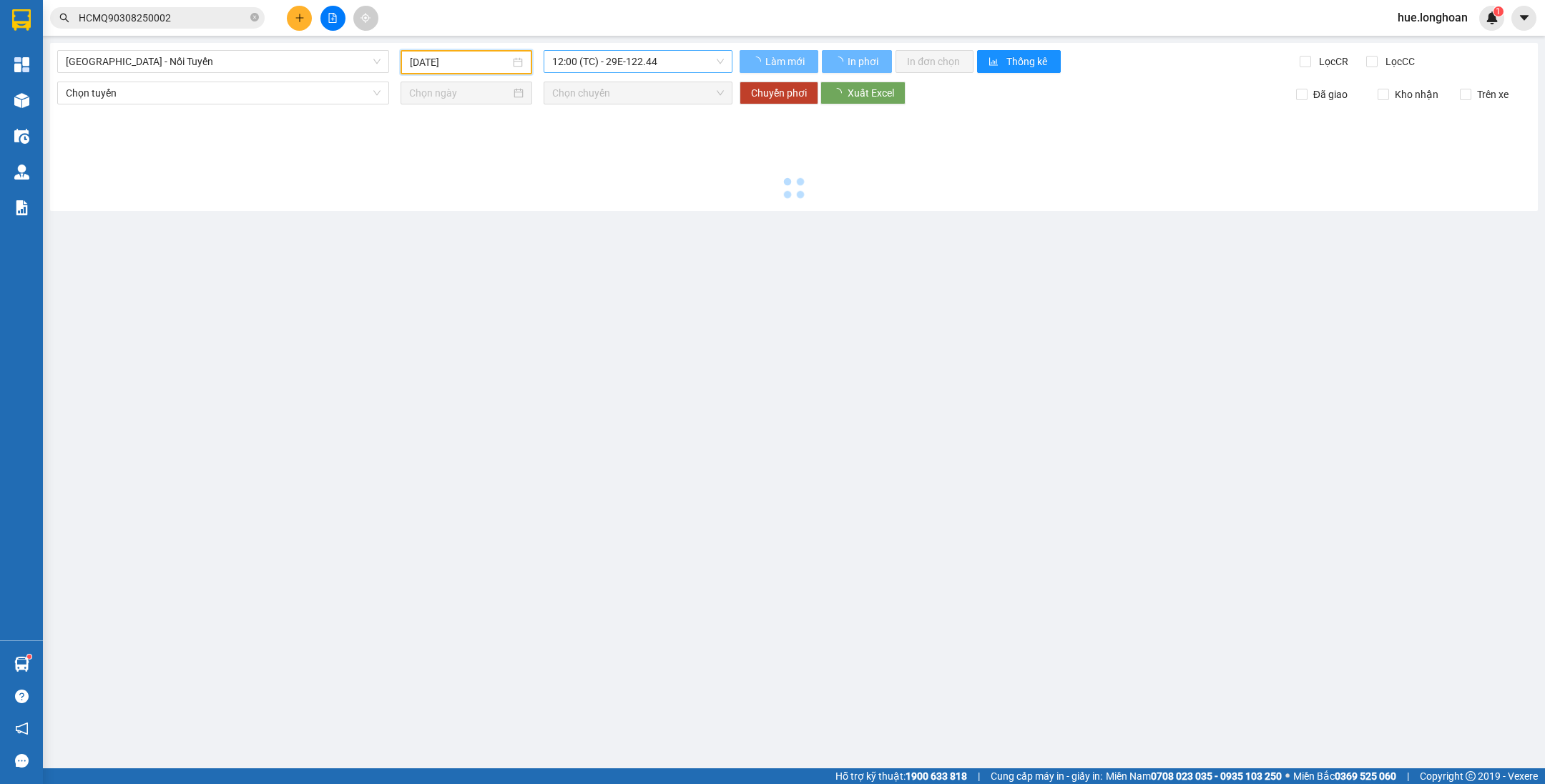
type input "[DATE]"
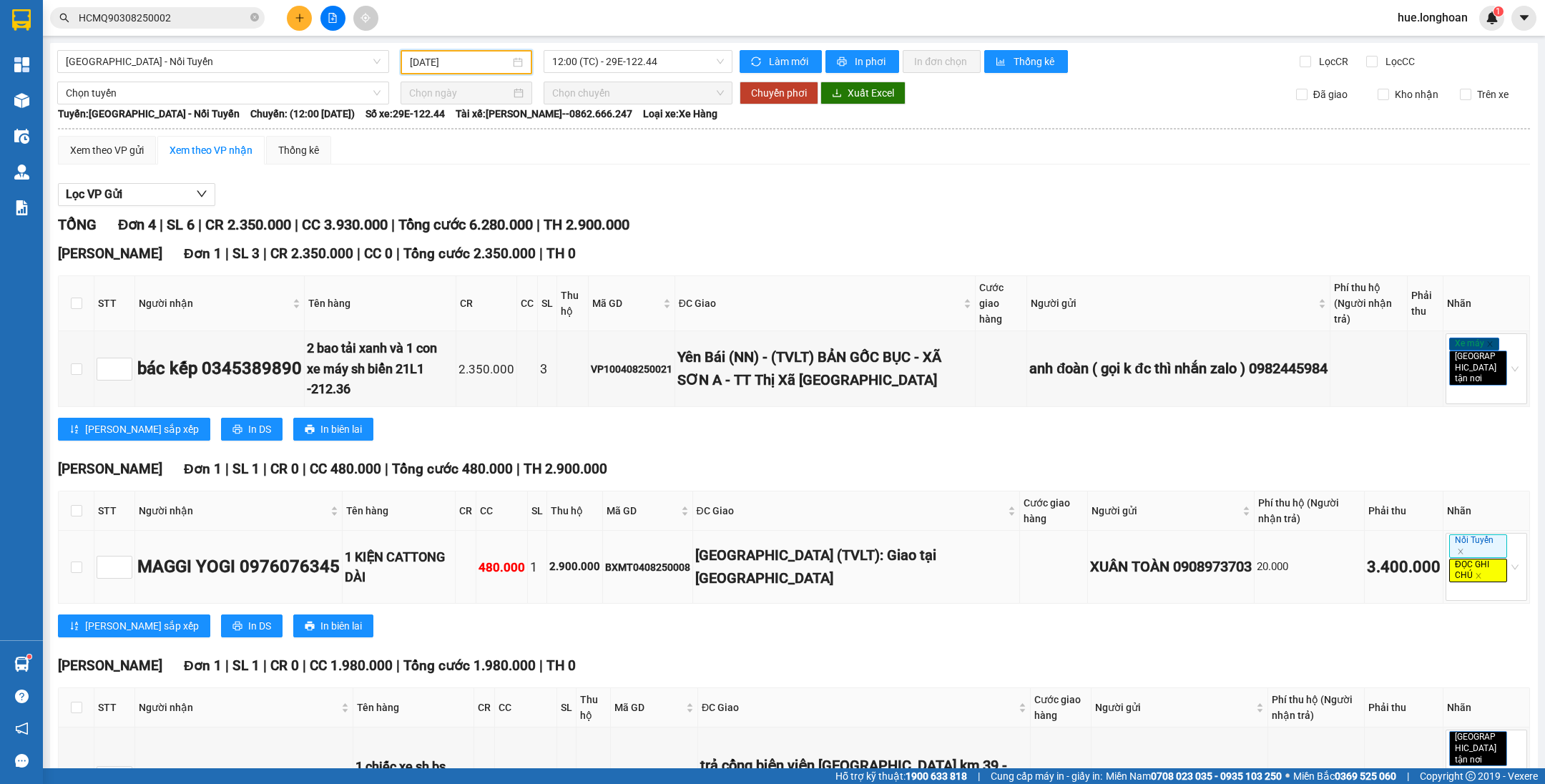
click at [680, 562] on div "BXMT0408250008" at bounding box center [648, 567] width 85 height 16
copy div "BXMT0408250008"
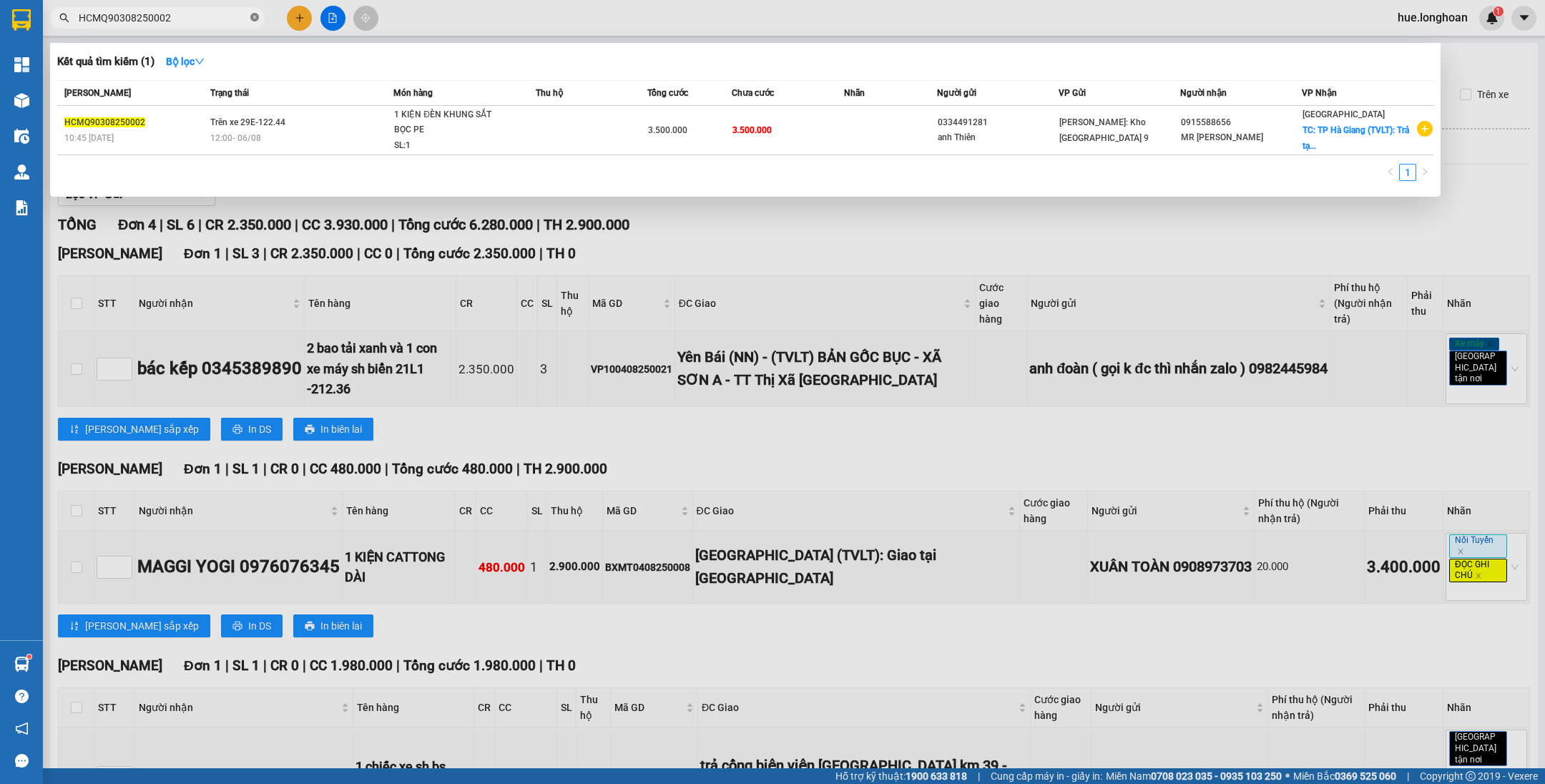
click at [254, 12] on span at bounding box center [254, 18] width 9 height 14
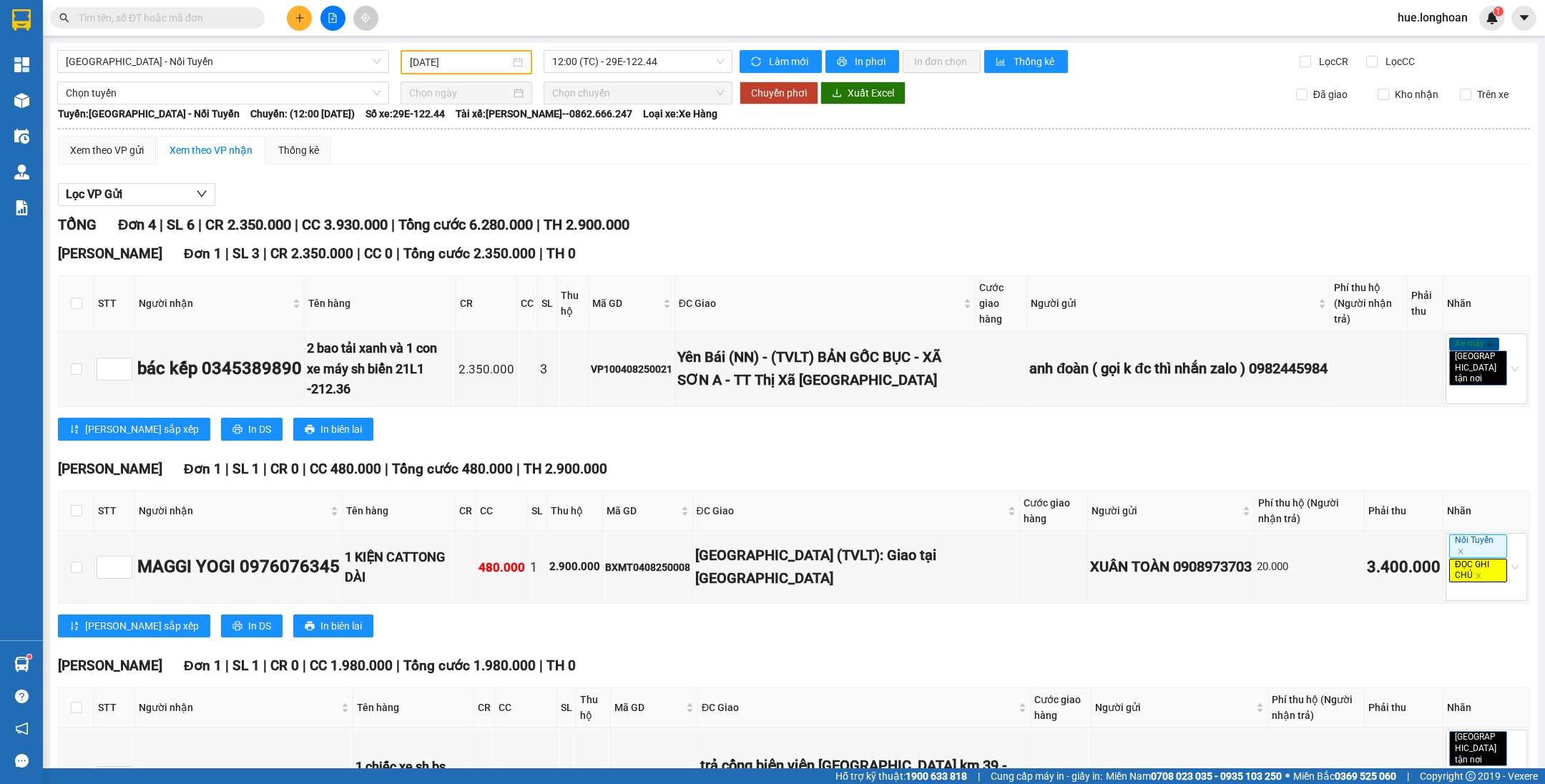
paste input "BXMT0408250008"
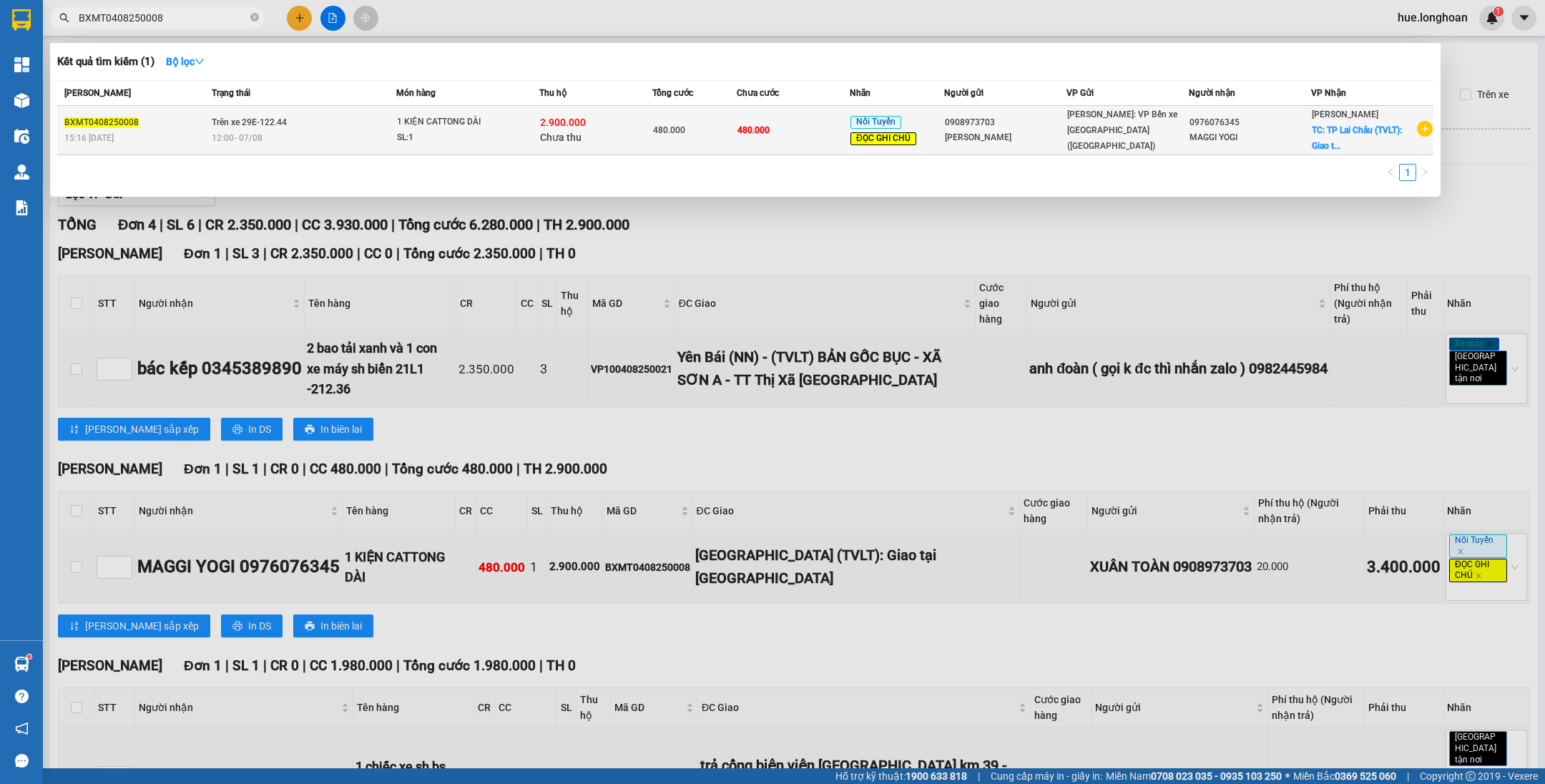
type input "BXMT0408250008"
click at [631, 124] on div "2.900.000 Chưa thu" at bounding box center [596, 129] width 112 height 30
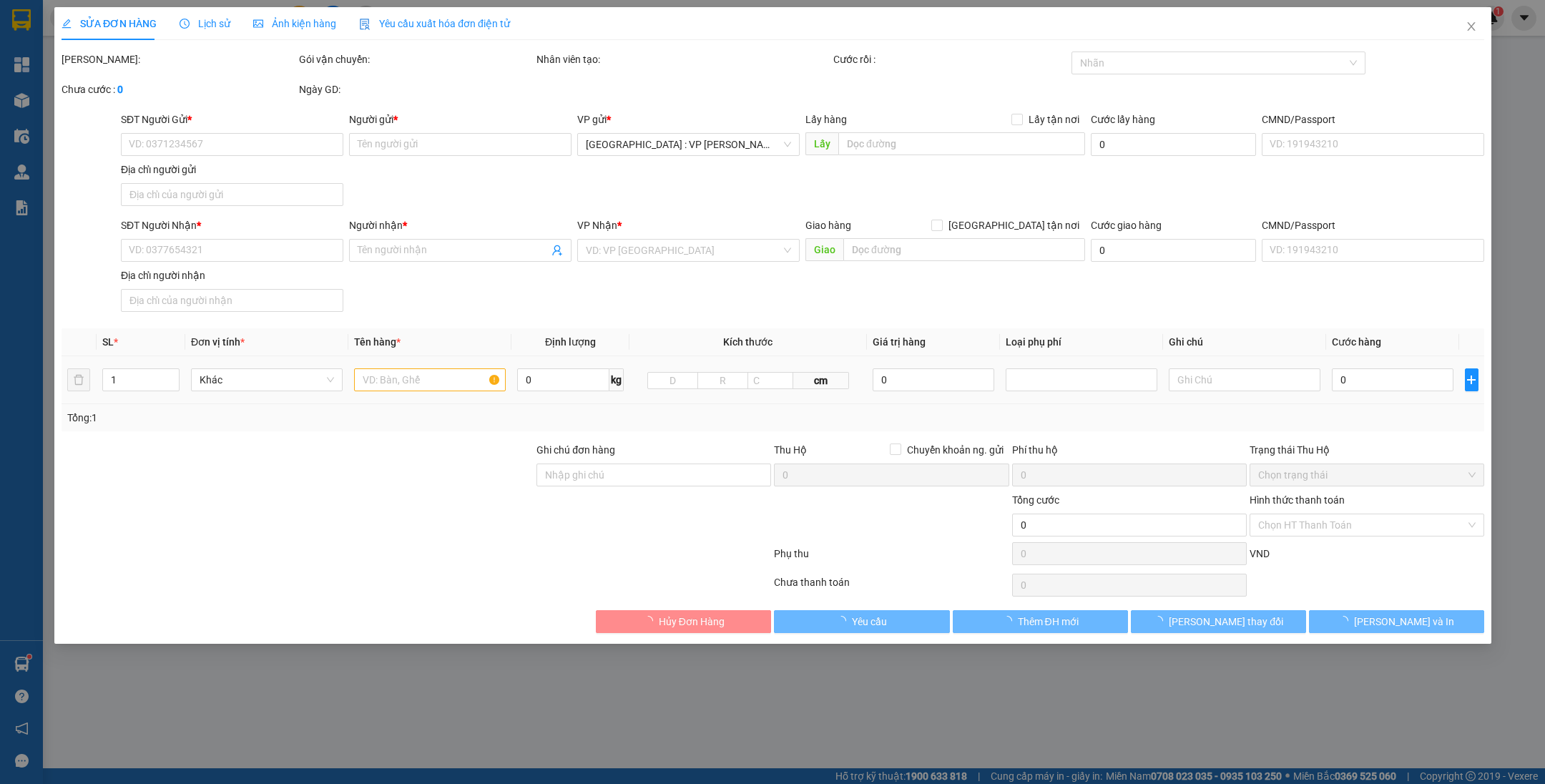
type input "0908973703"
type input "[PERSON_NAME]"
type input "0976076345"
type input "MAGGI YOGI"
checkbox input "true"
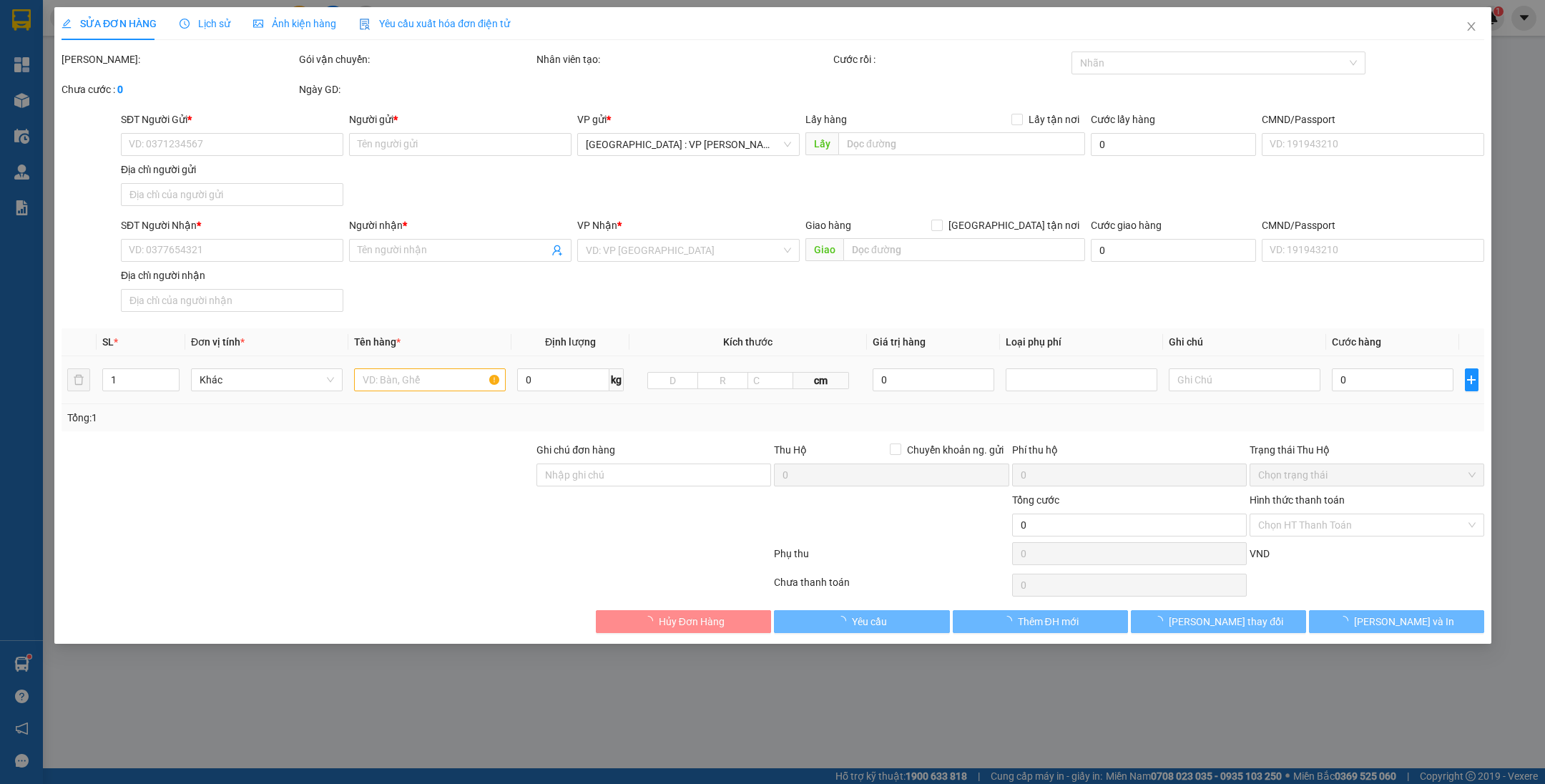
type input "[GEOGRAPHIC_DATA] (TVLT): Giao tại [GEOGRAPHIC_DATA]"
type input "HÀNG CẦN SỚM TRANH THỦ CHO ĐI GIAO SỚM"
type input "480.000"
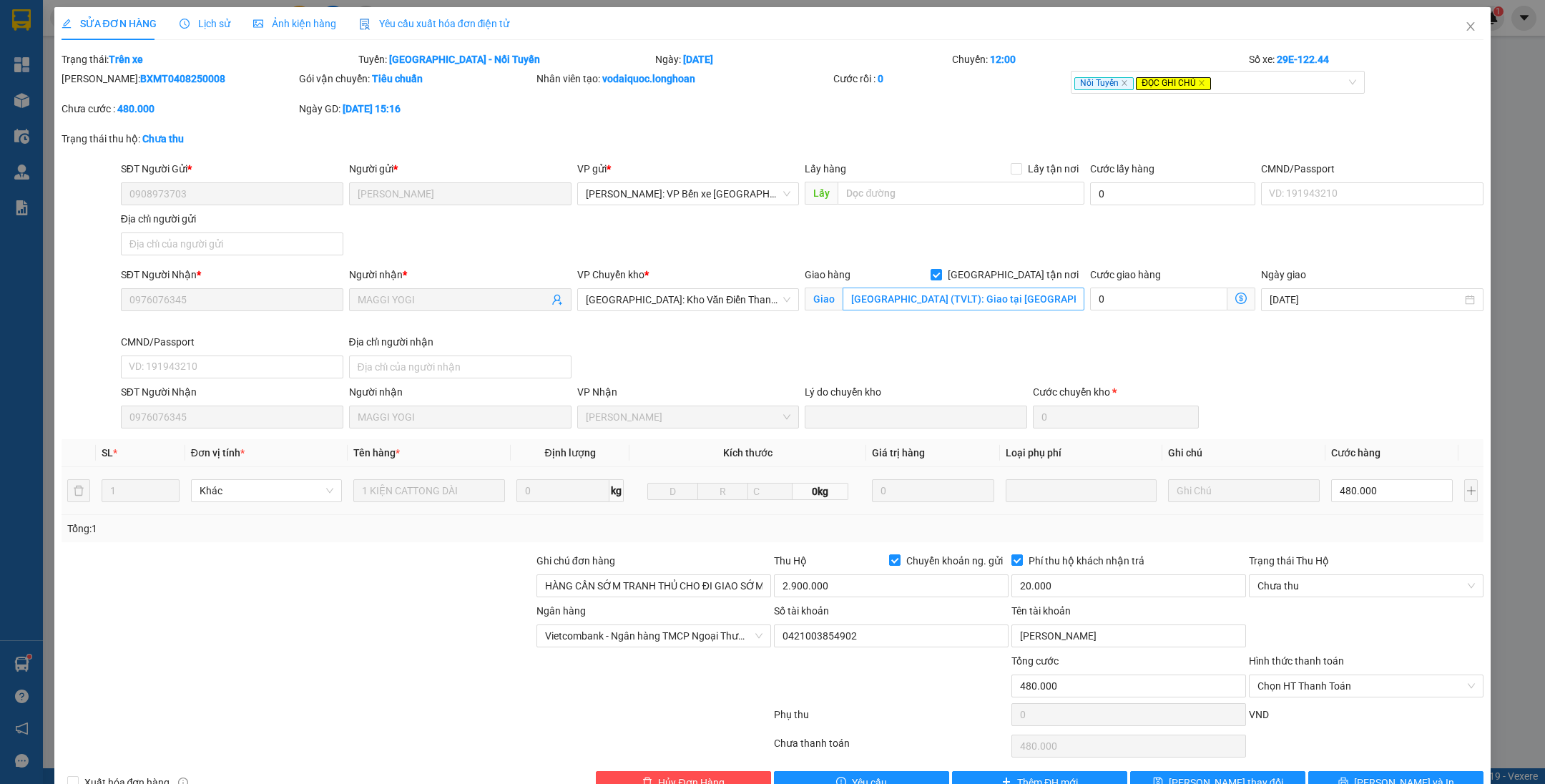
click at [1025, 278] on span "[GEOGRAPHIC_DATA] tận nơi" at bounding box center [1013, 275] width 142 height 16
click at [940, 278] on input "[GEOGRAPHIC_DATA] tận nơi" at bounding box center [935, 274] width 10 height 10
checkbox input "false"
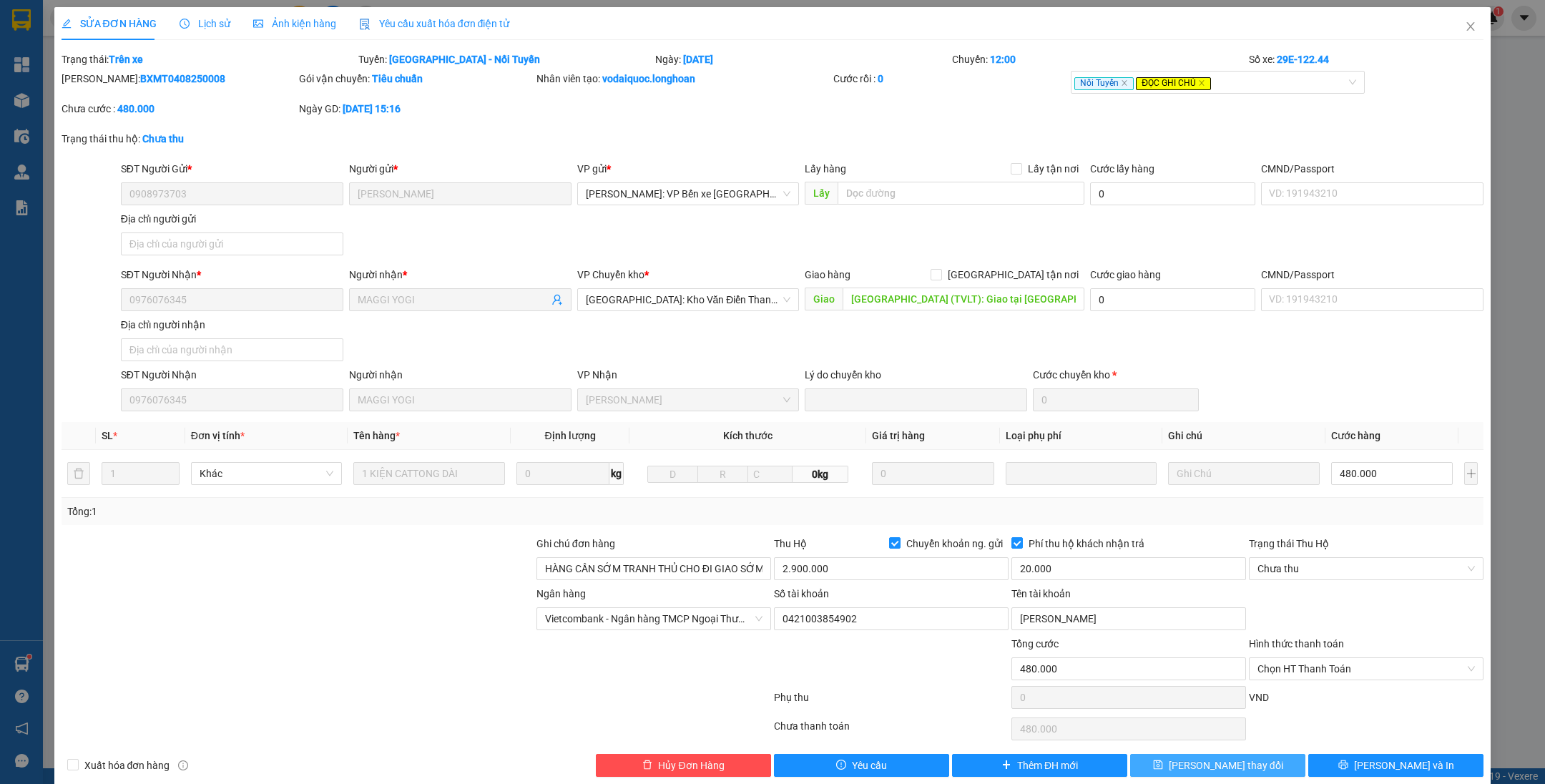
click at [1135, 765] on button "[PERSON_NAME] thay đổi" at bounding box center [1217, 764] width 175 height 23
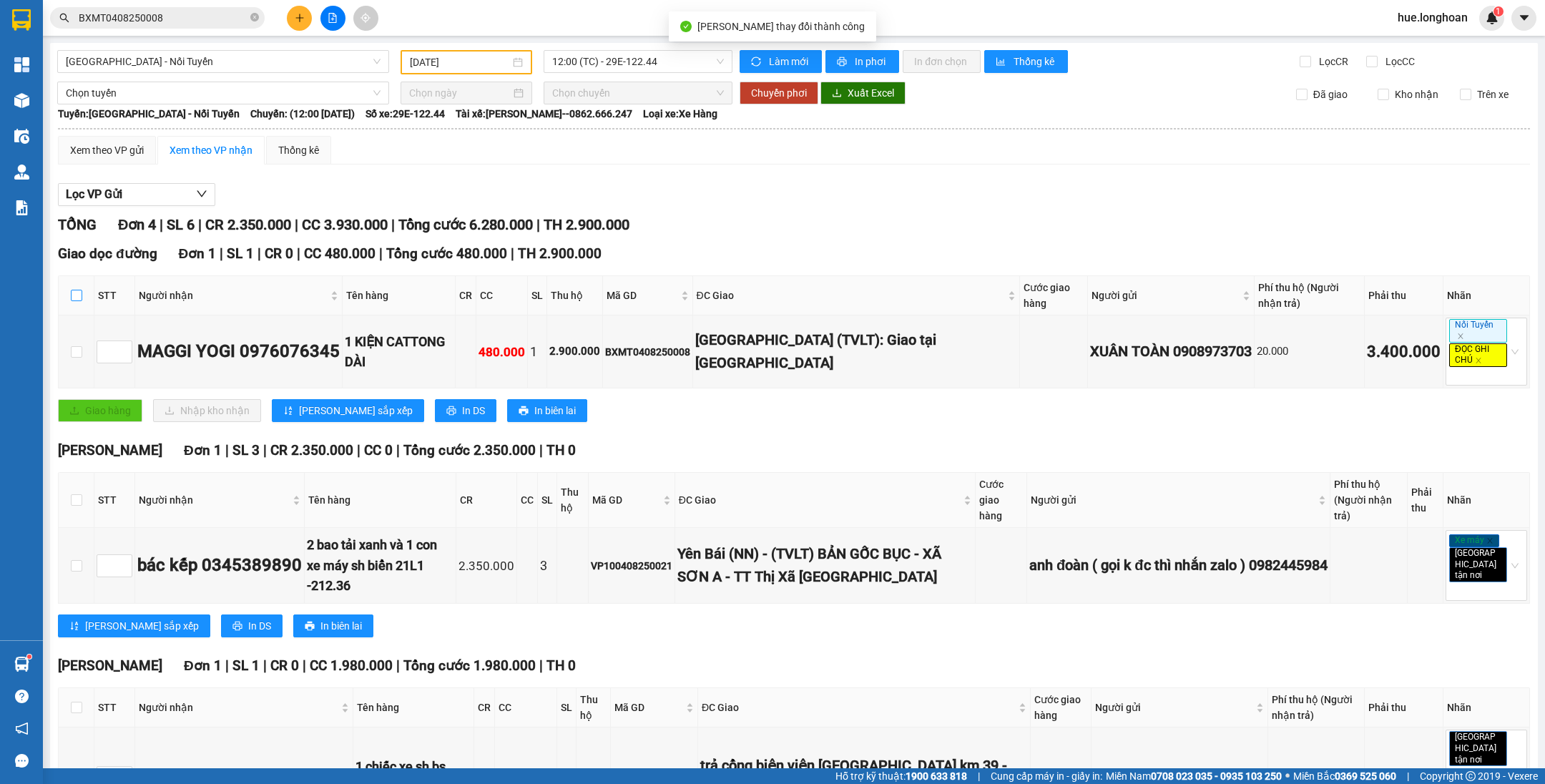
click at [76, 292] on input "checkbox" at bounding box center [76, 296] width 12 height 12
checkbox input "true"
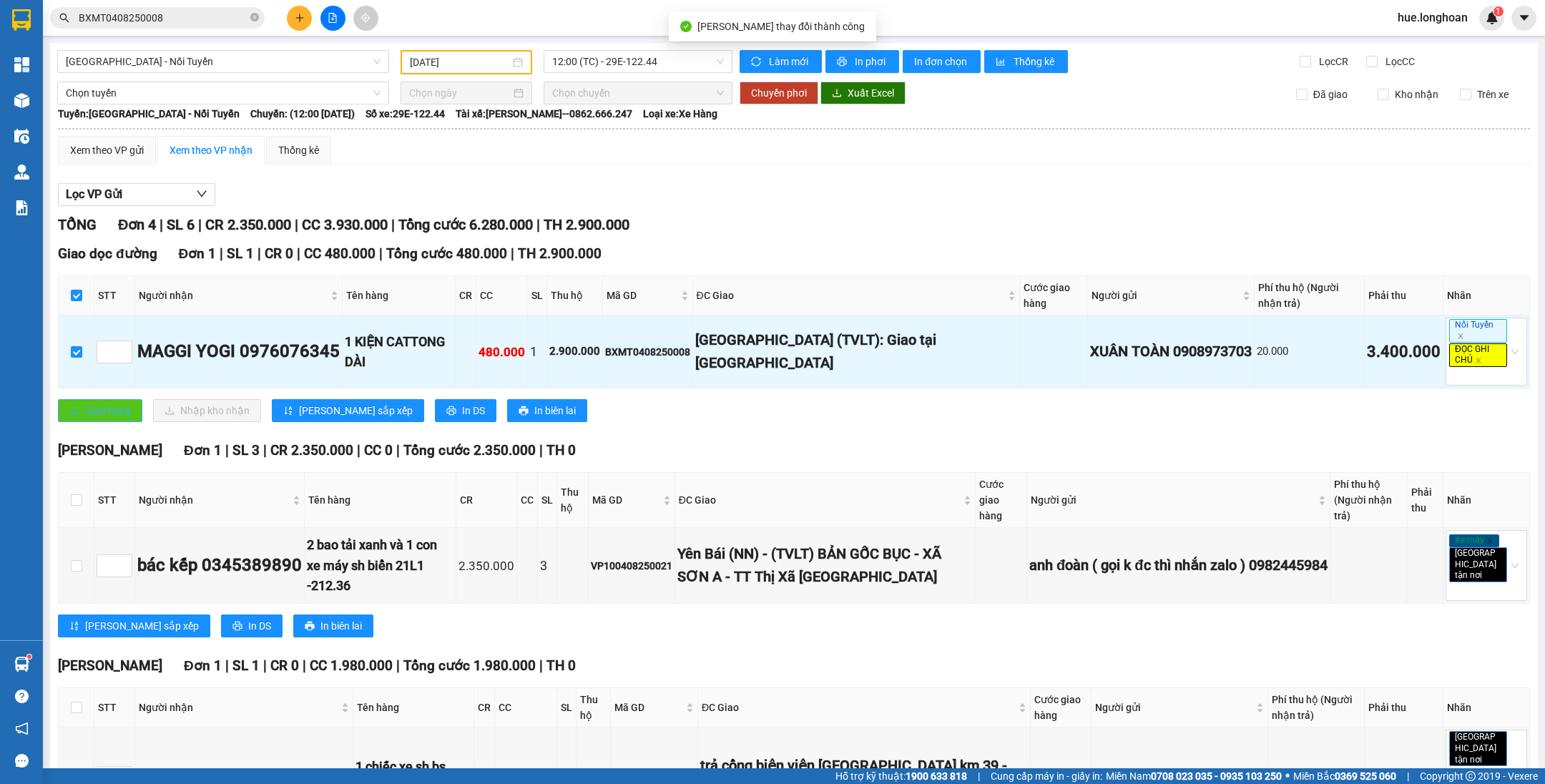
click at [81, 410] on button "Giao hàng" at bounding box center [100, 410] width 84 height 23
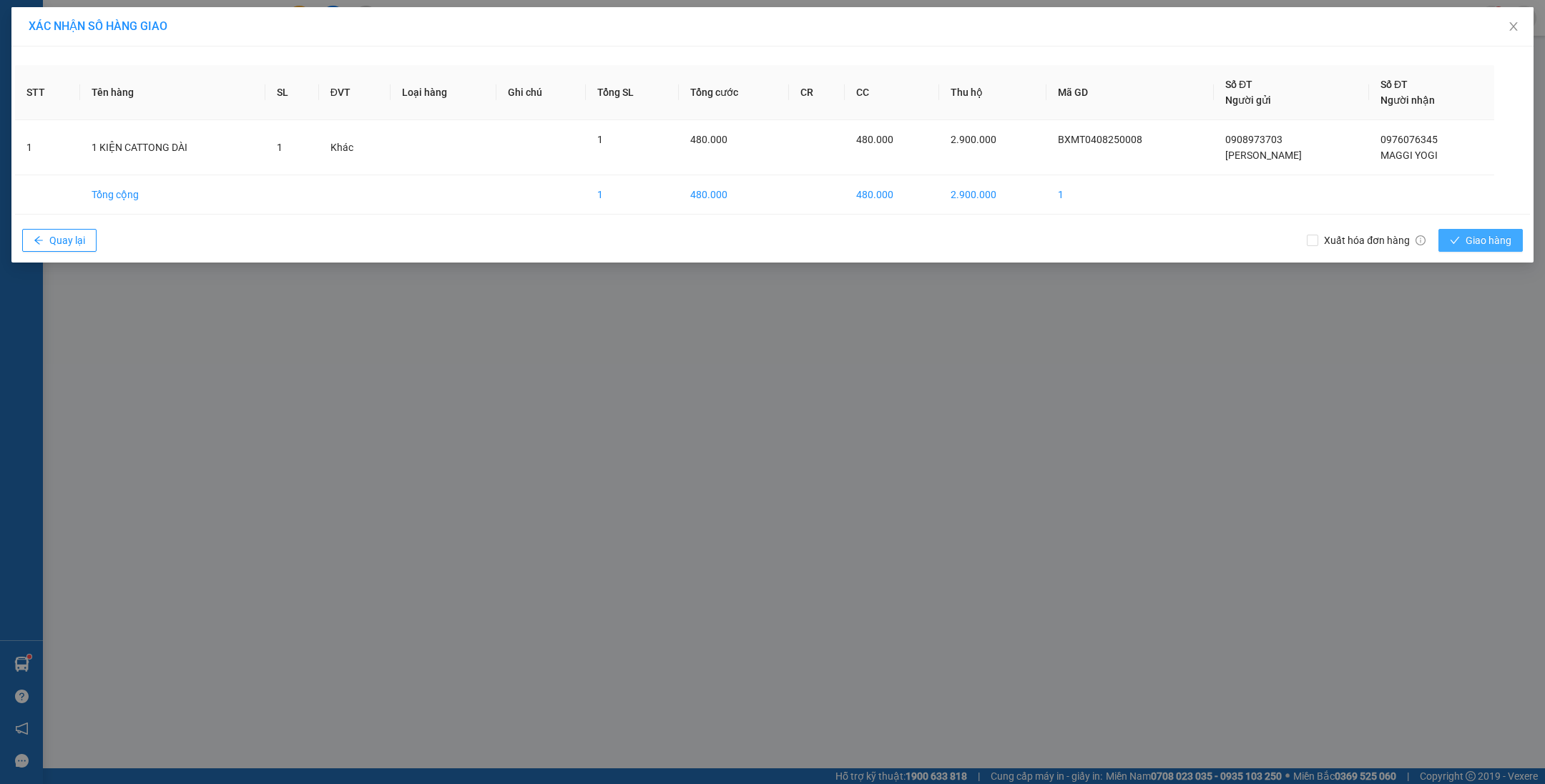
click at [1467, 245] on span "Giao hàng" at bounding box center [1488, 241] width 46 height 16
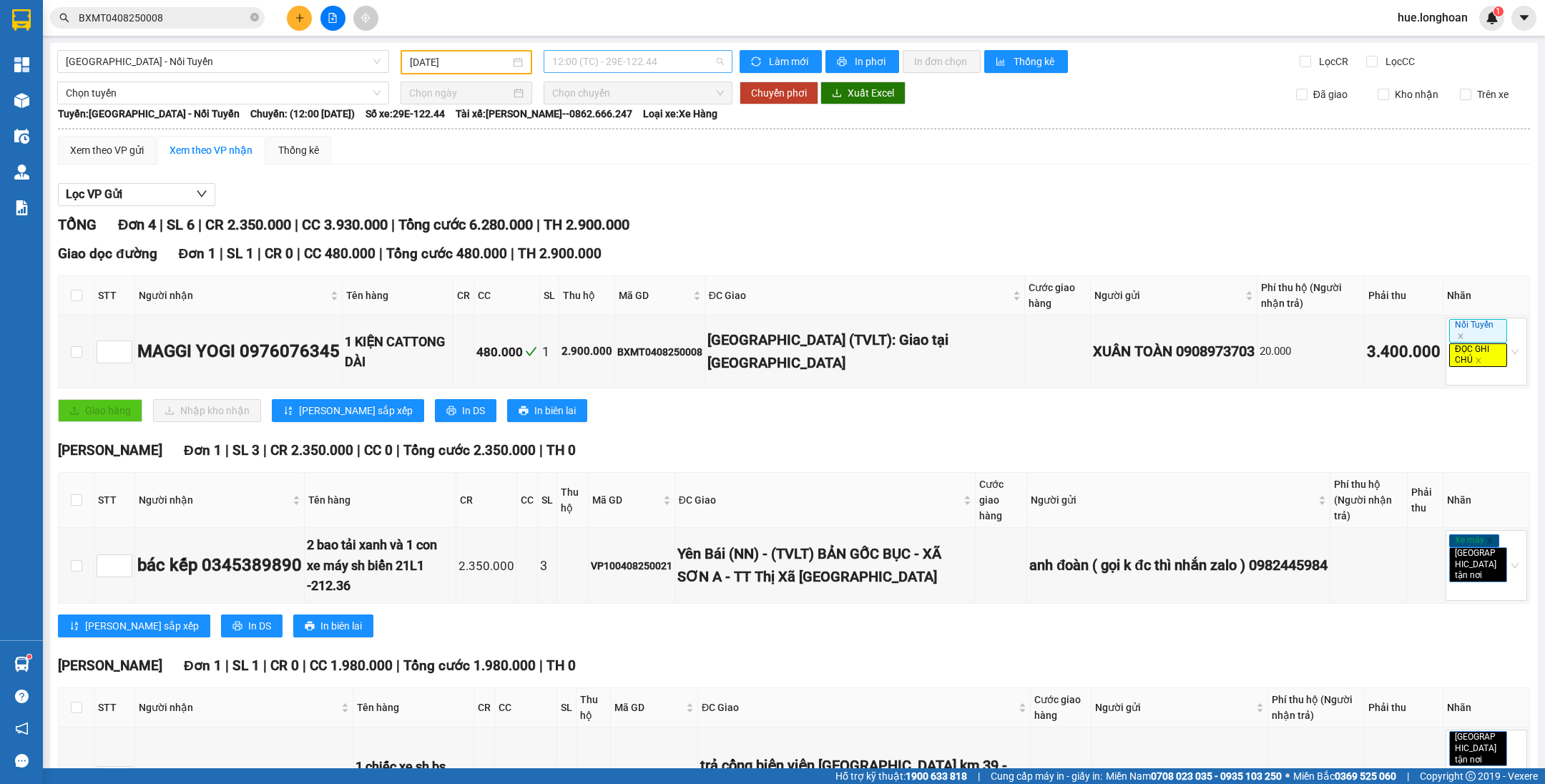
click at [621, 62] on span "12:00 (TC) - 29E-122.44" at bounding box center [638, 62] width 172 height 22
click at [499, 67] on input "[DATE]" at bounding box center [460, 62] width 100 height 16
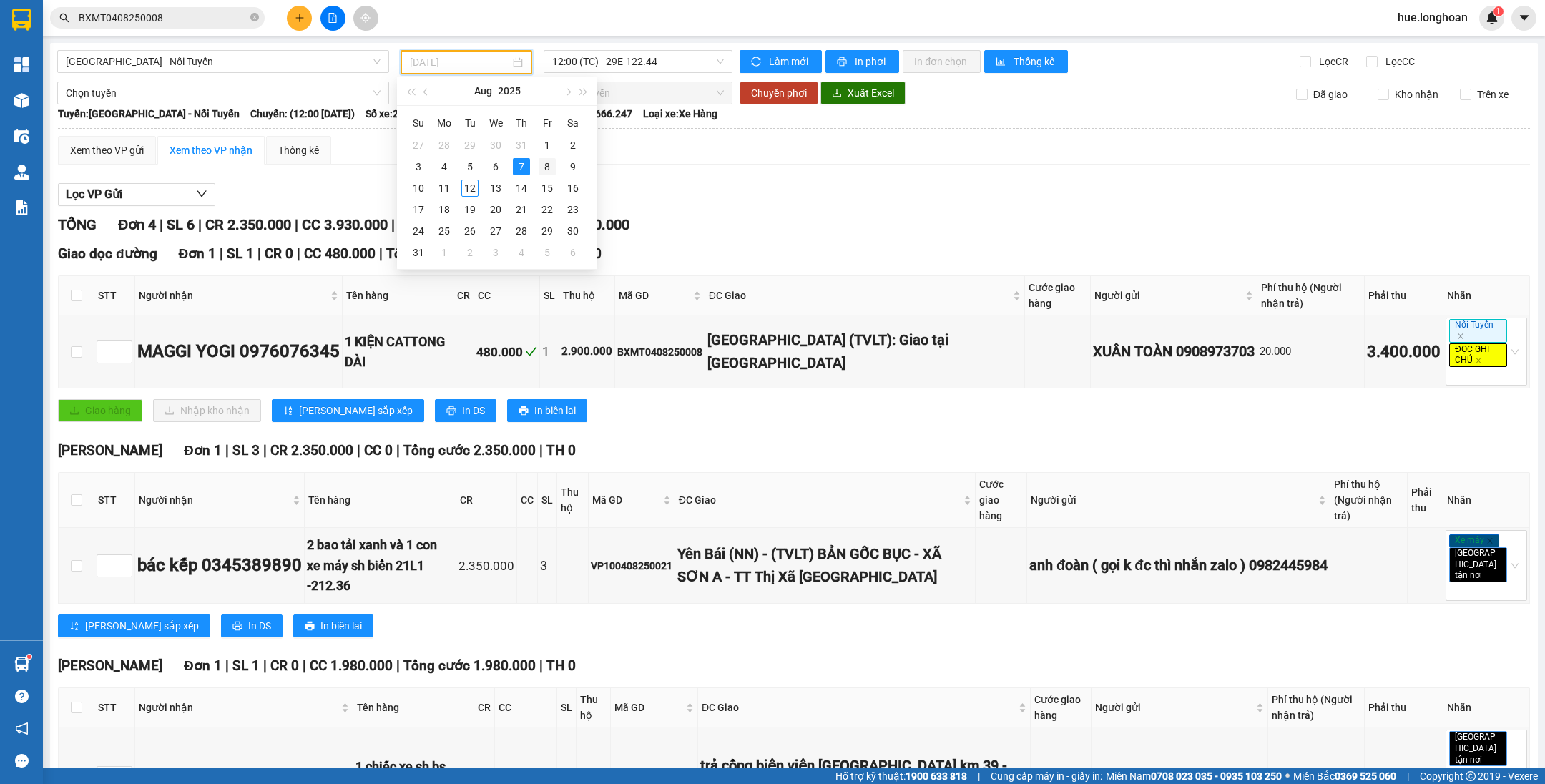
click at [549, 169] on div "8" at bounding box center [547, 166] width 17 height 17
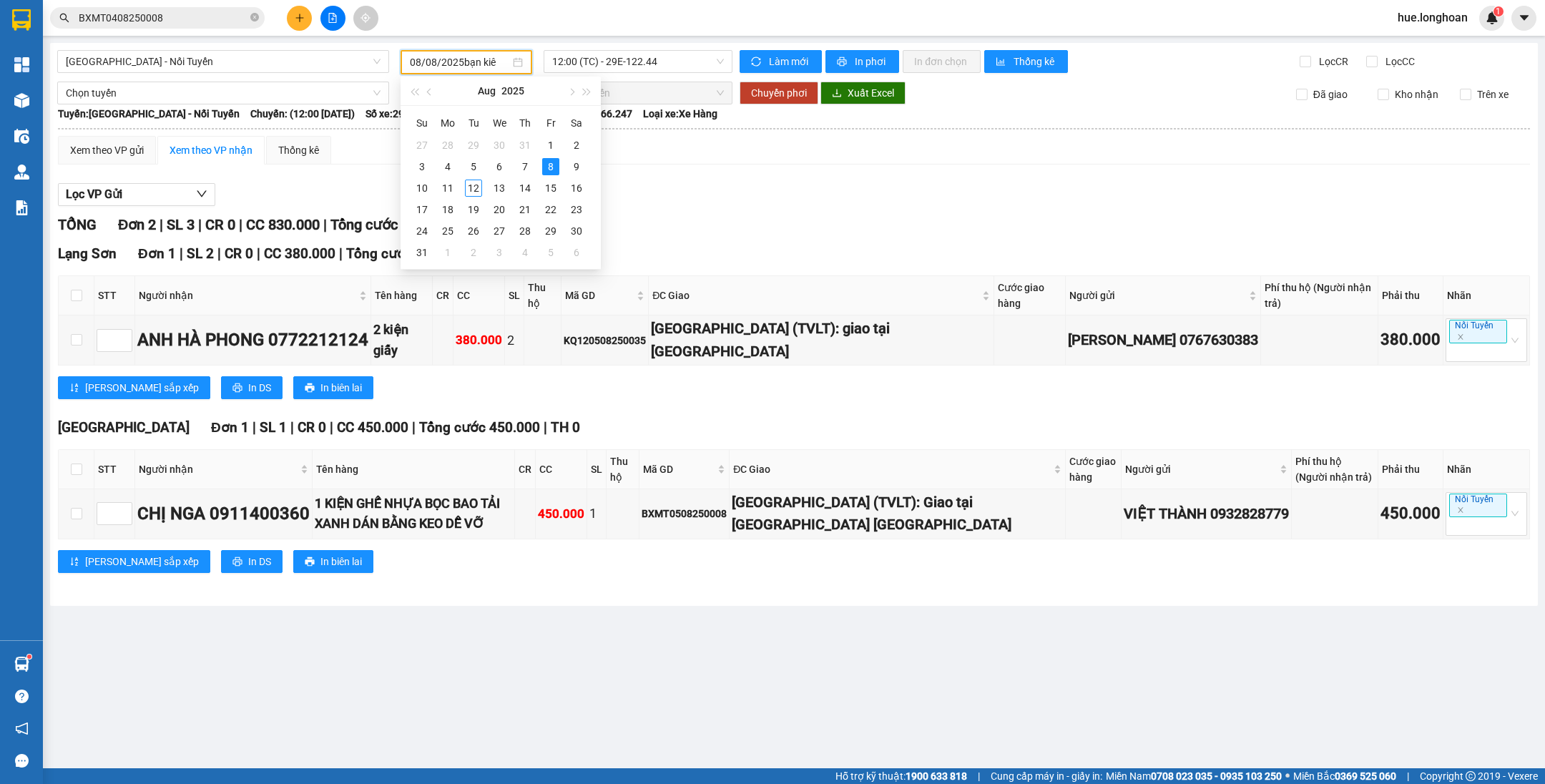
click at [480, 60] on input "08/08/2025bạn kiê" at bounding box center [460, 62] width 100 height 16
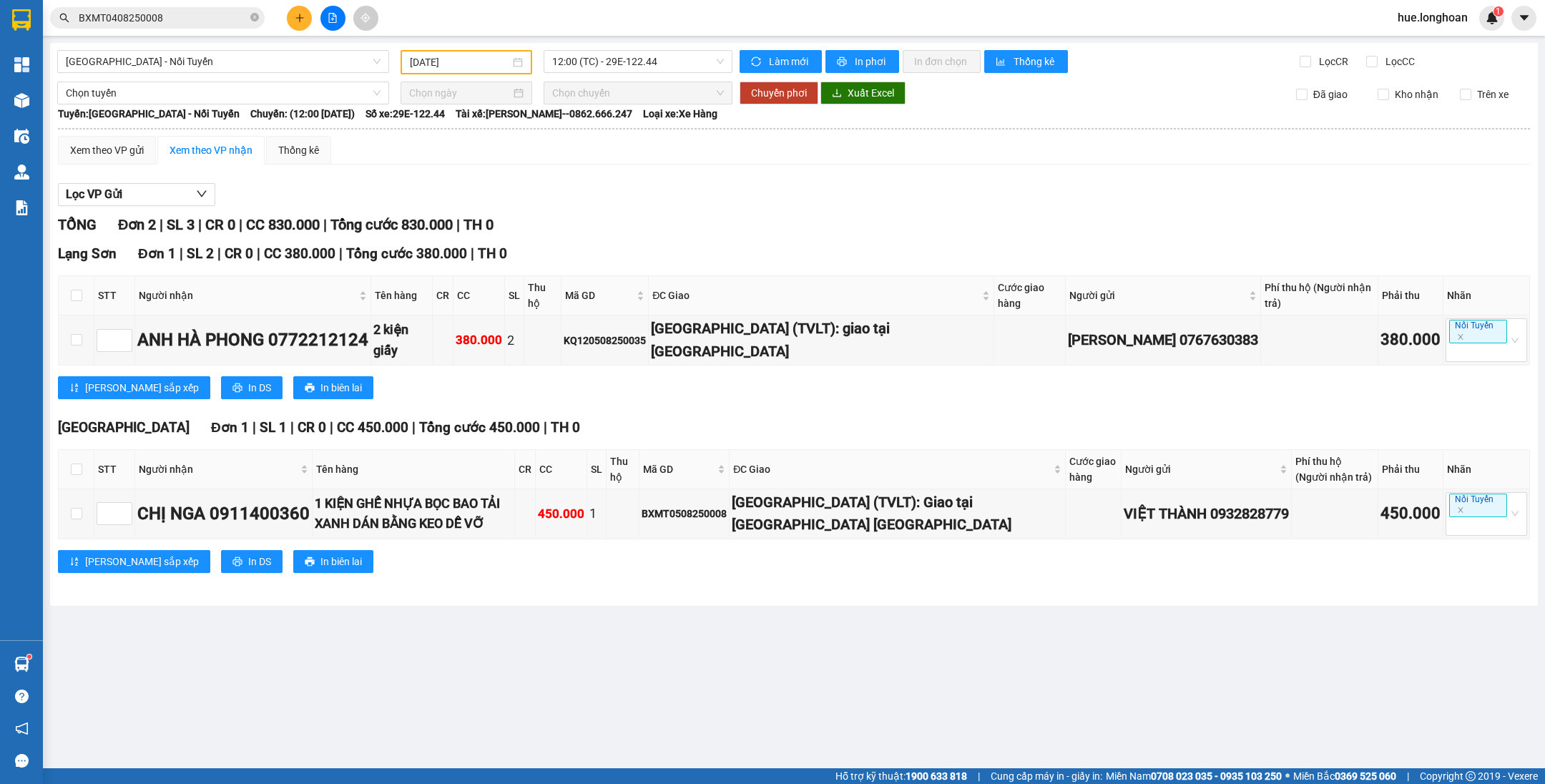
drag, startPoint x: 654, startPoint y: 212, endPoint x: 496, endPoint y: 105, distance: 190.8
click at [653, 214] on div "TỔNG Đơn 2 | SL 3 | CR 0 | CC 830.000 | Tổng cước 830.000 | TH 0" at bounding box center [794, 225] width 1472 height 23
click at [517, 65] on div "[DATE]" at bounding box center [466, 62] width 113 height 16
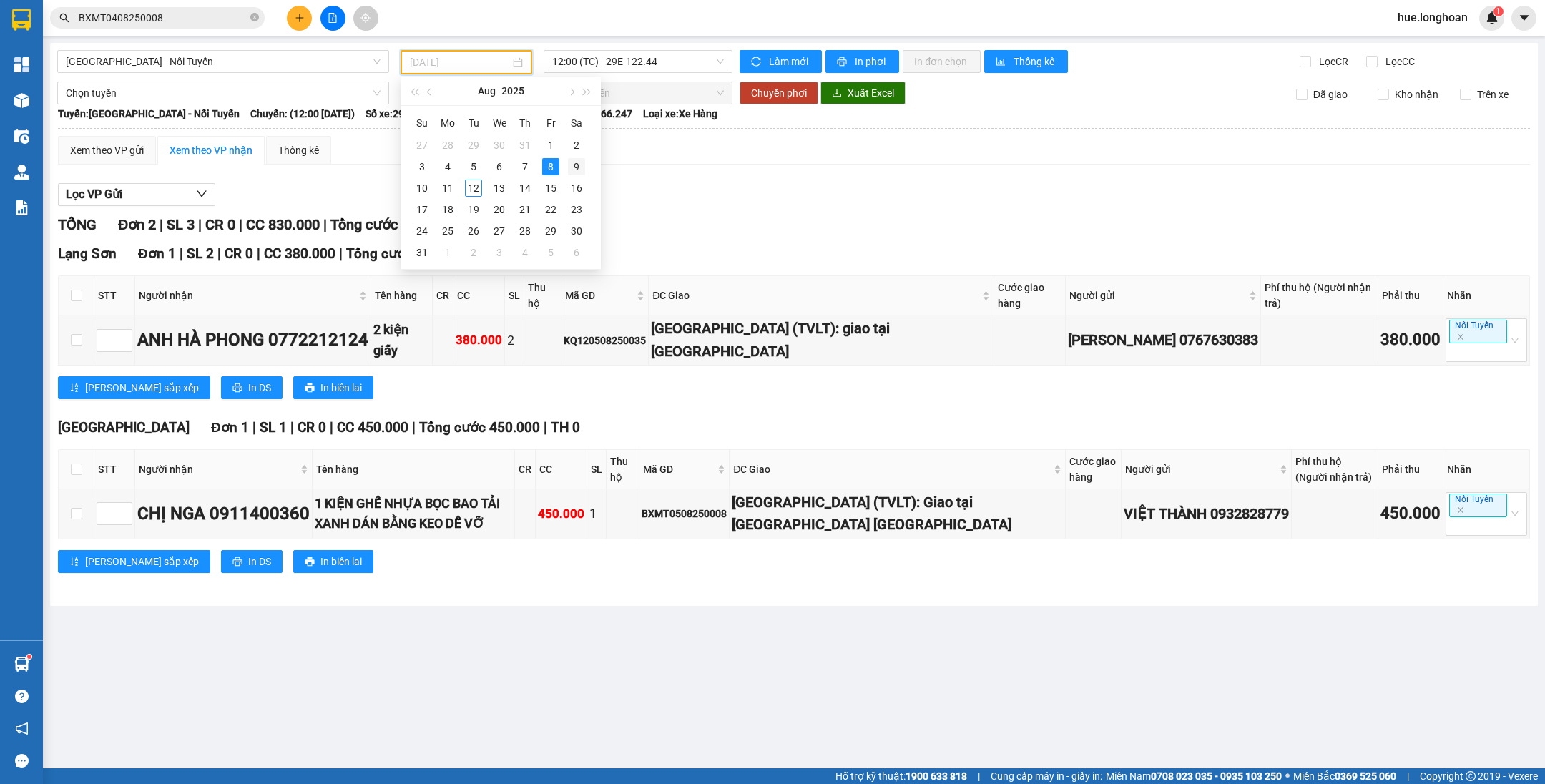
click at [582, 173] on div "9" at bounding box center [576, 166] width 17 height 17
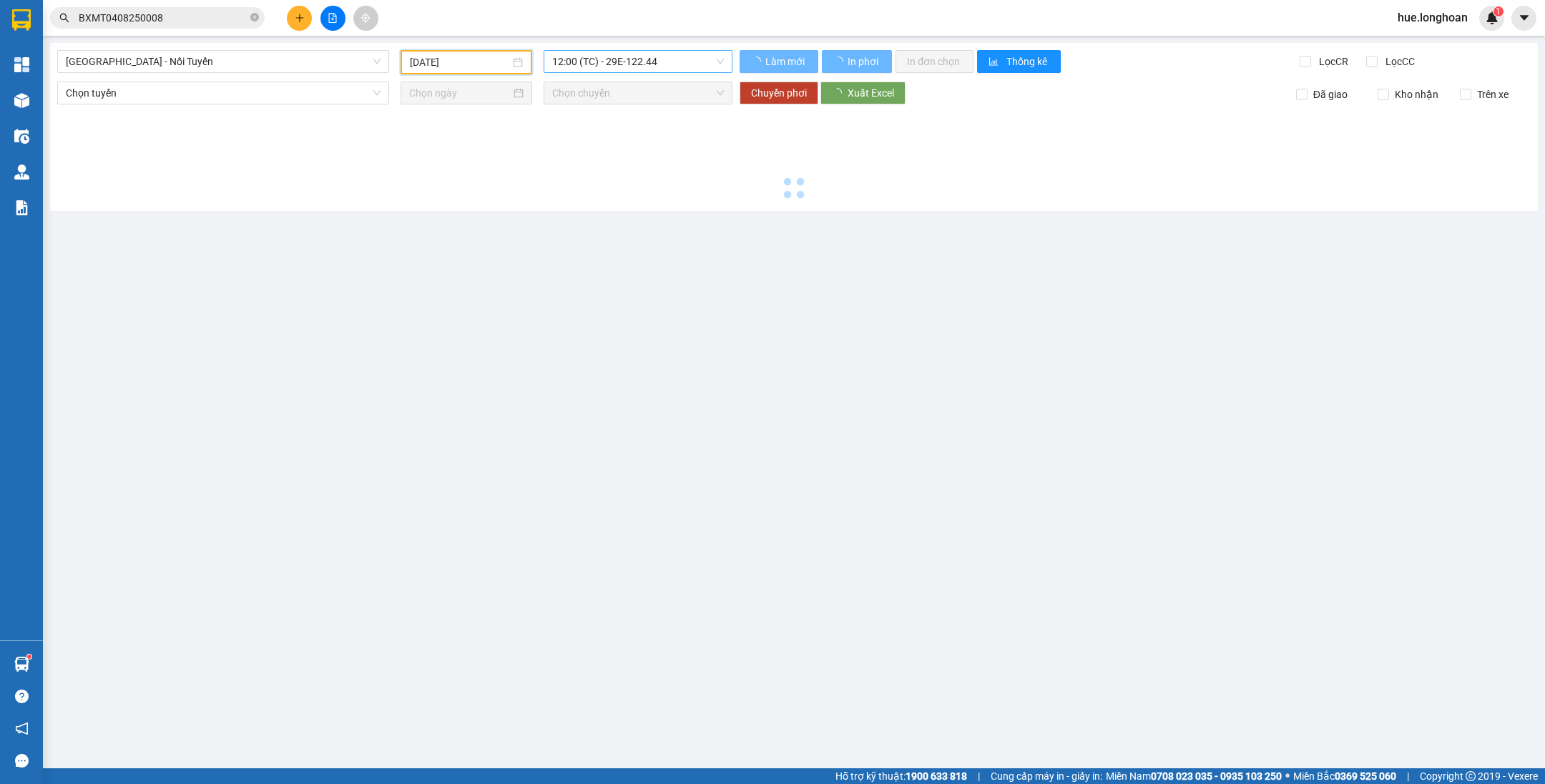
type input "[DATE]"
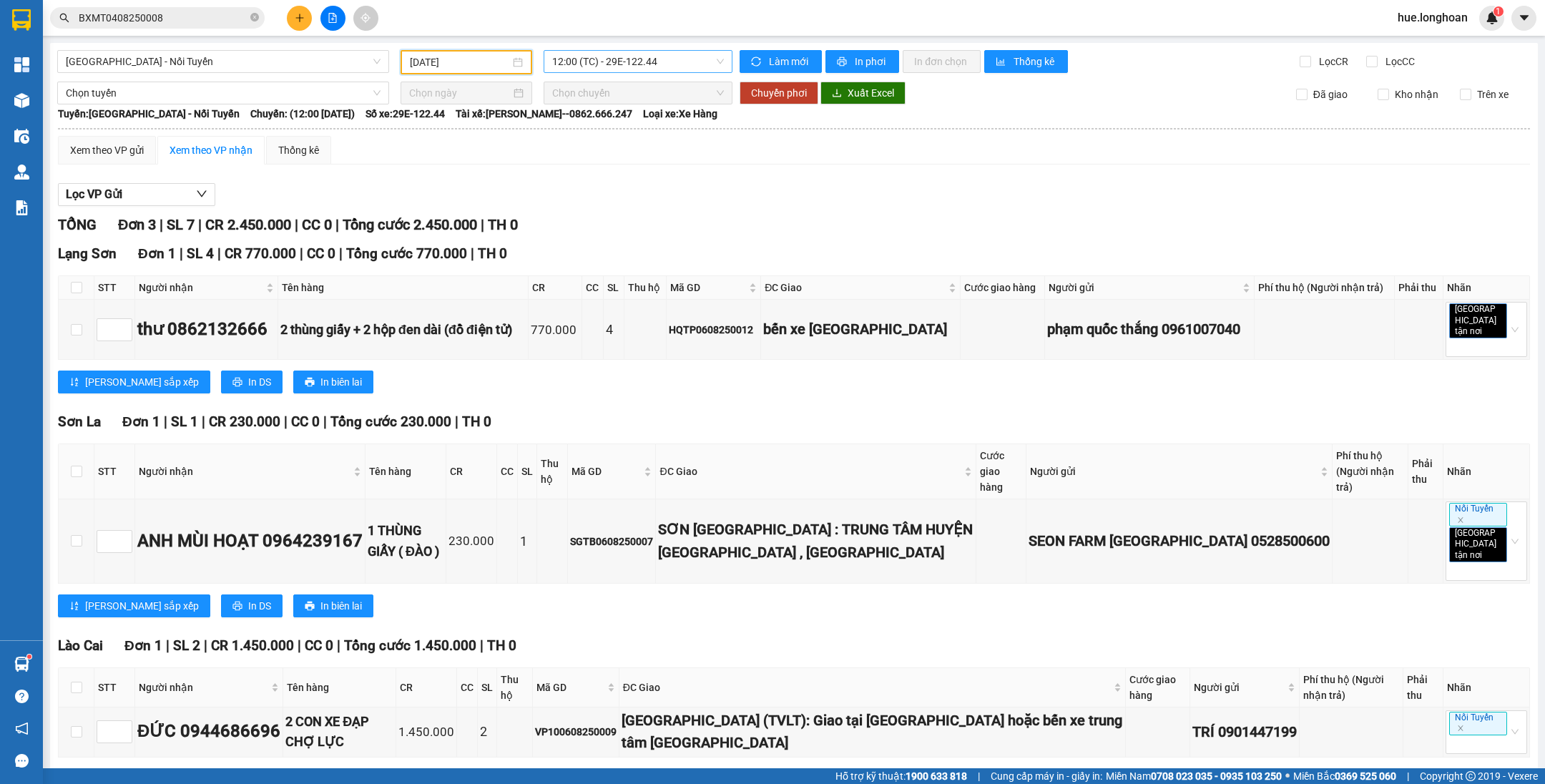
click at [640, 57] on span "12:00 (TC) - 29E-122.44" at bounding box center [638, 62] width 172 height 22
click at [773, 224] on div "TỔNG Đơn 3 | SL 7 | CR 2.450.000 | CC 0 | Tổng cước 2.450.000 | TH 0" at bounding box center [794, 225] width 1472 height 23
click at [645, 48] on div "[GEOGRAPHIC_DATA] - Nối Tuyến [DATE] 12:00 (TC) - 29E-122.44 Làm mới In phơi In…" at bounding box center [794, 433] width 1488 height 781
click at [647, 57] on span "12:00 (TC) - 29E-122.44" at bounding box center [638, 62] width 172 height 22
